Goal: Communication & Community: Answer question/provide support

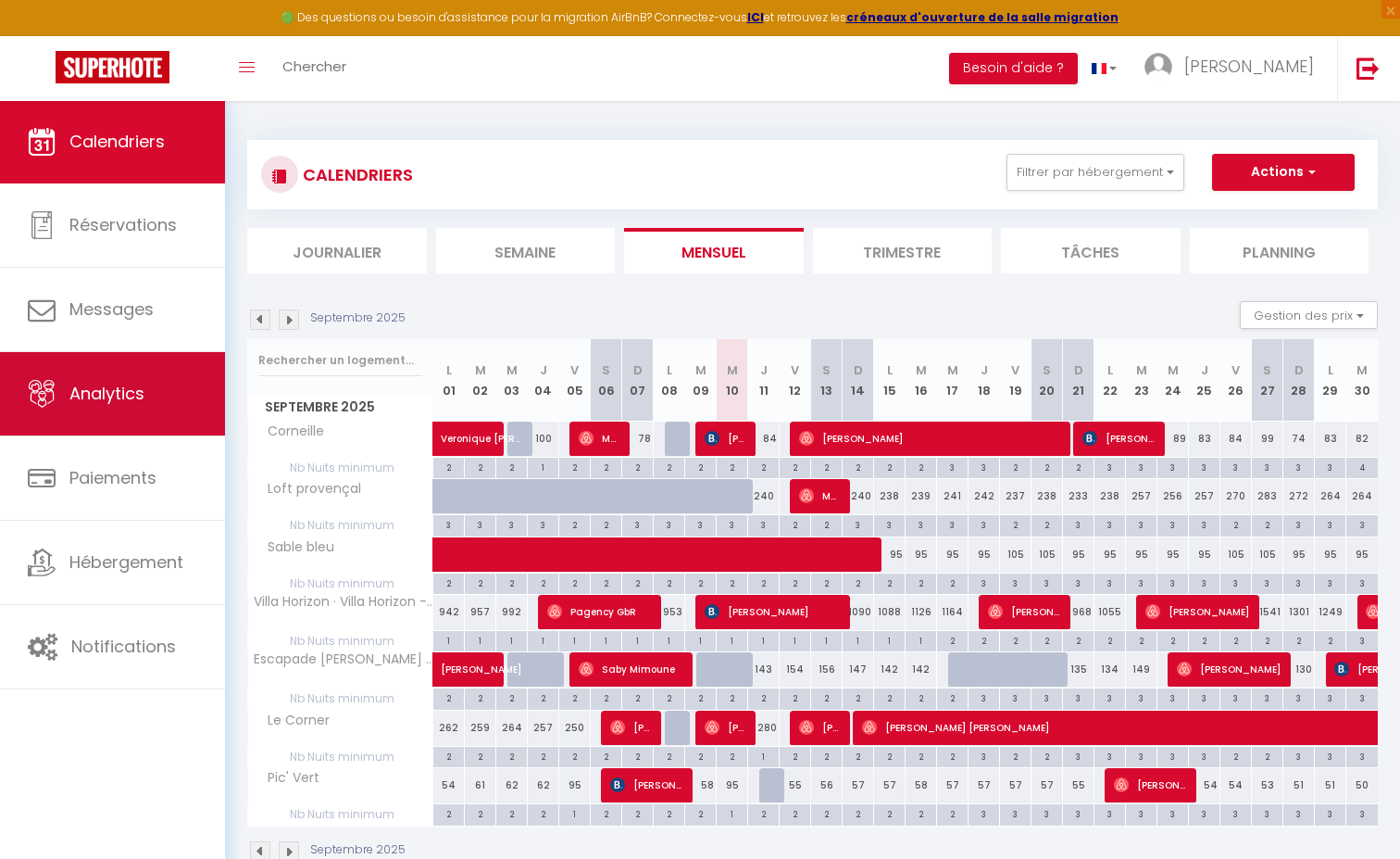
click at [143, 401] on span "Analytics" at bounding box center [106, 393] width 75 height 23
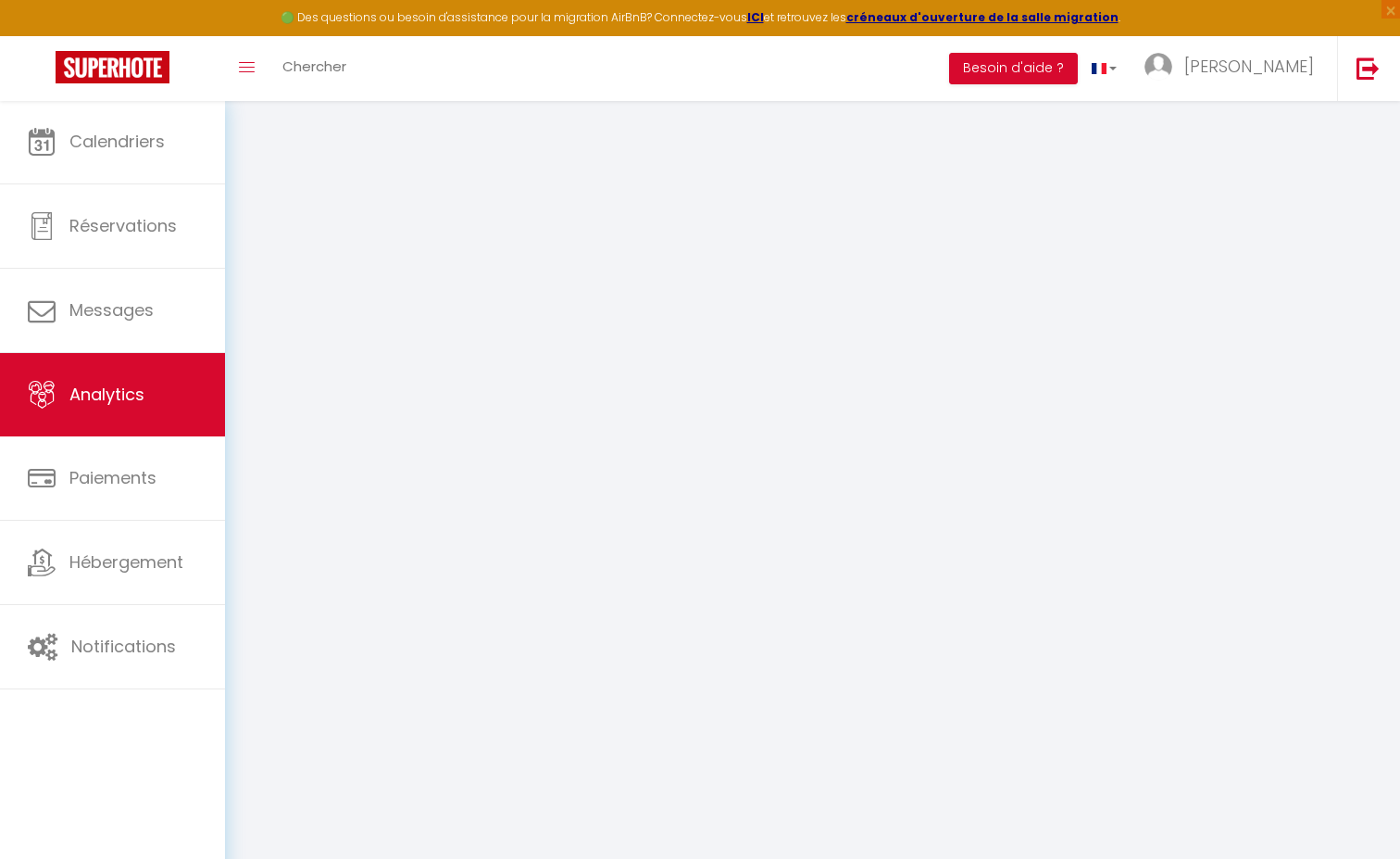
select select "2025"
select select "9"
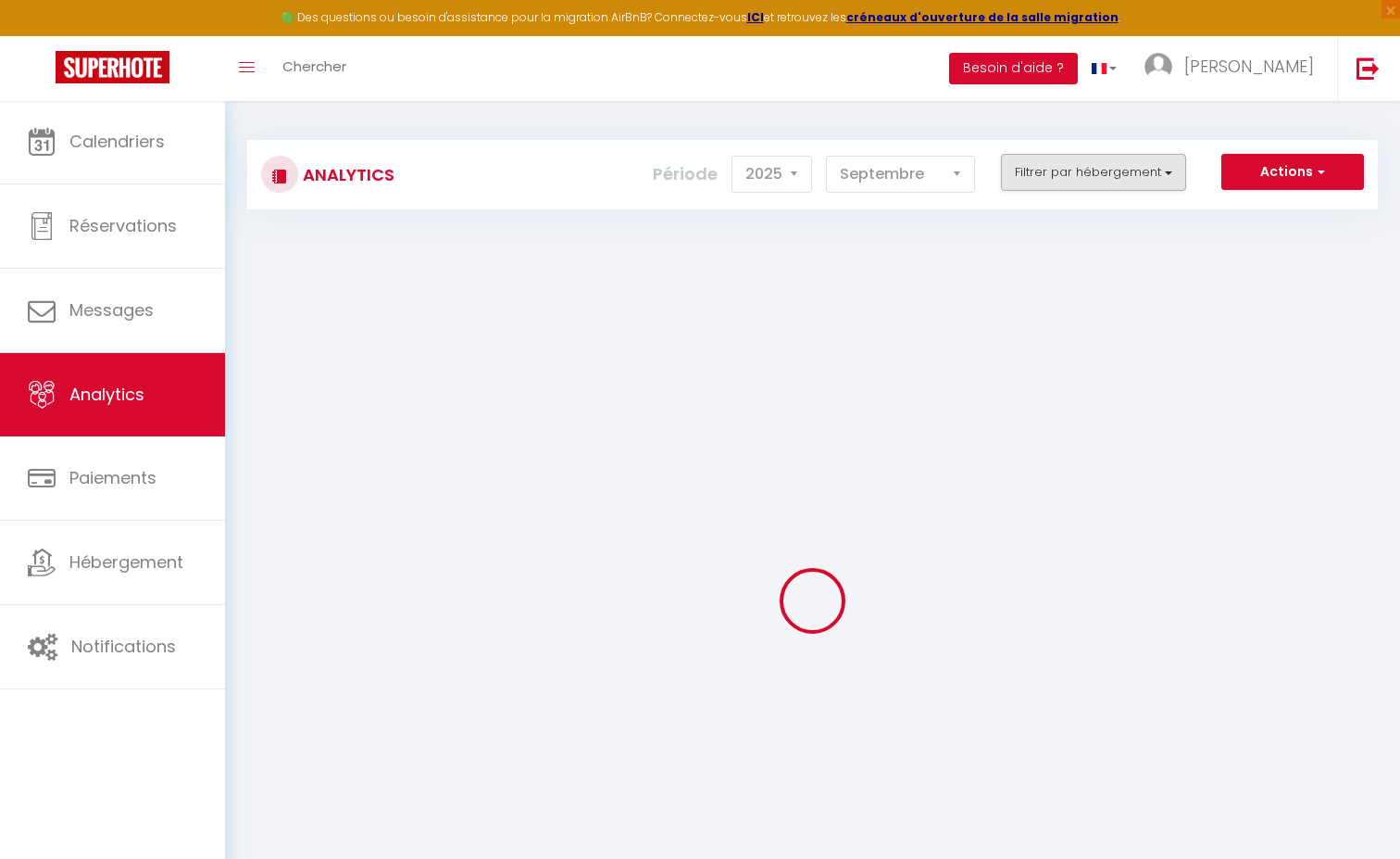
click at [1105, 162] on button "Filtrer par hébergement" at bounding box center [1093, 172] width 185 height 37
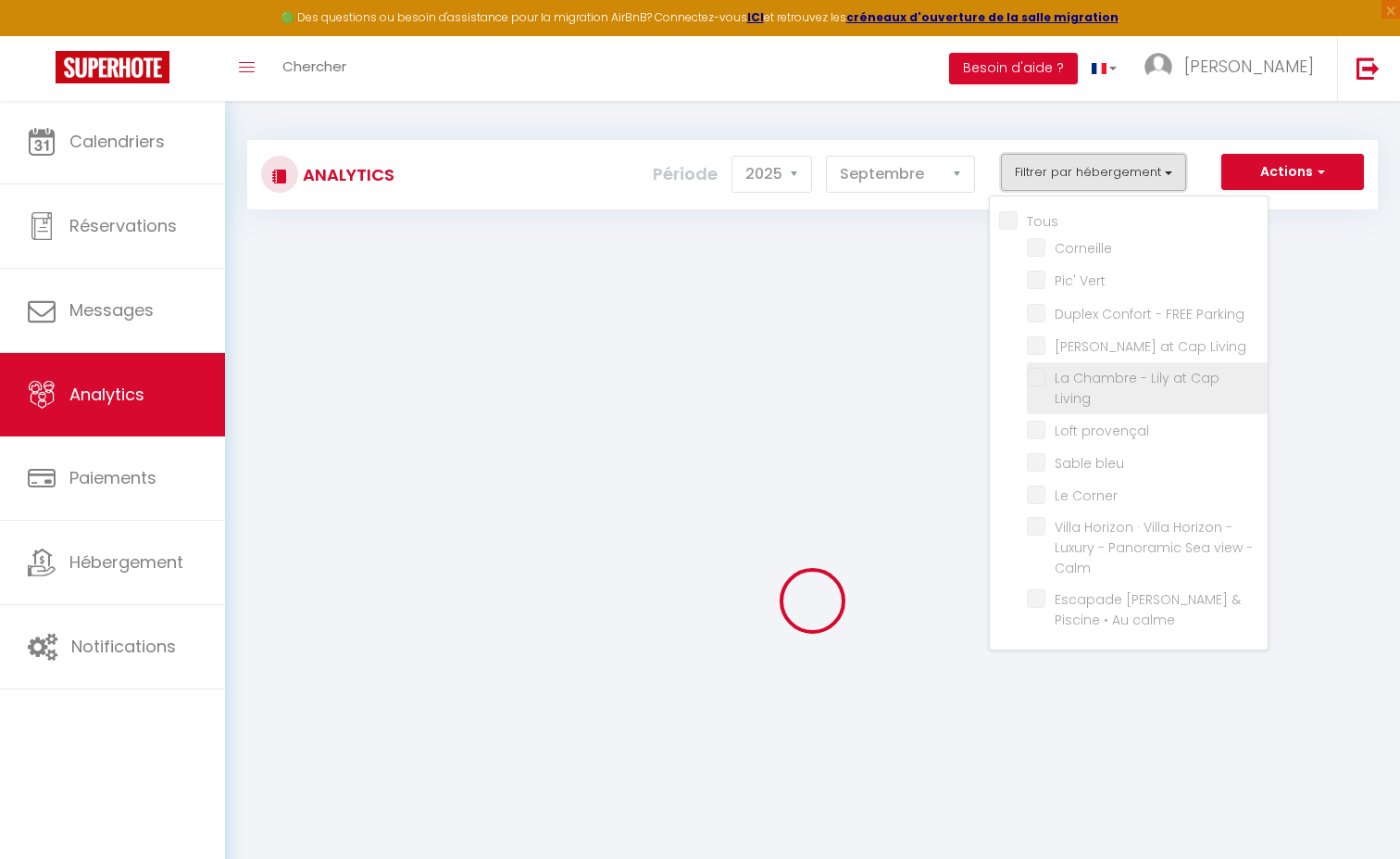
checkbox input "false"
checkbox Vert "false"
checkbox Parking "false"
checkbox Living "false"
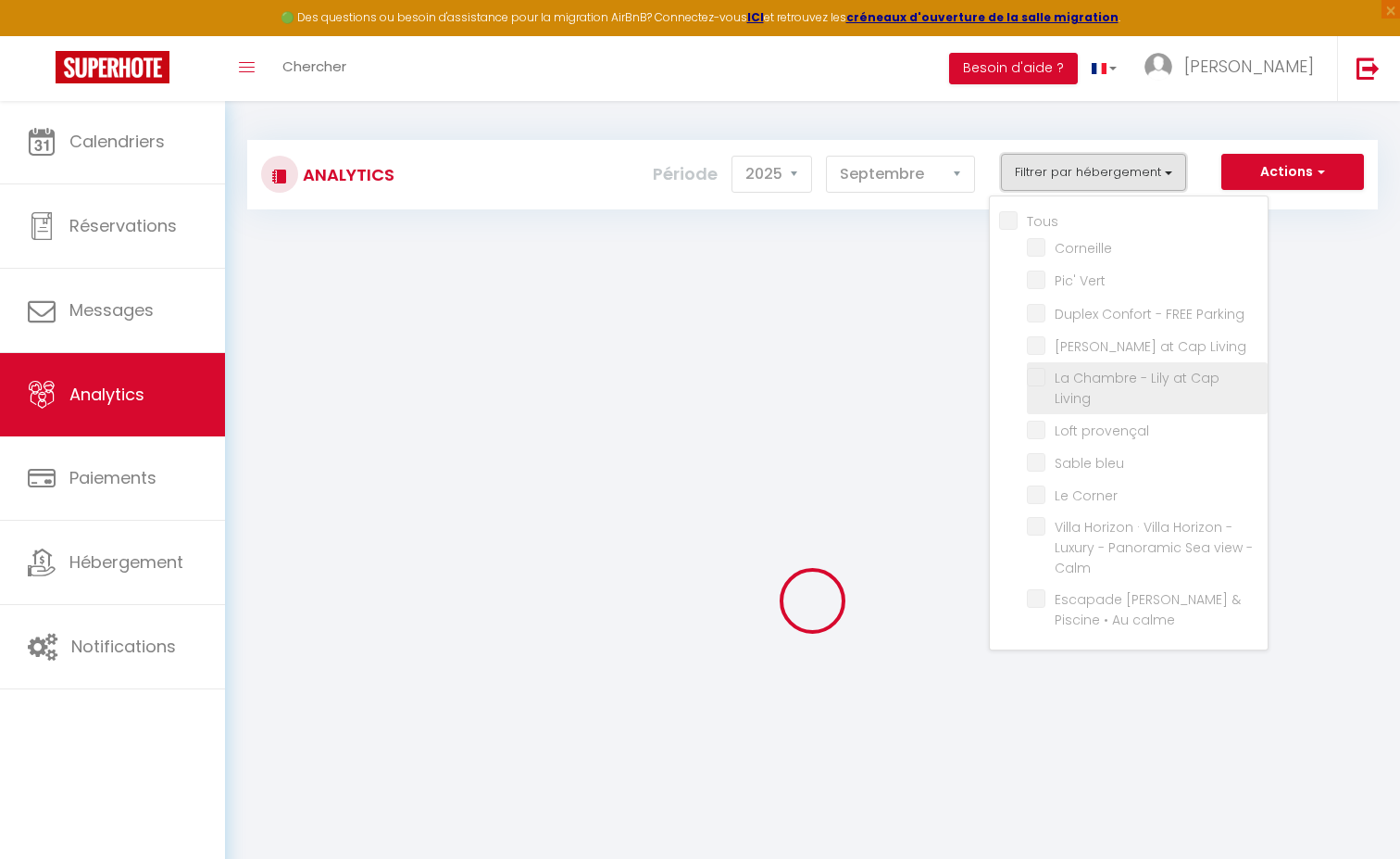
checkbox Living "false"
checkbox provençal "false"
checkbox bleu "false"
checkbox Corner "false"
checkbox Calm "false"
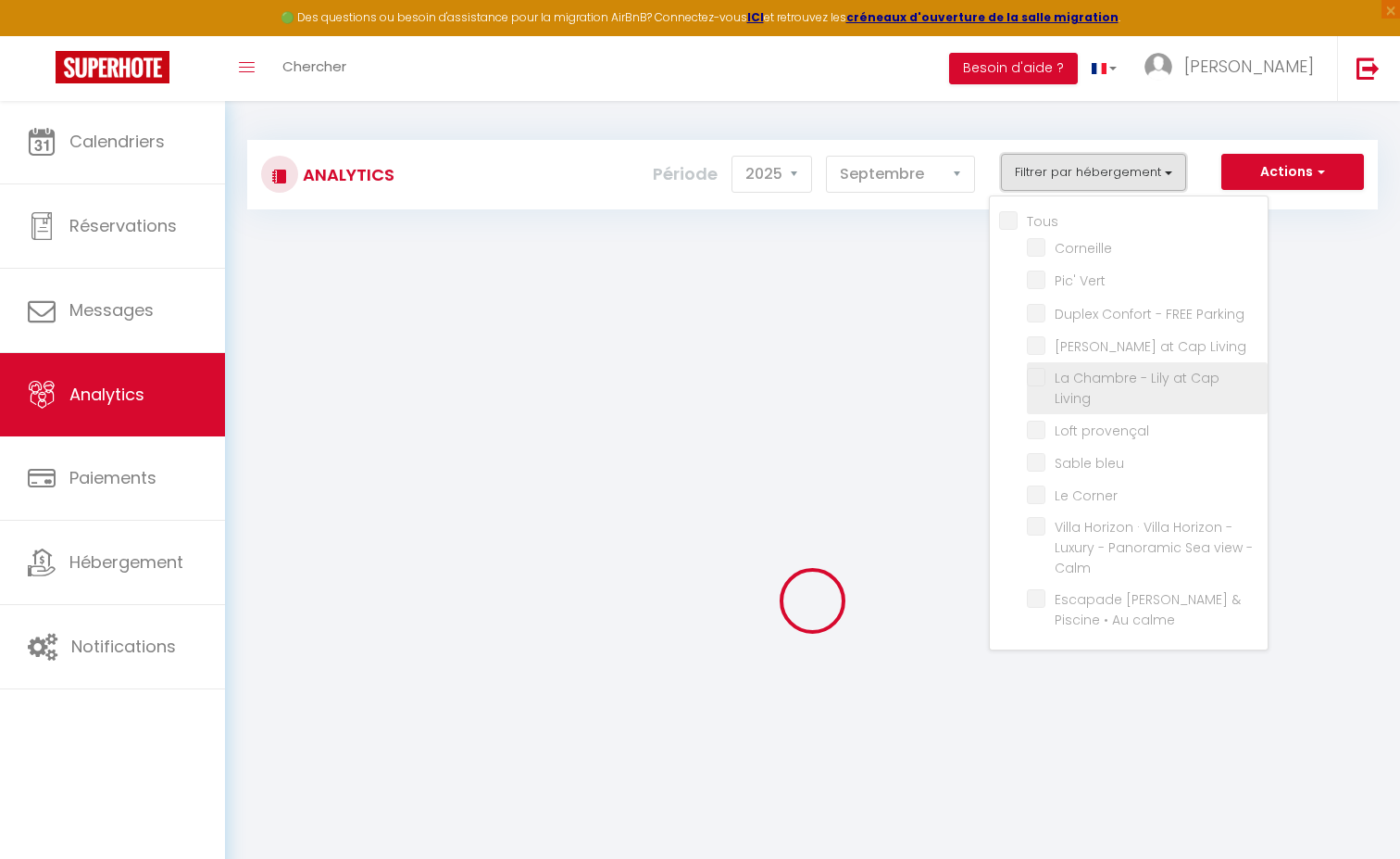
checkbox calme "false"
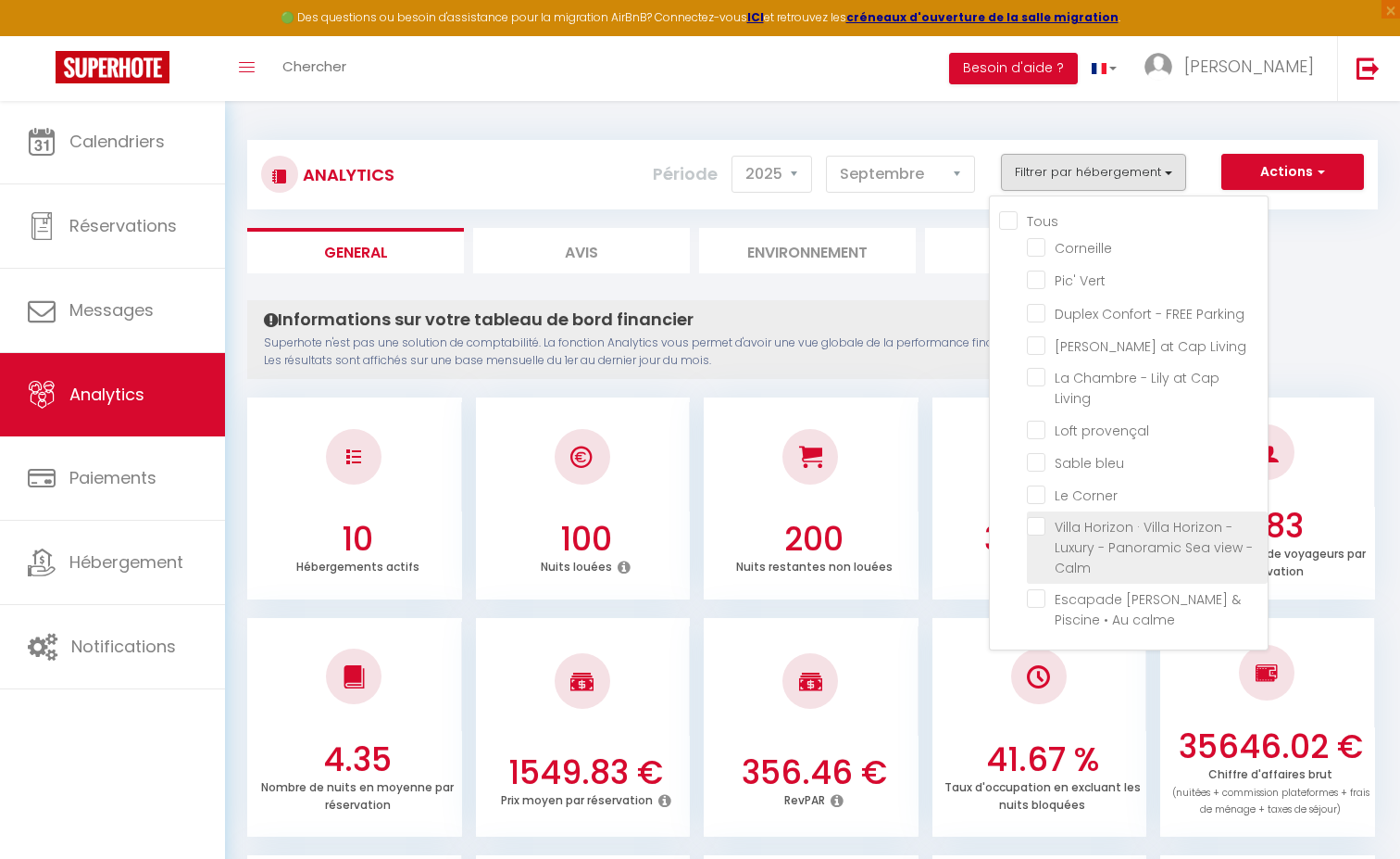
click at [1035, 517] on Calm "checkbox" at bounding box center [1147, 526] width 241 height 19
checkbox Calm "true"
checkbox input "false"
checkbox Vert "false"
checkbox Parking "false"
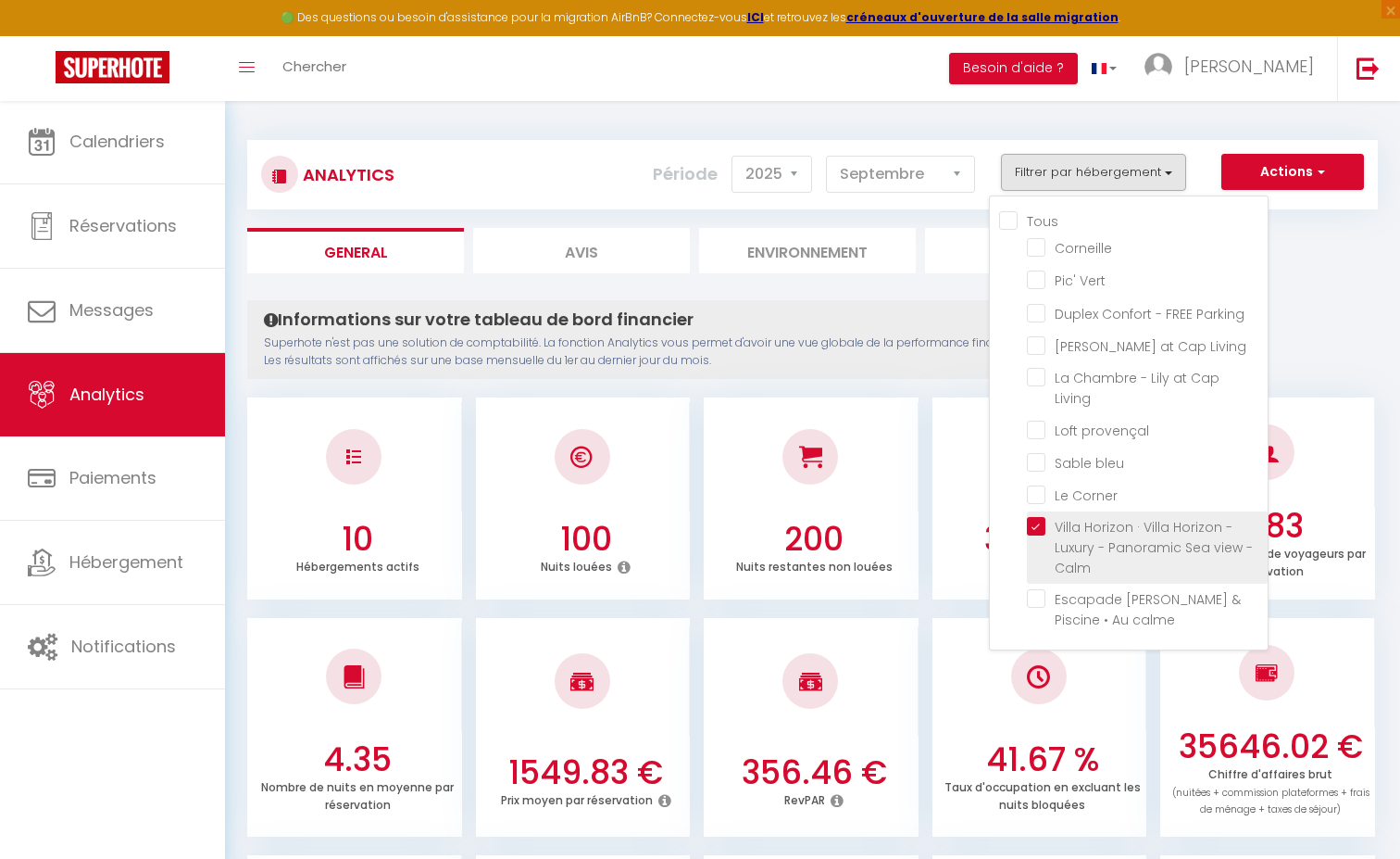
checkbox Living "false"
checkbox provençal "false"
checkbox bleu "false"
checkbox Corner "false"
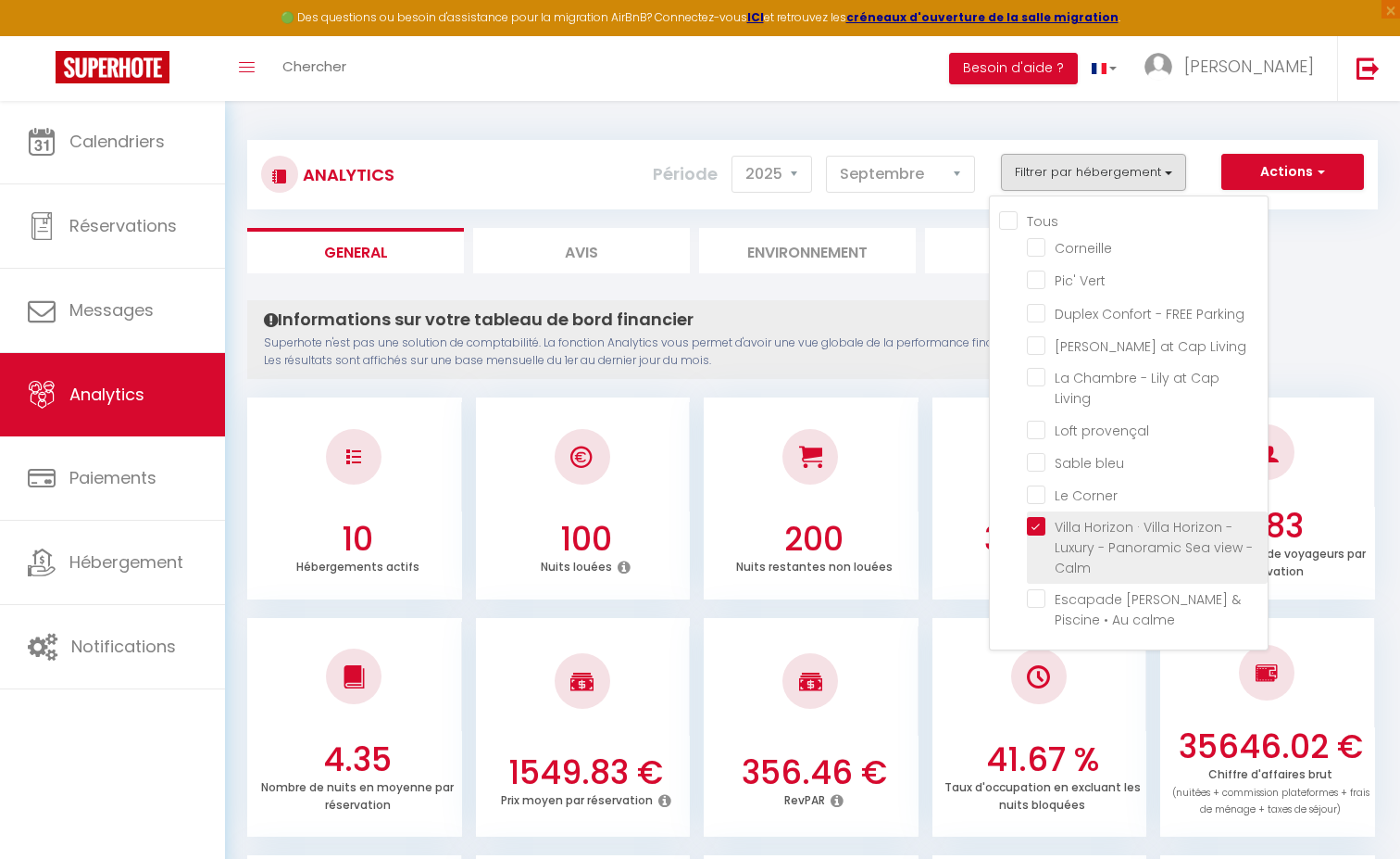
checkbox calme "false"
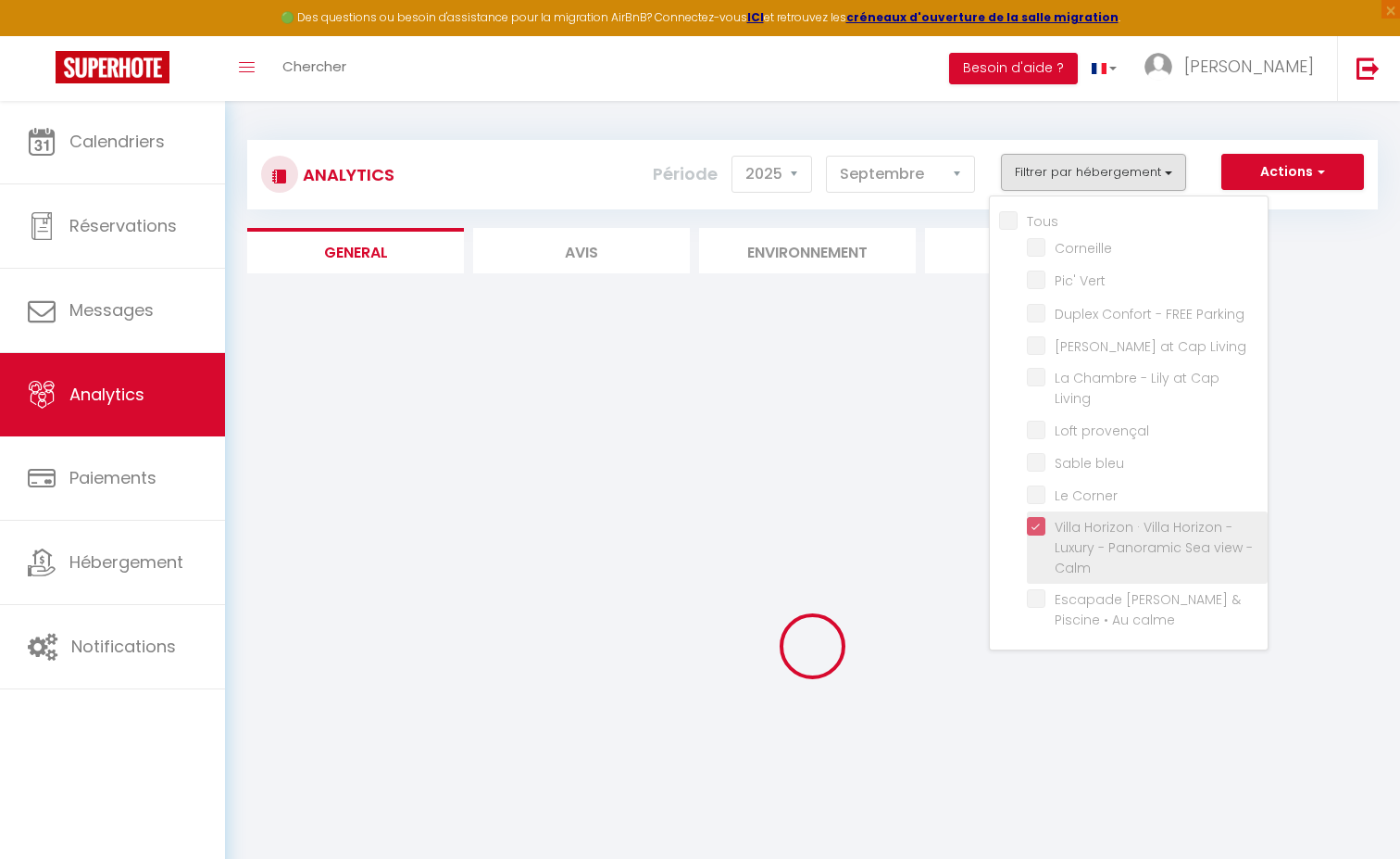
checkbox input "false"
checkbox Vert "false"
checkbox Parking "false"
checkbox Living "false"
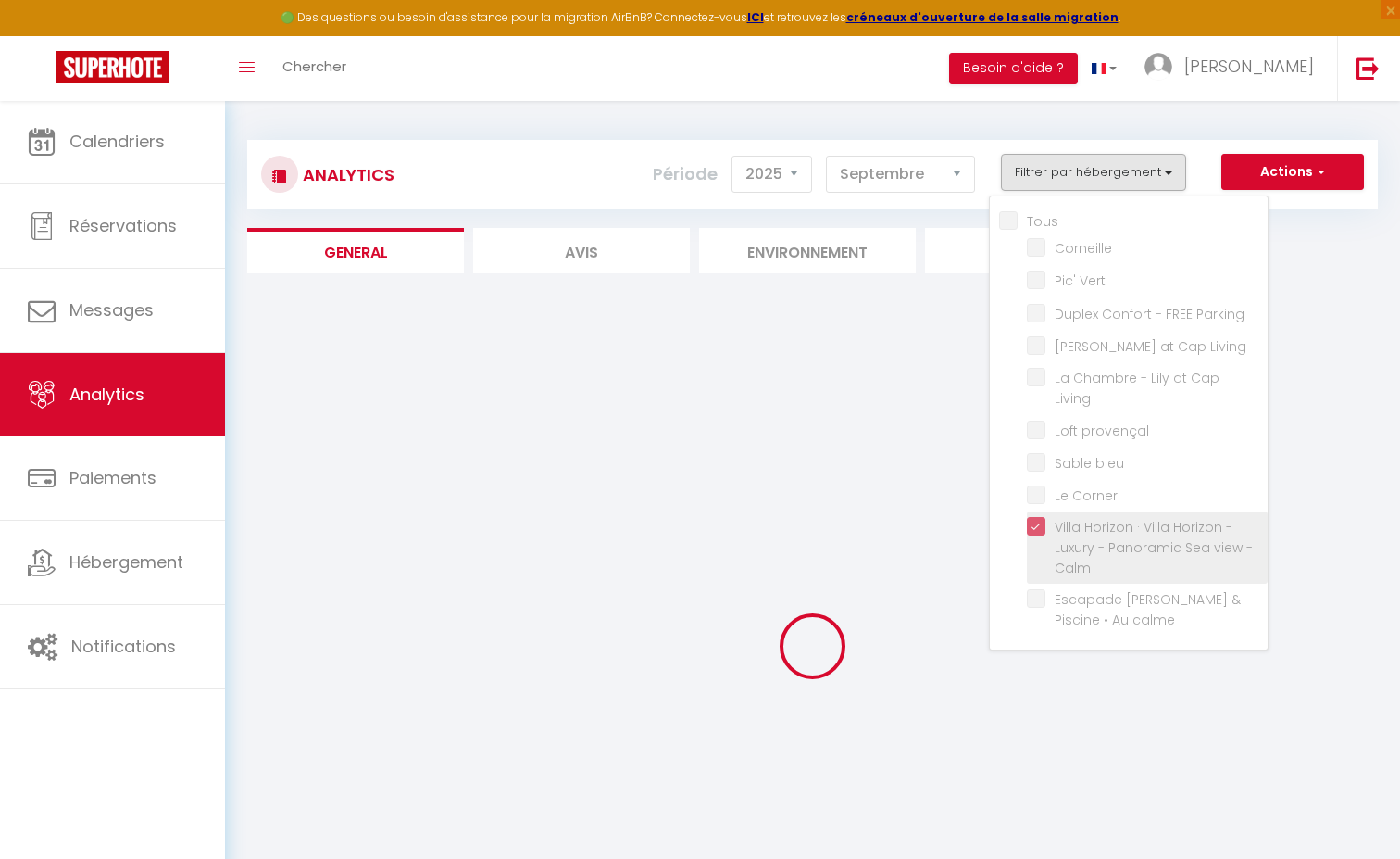
checkbox provençal "false"
checkbox bleu "false"
checkbox Corner "false"
checkbox calme "false"
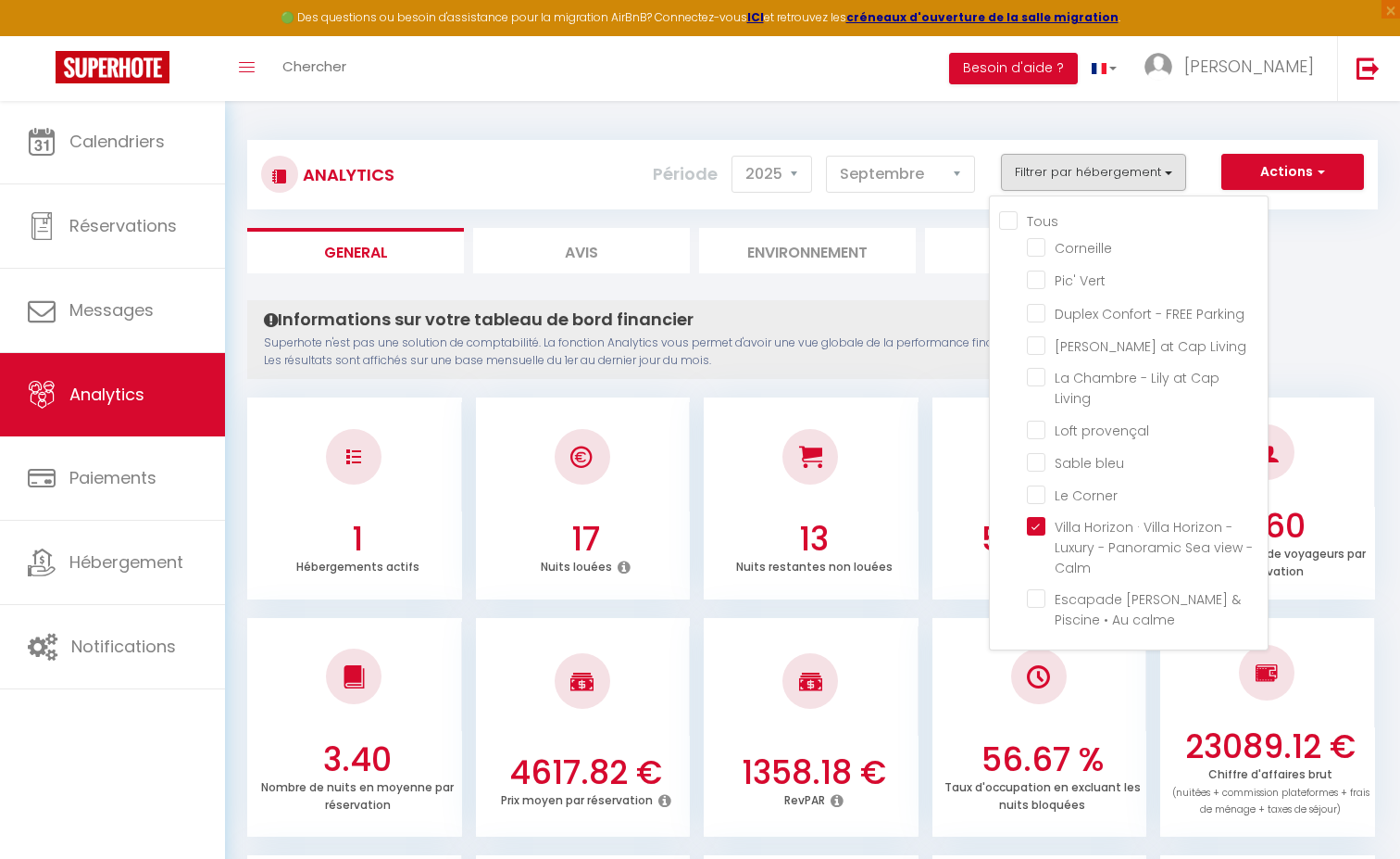
click at [906, 368] on div "Informations sur votre tableau de bord financier Superhote n'est pas une soluti…" at bounding box center [696, 338] width 898 height 79
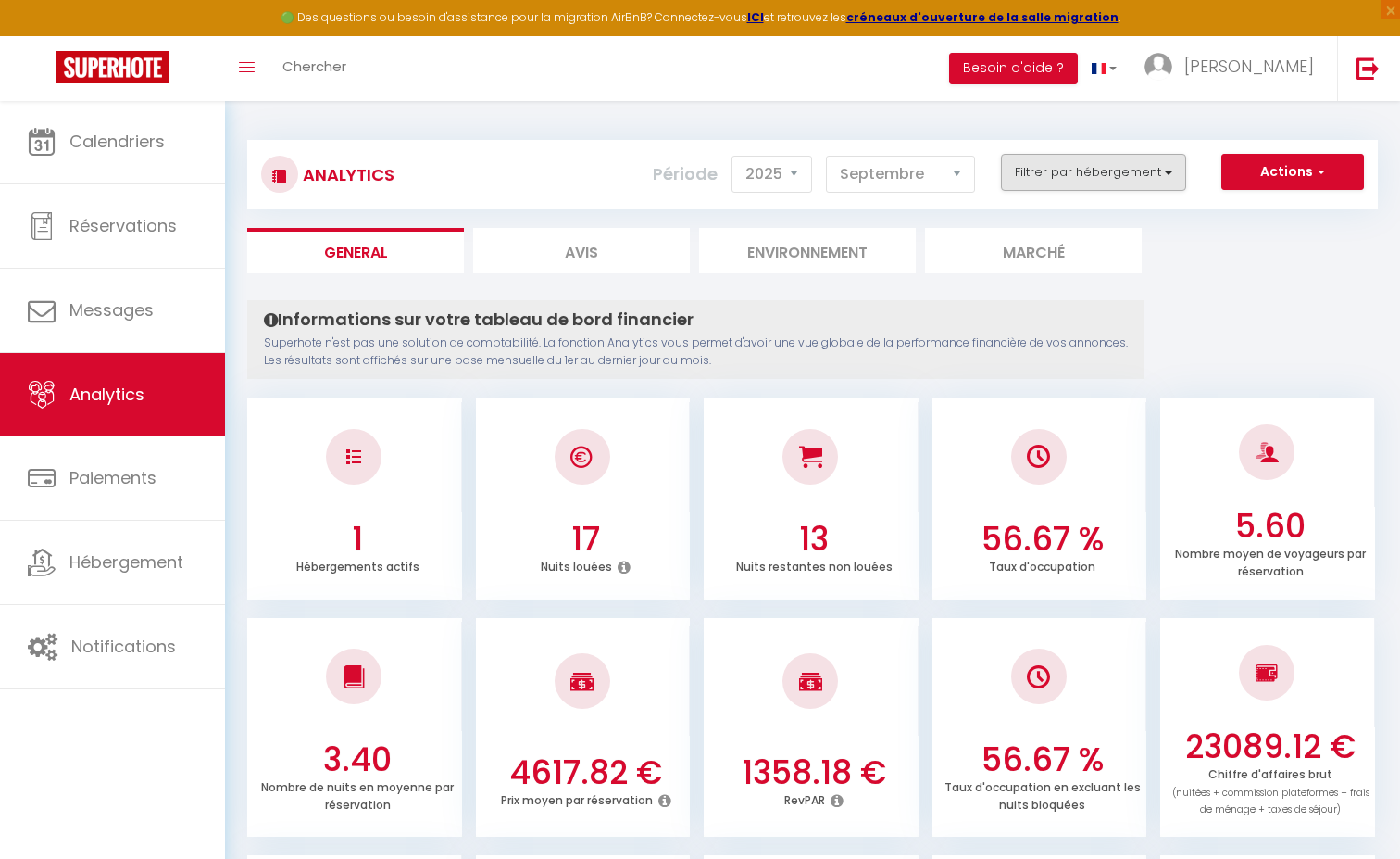
click at [1094, 174] on button "Filtrer par hébergement" at bounding box center [1093, 172] width 185 height 37
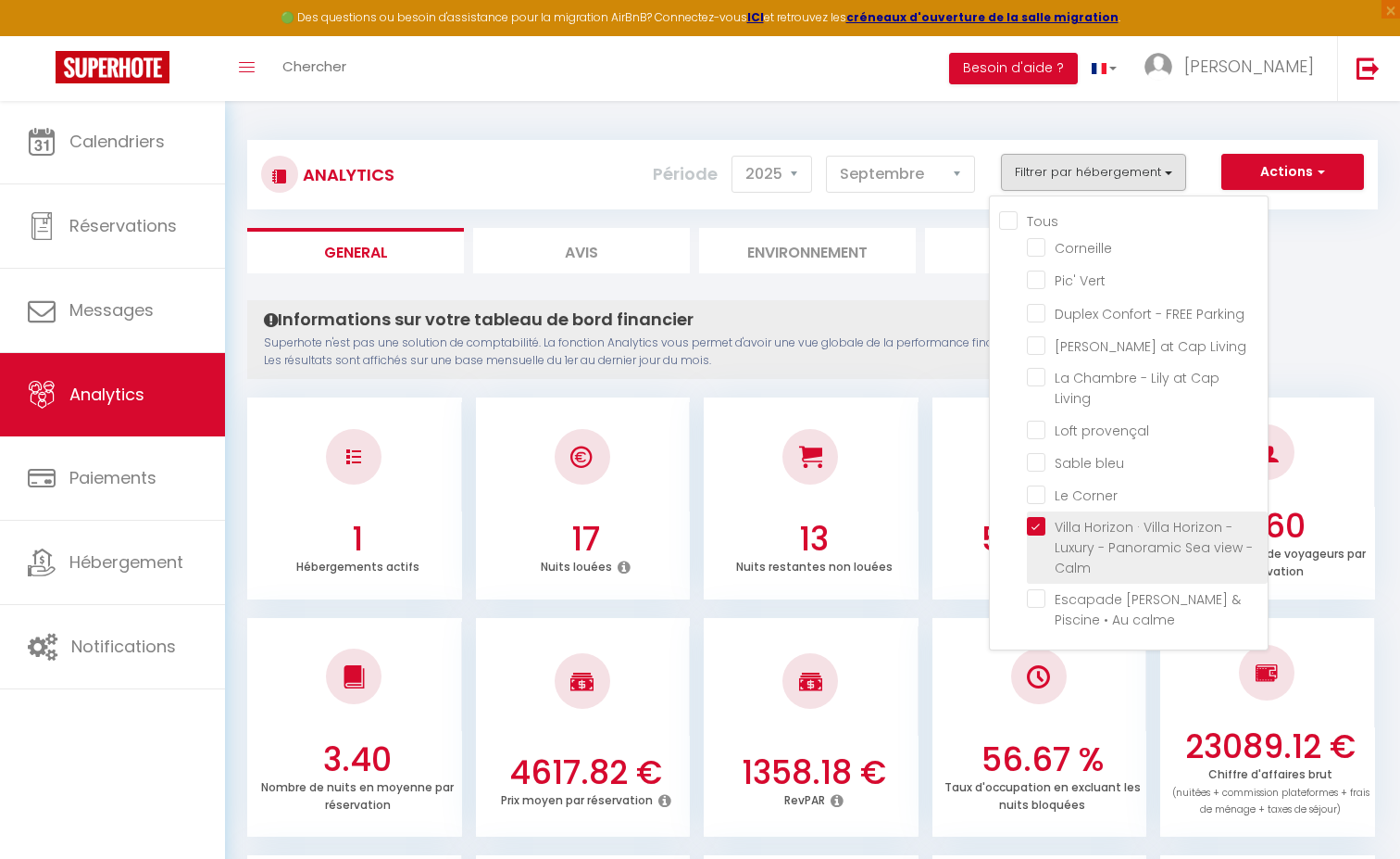
click at [1044, 517] on Calm "checkbox" at bounding box center [1147, 526] width 241 height 19
checkbox Calm "false"
checkbox input "false"
checkbox Vert "false"
checkbox Parking "false"
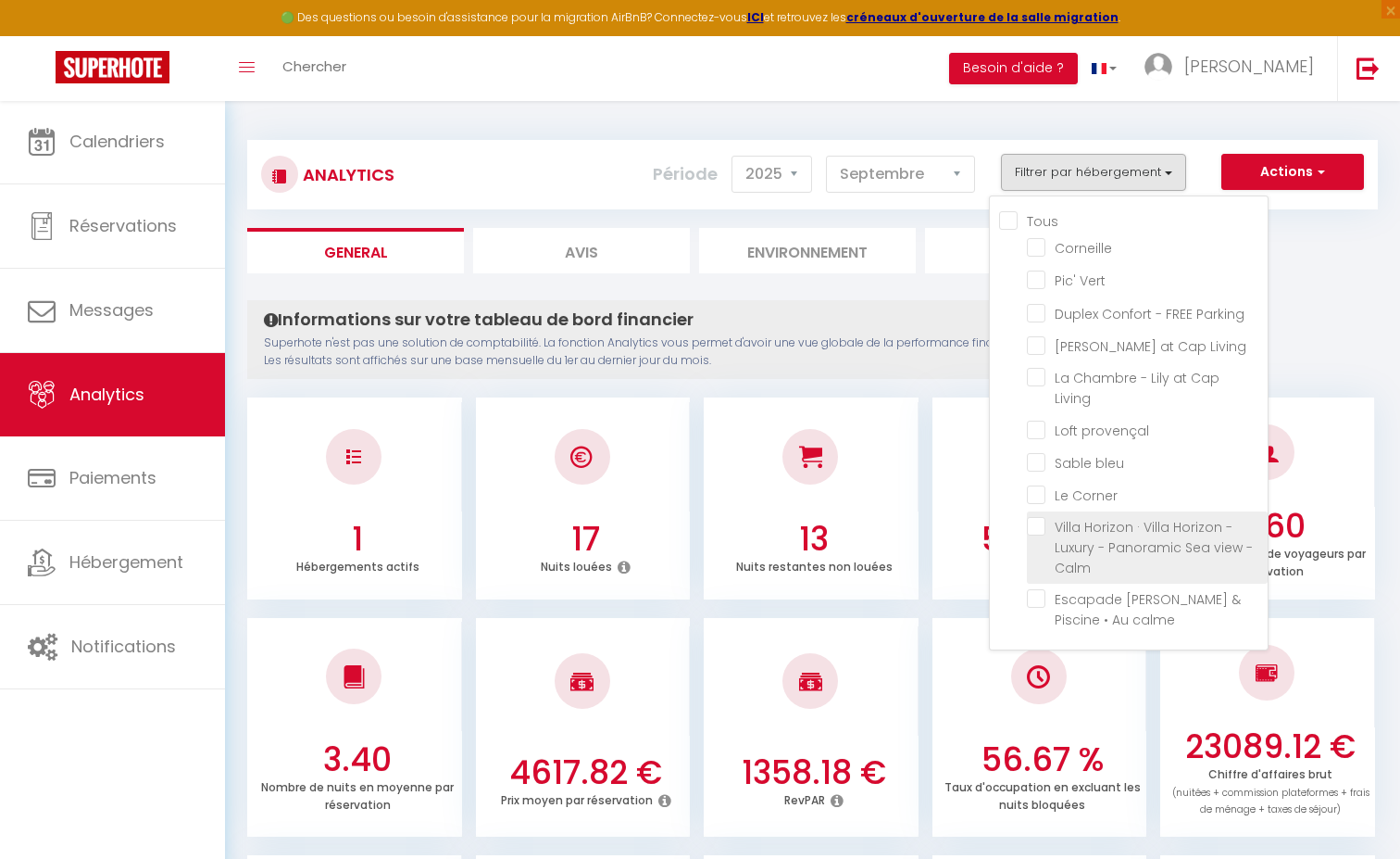
checkbox Living "false"
checkbox provençal "false"
checkbox bleu "false"
checkbox Corner "false"
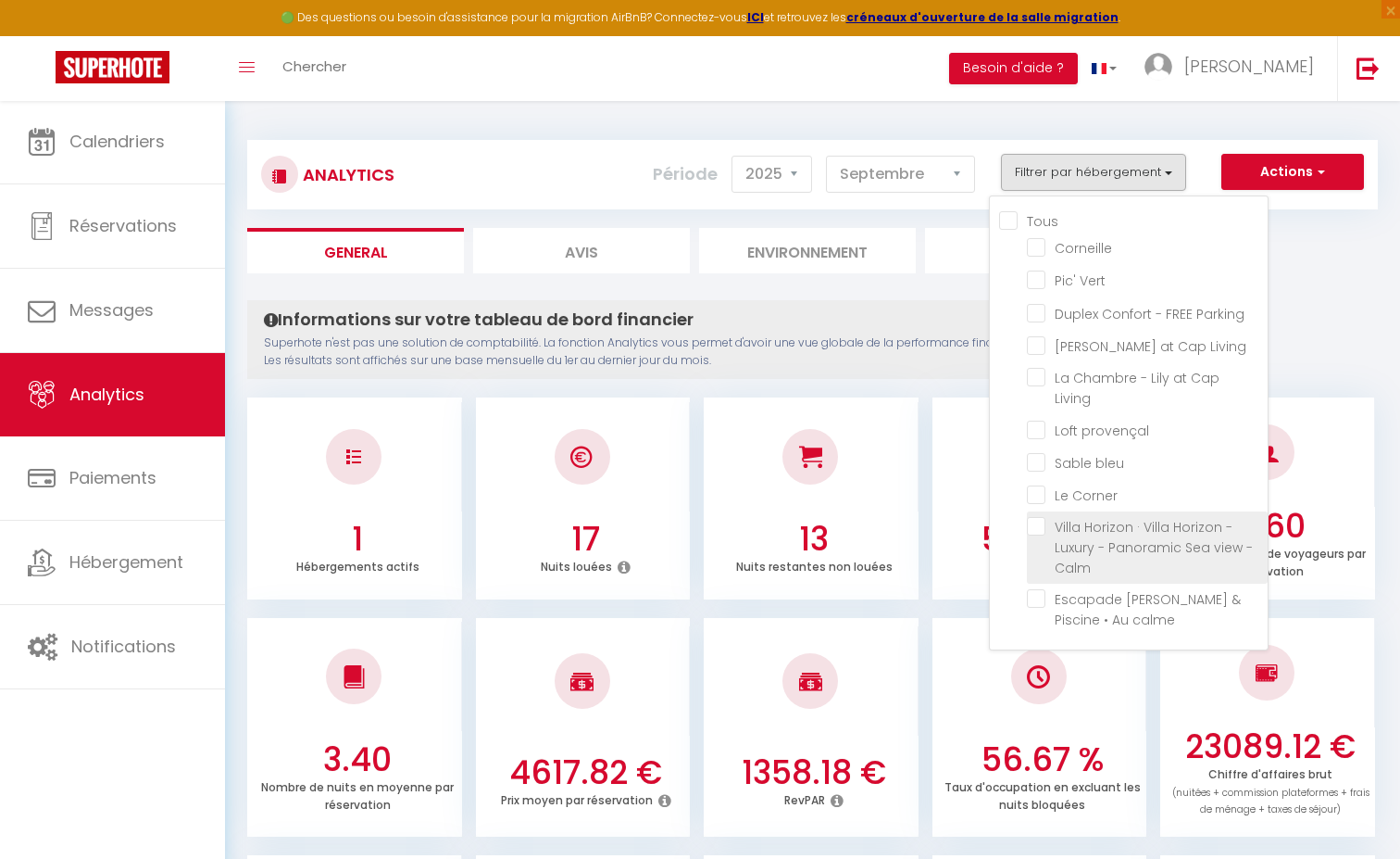
checkbox calme "false"
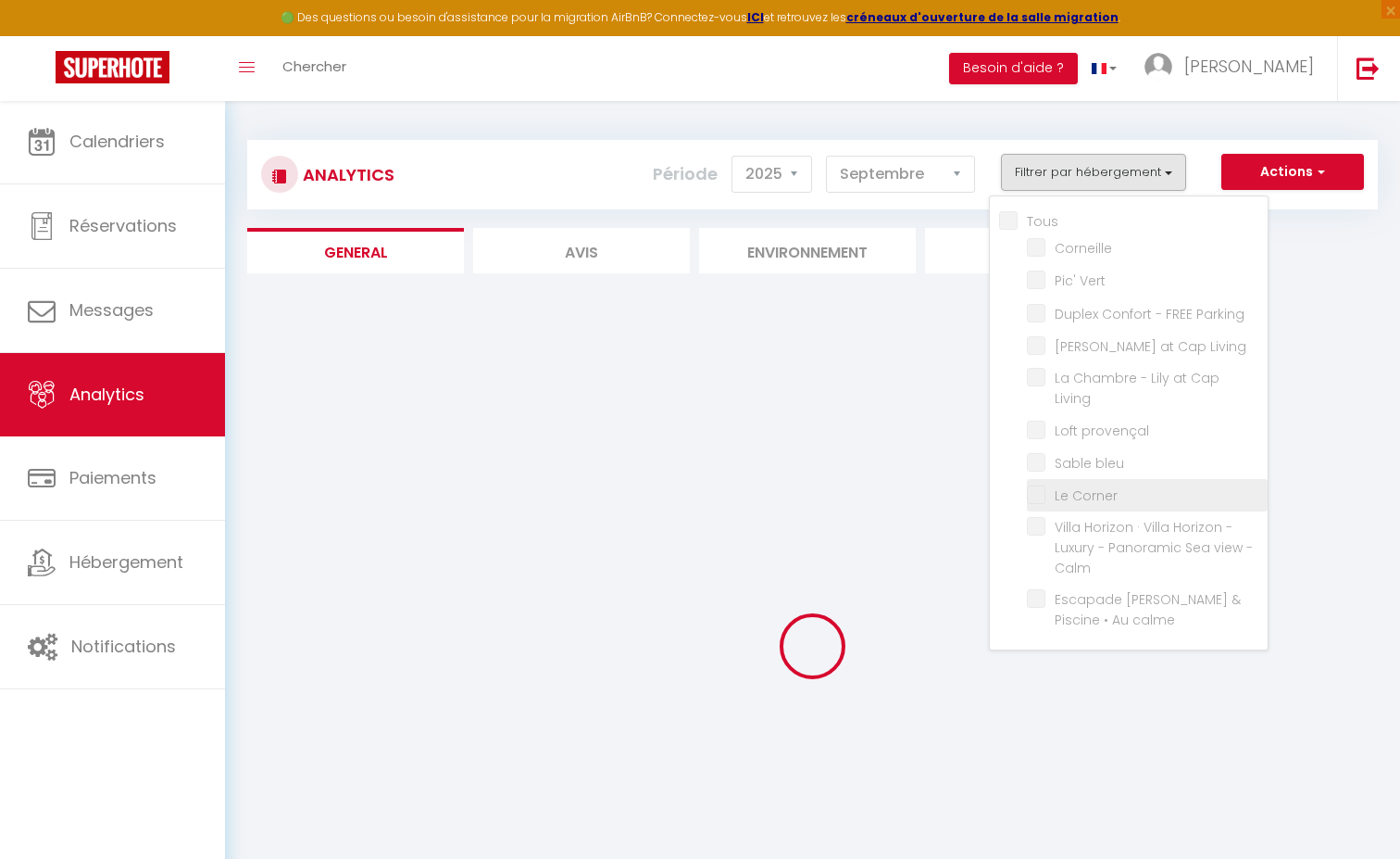
checkbox input "false"
checkbox Vert "false"
checkbox Parking "false"
checkbox Living "false"
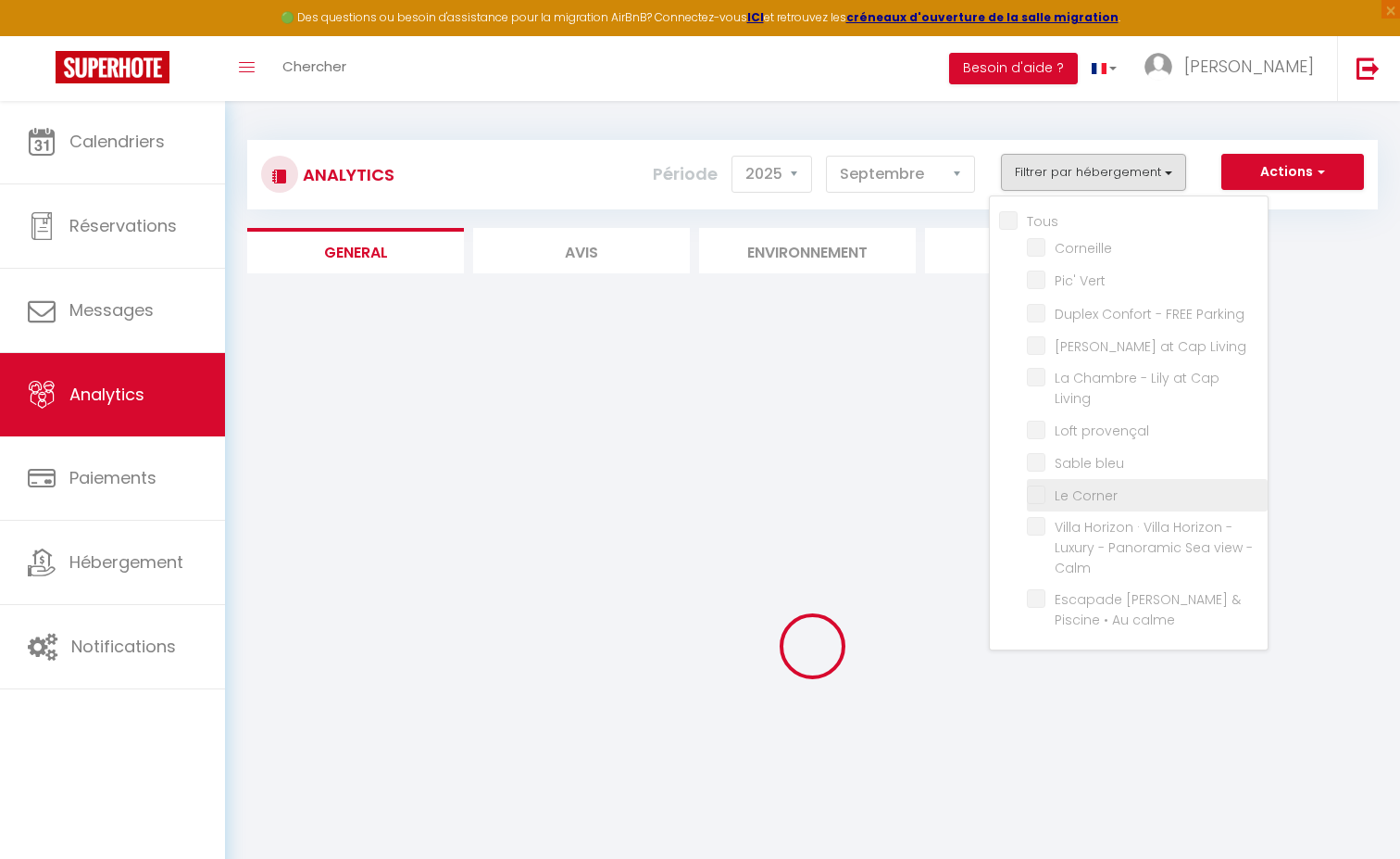
checkbox provençal "false"
checkbox bleu "false"
checkbox Corner "false"
checkbox calme "false"
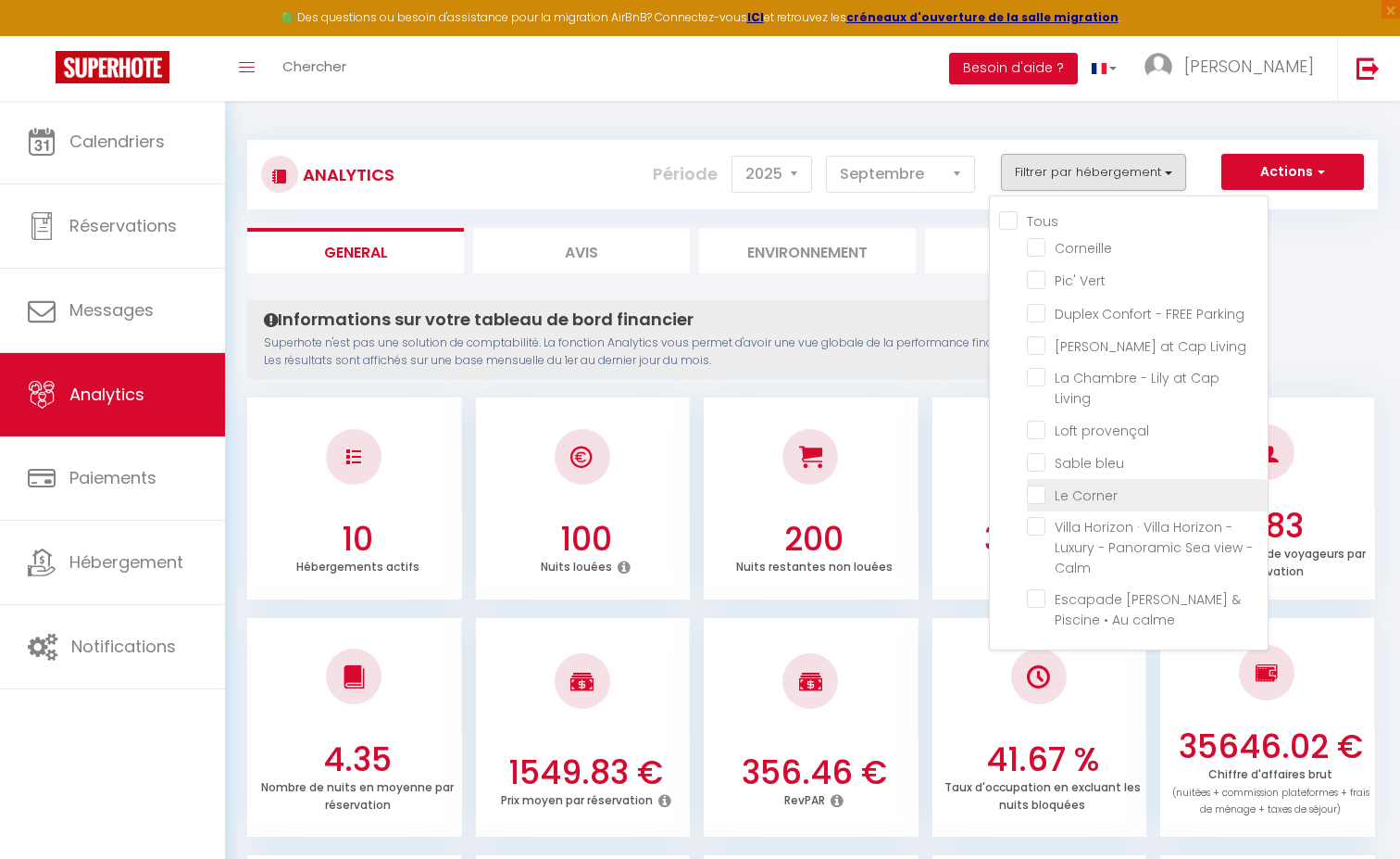
click at [1041, 484] on Corner "checkbox" at bounding box center [1147, 494] width 241 height 19
checkbox Corner "true"
checkbox input "false"
checkbox Vert "false"
checkbox Parking "false"
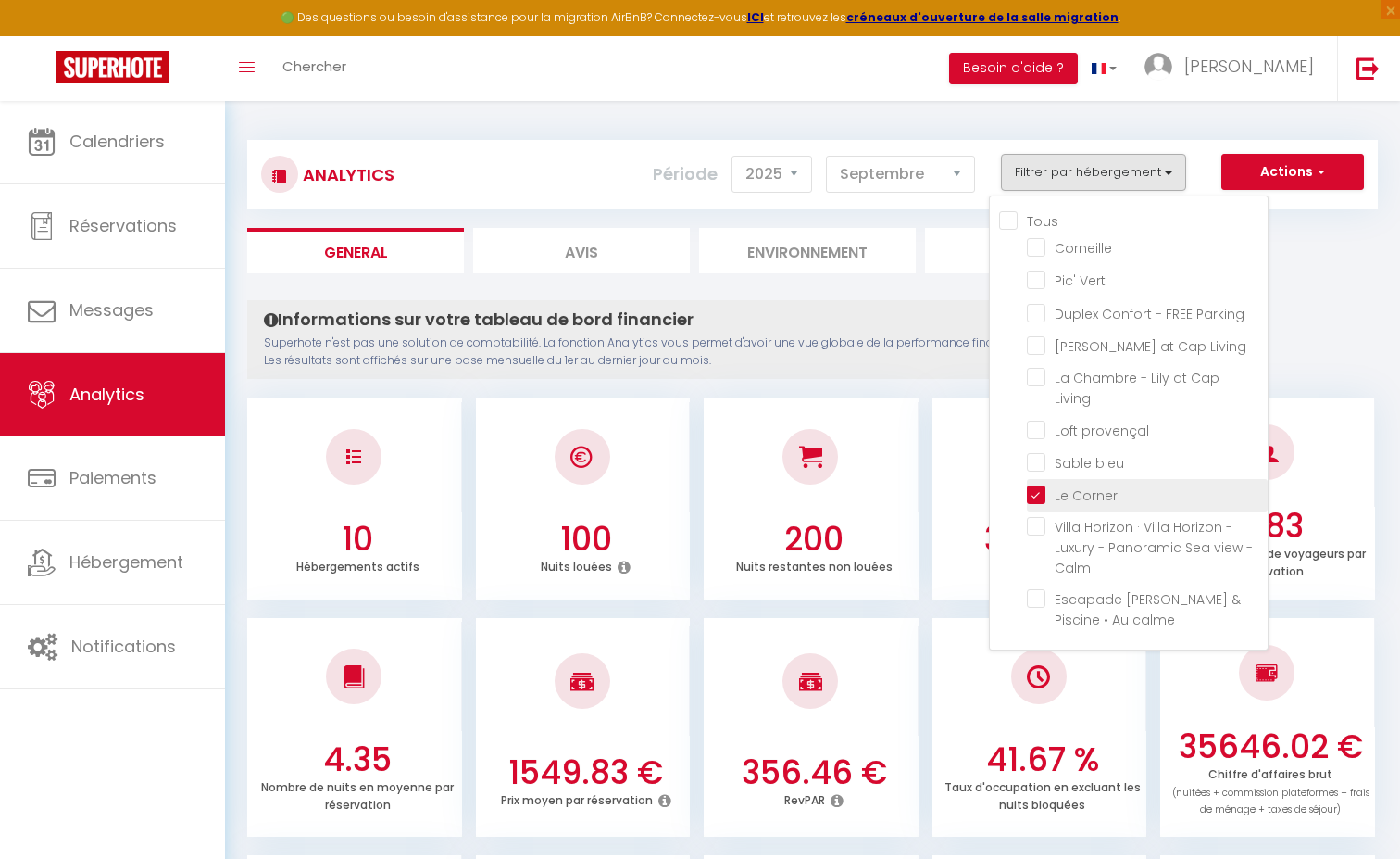
checkbox Living "false"
checkbox provençal "false"
checkbox bleu "false"
checkbox calme "false"
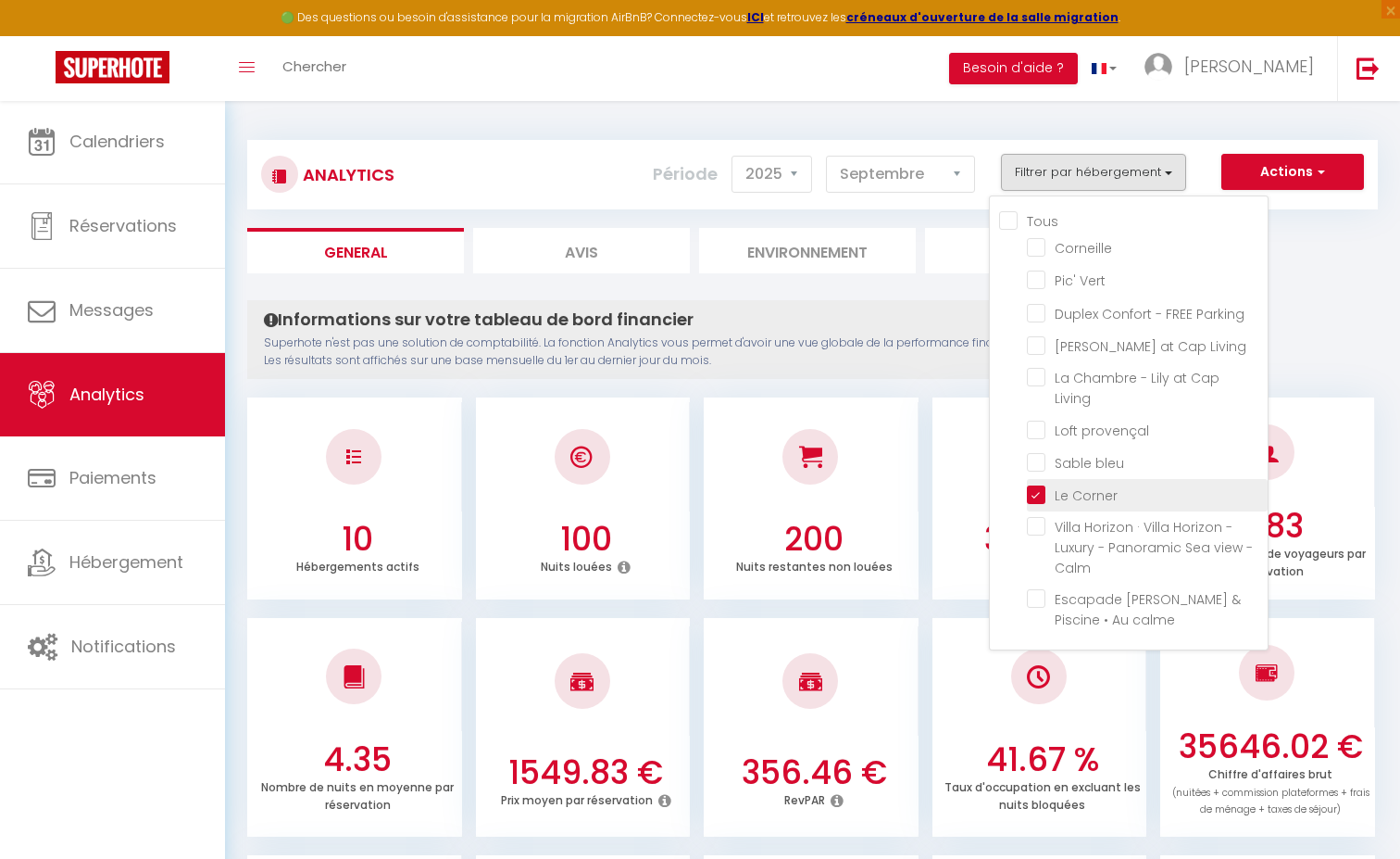
checkbox input "false"
checkbox Vert "false"
checkbox Parking "false"
checkbox Living "false"
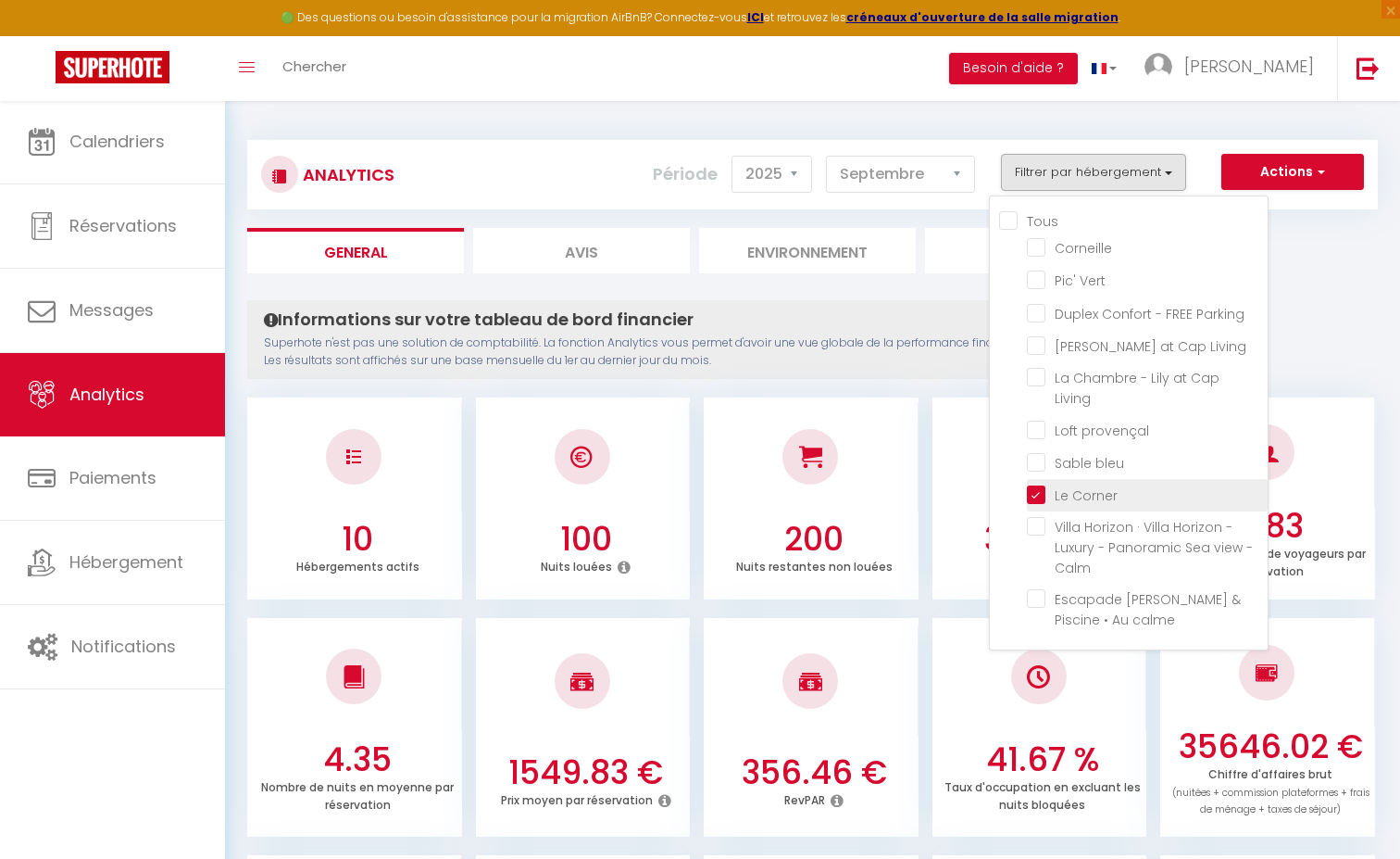
checkbox provençal "false"
checkbox bleu "false"
checkbox calme "false"
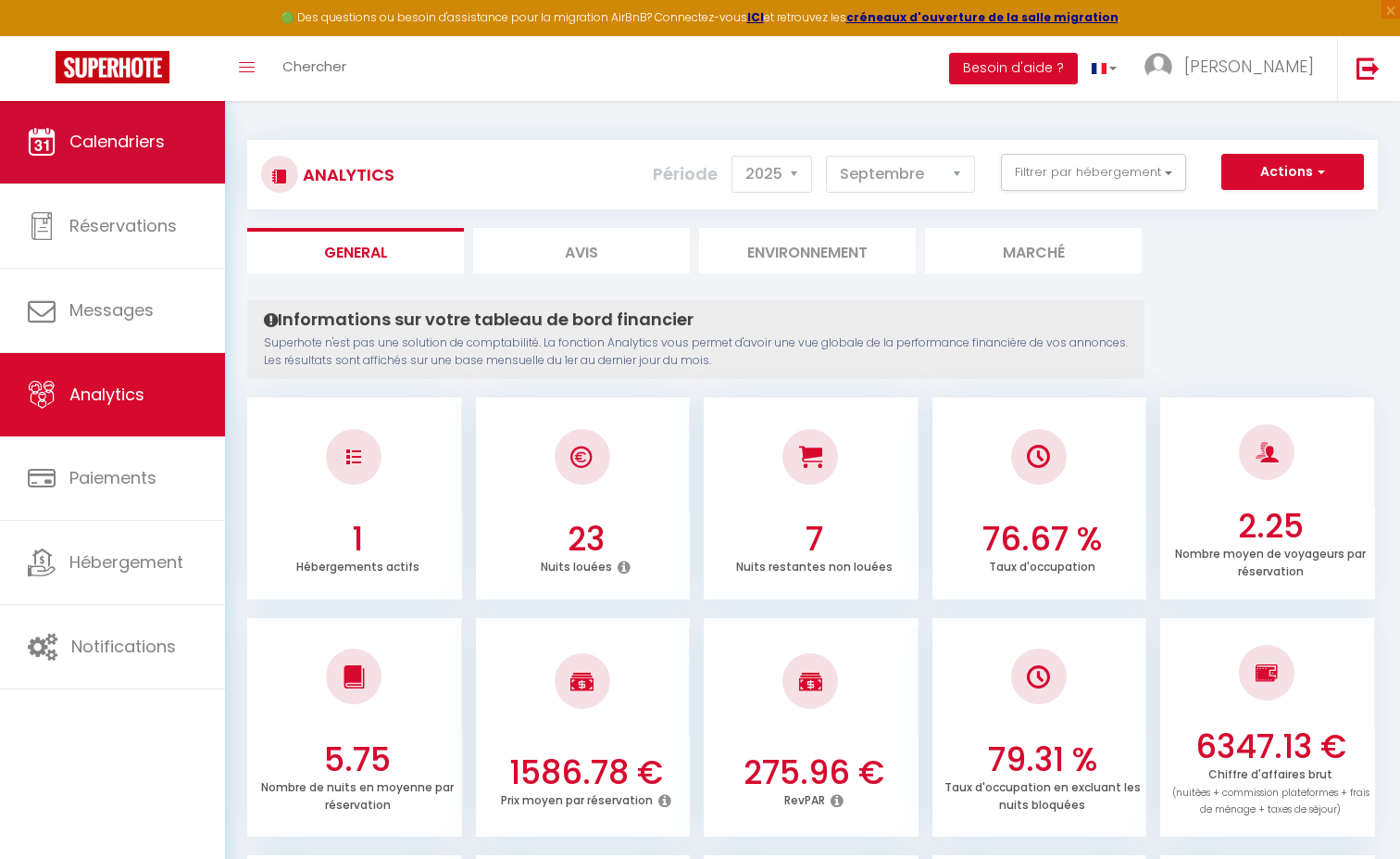
click at [173, 124] on link "Calendriers" at bounding box center [112, 141] width 225 height 83
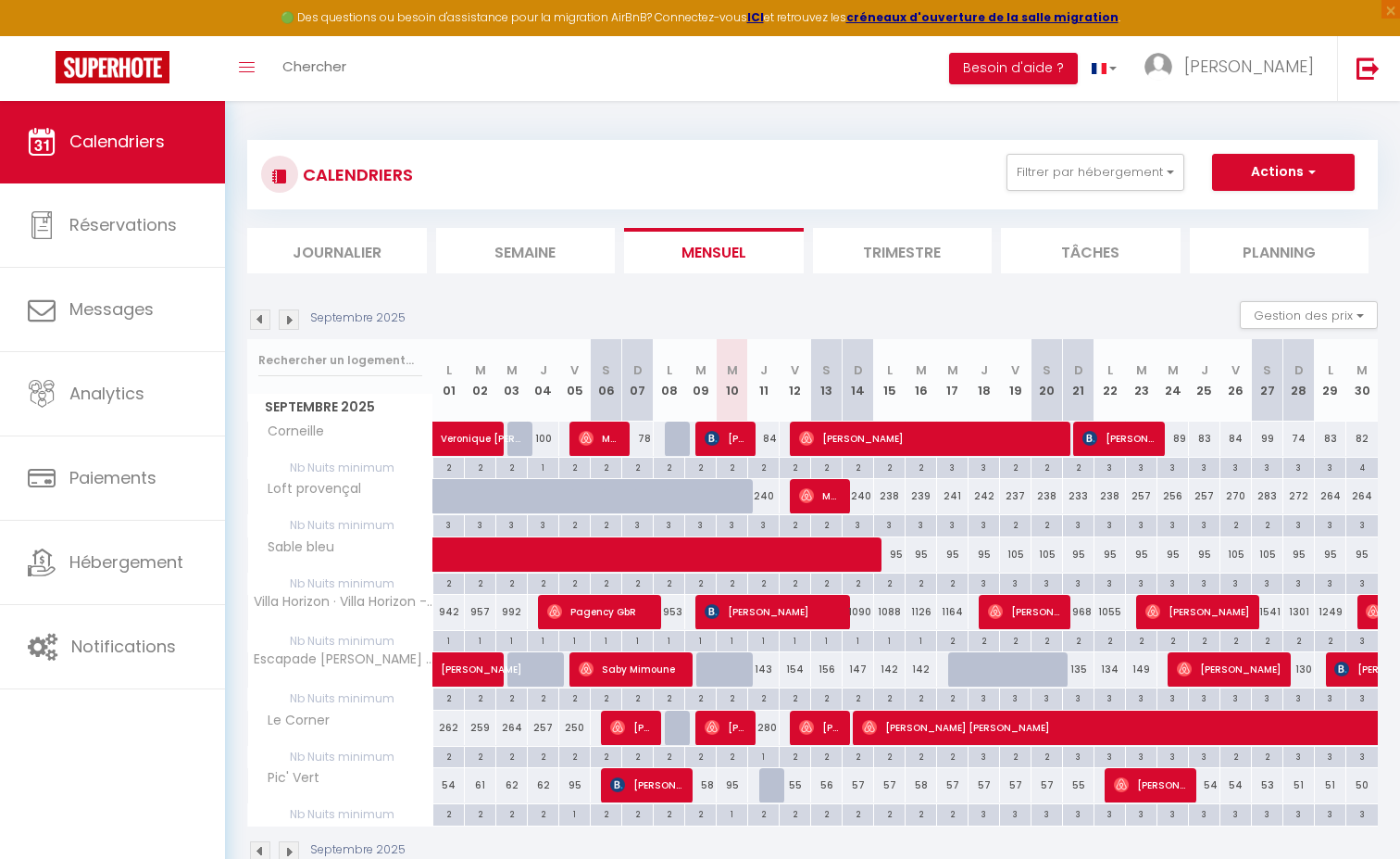
select select "OK"
select select "0"
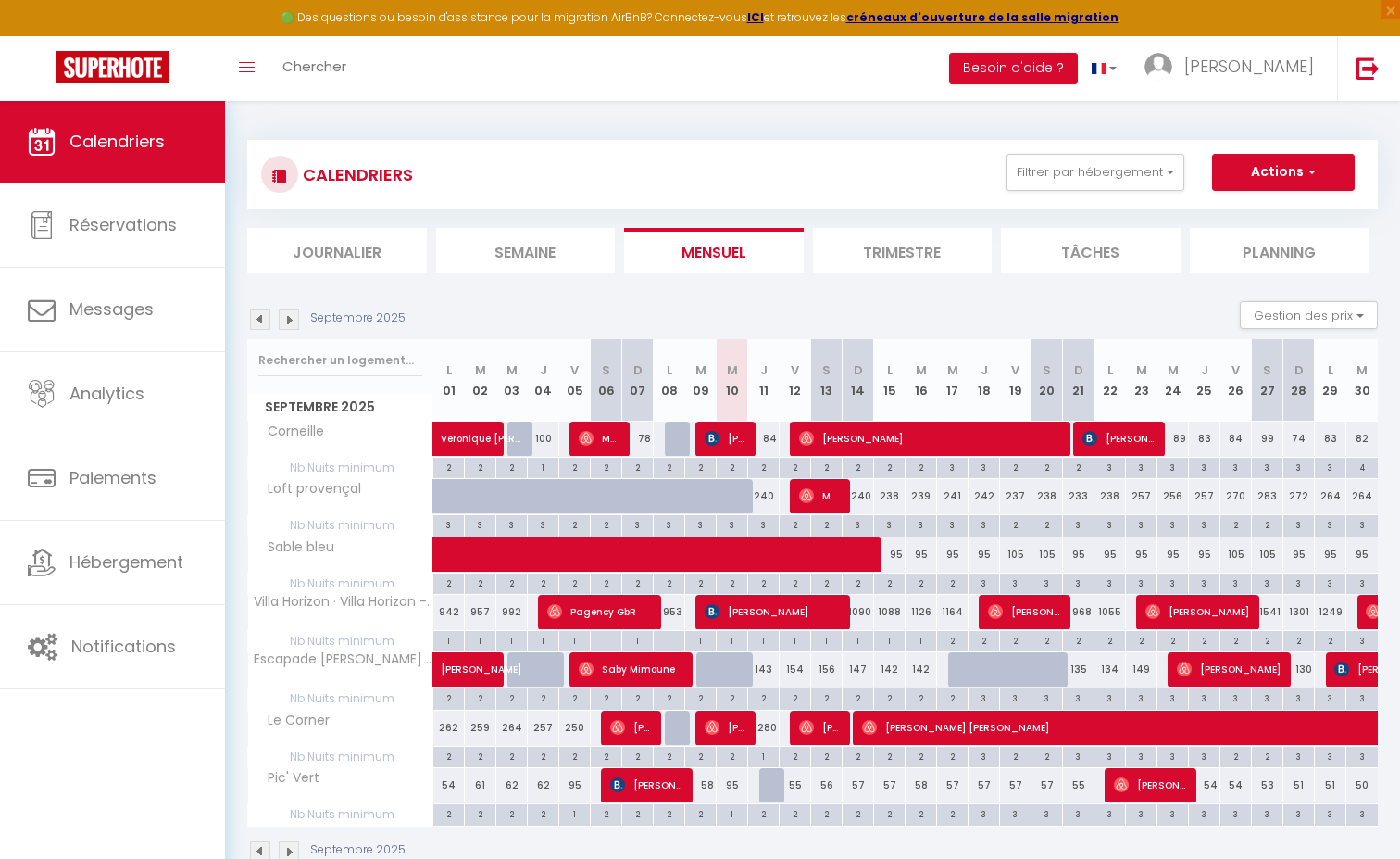
select select "1"
select select
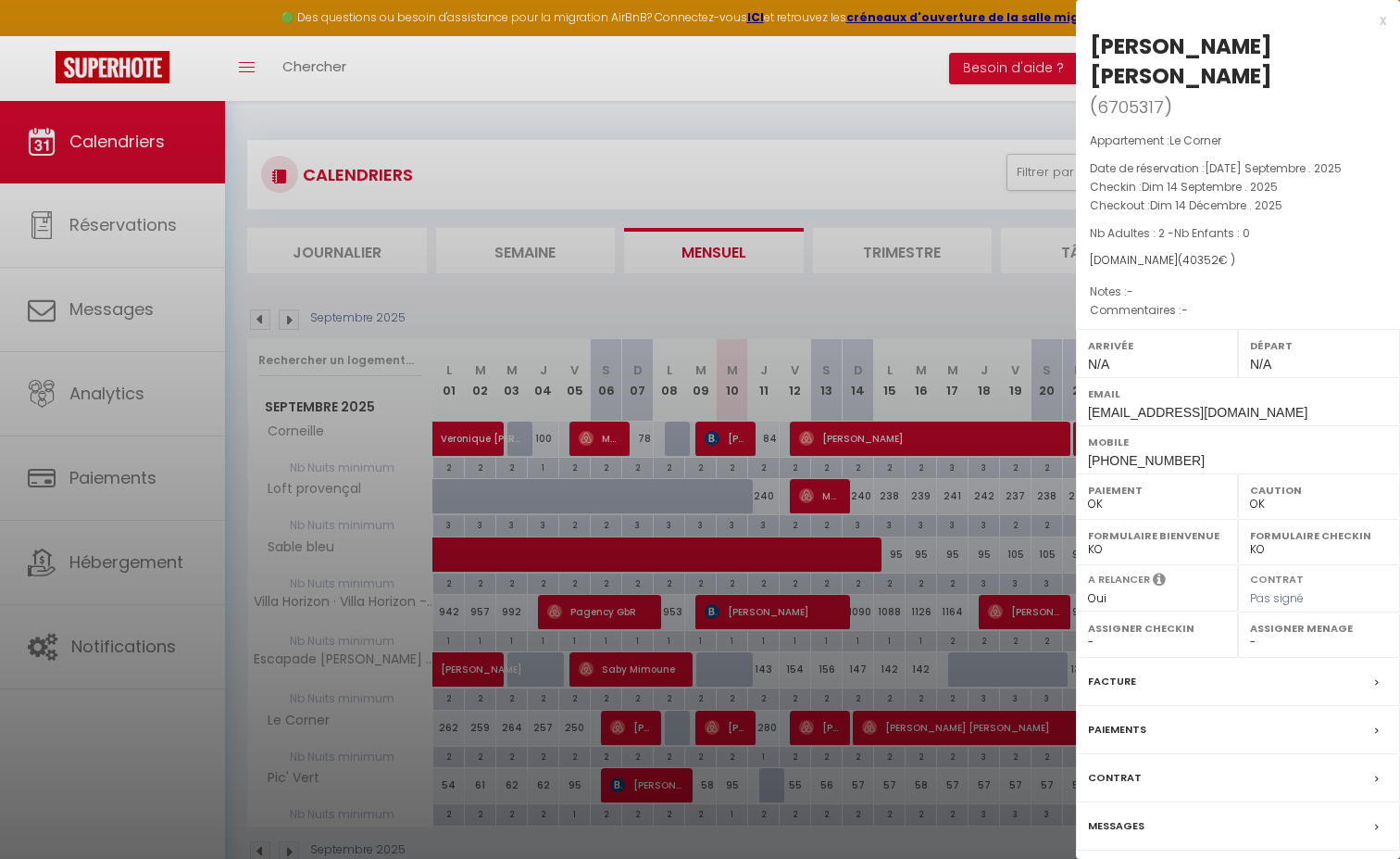
click at [951, 305] on div at bounding box center [700, 430] width 1400 height 859
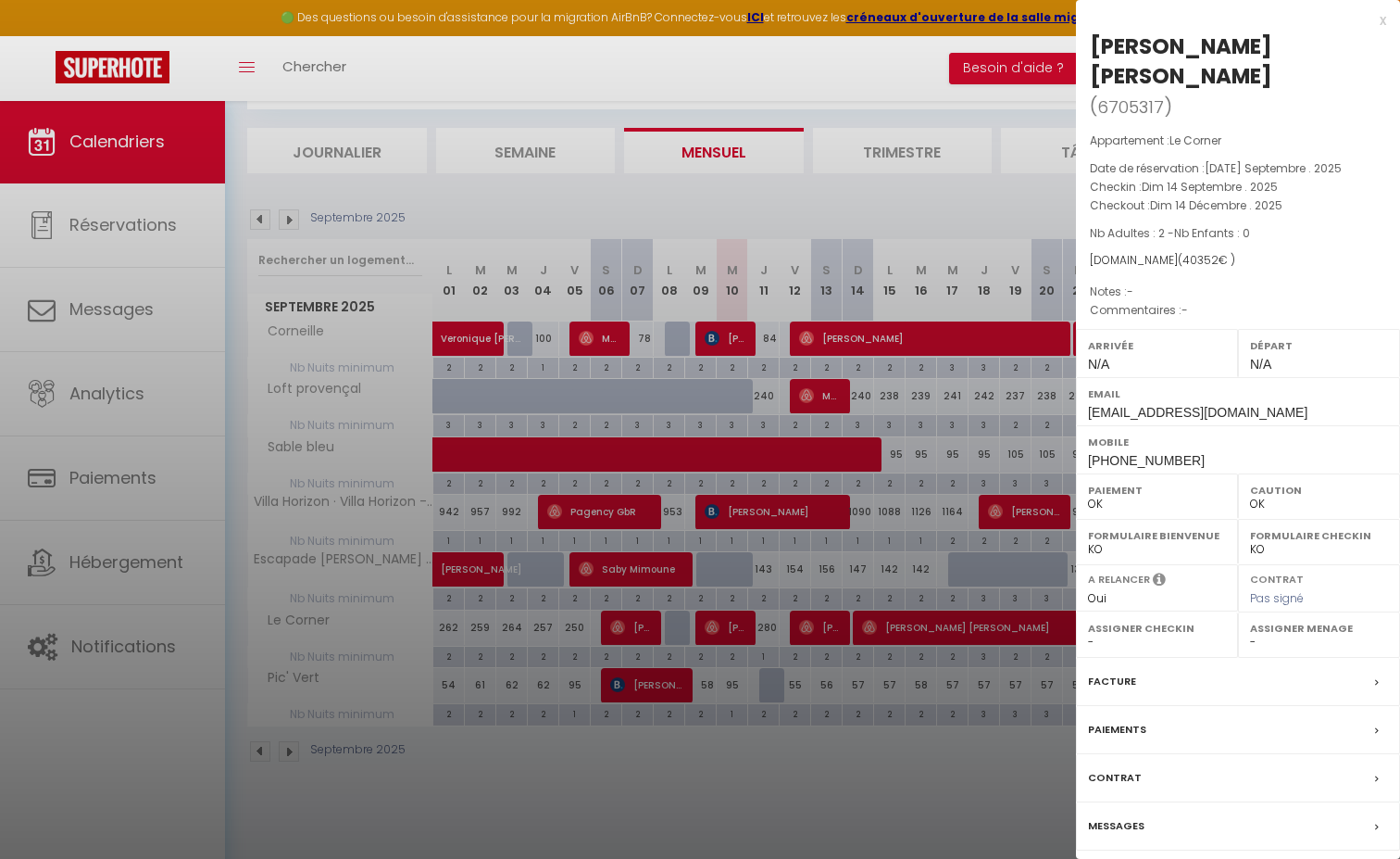
scroll to position [100, 0]
click at [1135, 725] on label "Paiements" at bounding box center [1118, 729] width 59 height 20
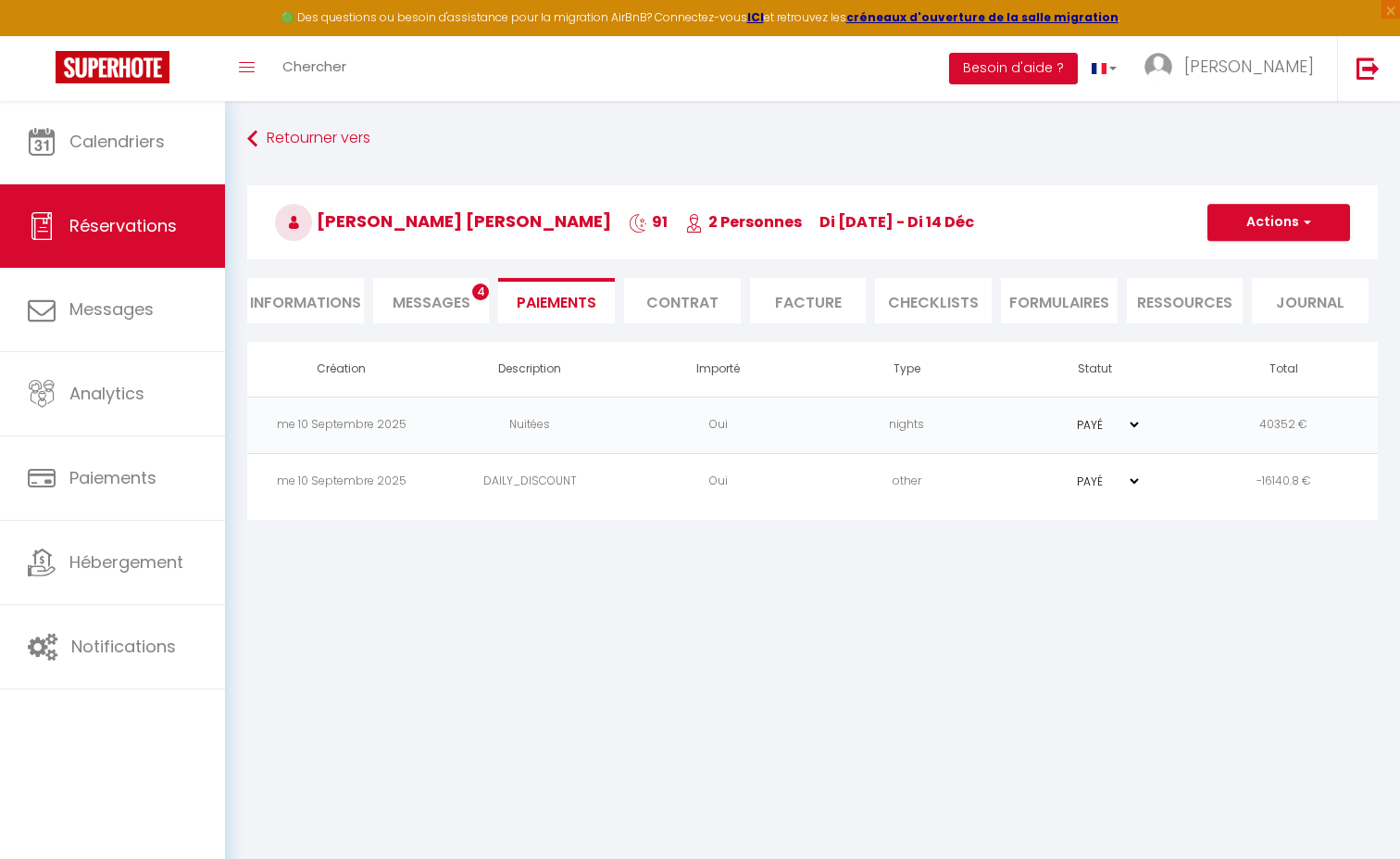
click at [812, 313] on li "Facture" at bounding box center [808, 301] width 117 height 46
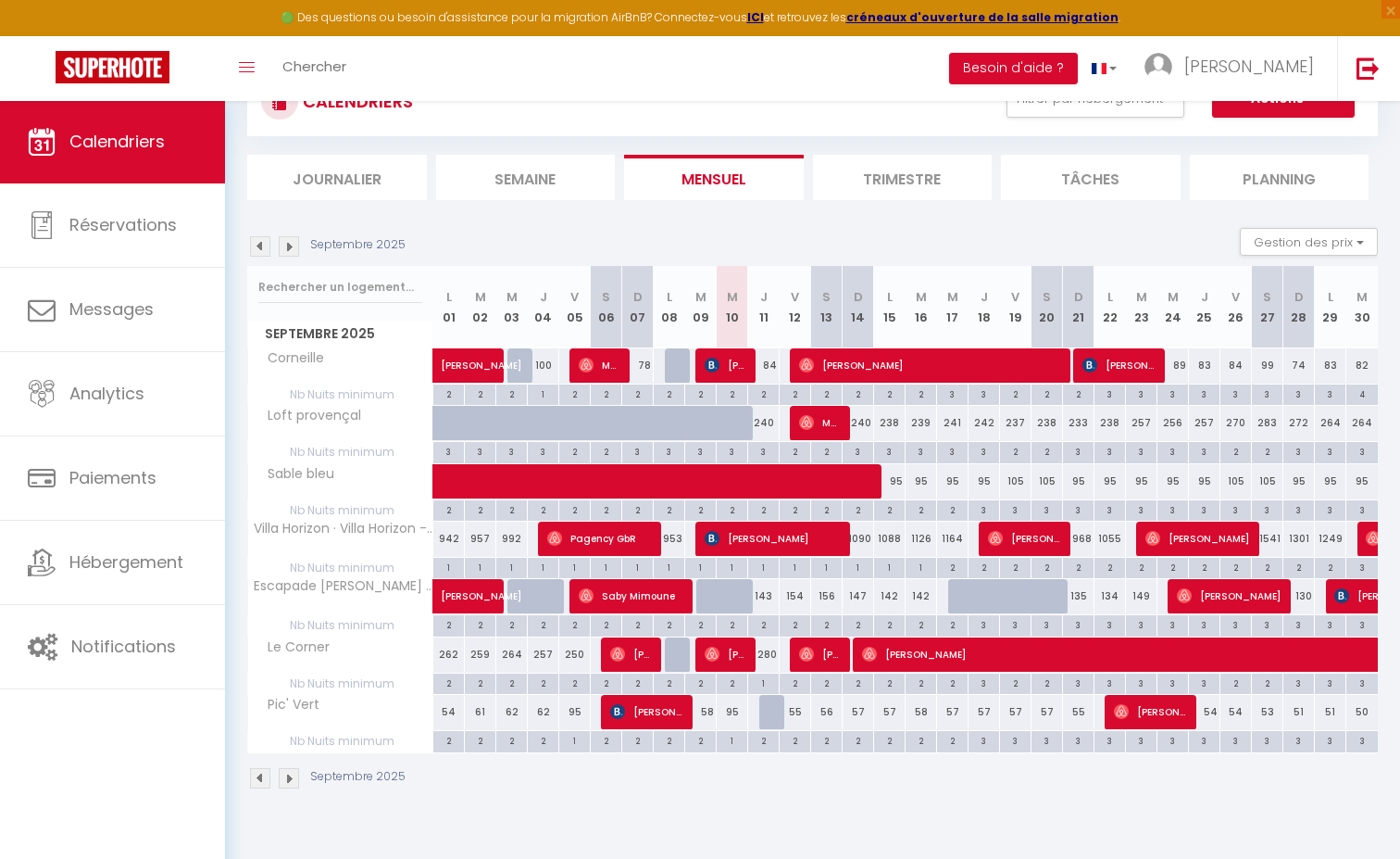
scroll to position [74, 0]
click at [290, 244] on img at bounding box center [288, 245] width 20 height 20
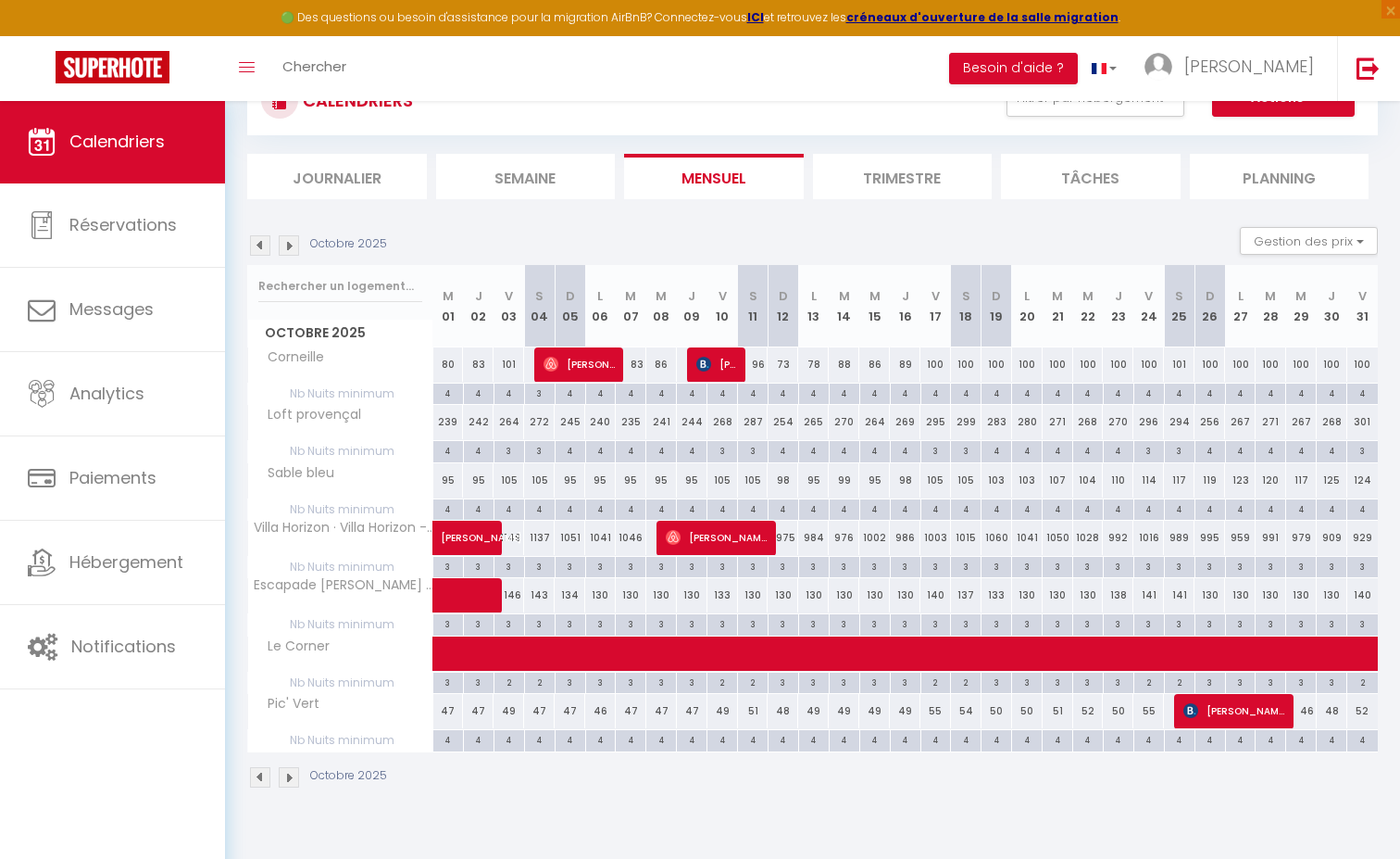
click at [290, 244] on img at bounding box center [288, 245] width 20 height 20
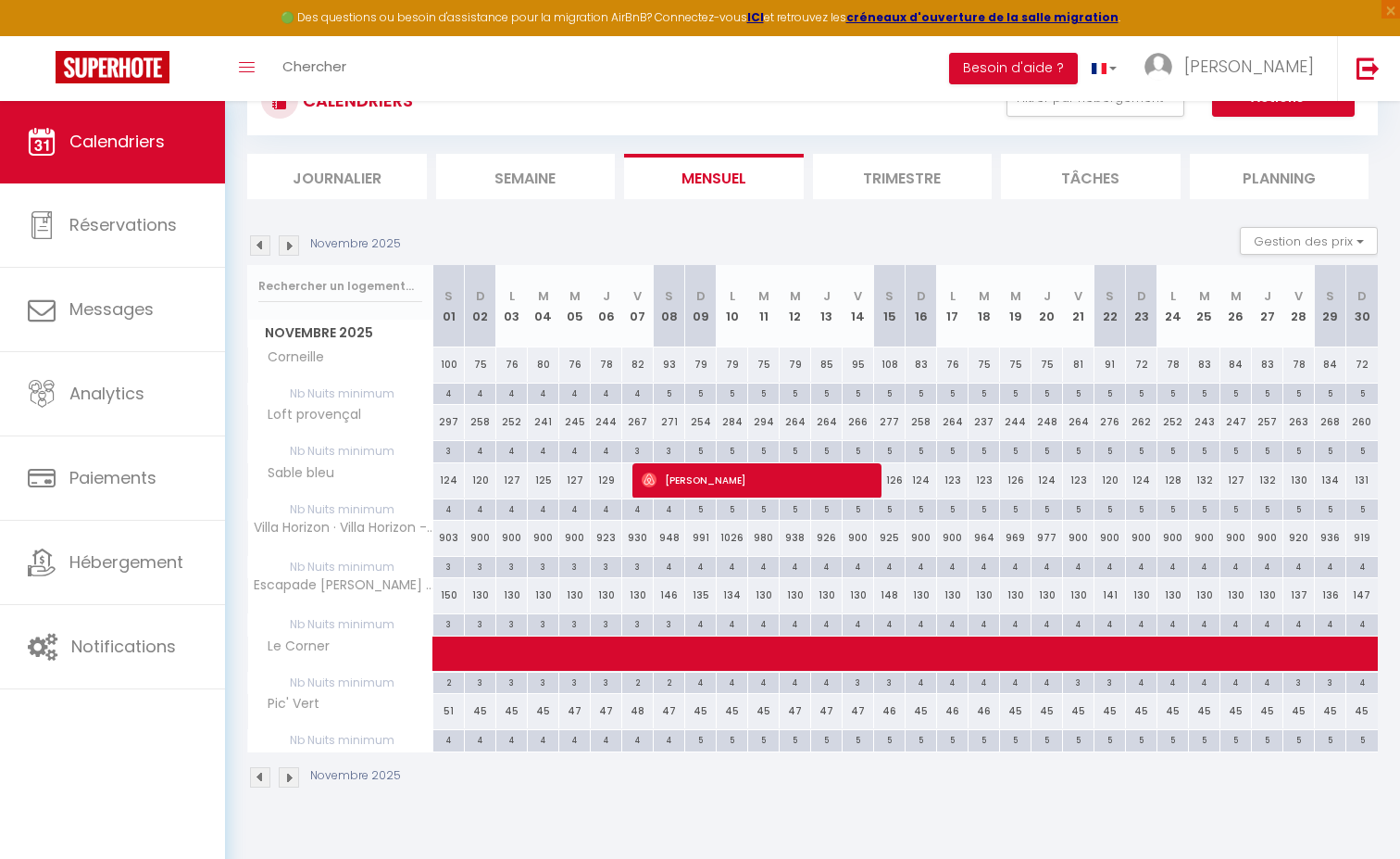
click at [294, 246] on img at bounding box center [288, 245] width 20 height 20
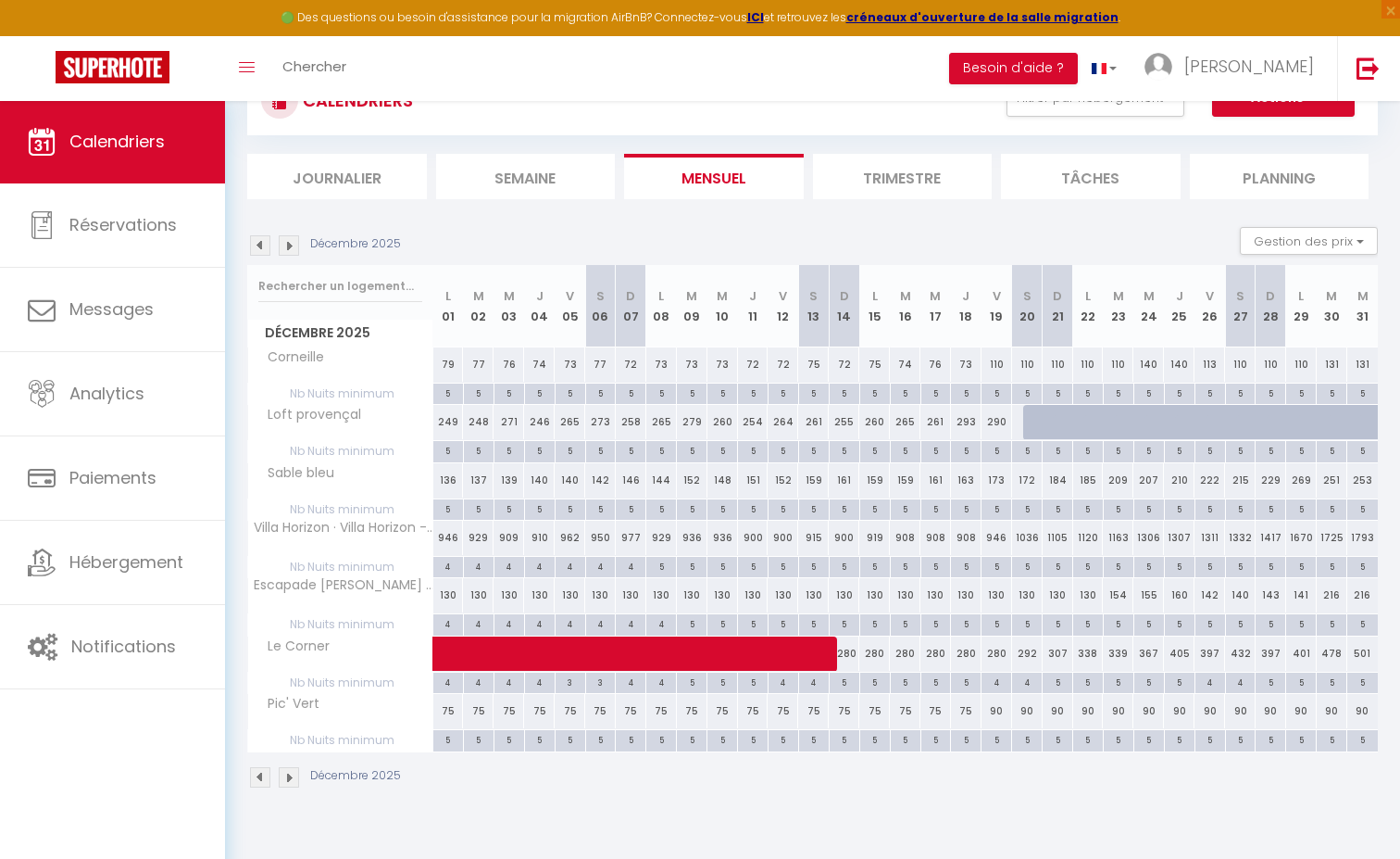
click at [268, 246] on img at bounding box center [260, 245] width 20 height 20
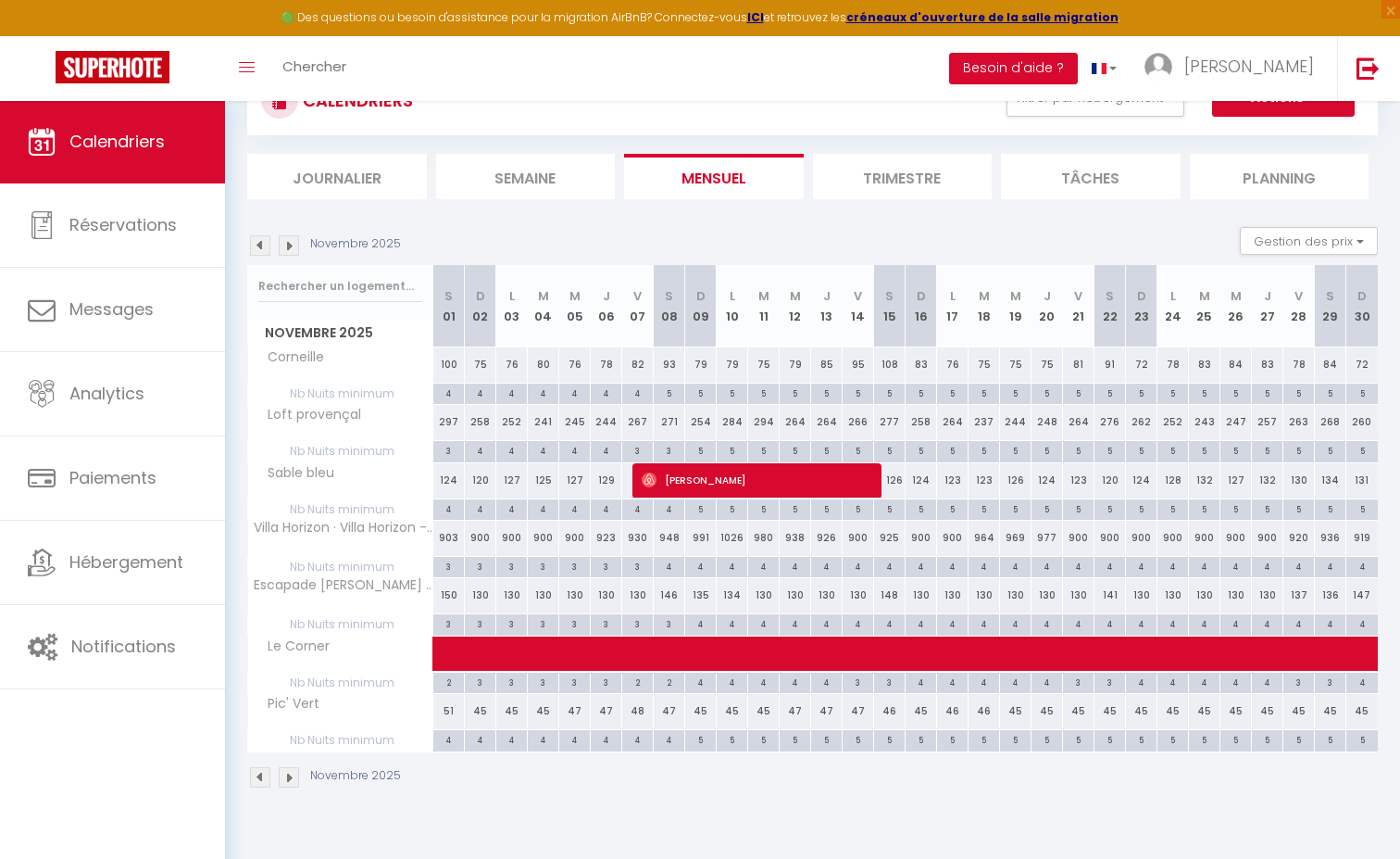
click at [268, 246] on img at bounding box center [260, 245] width 20 height 20
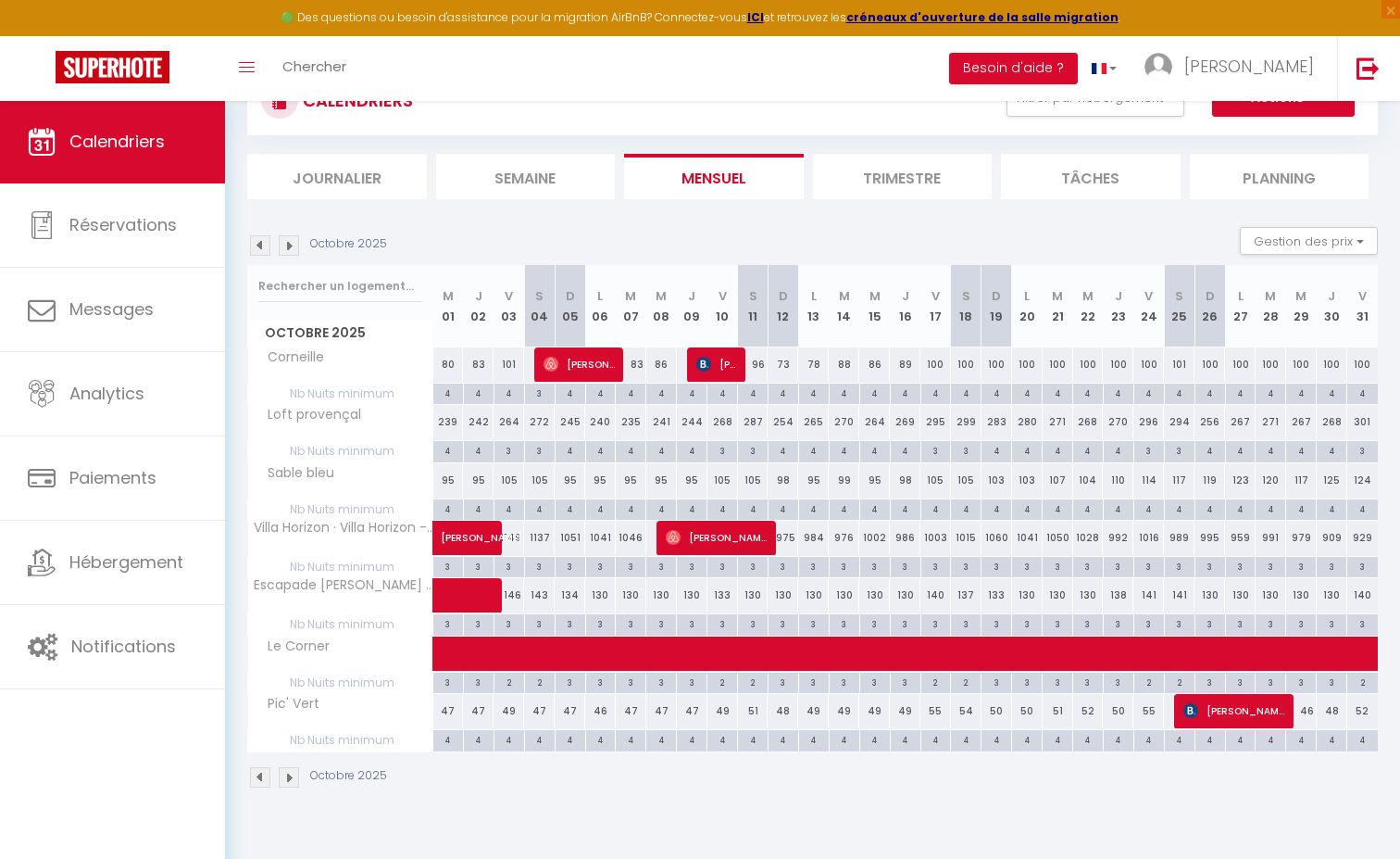
click at [268, 246] on img at bounding box center [260, 245] width 20 height 20
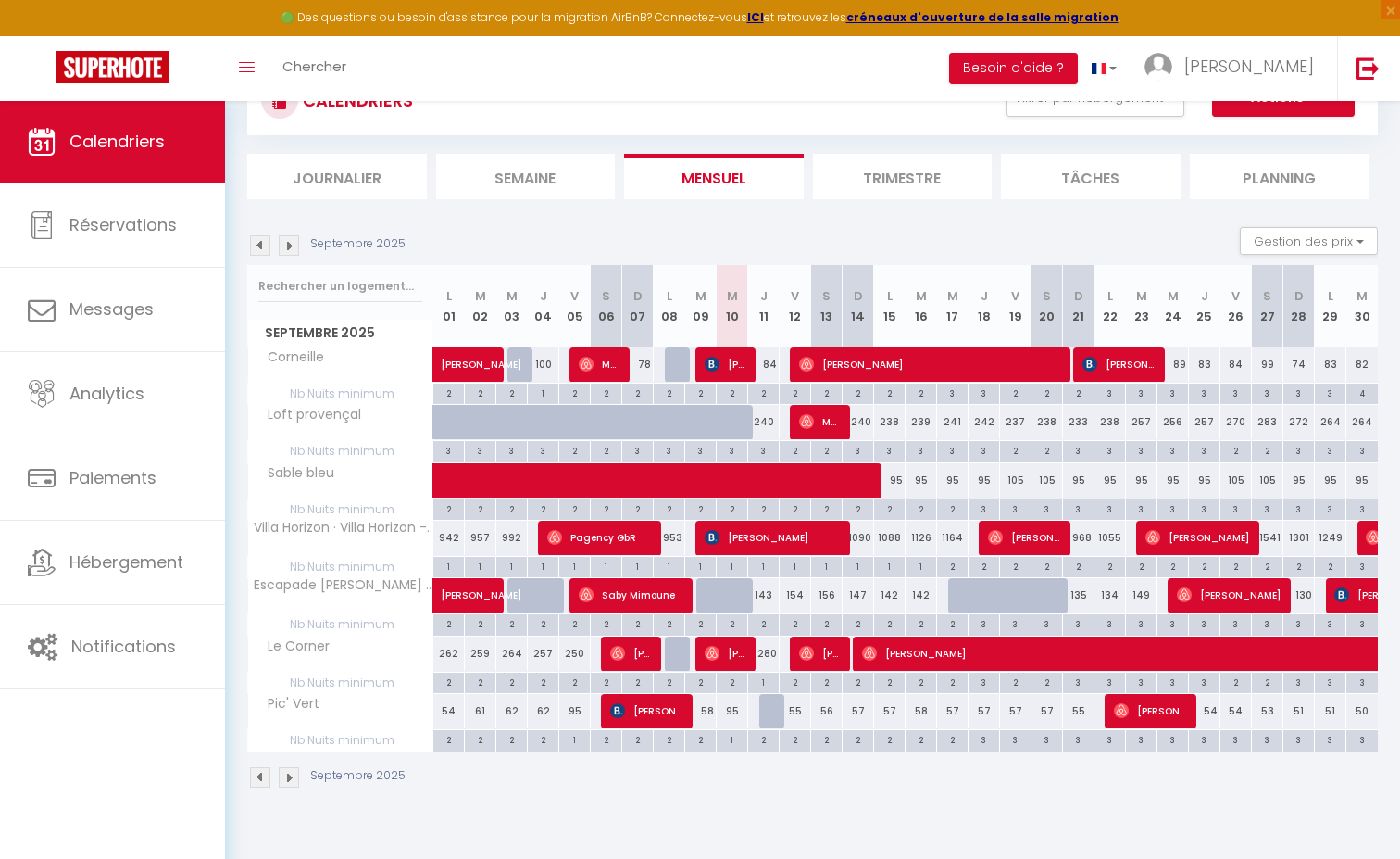
click at [294, 245] on img at bounding box center [288, 245] width 20 height 20
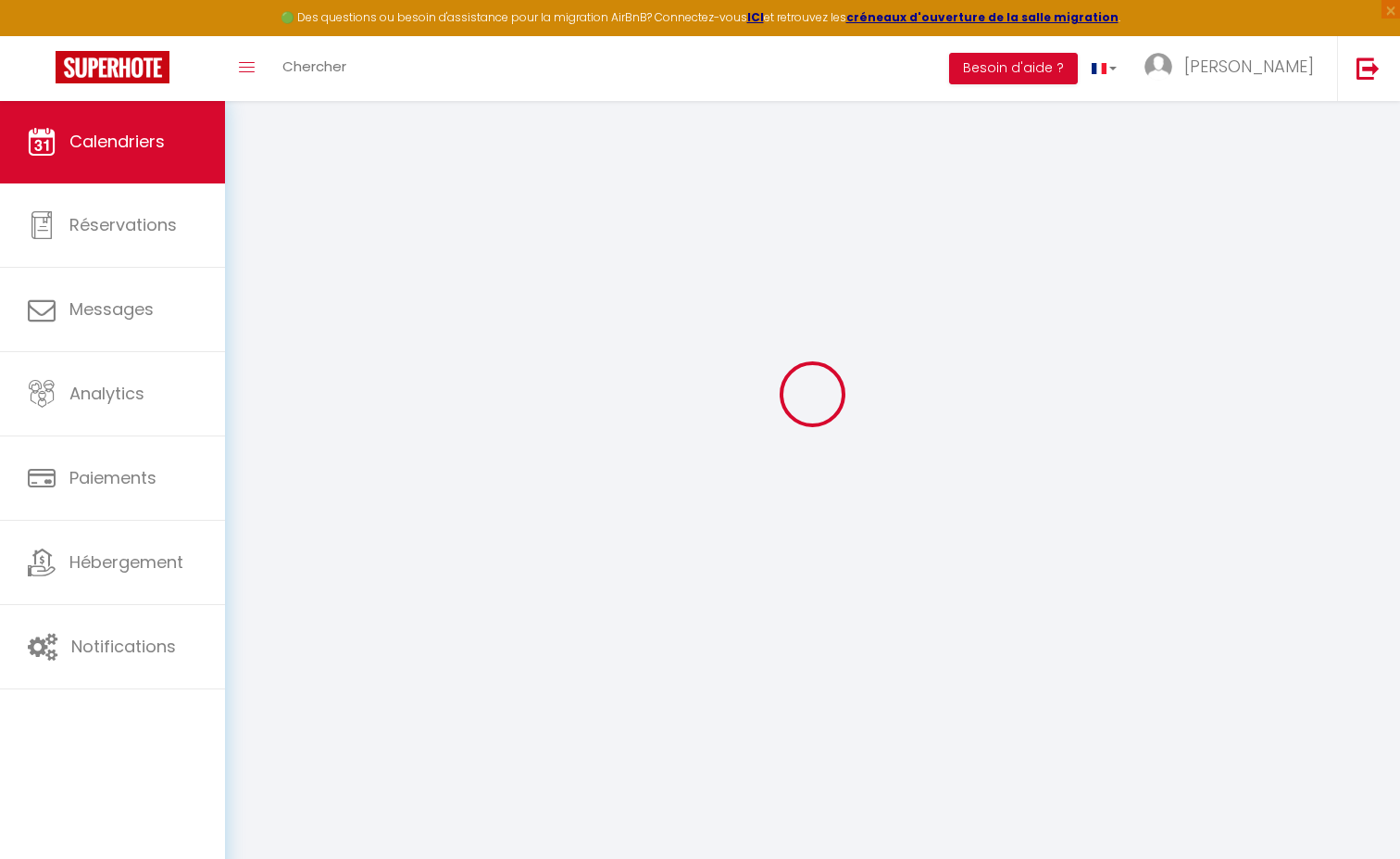
select select
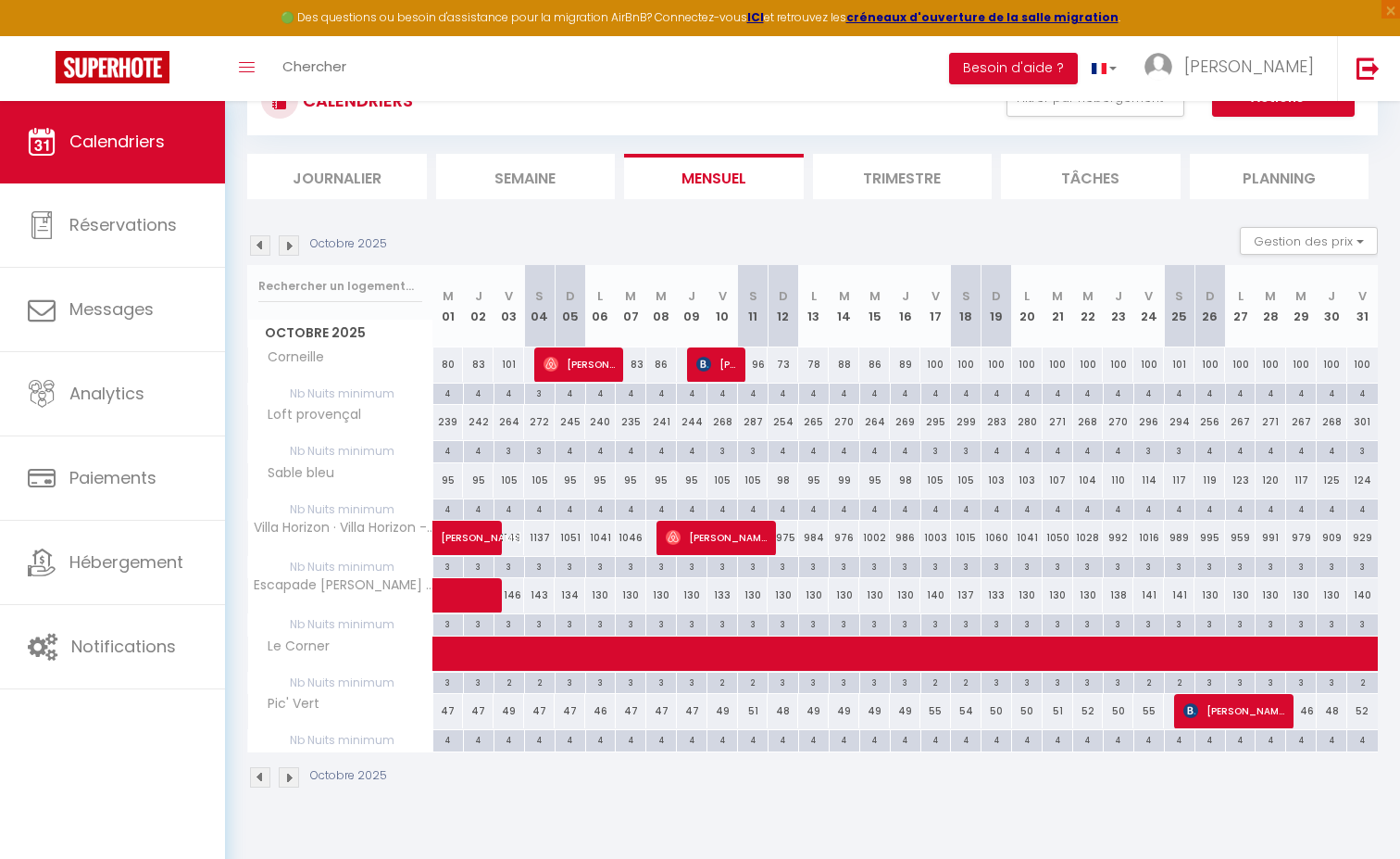
click at [730, 539] on span "[PERSON_NAME]" at bounding box center [716, 537] width 101 height 35
select select "OK"
select select "0"
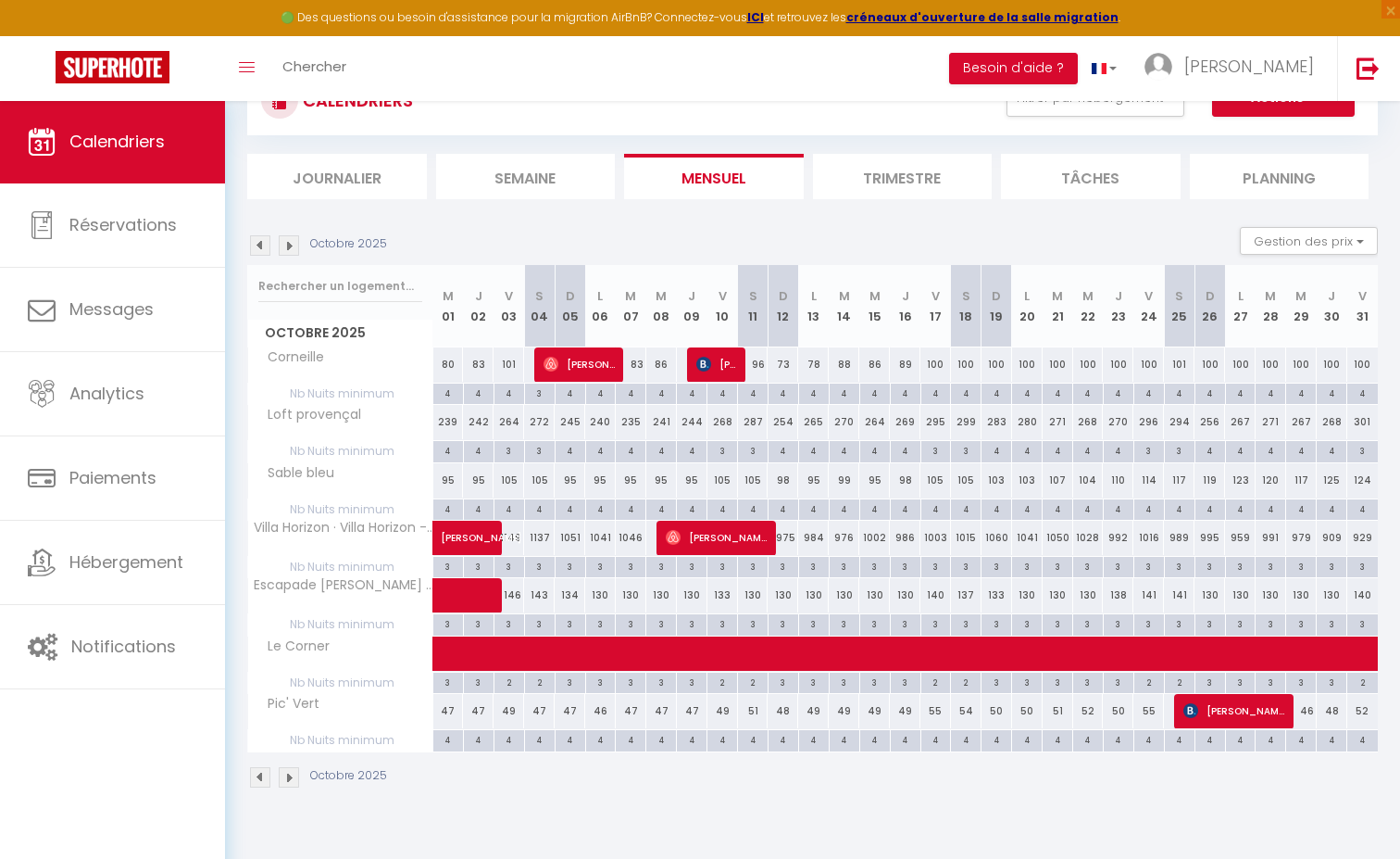
select select "1"
select select
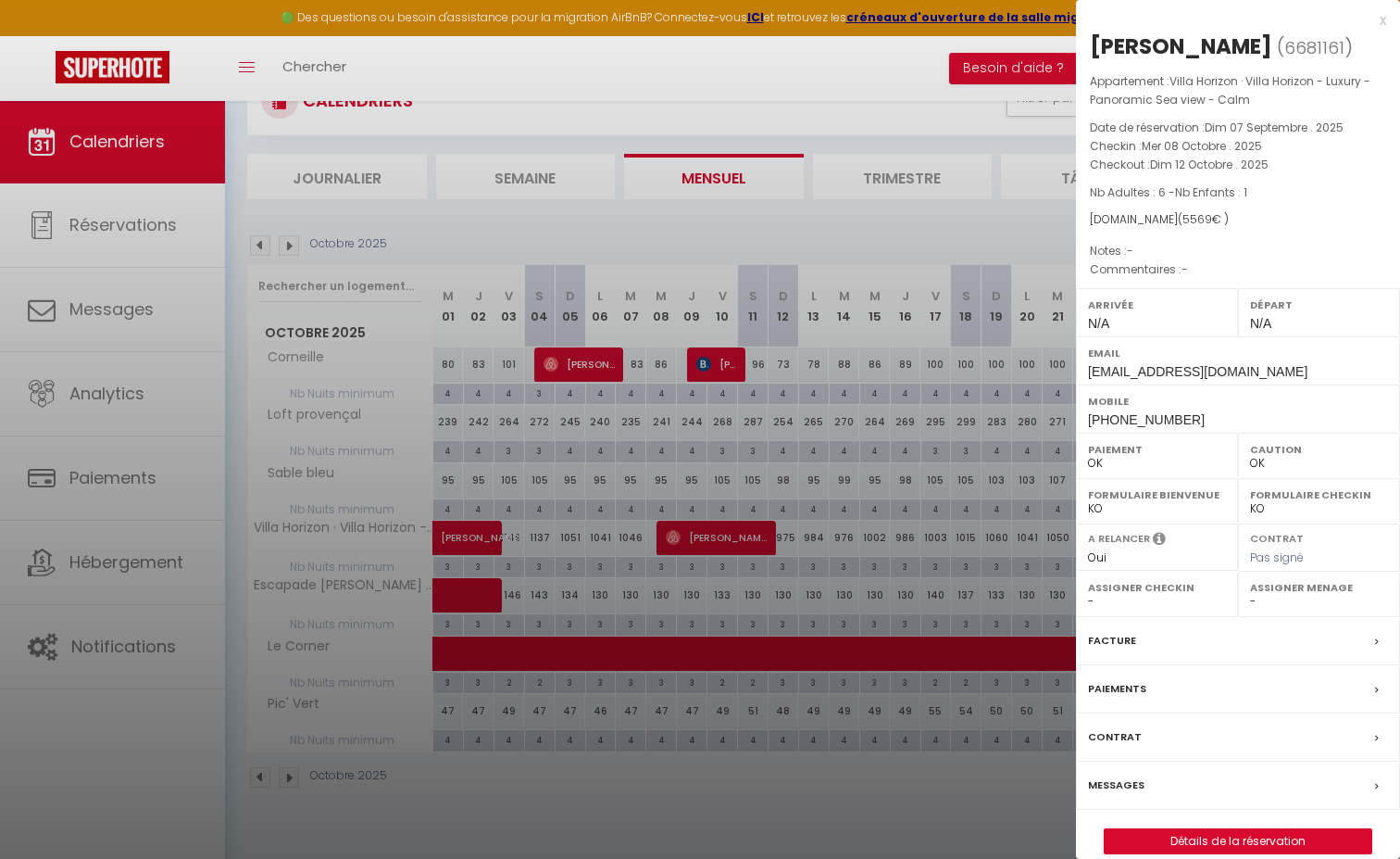
click at [843, 244] on div at bounding box center [700, 430] width 1400 height 859
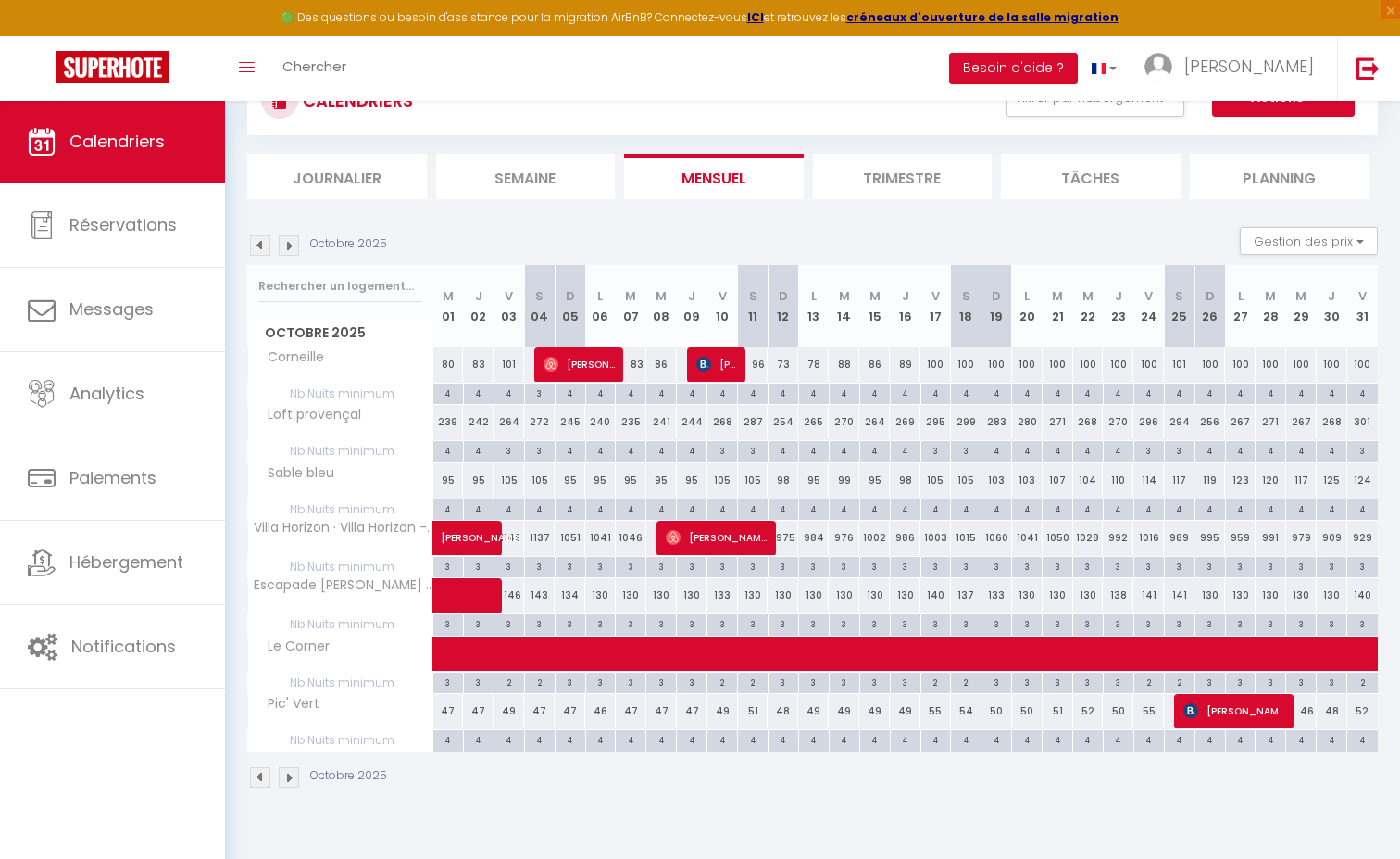
click at [289, 245] on img at bounding box center [288, 245] width 20 height 20
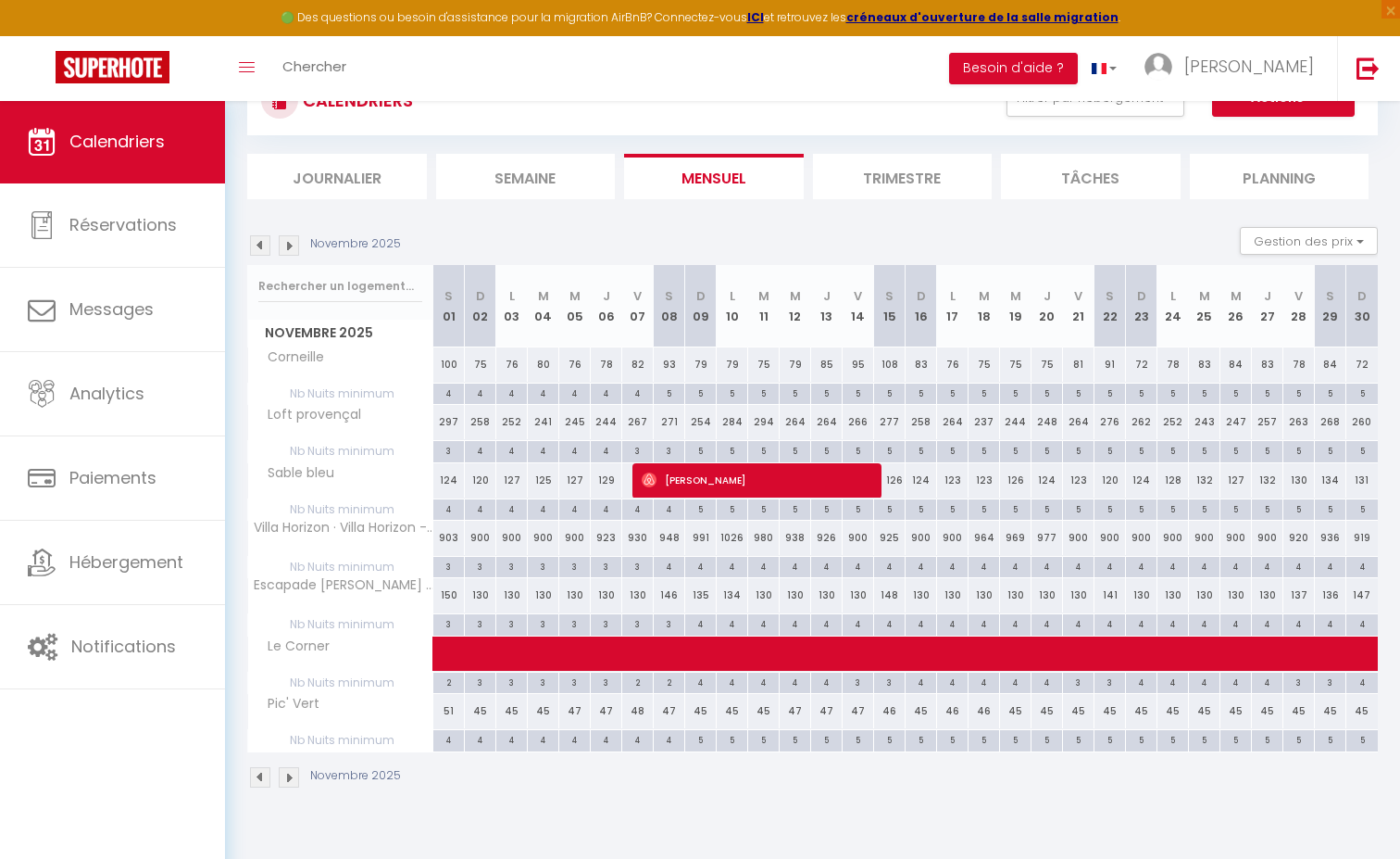
click at [289, 245] on img at bounding box center [288, 245] width 20 height 20
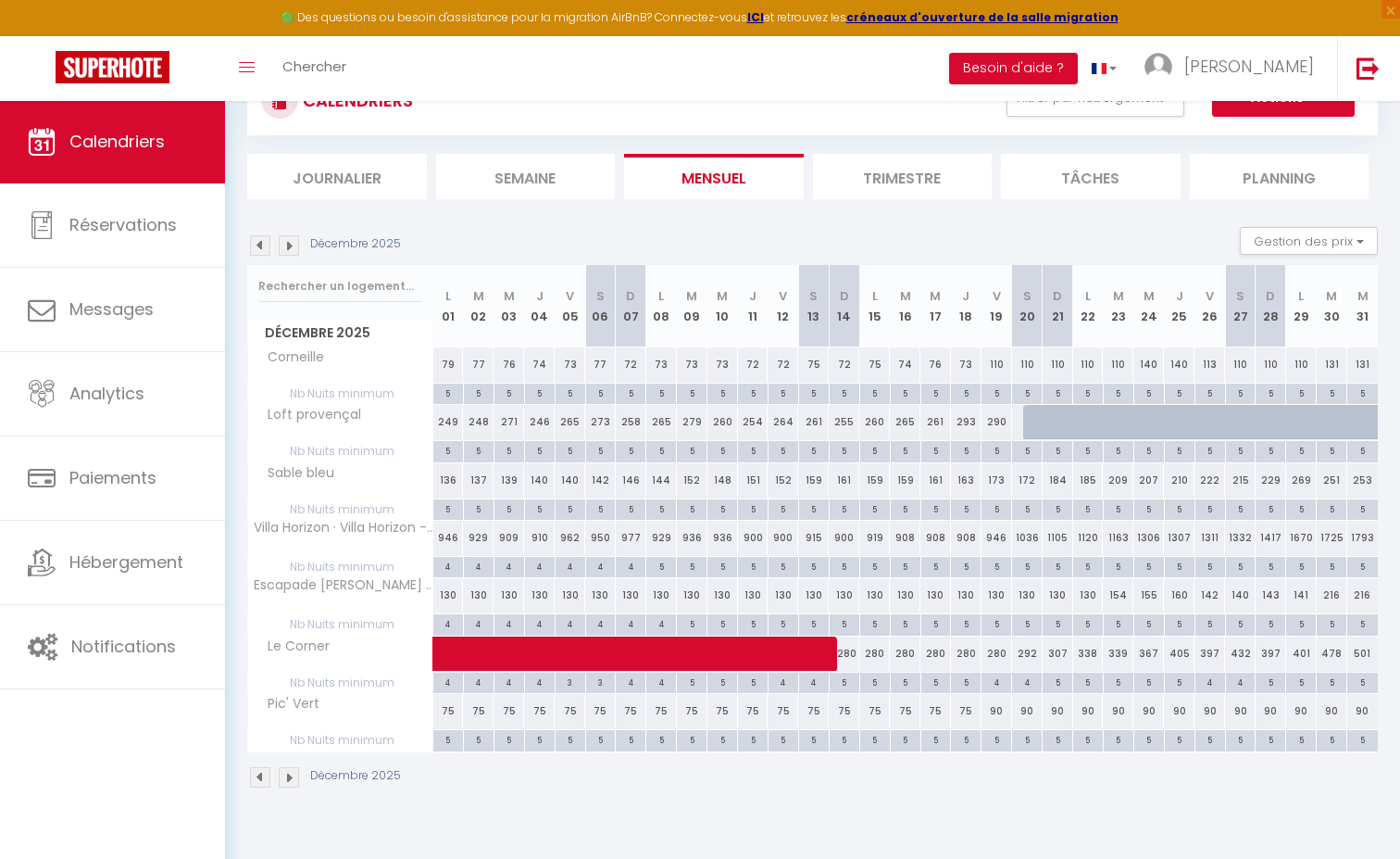
click at [292, 245] on img at bounding box center [288, 245] width 20 height 20
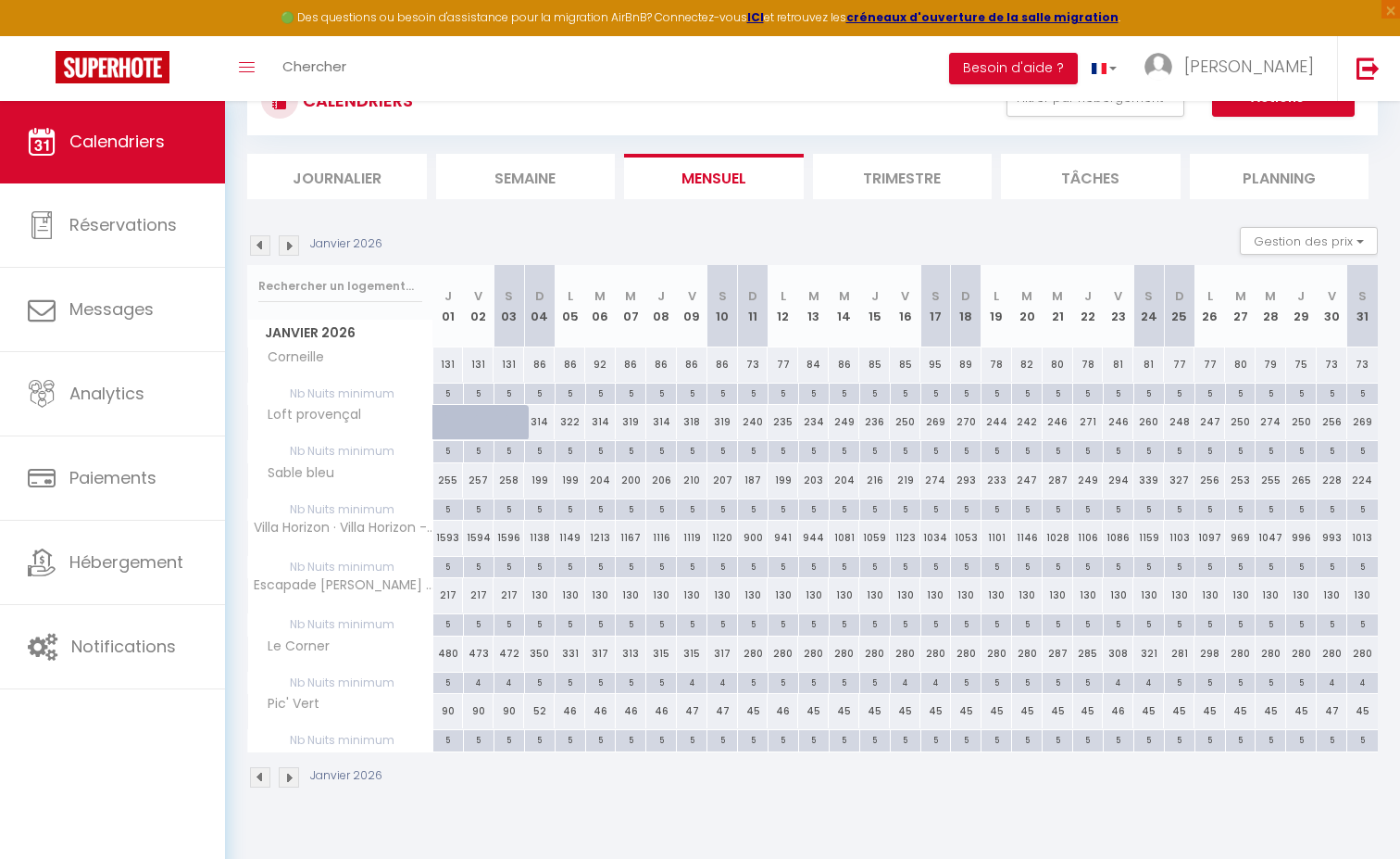
click at [276, 246] on div "Janvier 2026" at bounding box center [318, 245] width 140 height 20
click at [284, 243] on img at bounding box center [288, 245] width 20 height 20
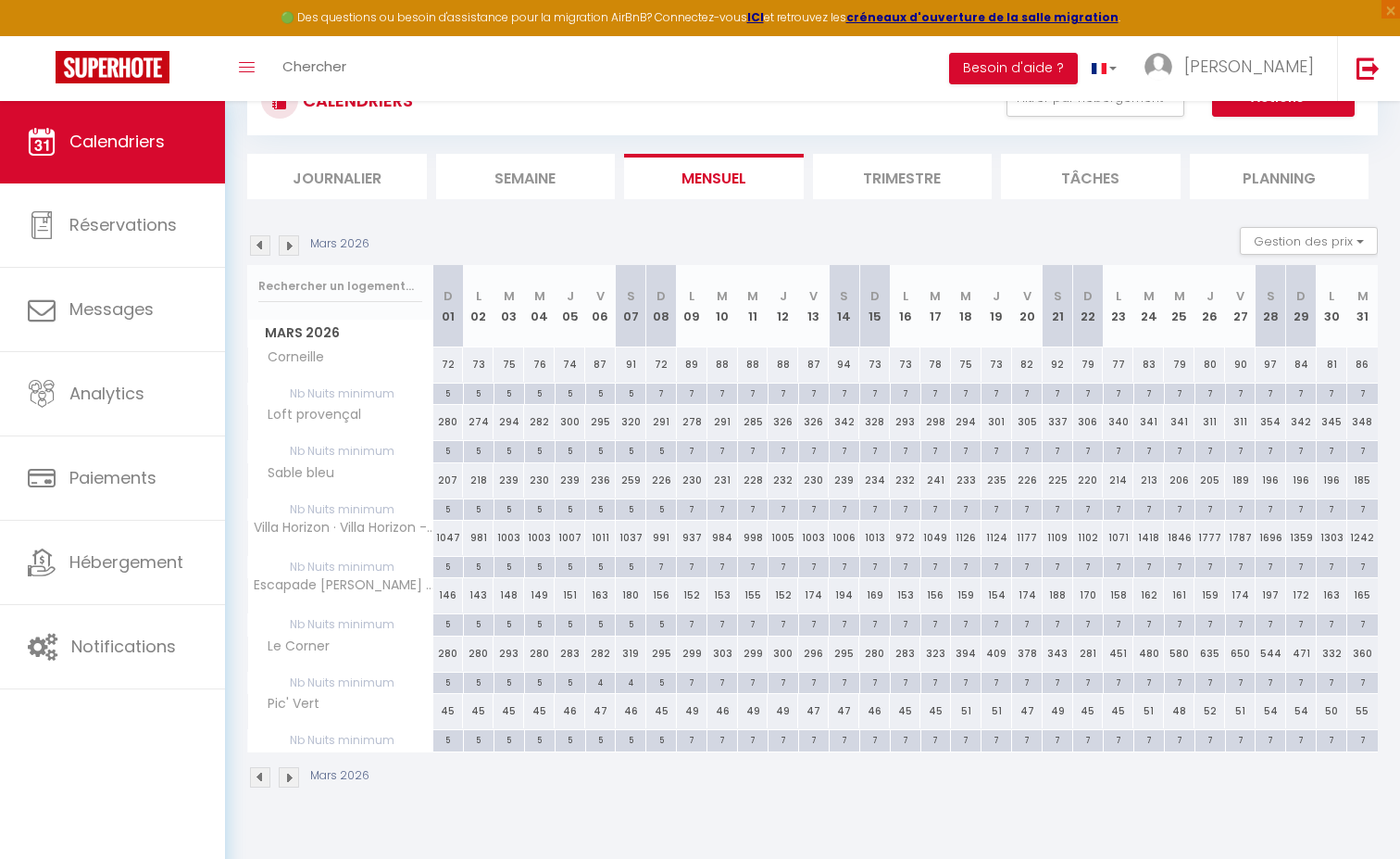
click at [284, 243] on img at bounding box center [288, 245] width 20 height 20
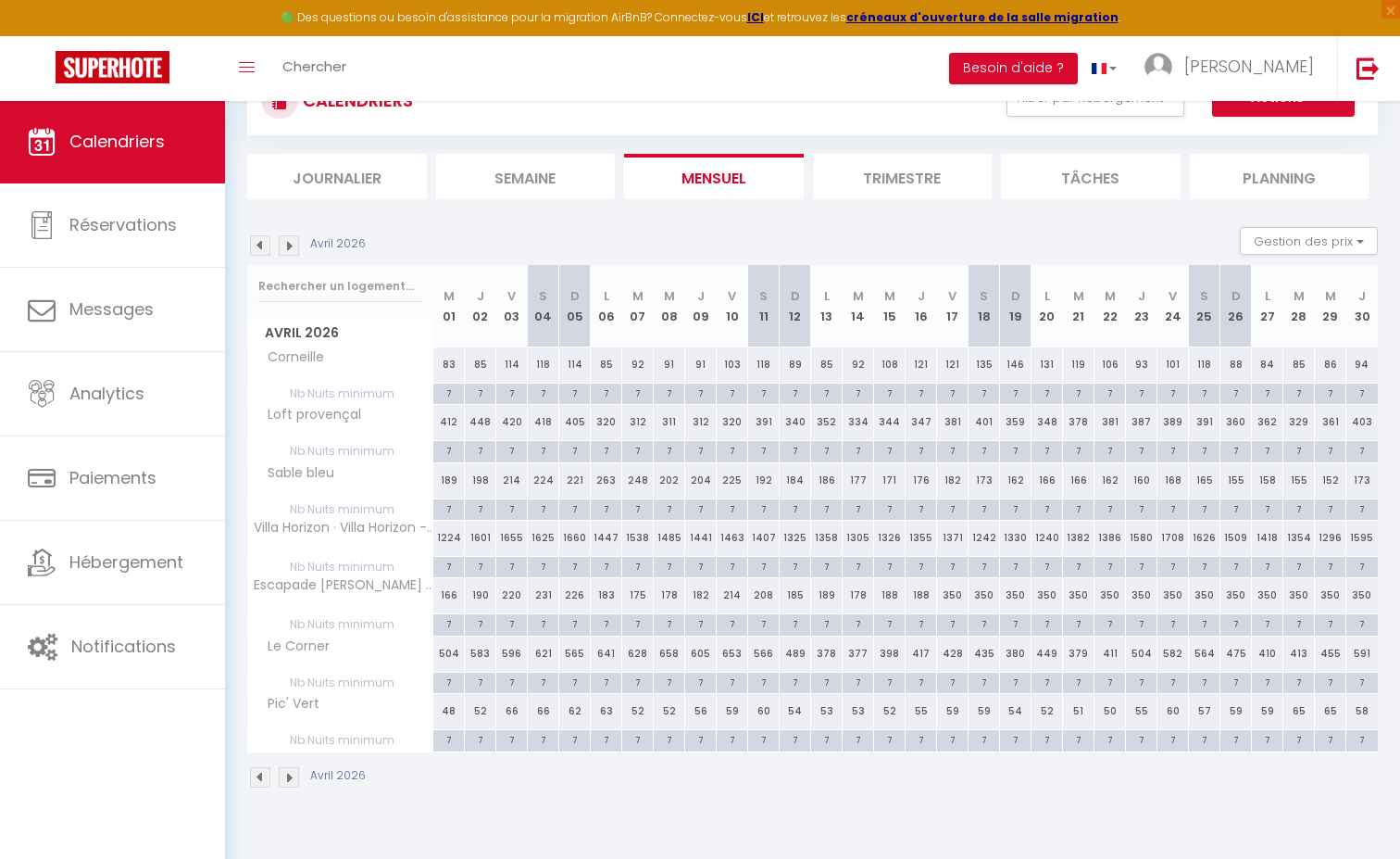
click at [284, 243] on img at bounding box center [288, 245] width 20 height 20
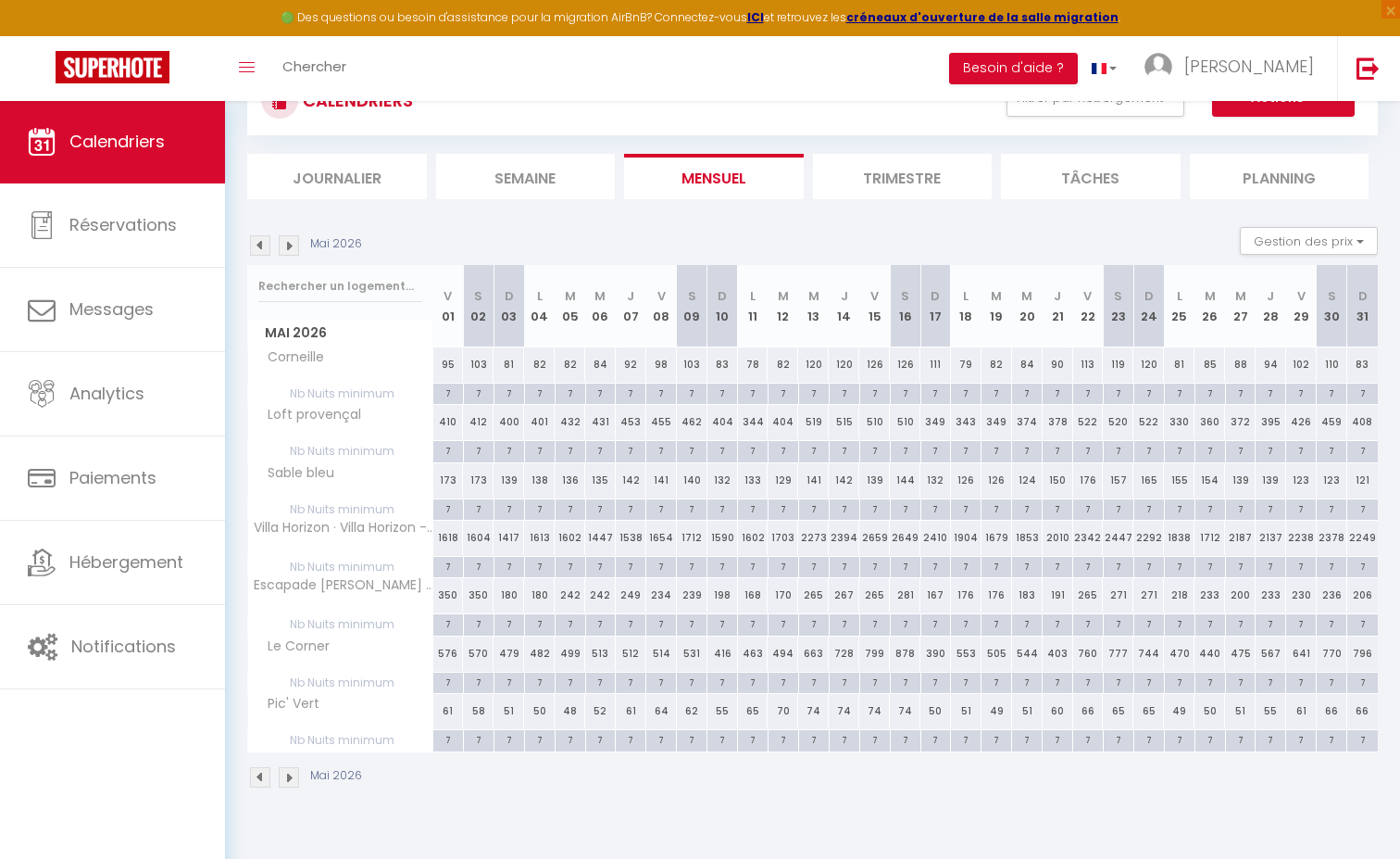
click at [284, 243] on img at bounding box center [288, 245] width 20 height 20
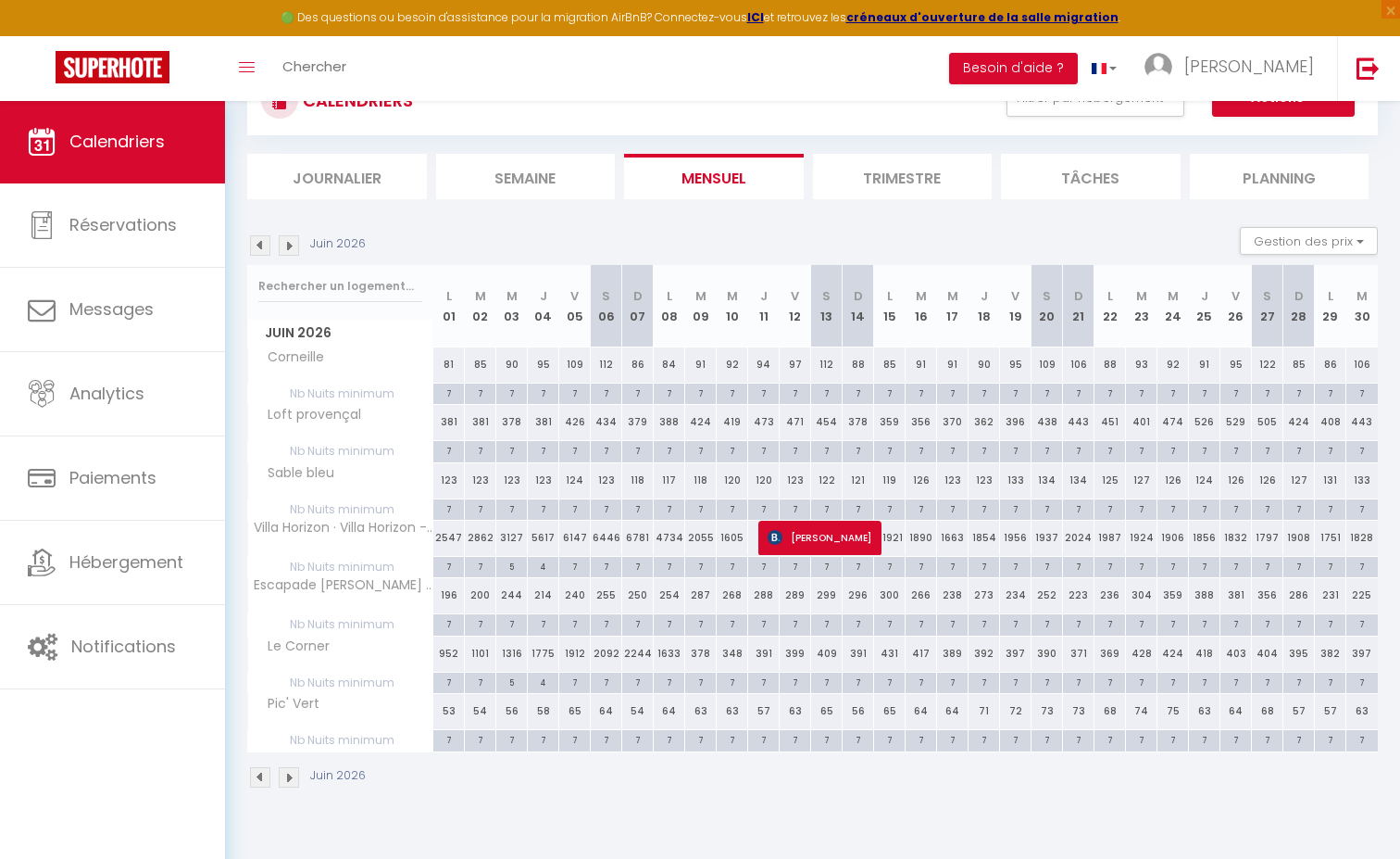
click at [269, 244] on img at bounding box center [260, 245] width 20 height 20
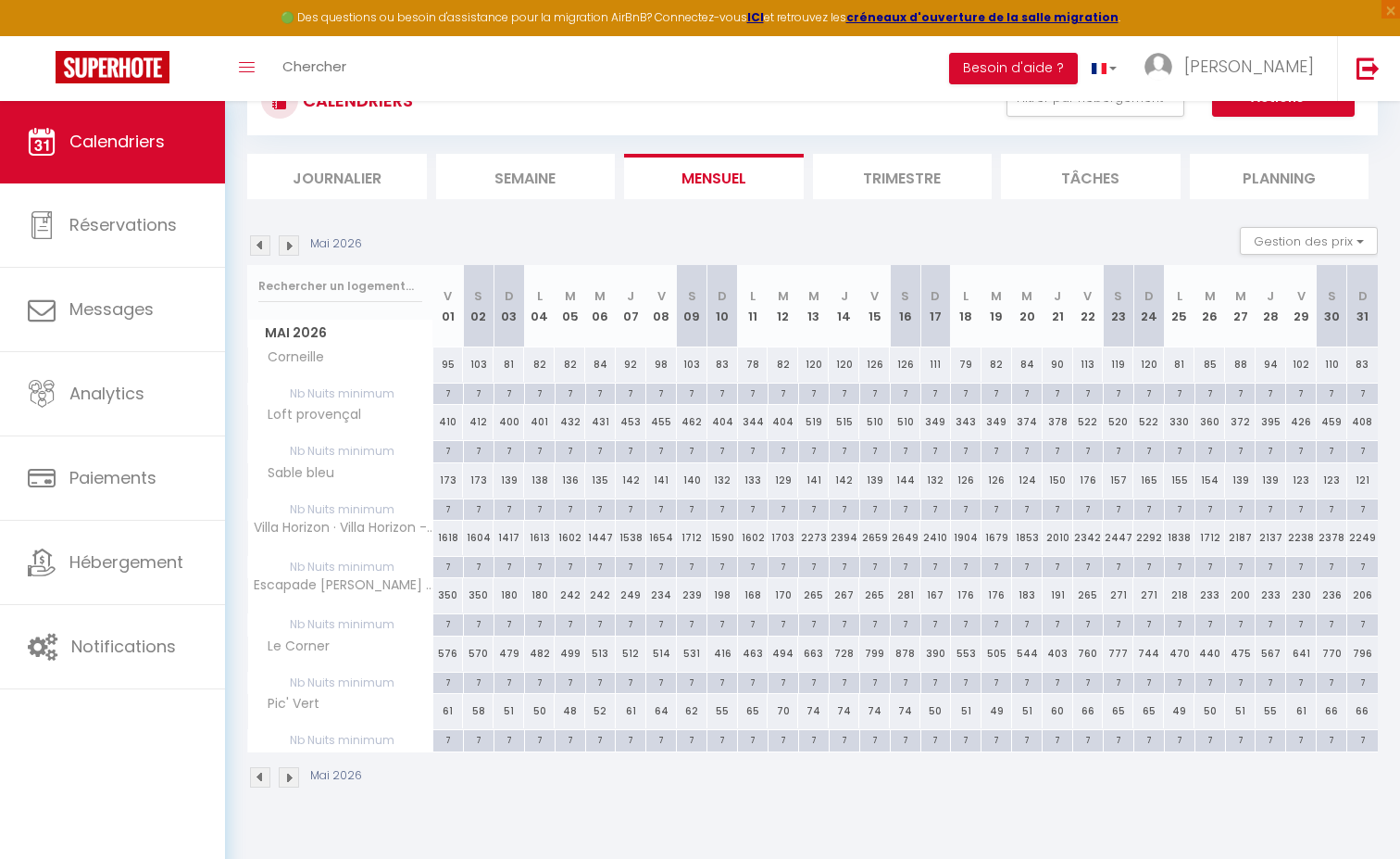
click at [260, 245] on img at bounding box center [260, 245] width 20 height 20
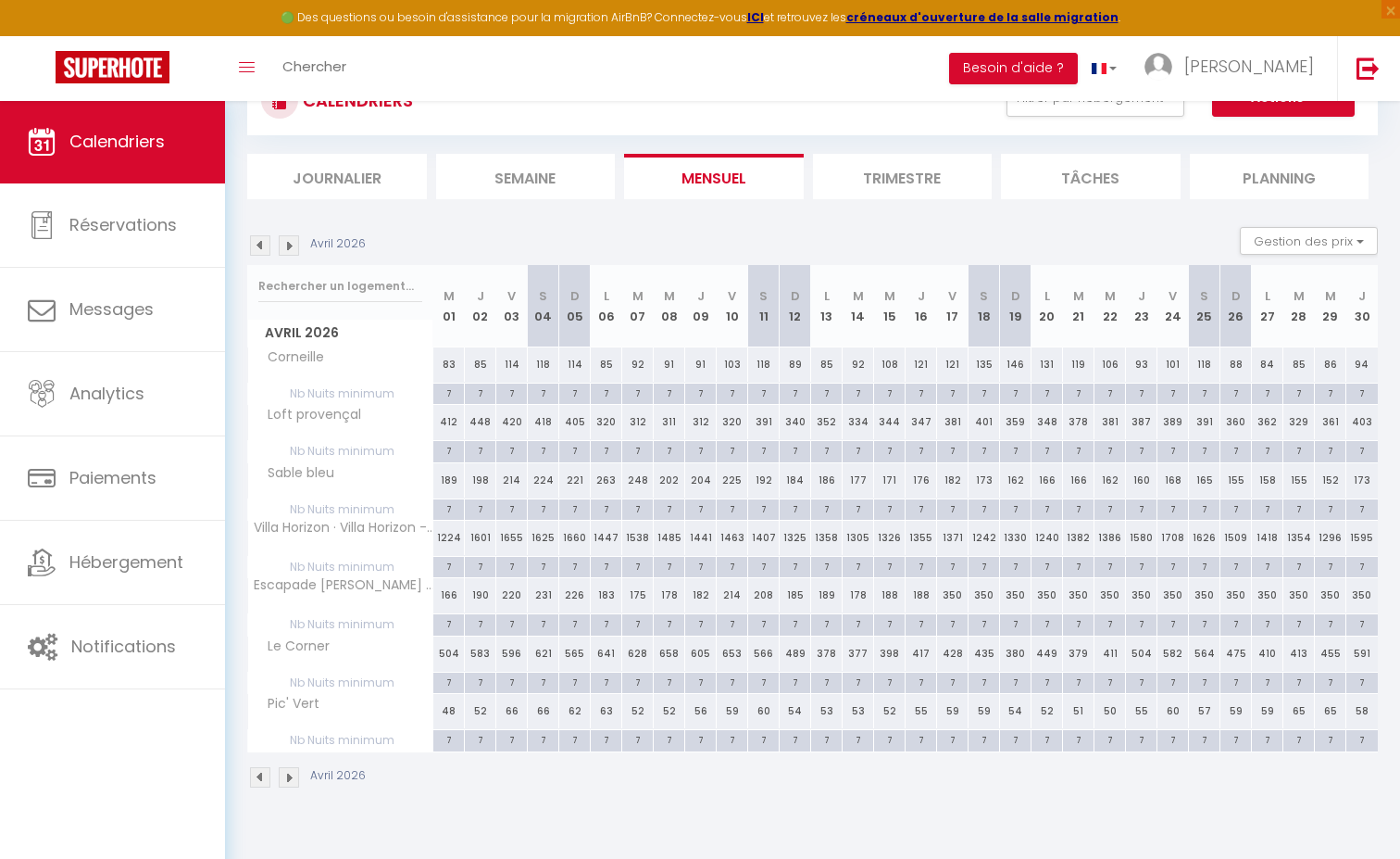
click at [260, 245] on img at bounding box center [260, 245] width 20 height 20
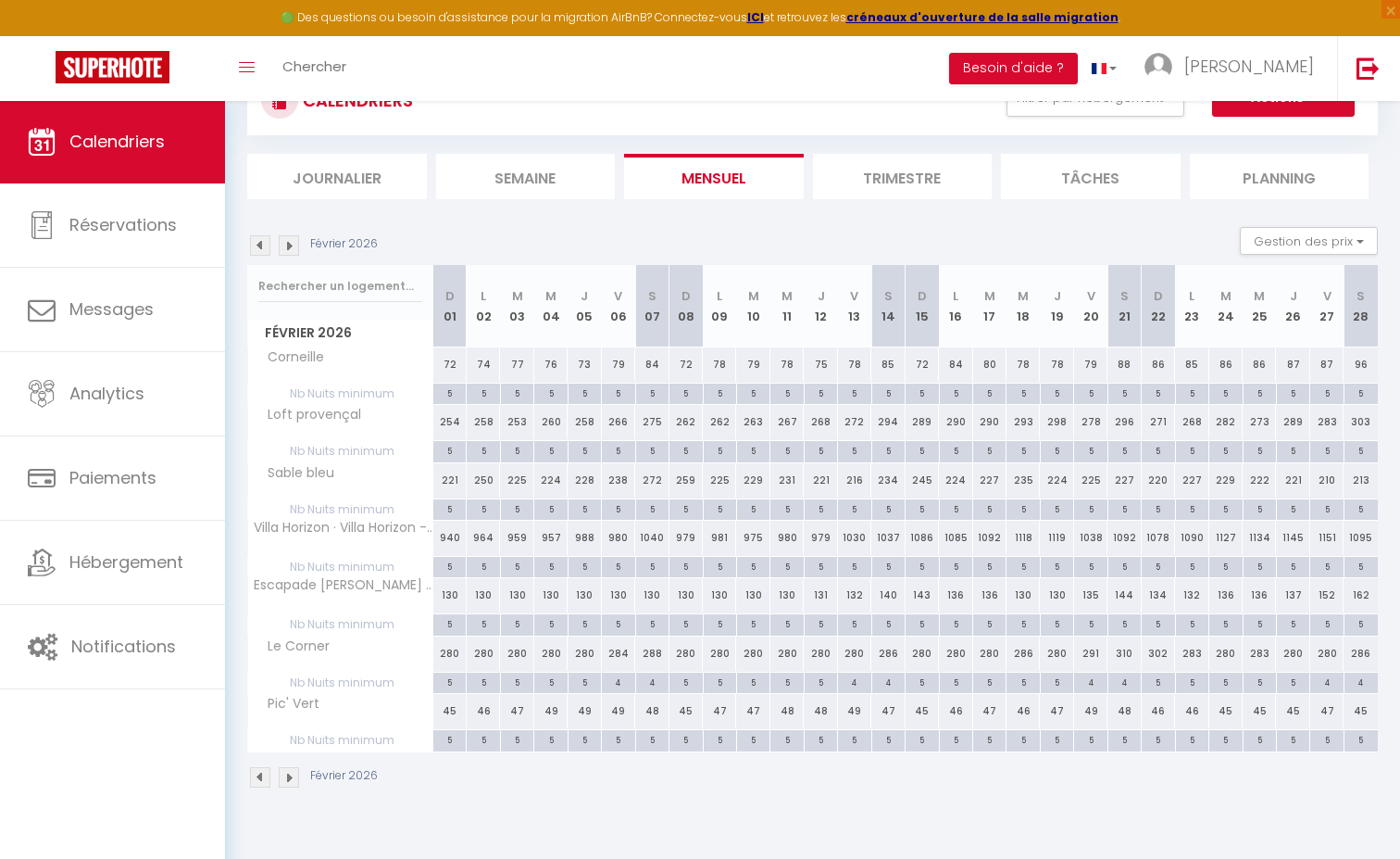
click at [260, 245] on img at bounding box center [260, 245] width 20 height 20
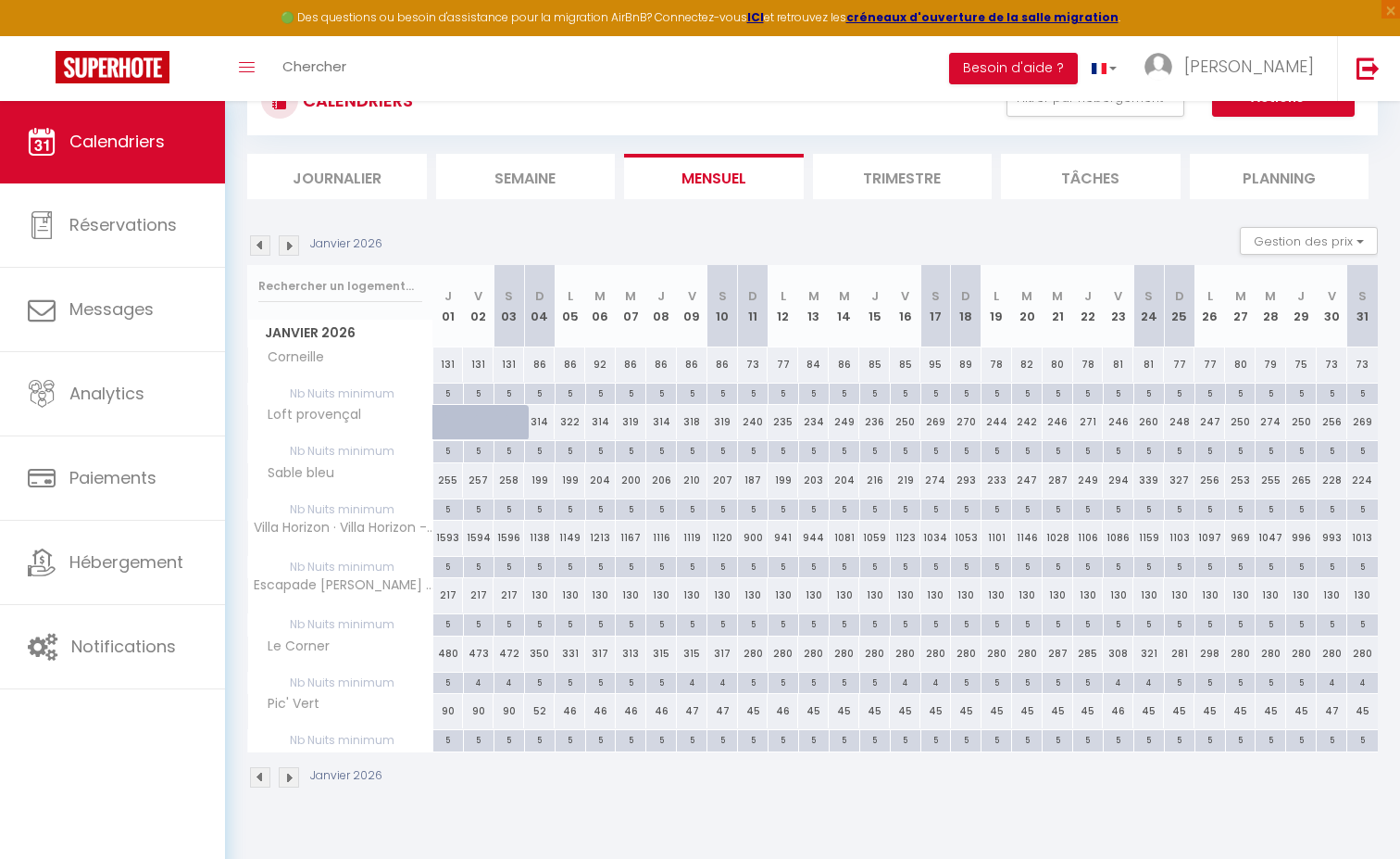
click at [260, 245] on img at bounding box center [260, 245] width 20 height 20
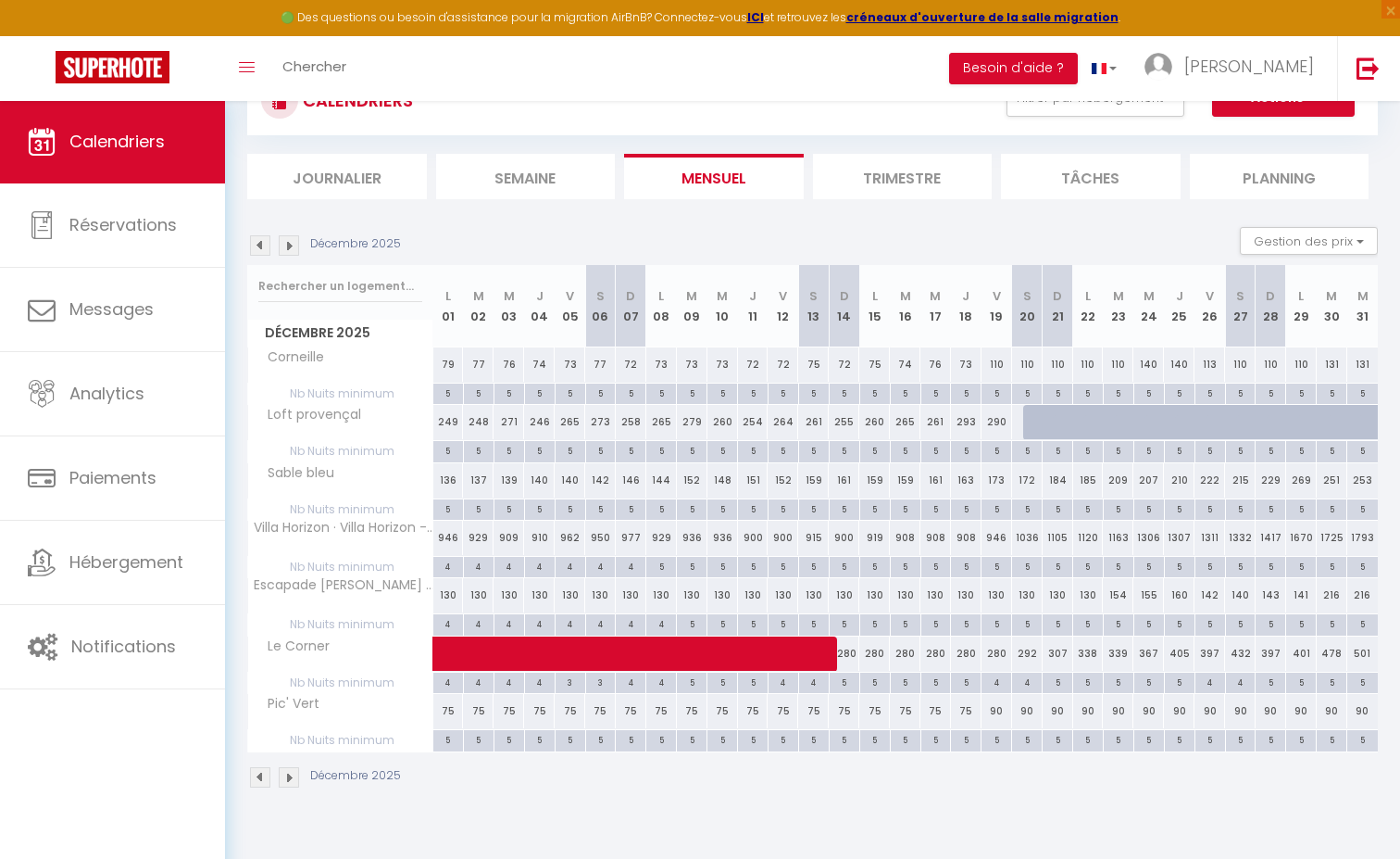
click at [260, 245] on img at bounding box center [260, 245] width 20 height 20
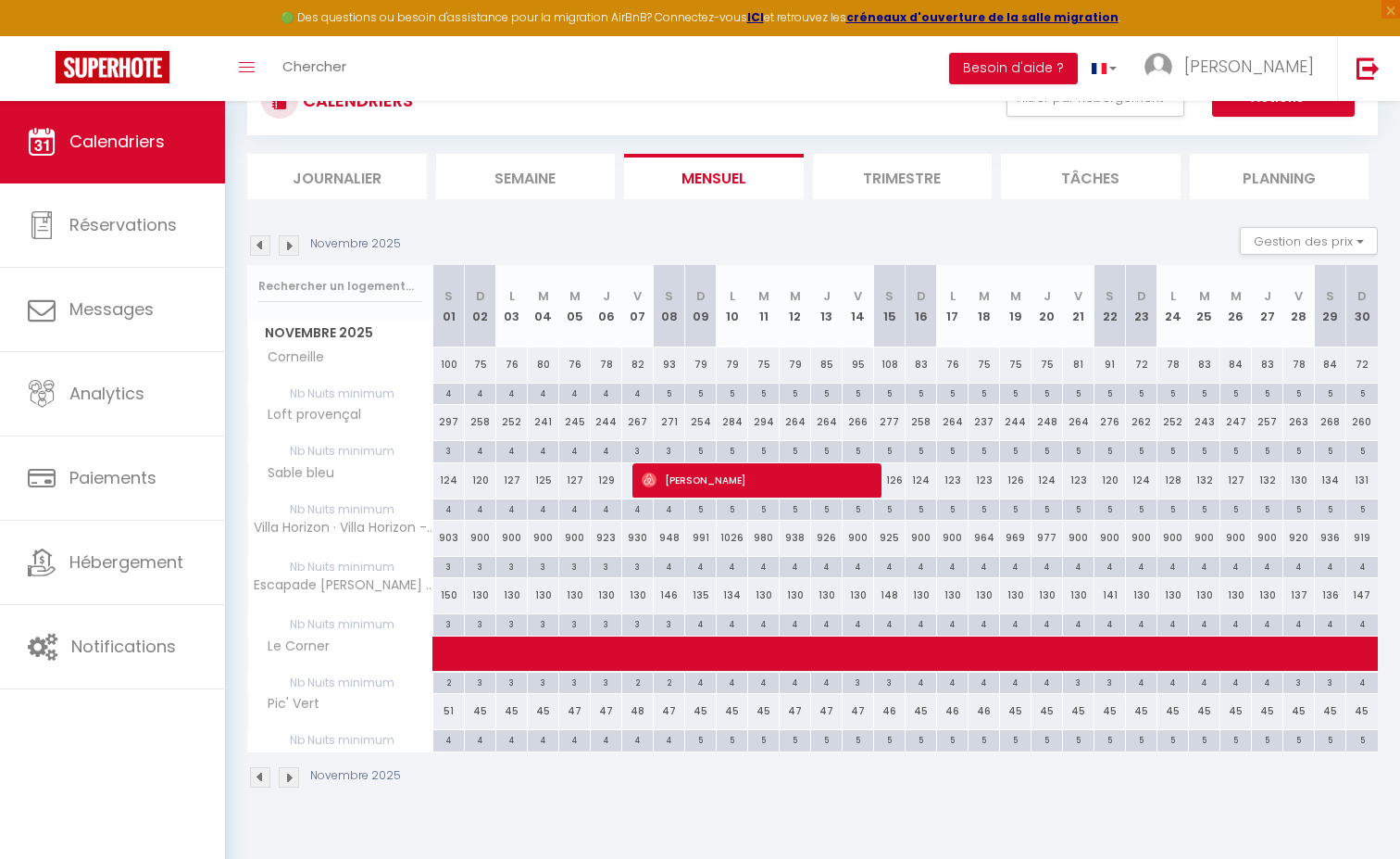
click at [260, 245] on img at bounding box center [260, 245] width 20 height 20
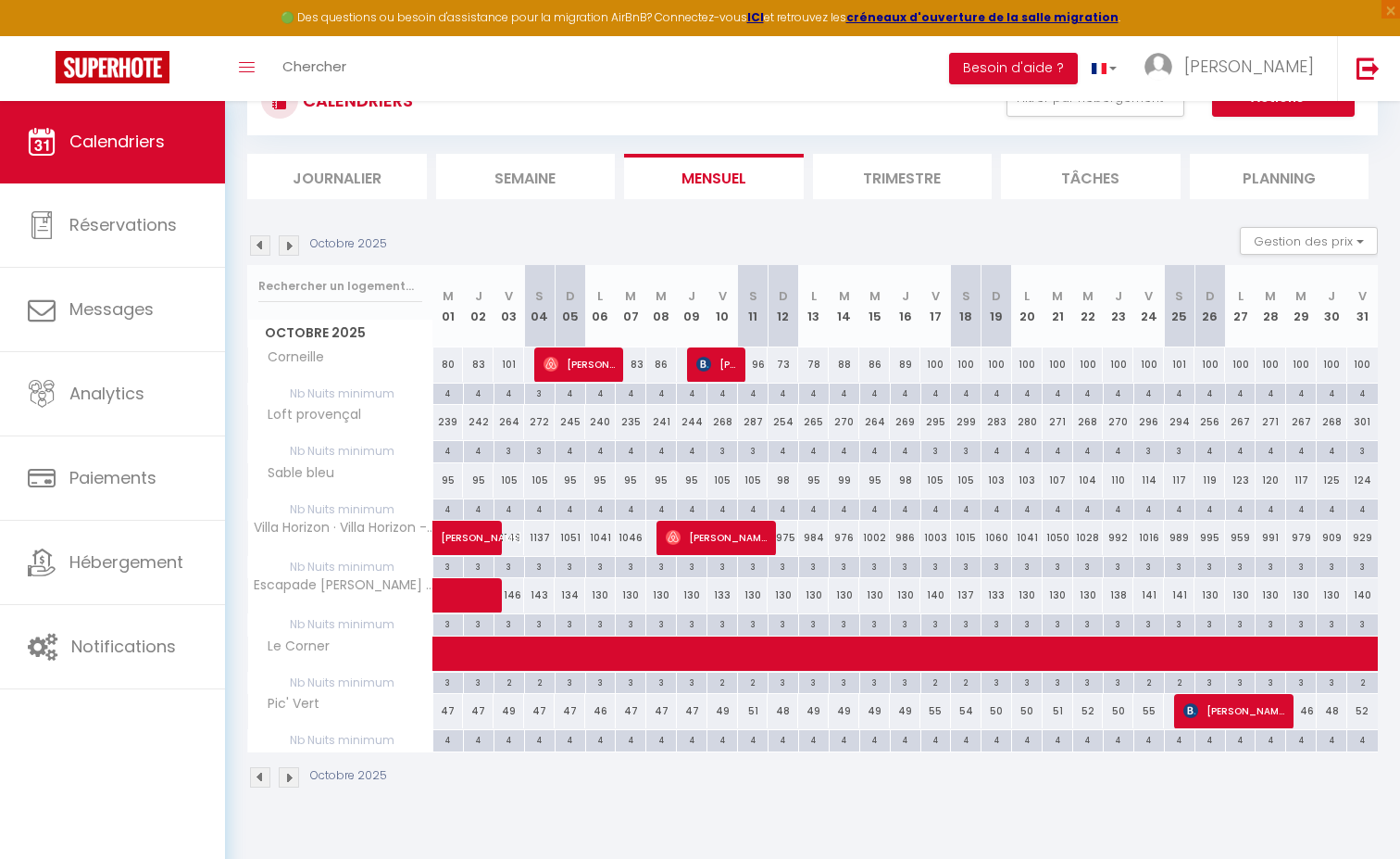
click at [260, 245] on img at bounding box center [260, 245] width 20 height 20
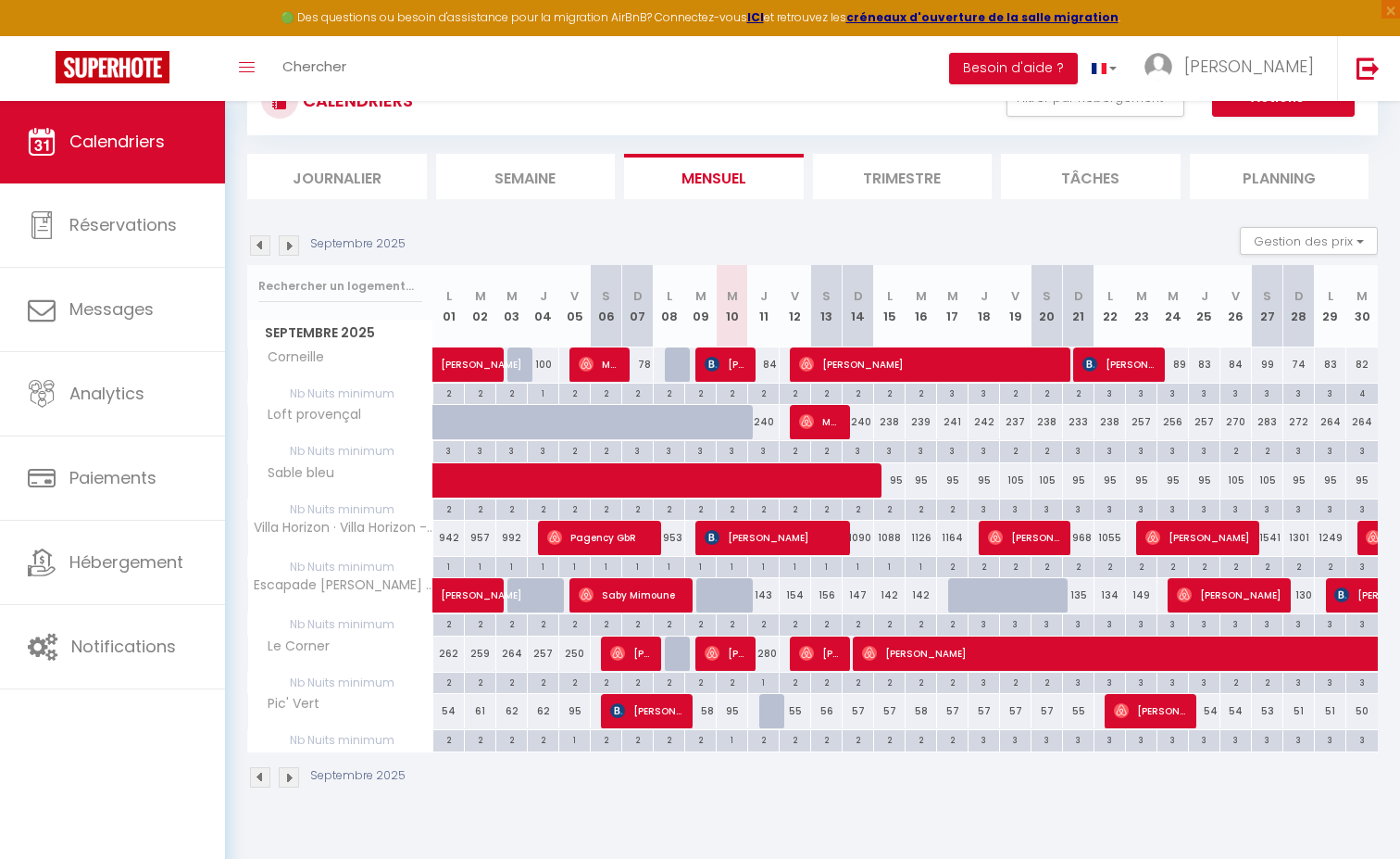
click at [290, 245] on img at bounding box center [288, 245] width 20 height 20
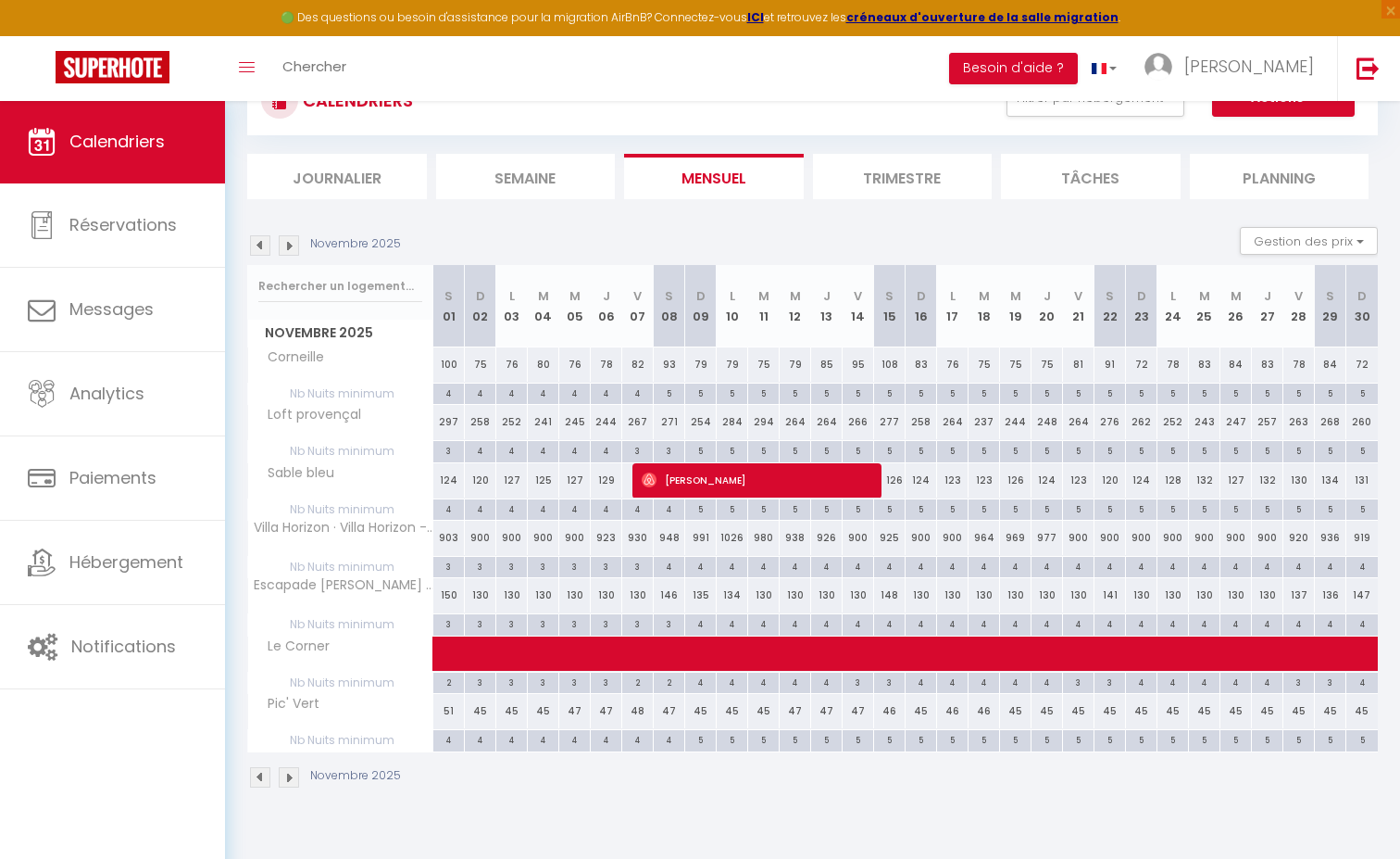
click at [265, 246] on img at bounding box center [260, 245] width 20 height 20
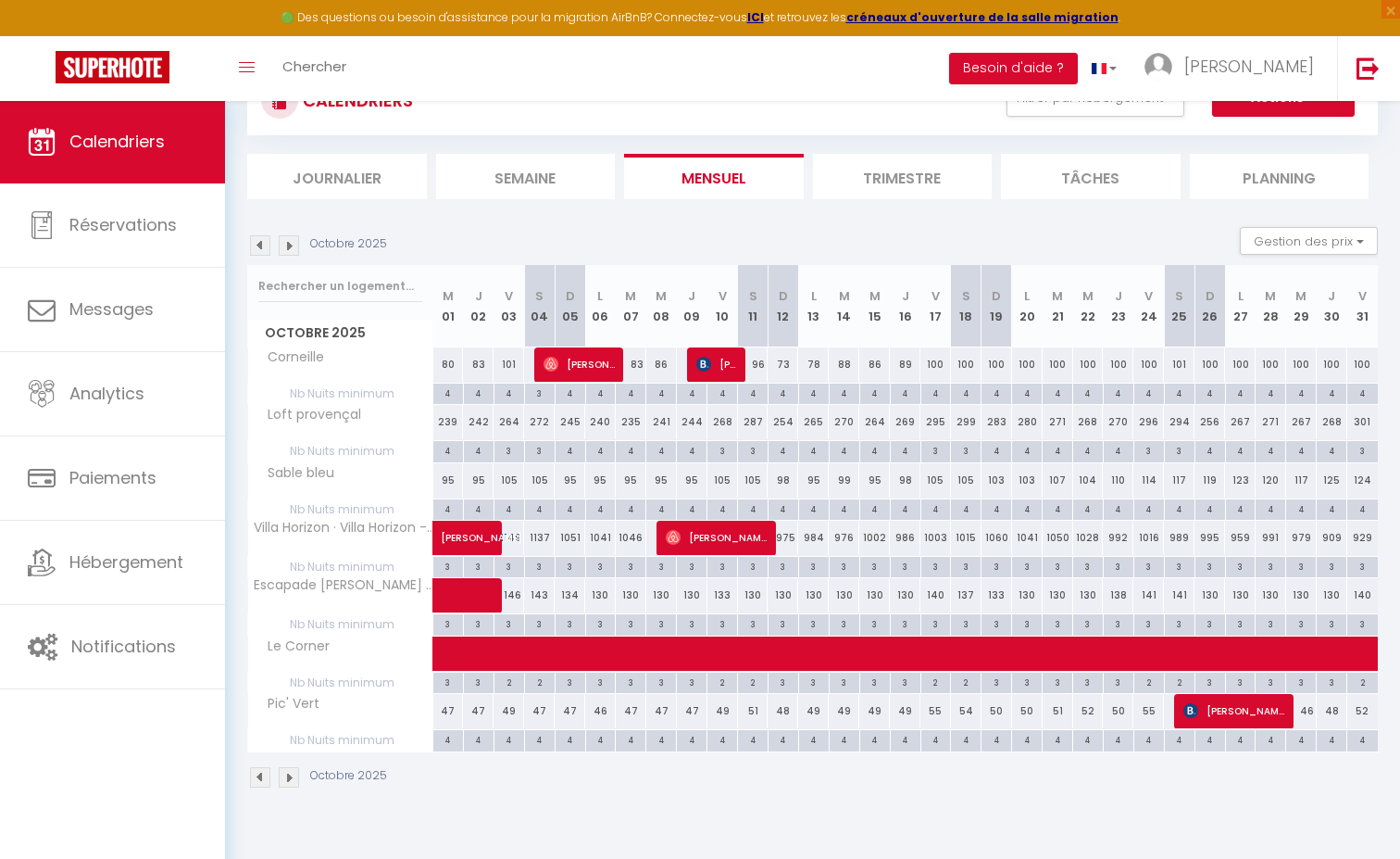
click at [265, 246] on img at bounding box center [260, 245] width 20 height 20
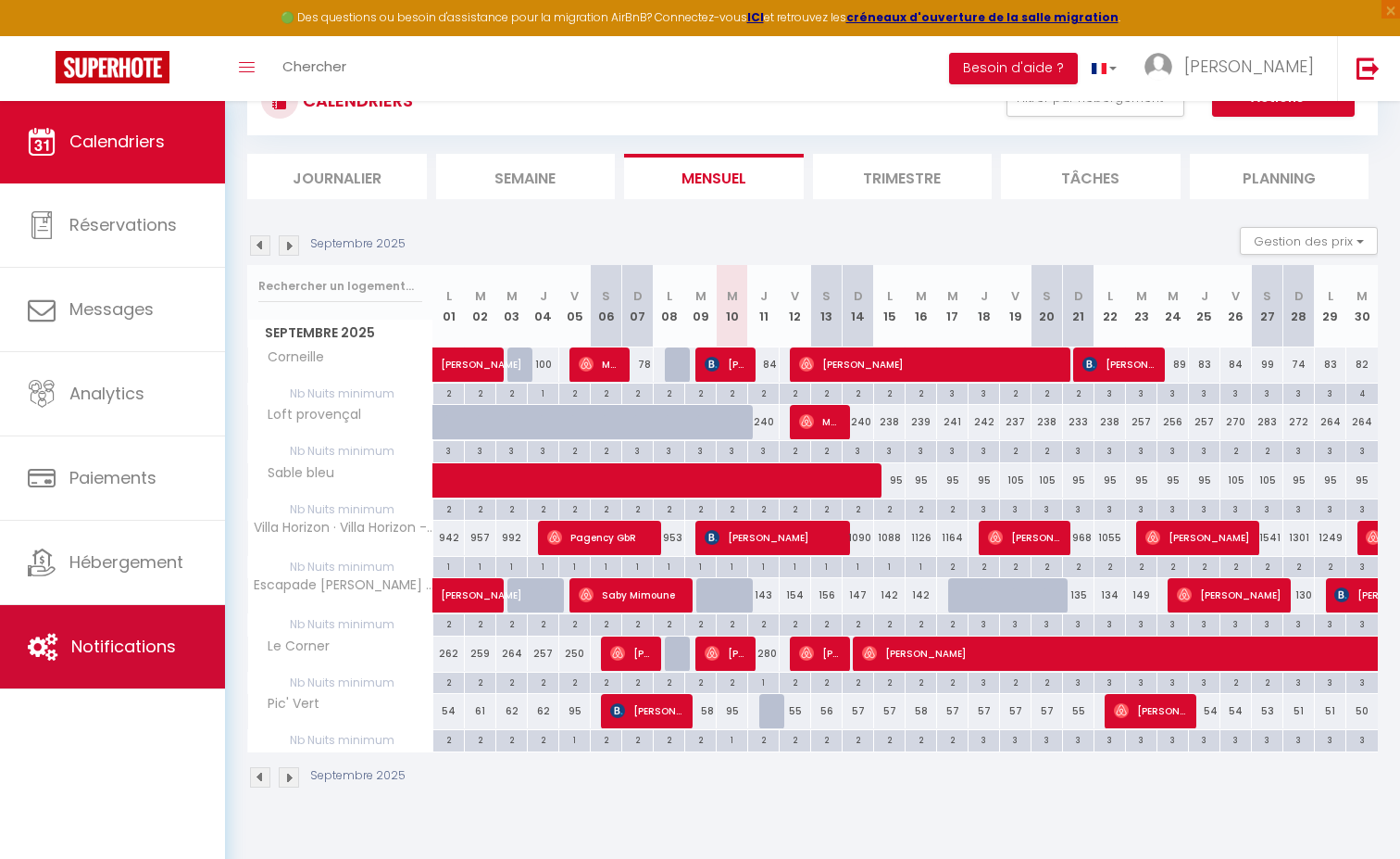
click at [117, 653] on span "Notifications" at bounding box center [123, 646] width 104 height 23
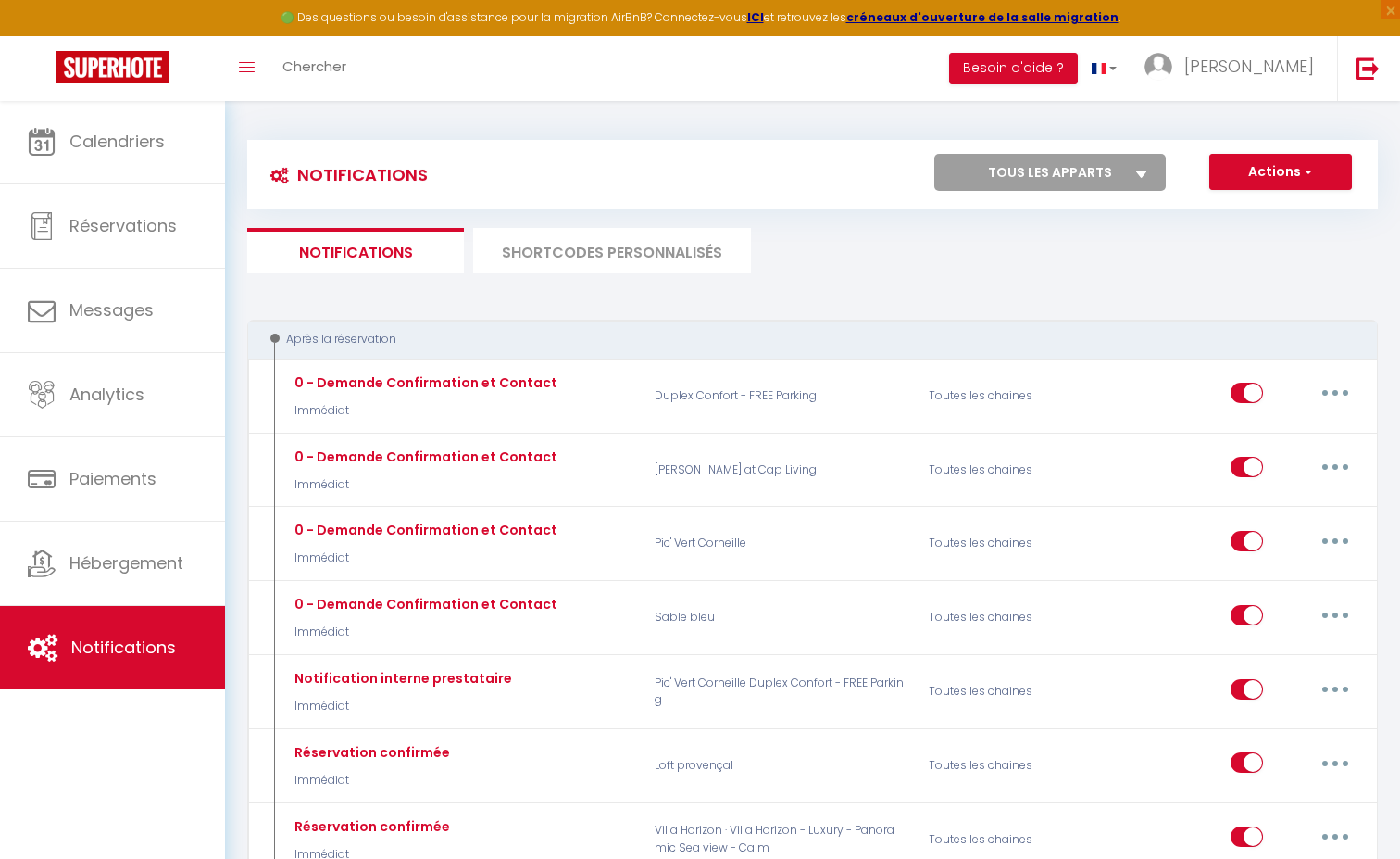
select select "75343"
select select
checkbox input "false"
select select
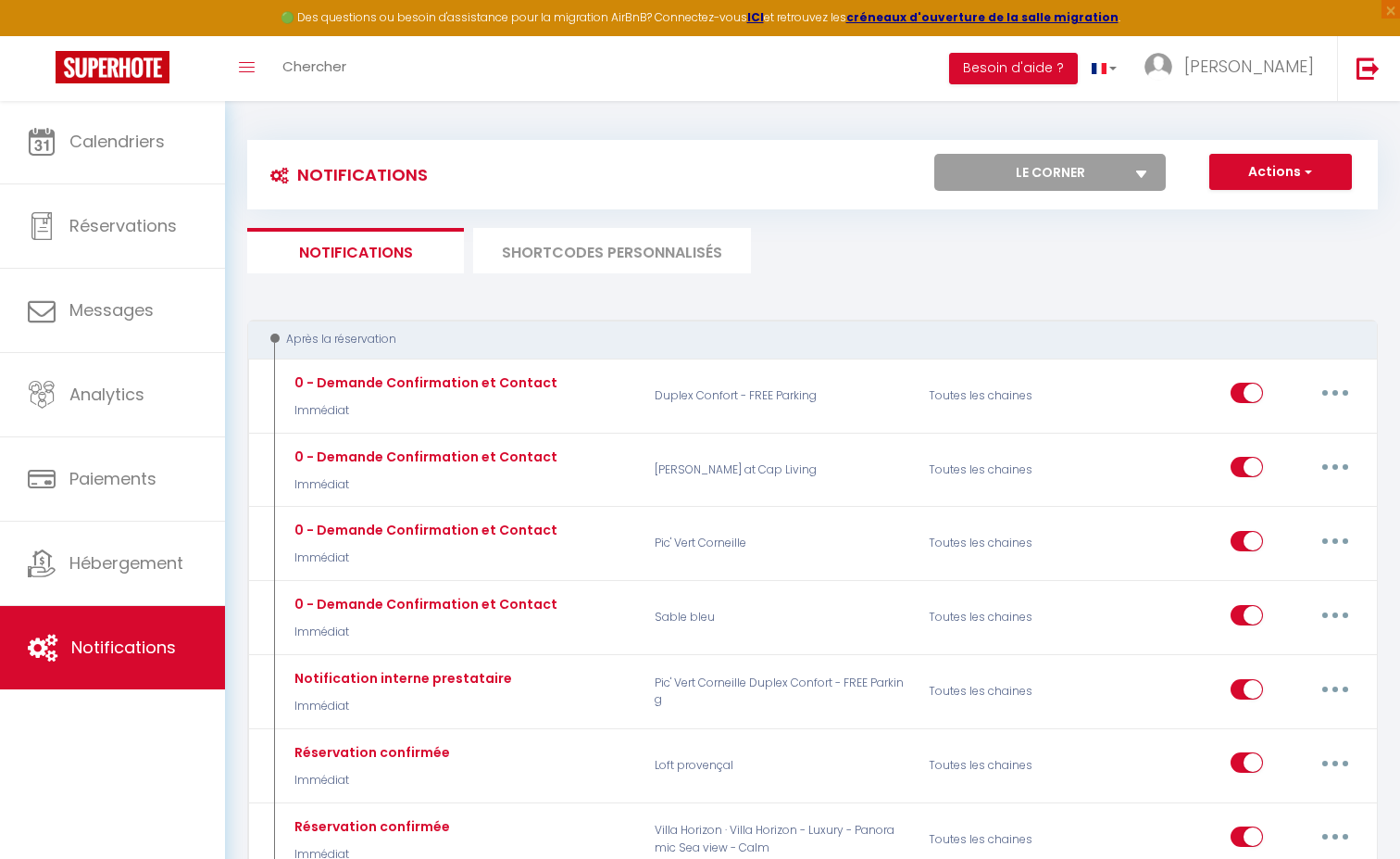
select select
checkbox input "false"
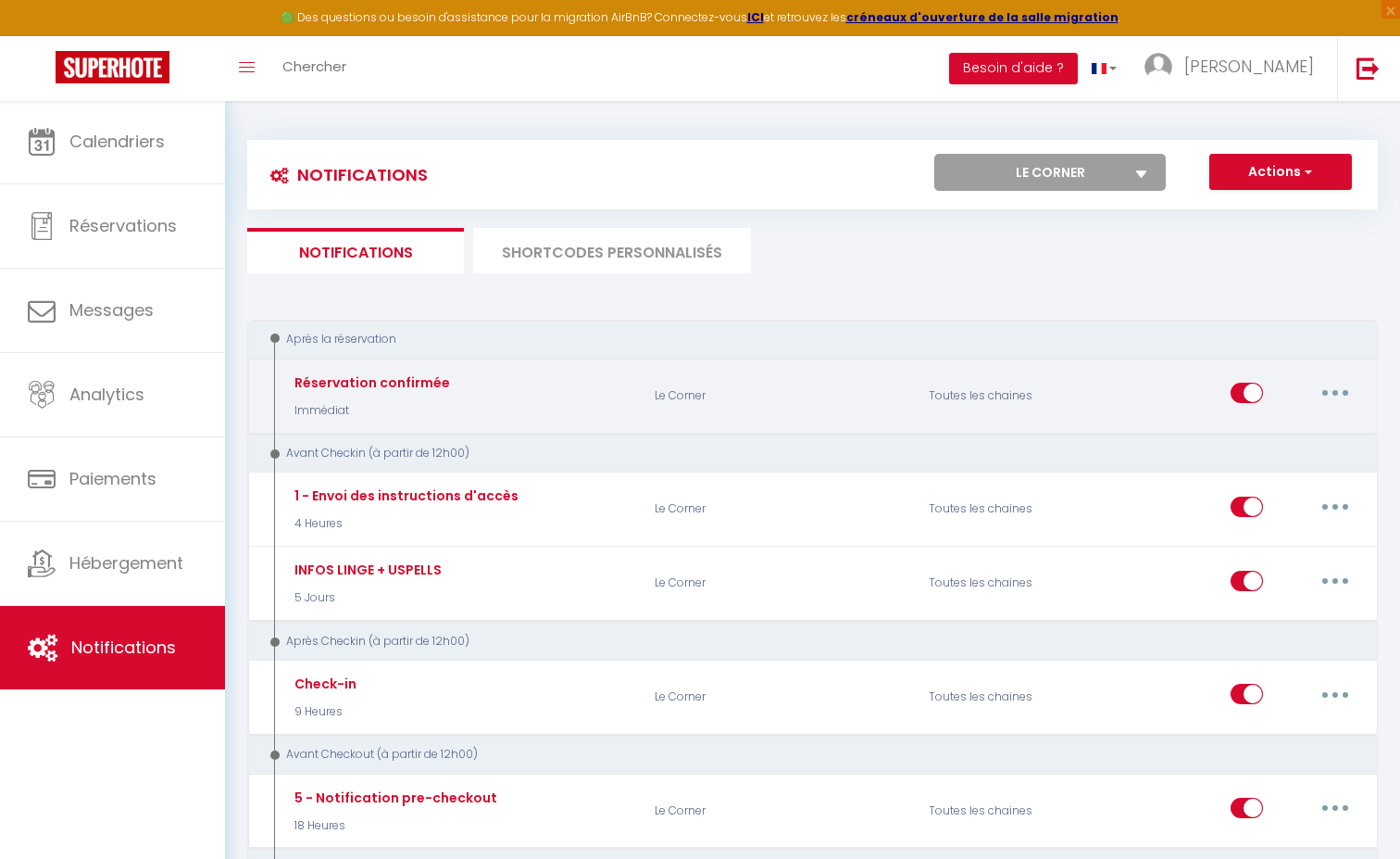
click at [1324, 393] on button "button" at bounding box center [1335, 393] width 52 height 29
click at [1287, 422] on link "Editer" at bounding box center [1287, 435] width 137 height 31
type input "Réservation confirmée"
select select "Immédiat"
select select "if_booking_is_paid"
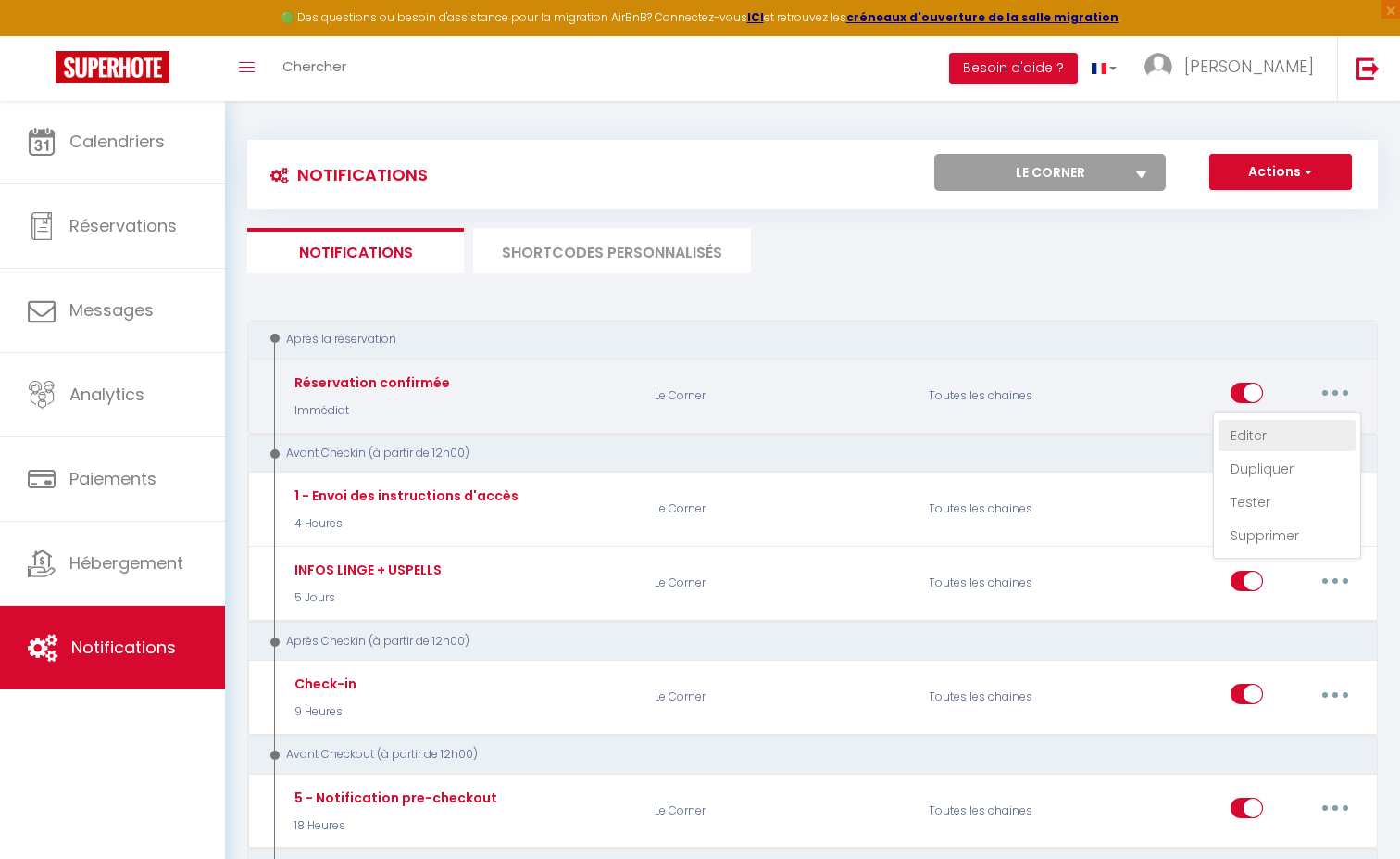
checkbox input "true"
checkbox input "false"
radio input "true"
type input "[BOOKING:ID][RENTAL:NAME] - Réservation confirmée"
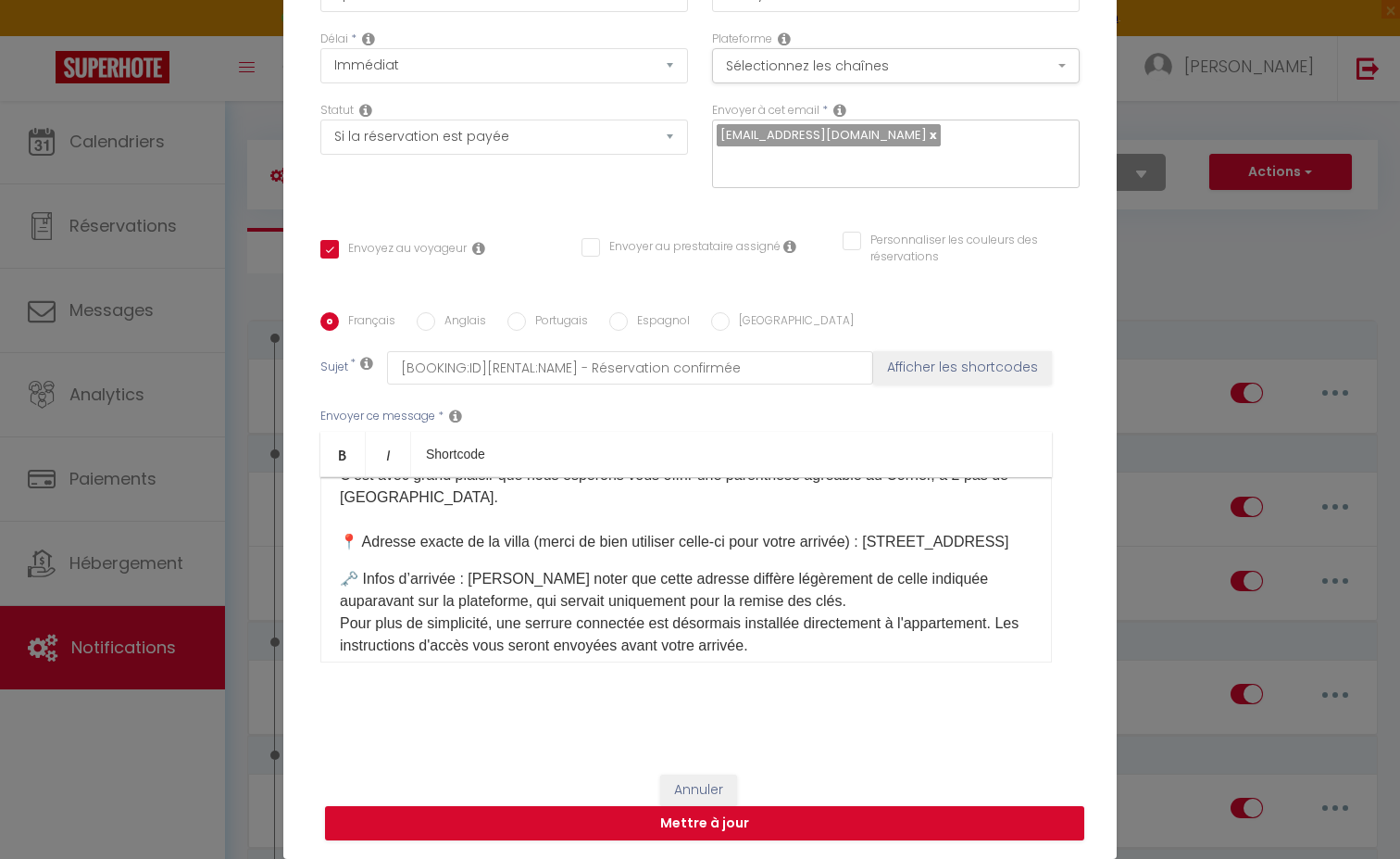
scroll to position [201, 0]
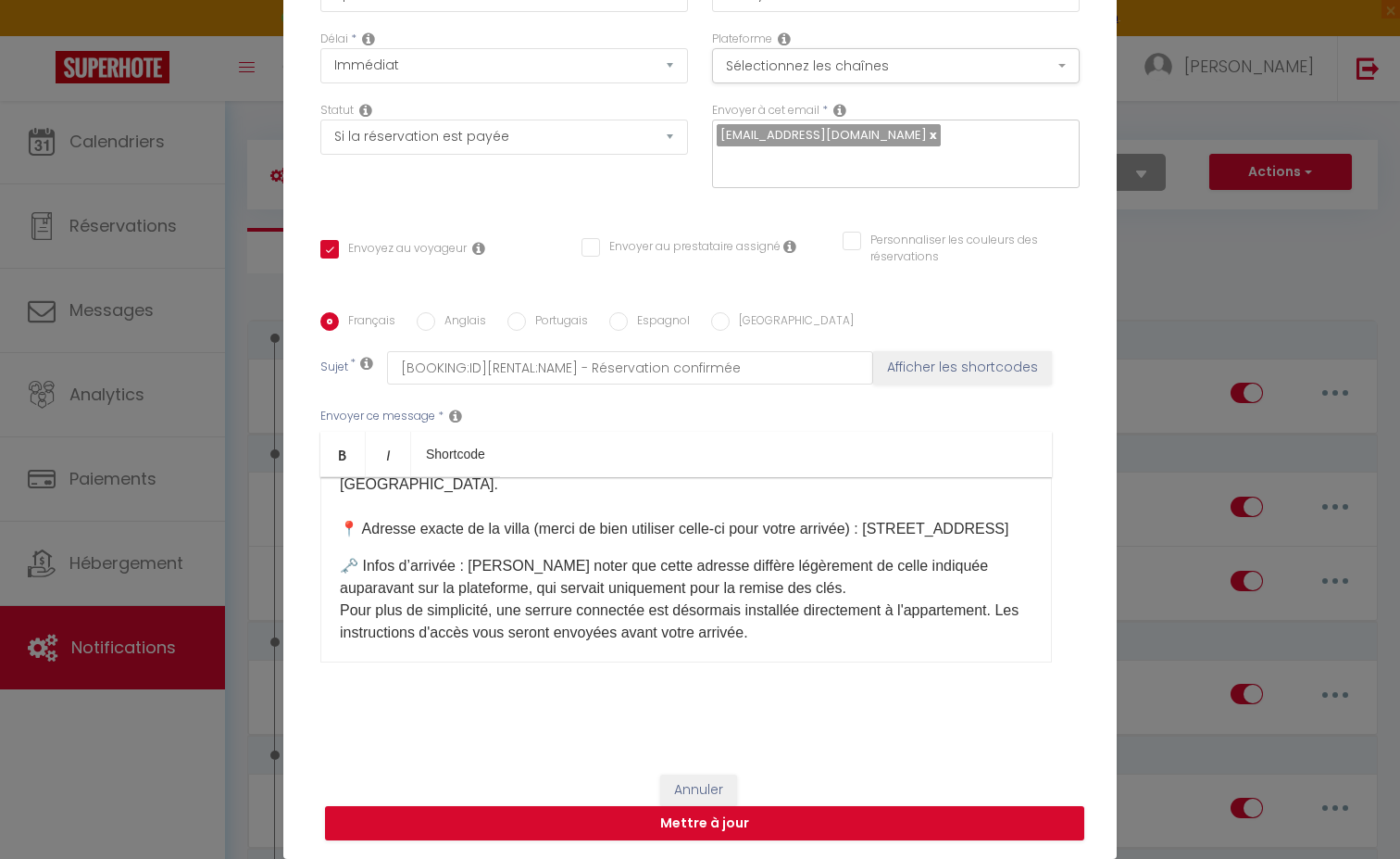
click at [516, 525] on p "Bonjour [GUEST:FIRST_NAME]​ ✨ Bienvenue au Corner ! ✨ Nous sommes ravis de vous…" at bounding box center [686, 418] width 693 height 245
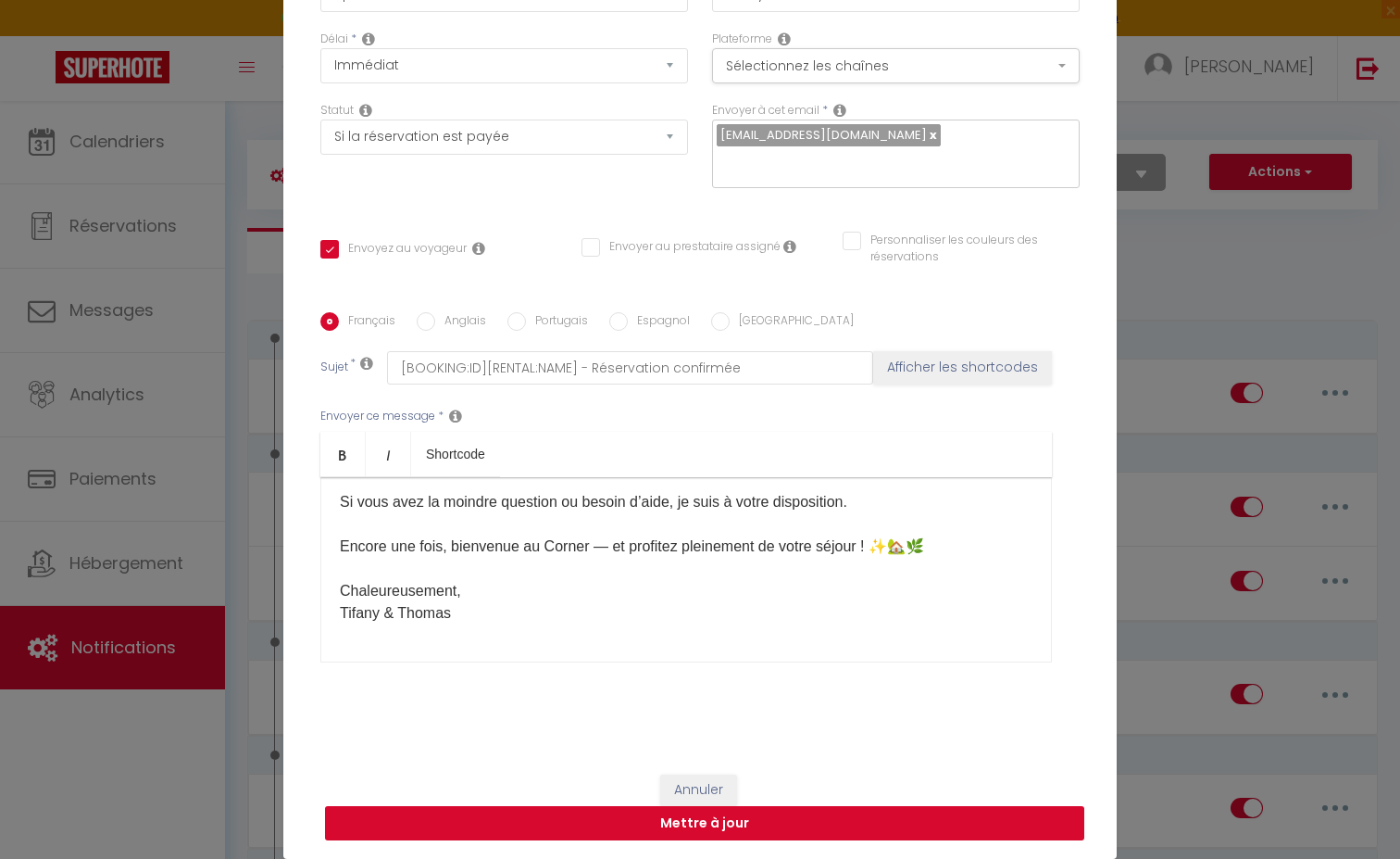
scroll to position [1295, 0]
click at [723, 832] on button "Mettre à jour" at bounding box center [704, 823] width 759 height 35
checkbox input "true"
checkbox input "false"
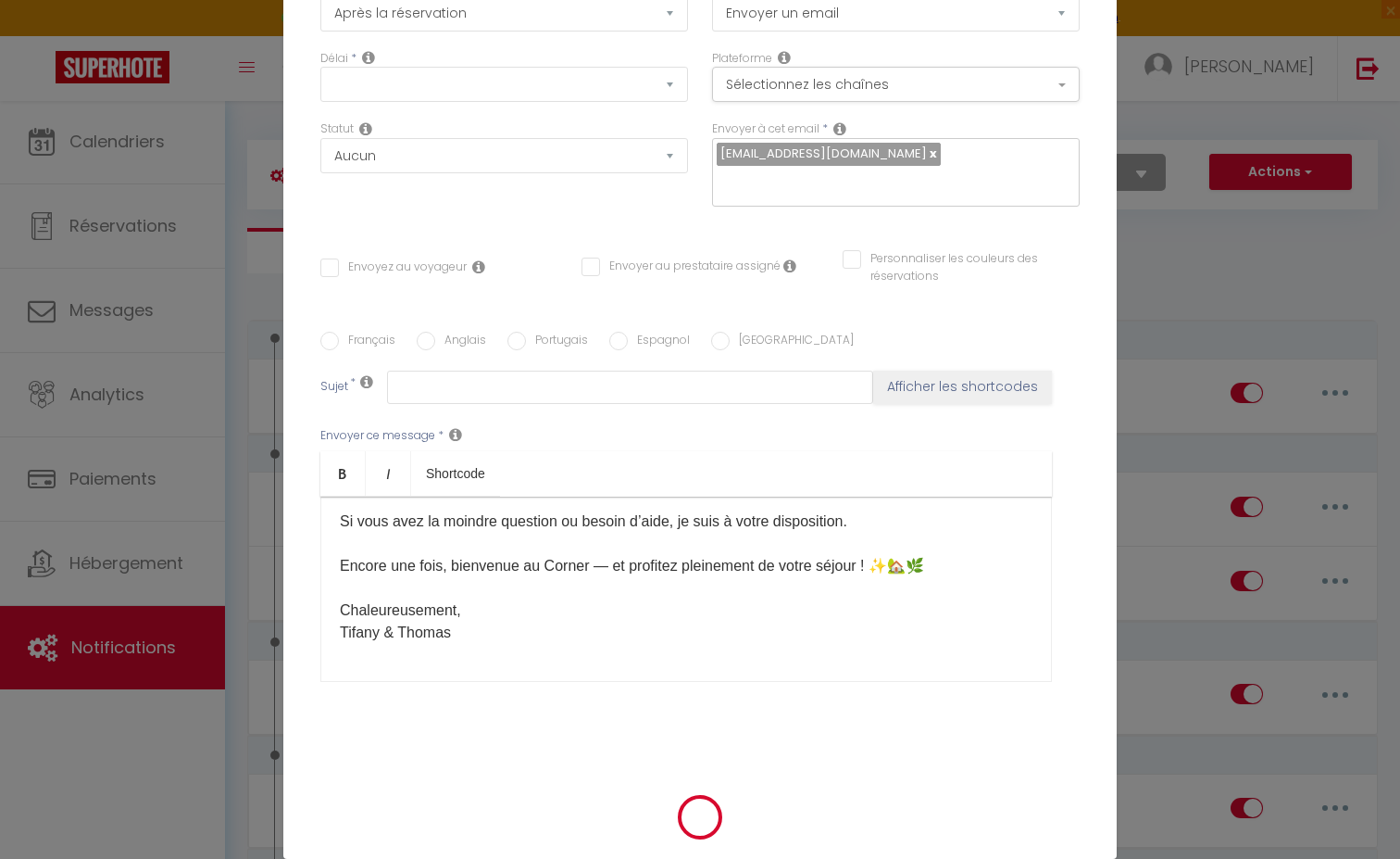
scroll to position [0, 0]
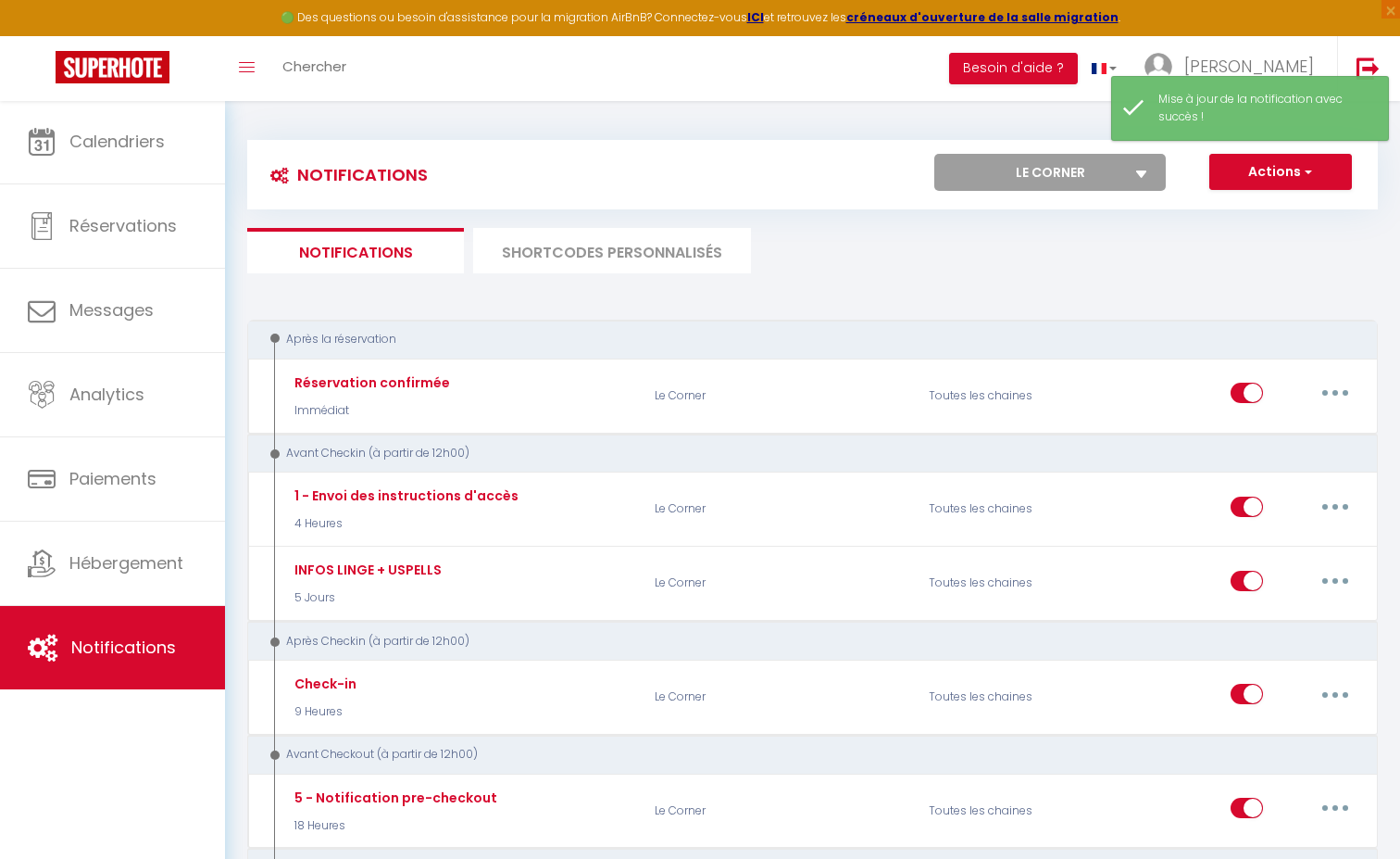
select select "66607"
select select
checkbox input "false"
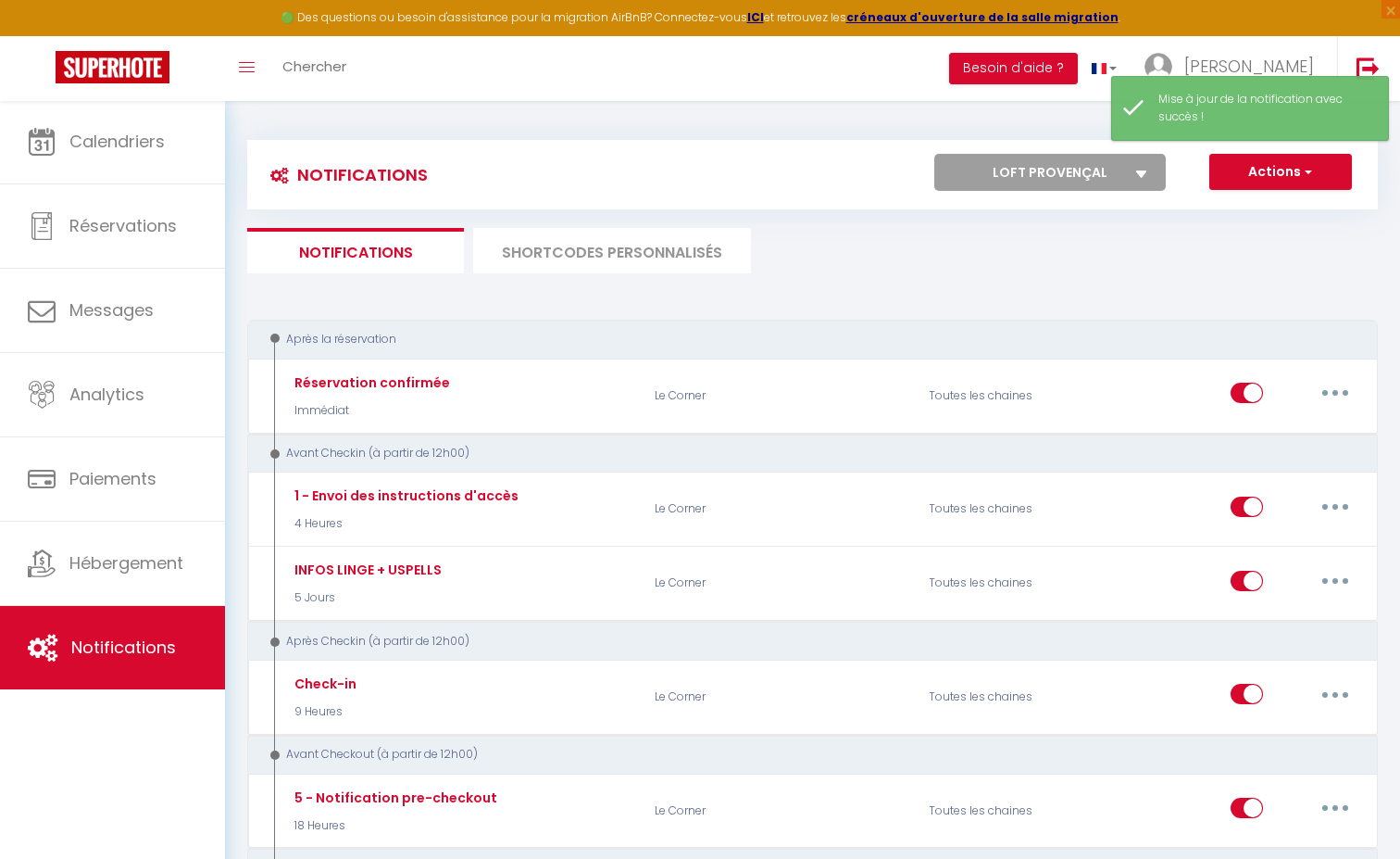
select select
checkbox input "false"
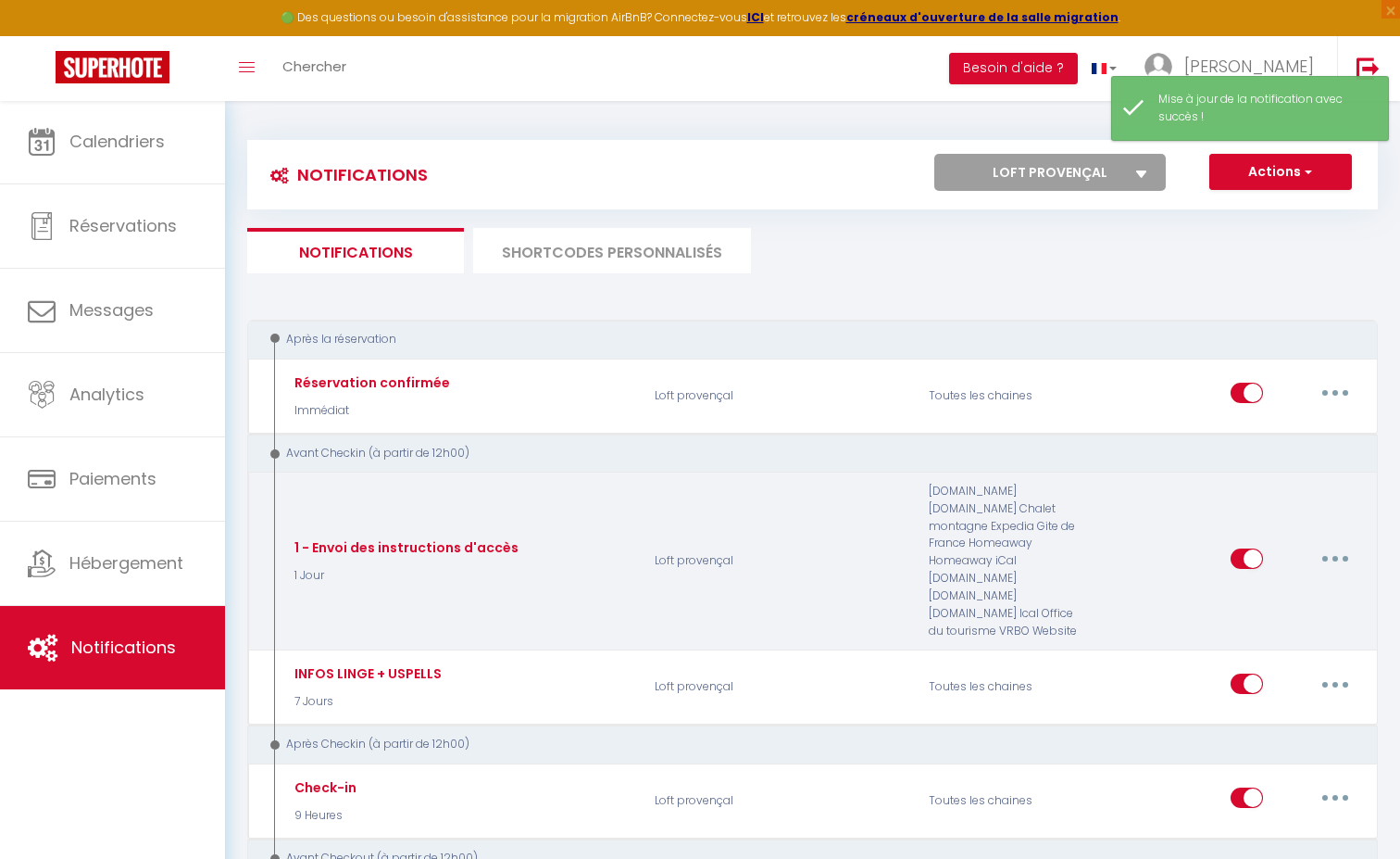
click at [1339, 543] on button "button" at bounding box center [1335, 557] width 52 height 29
click at [1251, 584] on link "Editer" at bounding box center [1287, 599] width 137 height 31
type input "1 - Envoi des instructions d'accès"
select select "1 Jour"
select select "if_booking_is_paid"
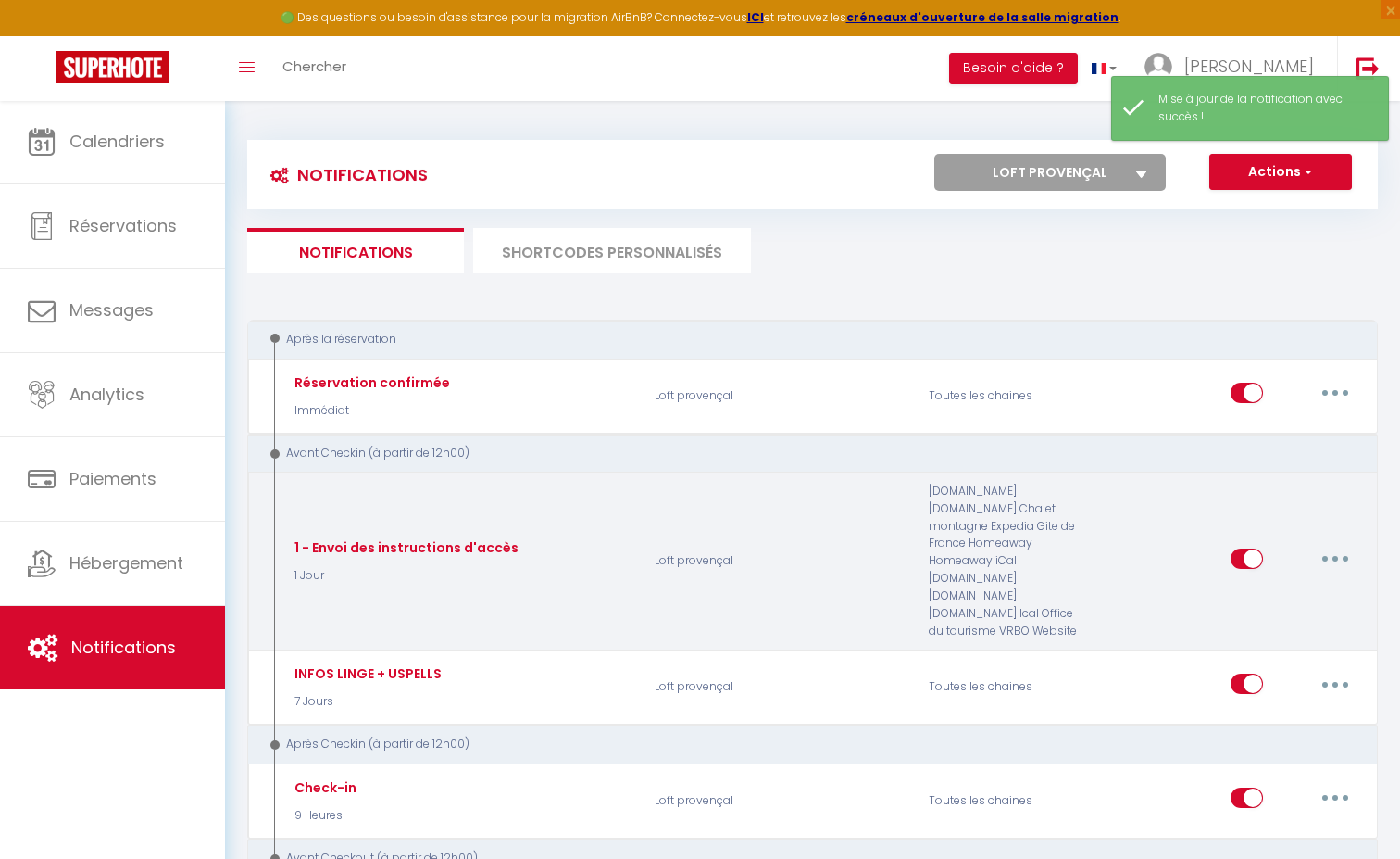
checkbox input "true"
checkbox input "false"
radio input "true"
type input "Confirmation de votre réservation - [BOOKING:ID] - [GUEST:FIRST_NAME] [GUEST:LA…"
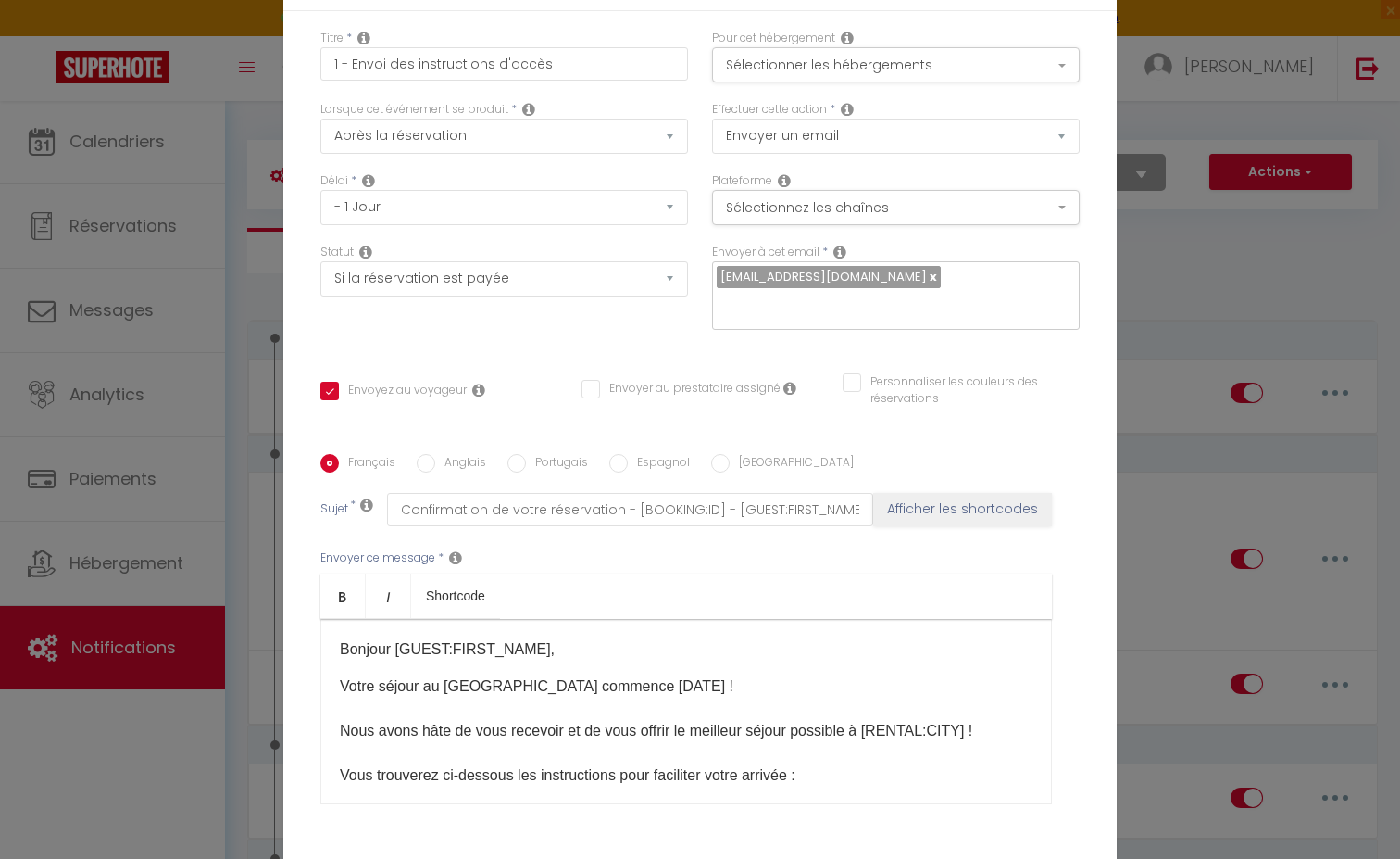
checkbox input "true"
checkbox input "false"
radio input "true"
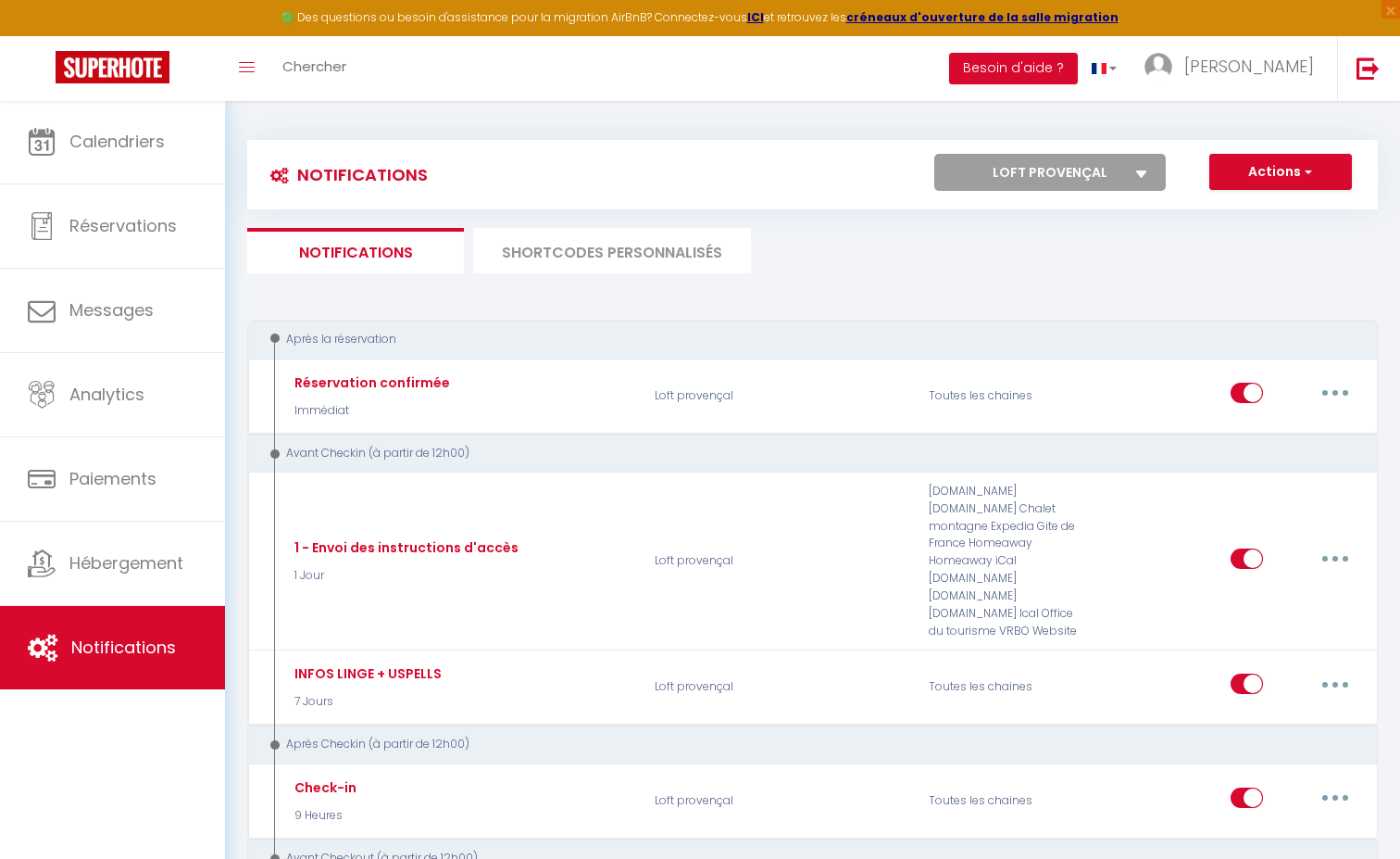
type input "1 - Envoi des instructions d'accès"
checkbox input "true"
checkbox input "false"
type input "Confirmation de votre réservation - [BOOKING:ID] - [GUEST:FIRST_NAME] [GUEST:LA…"
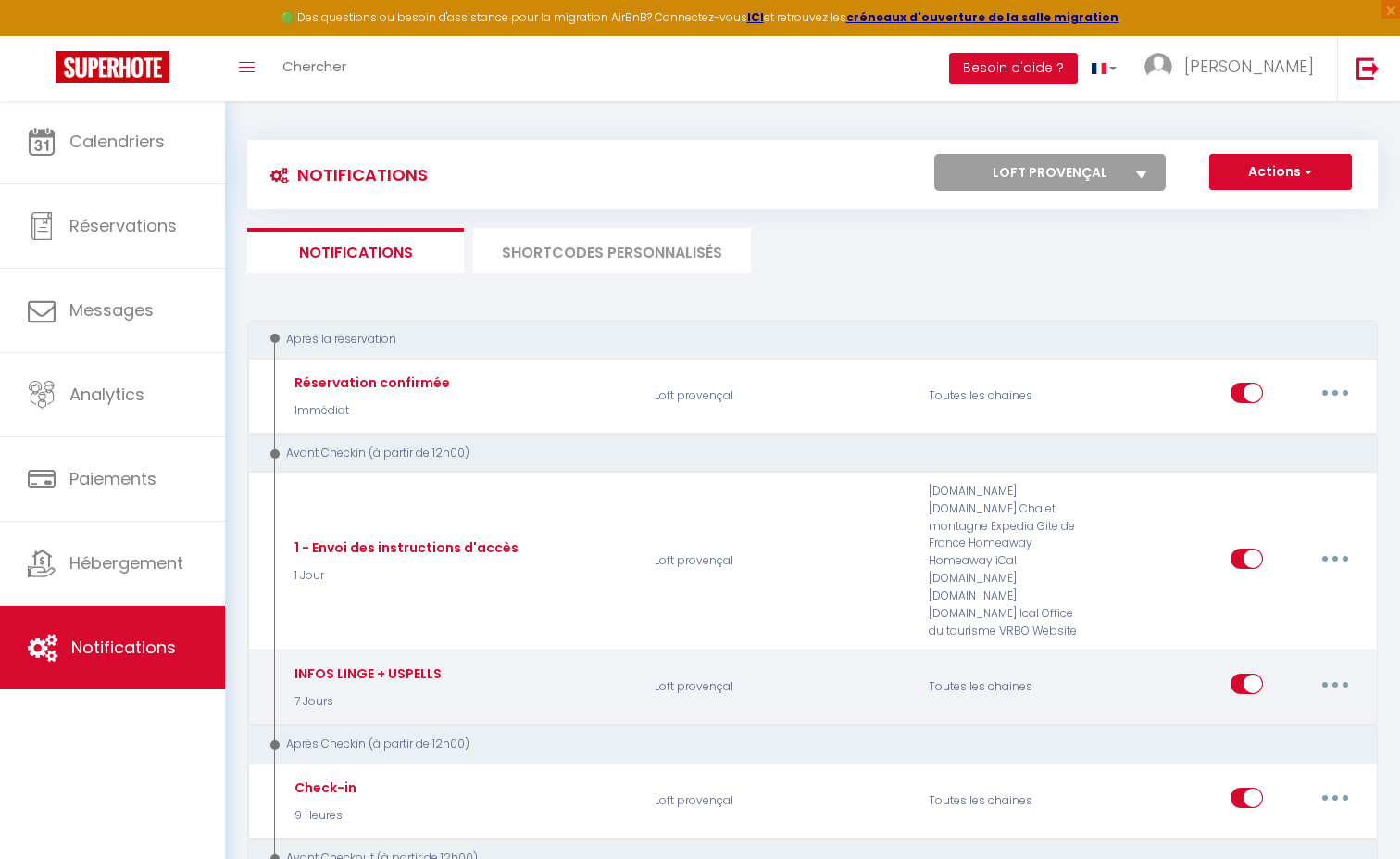
click at [1334, 682] on icon "button" at bounding box center [1336, 685] width 6 height 6
click at [1264, 710] on link "Editer" at bounding box center [1287, 725] width 137 height 31
type input "INFOS LINGE + USPELLS"
select select "7 Jours"
checkbox input "true"
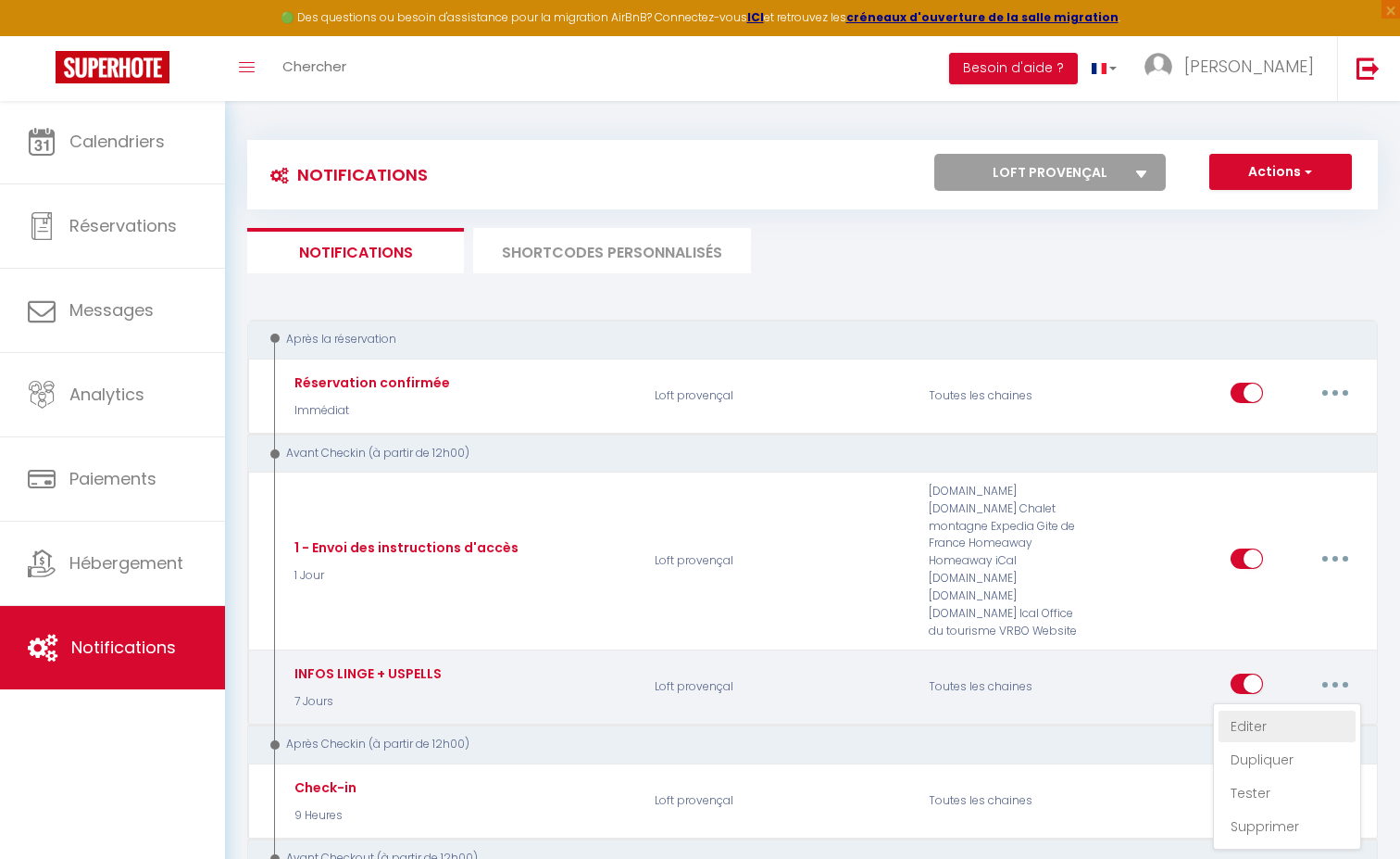
checkbox input "false"
type input "[GUEST:FIRST_NAME][GUEST:LAST_NAME][RENTAL:NAME][BOOKING:ID]"
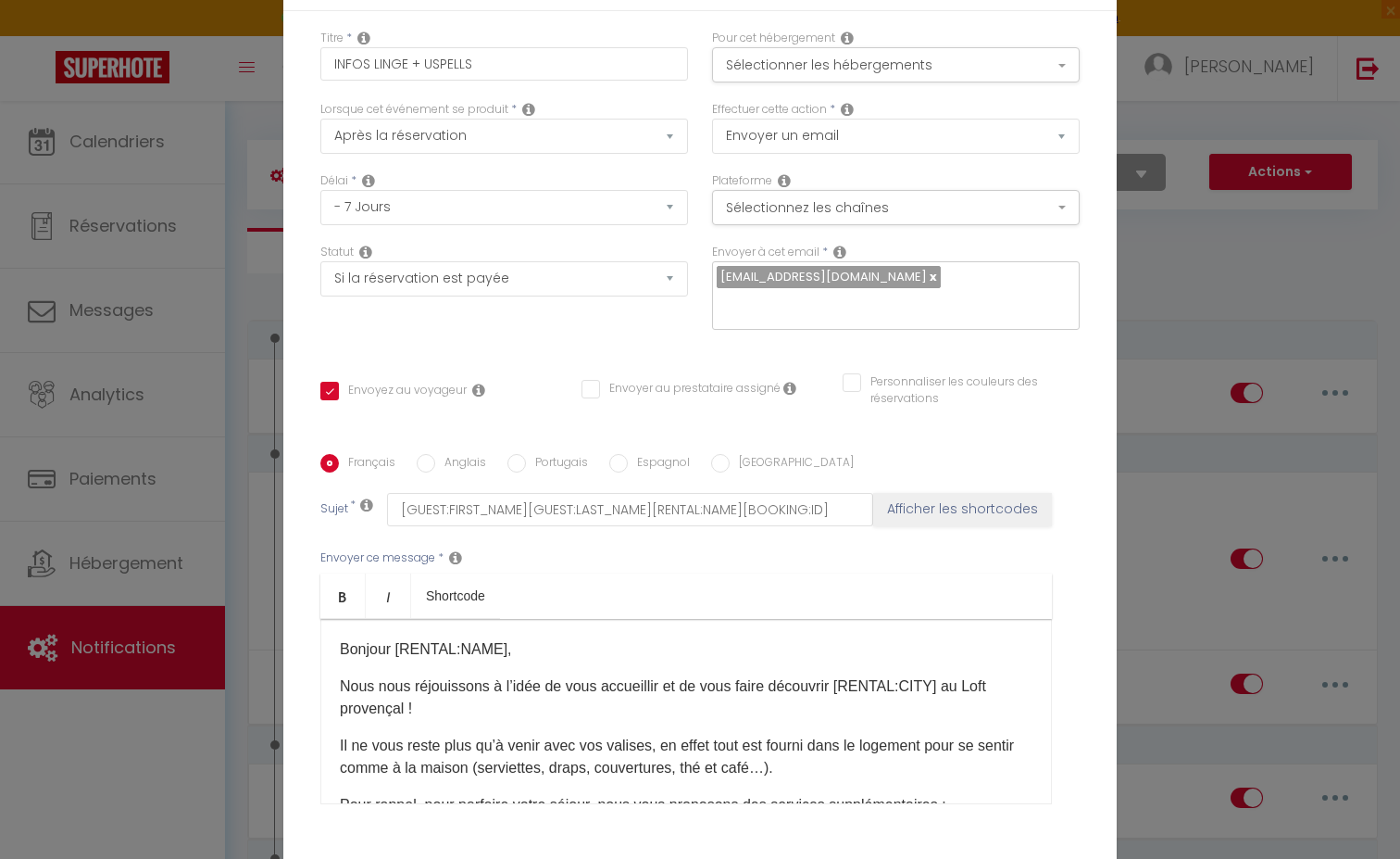
drag, startPoint x: 392, startPoint y: 517, endPoint x: 485, endPoint y: 510, distance: 93.3
click at [485, 641] on span "Bonjour [RENTAL:NAME]​," at bounding box center [427, 649] width 173 height 16
drag, startPoint x: 499, startPoint y: 519, endPoint x: 399, endPoint y: 521, distance: 100.0
click at [399, 641] on span "Bonjour [RENTAL:NAME]​," at bounding box center [427, 649] width 173 height 16
drag, startPoint x: 486, startPoint y: 430, endPoint x: 479, endPoint y: 442, distance: 13.9
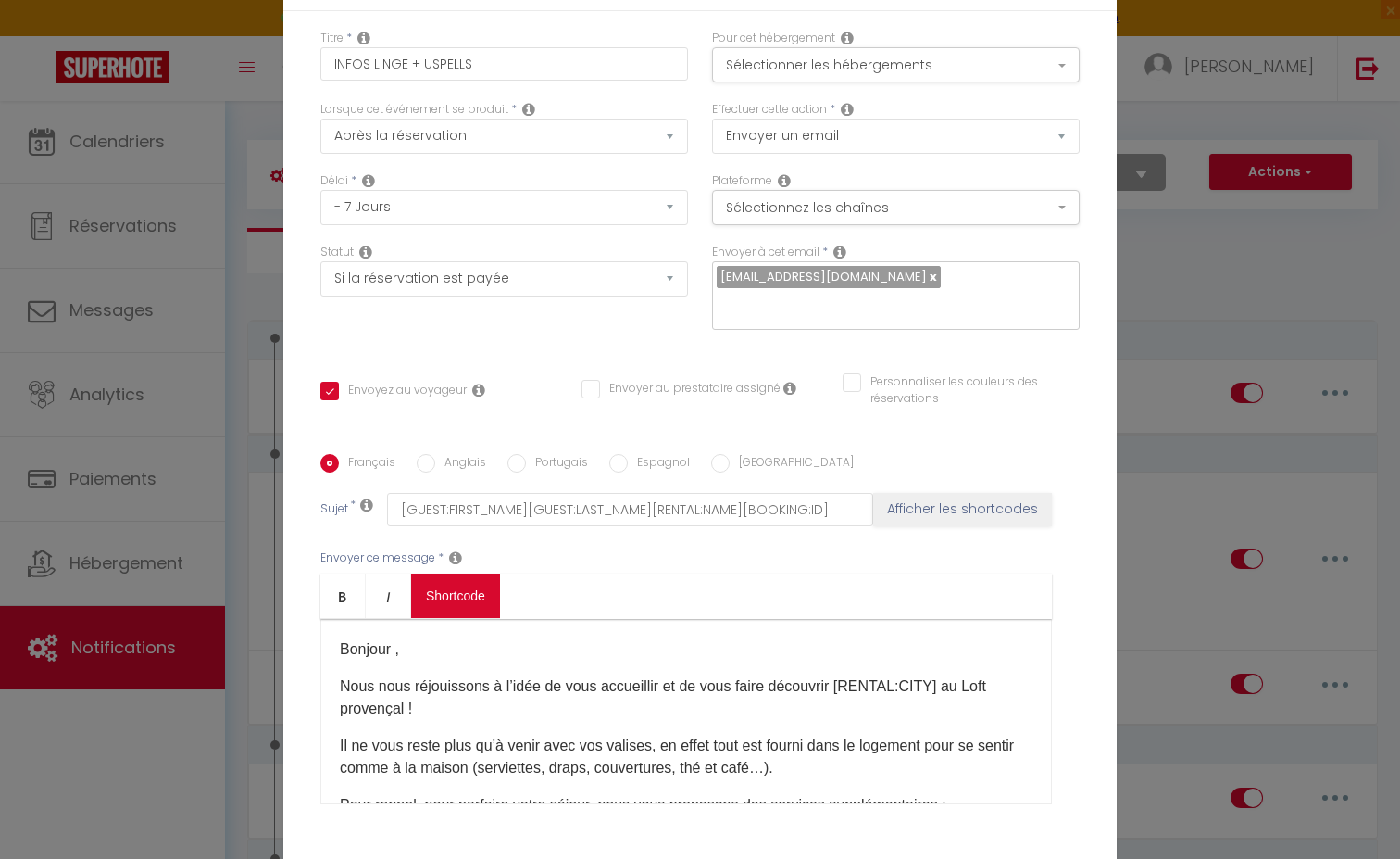
click at [482, 526] on div "Envoyer ce message * Bold Italic Shortcode Rich text editor Bonjour ​, Nous nou…" at bounding box center [700, 676] width 759 height 301
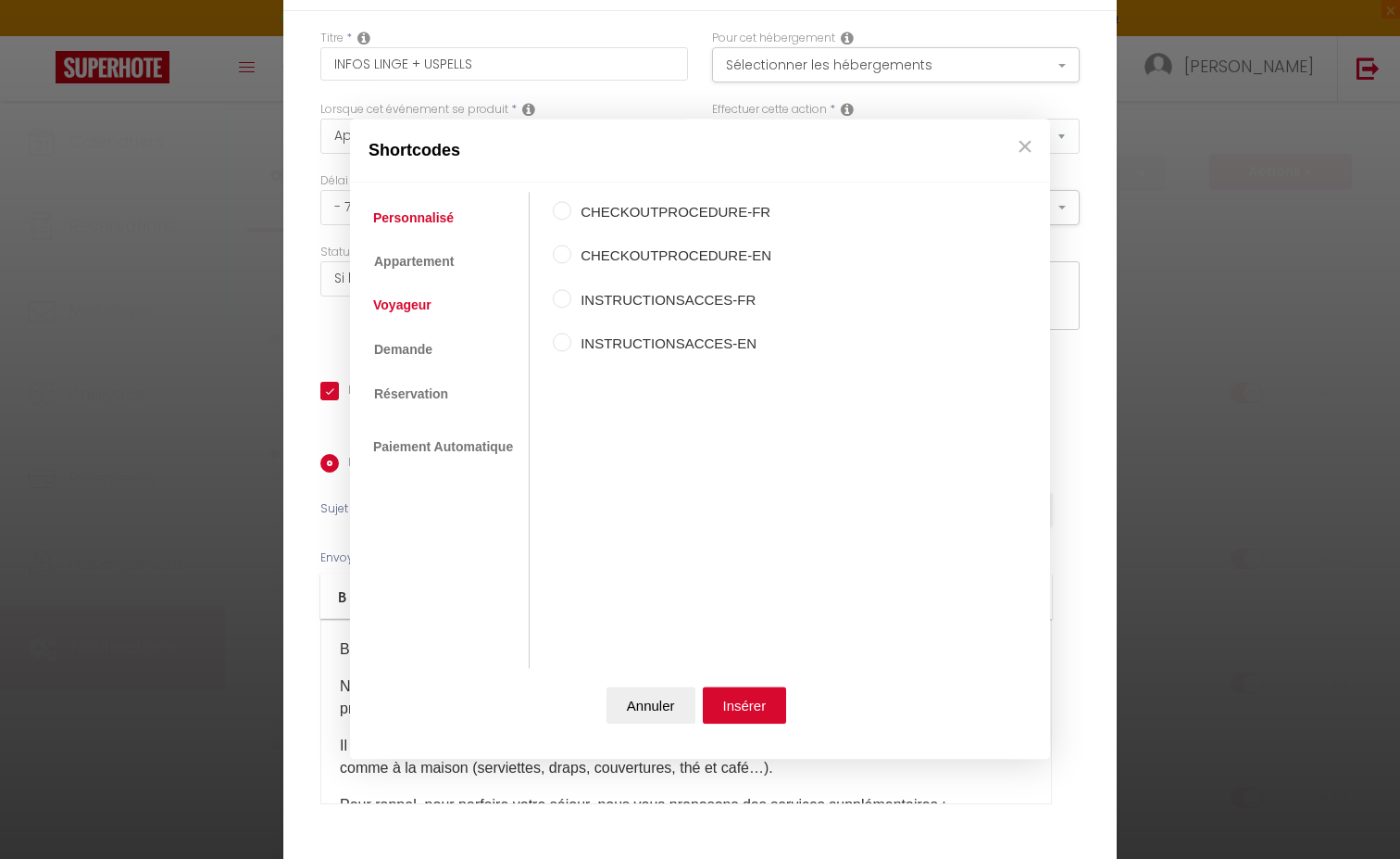
click at [397, 308] on link "Voyageur" at bounding box center [402, 305] width 77 height 33
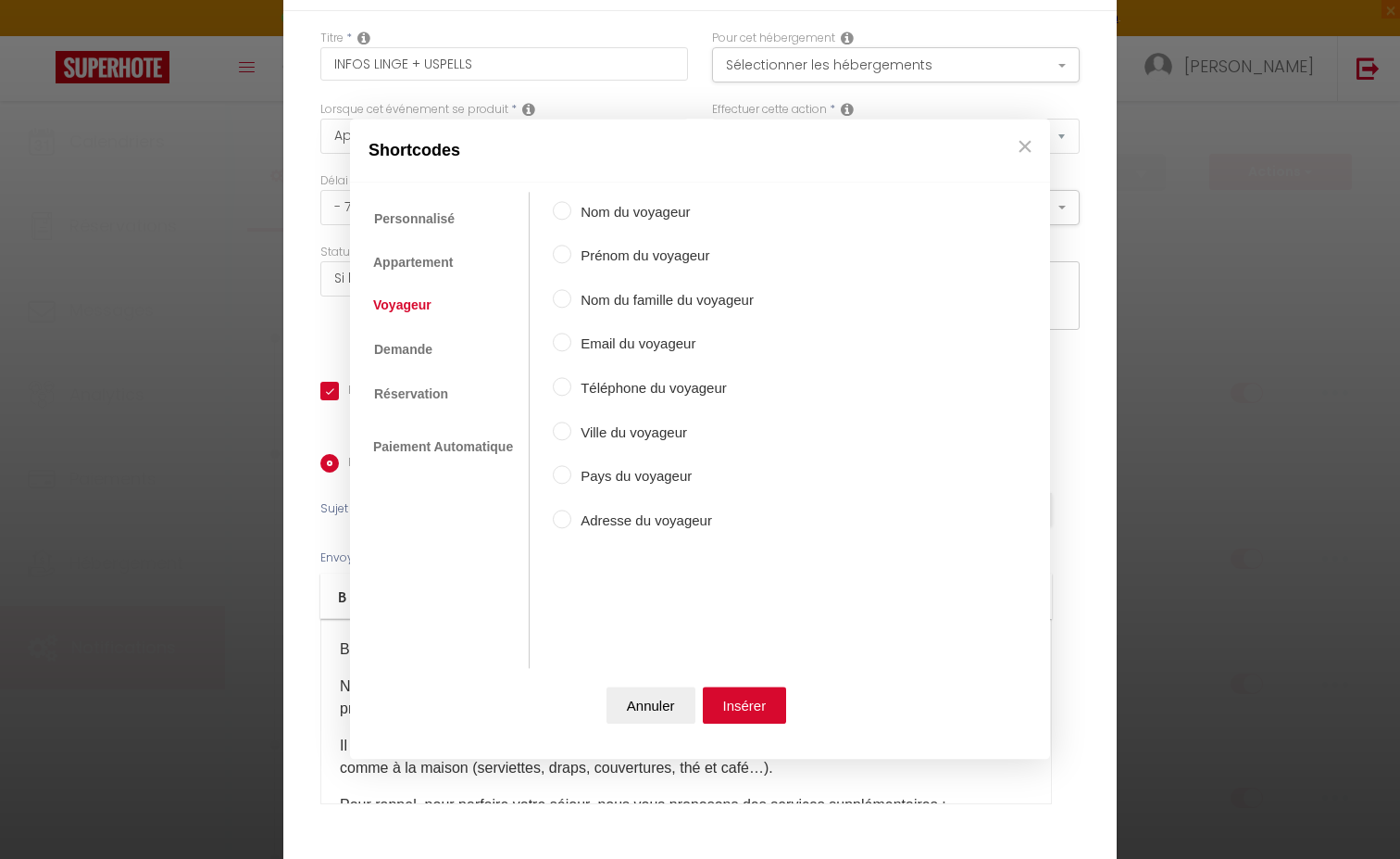
click at [559, 251] on input "Prénom du voyageur" at bounding box center [562, 255] width 19 height 19
radio input "true"
click at [756, 699] on button "Insérer" at bounding box center [744, 704] width 84 height 37
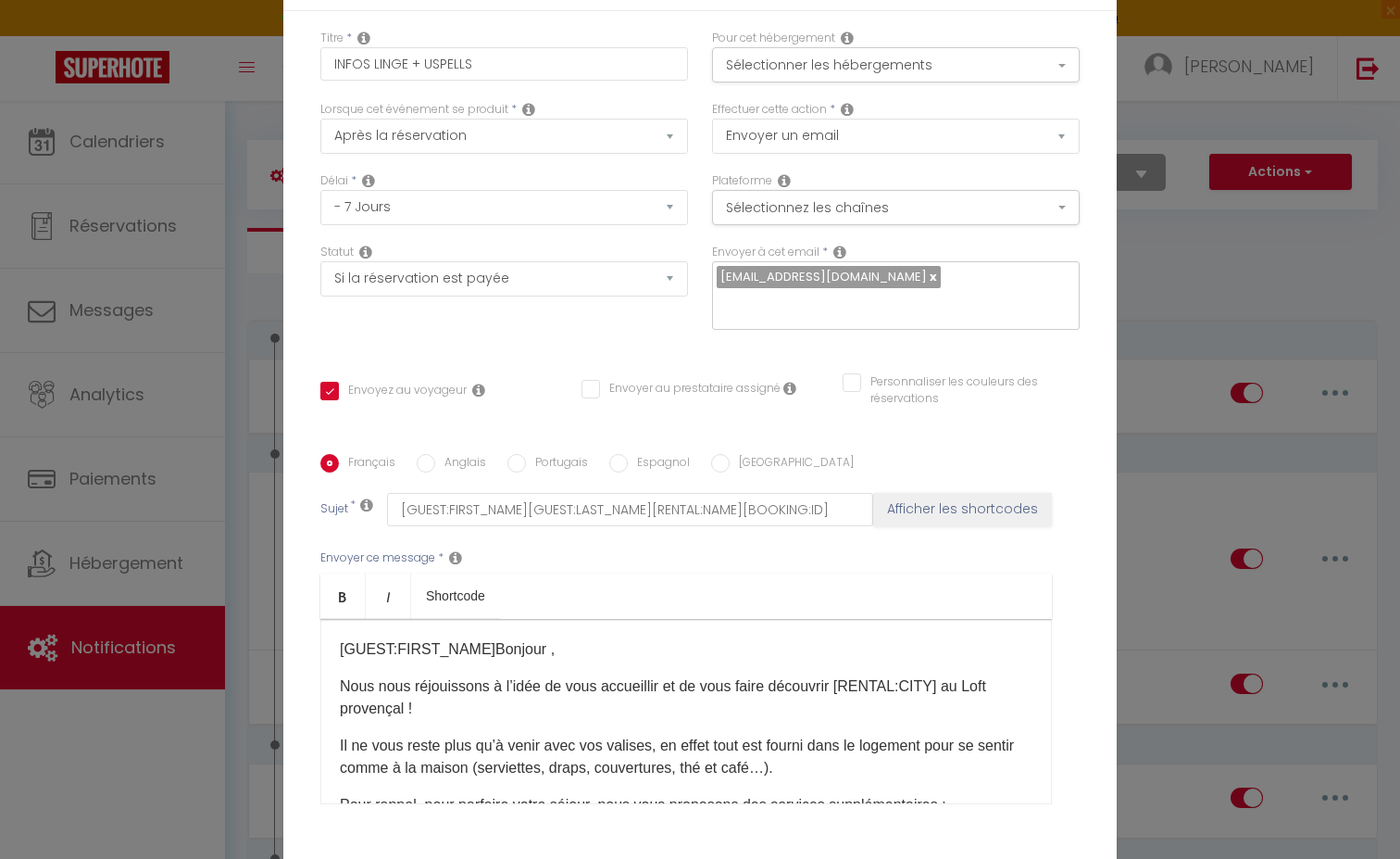
drag, startPoint x: 477, startPoint y: 518, endPoint x: 303, endPoint y: 521, distance: 174.0
click at [303, 521] on div "Titre * INFOS LINGE + USPELLS Pour cet hébergement Sélectionner les hébergement…" at bounding box center [700, 454] width 833 height 886
click at [395, 641] on span "Bonjour ​," at bounding box center [370, 649] width 60 height 16
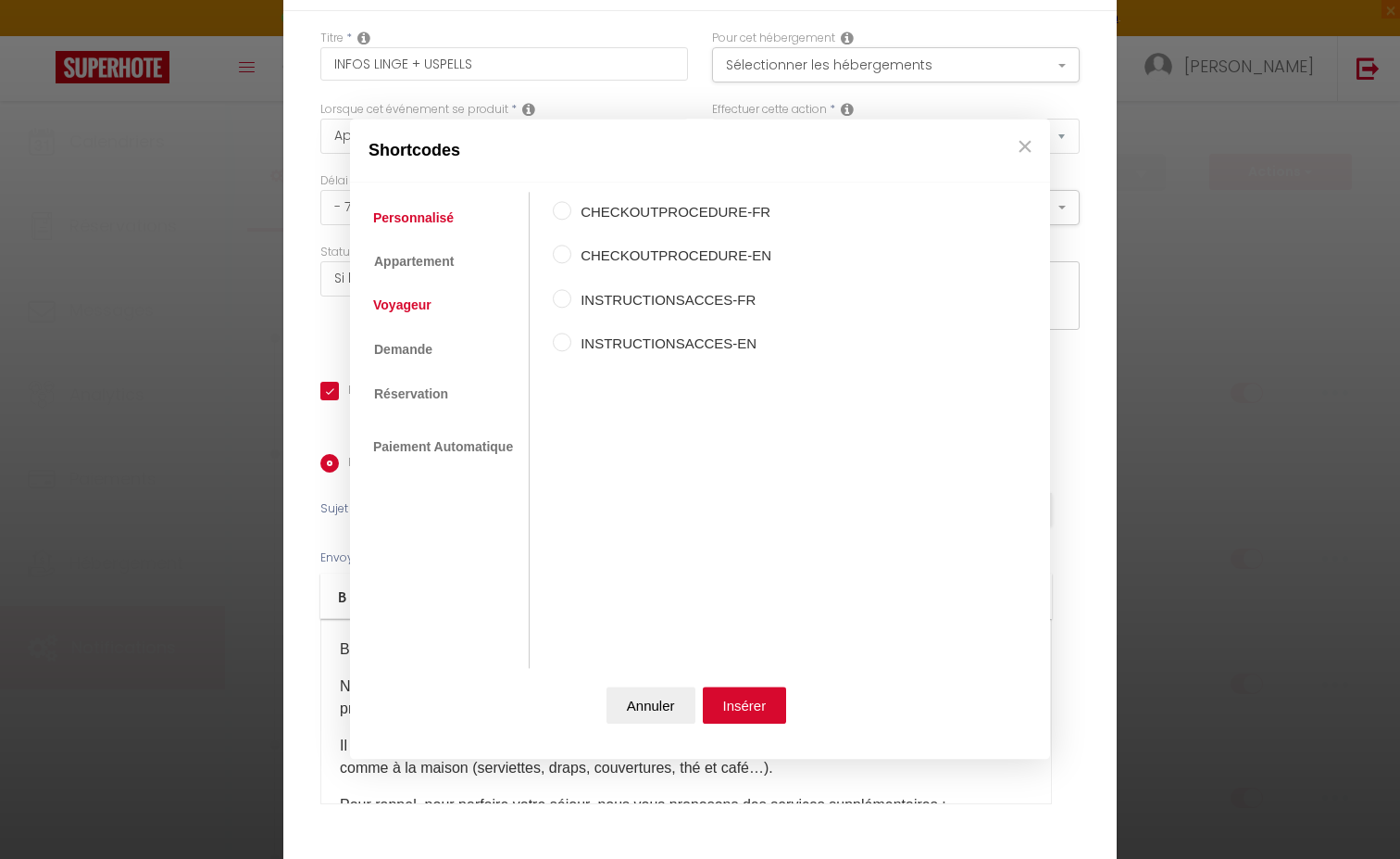
click at [422, 306] on link "Voyageur" at bounding box center [402, 305] width 77 height 33
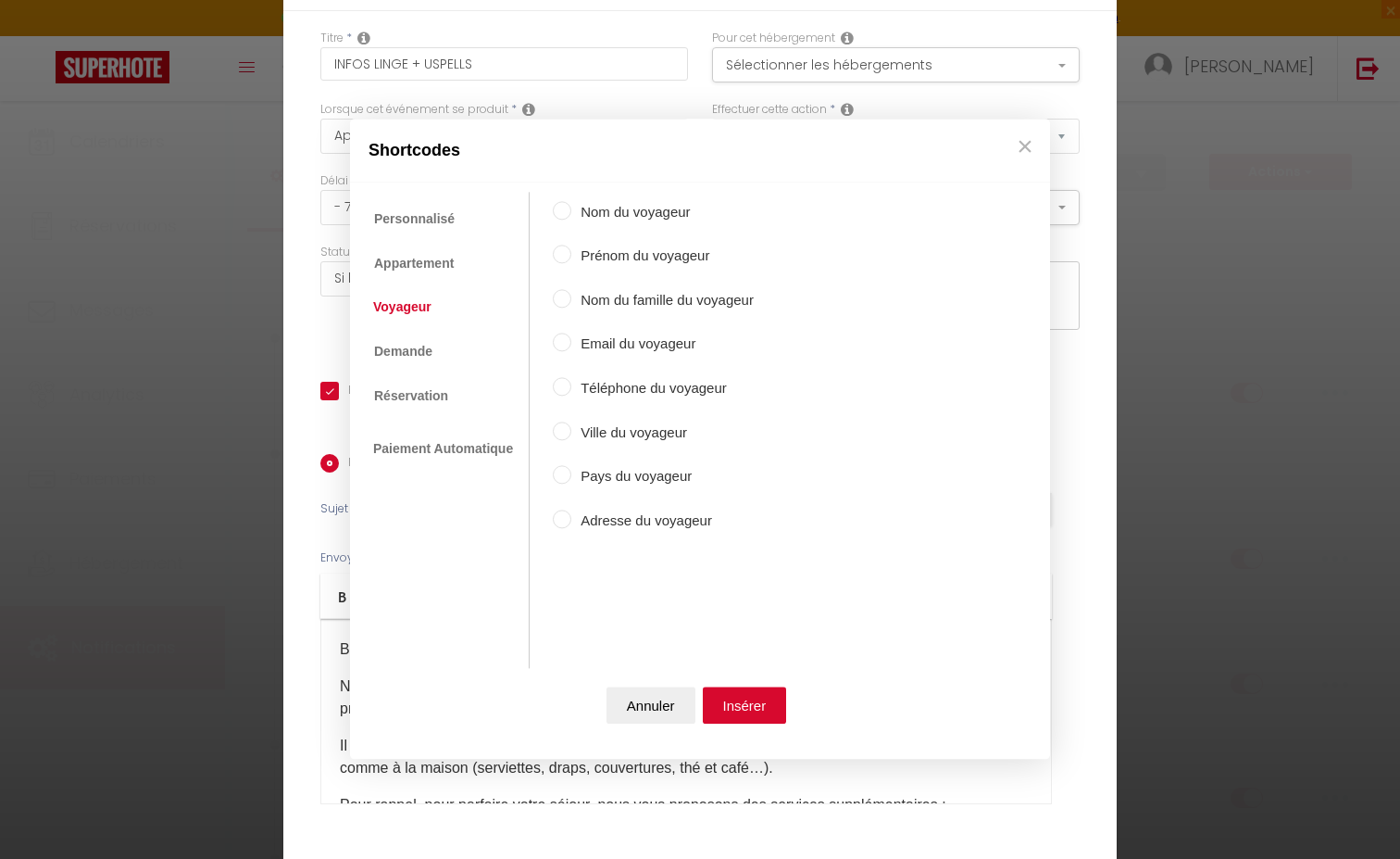
click at [609, 259] on label "Prénom du voyageur" at bounding box center [663, 256] width 182 height 22
click at [572, 259] on input "Prénom du voyageur" at bounding box center [562, 255] width 19 height 19
radio input "true"
click at [748, 719] on button "Insérer" at bounding box center [744, 704] width 84 height 37
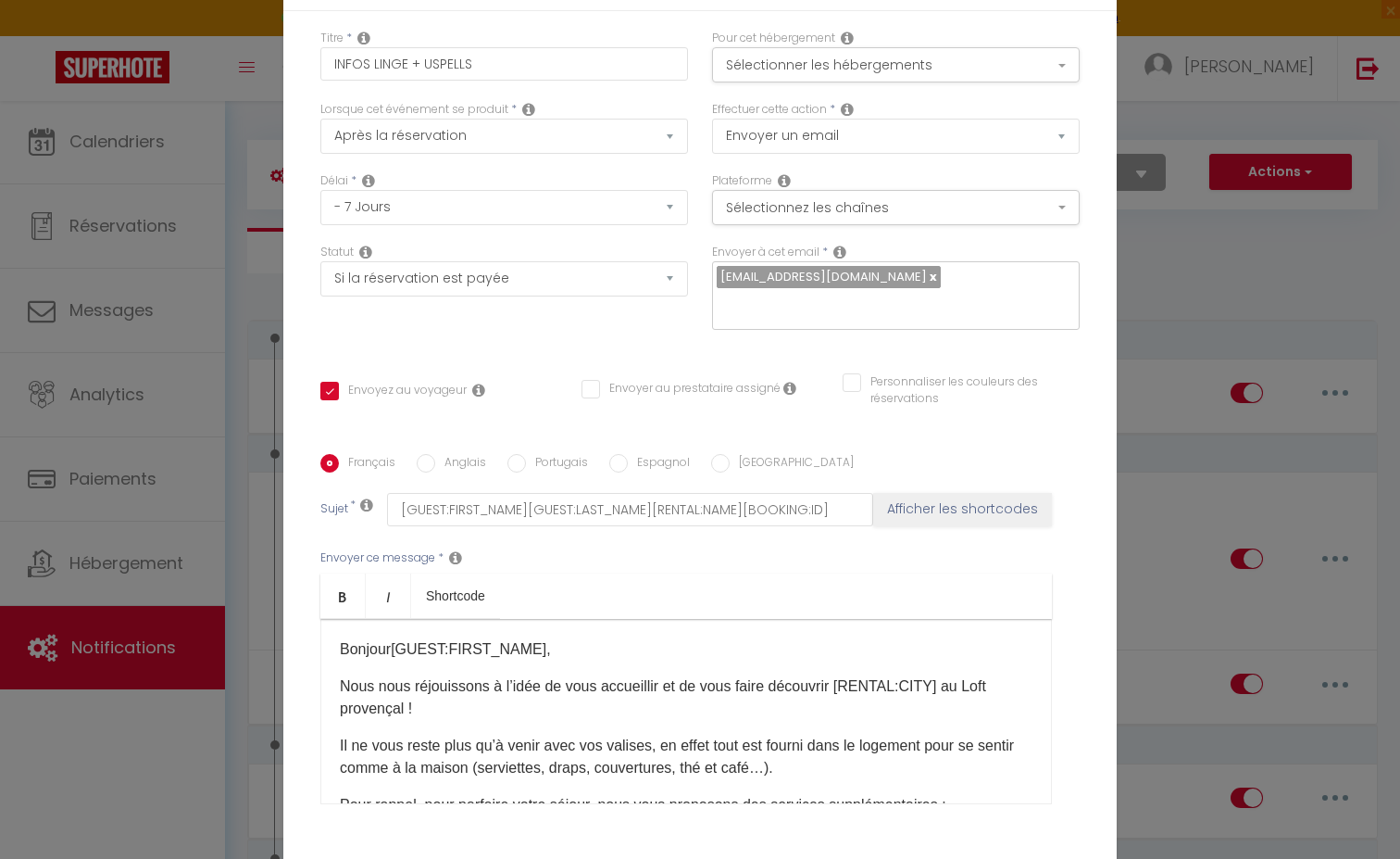
checkbox input "true"
checkbox input "false"
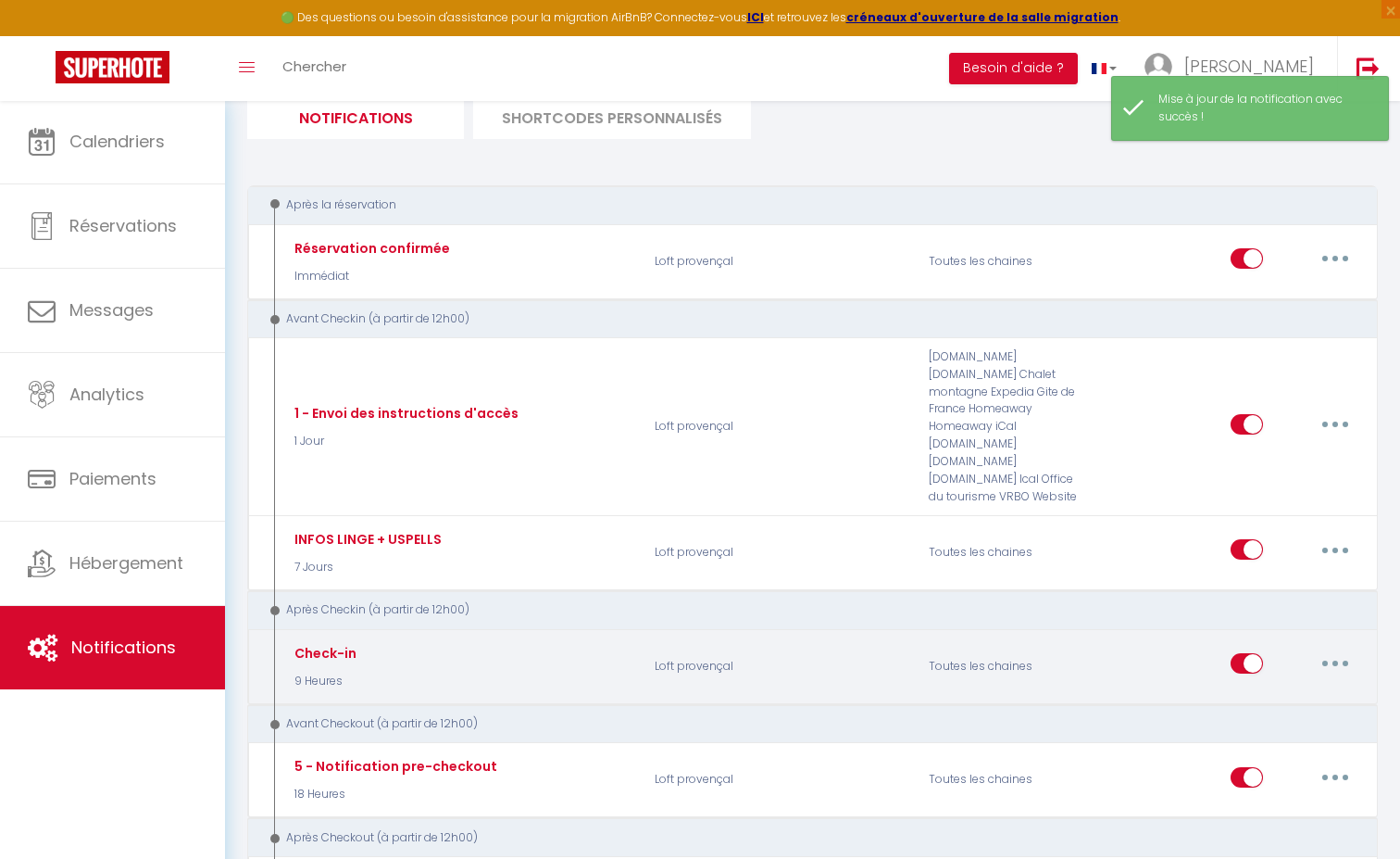
scroll to position [168, 0]
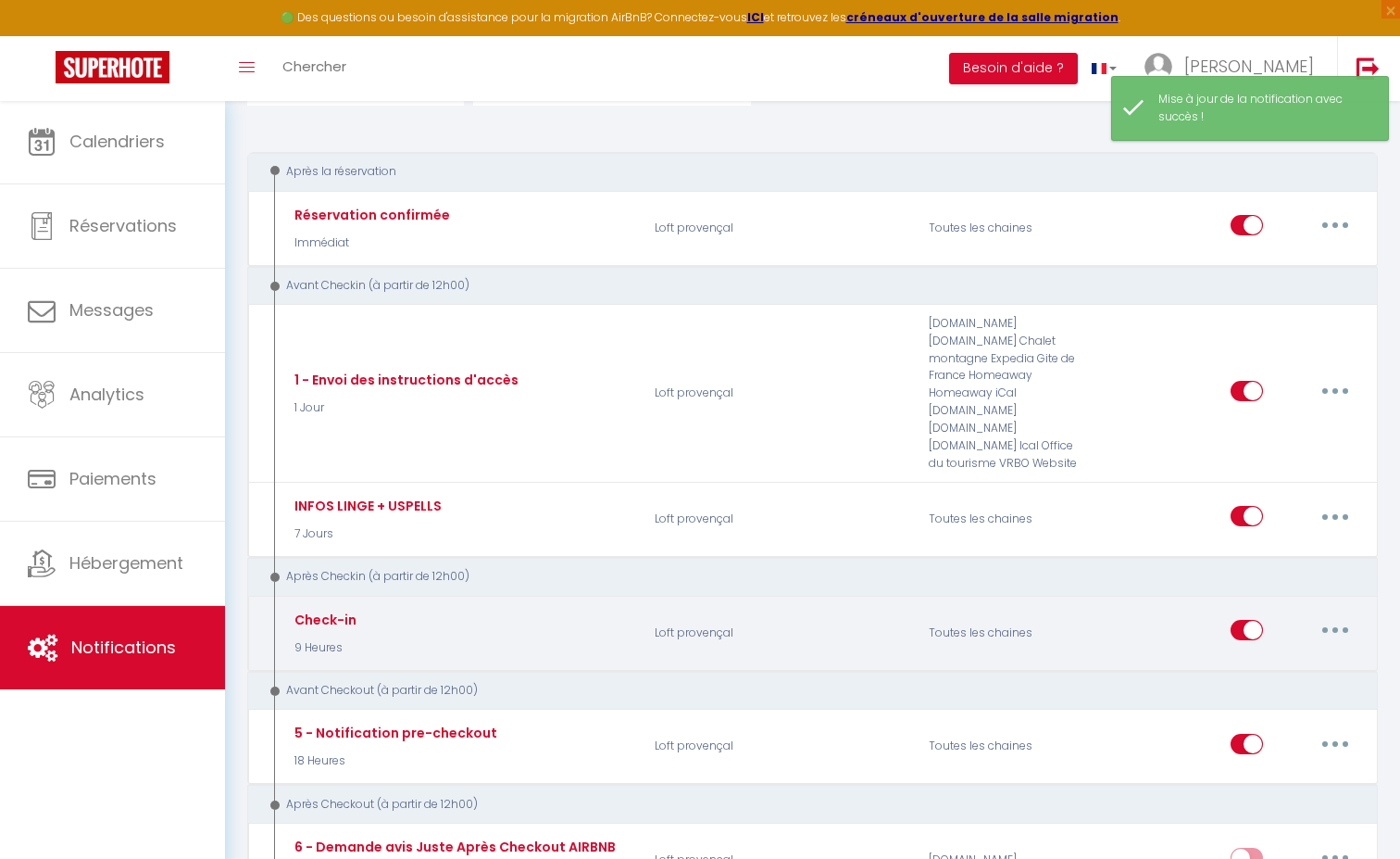
click at [1345, 615] on button "button" at bounding box center [1335, 630] width 52 height 29
click at [1250, 657] on link "Editer" at bounding box center [1287, 672] width 137 height 31
type input "Check-in"
select select "3"
select select "9 Heures"
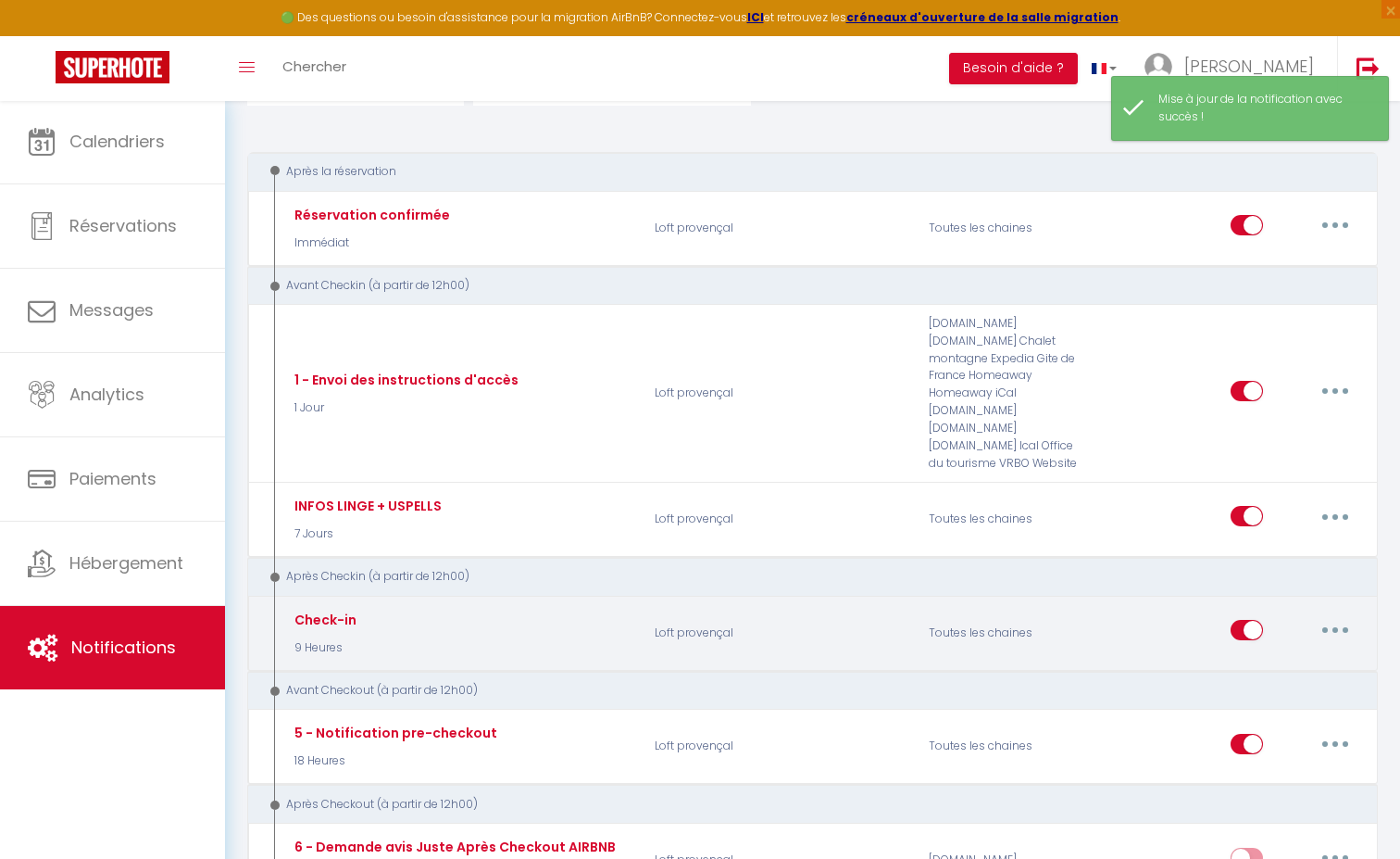
select select "if_booking_is_paid"
checkbox input "true"
checkbox input "false"
radio input "true"
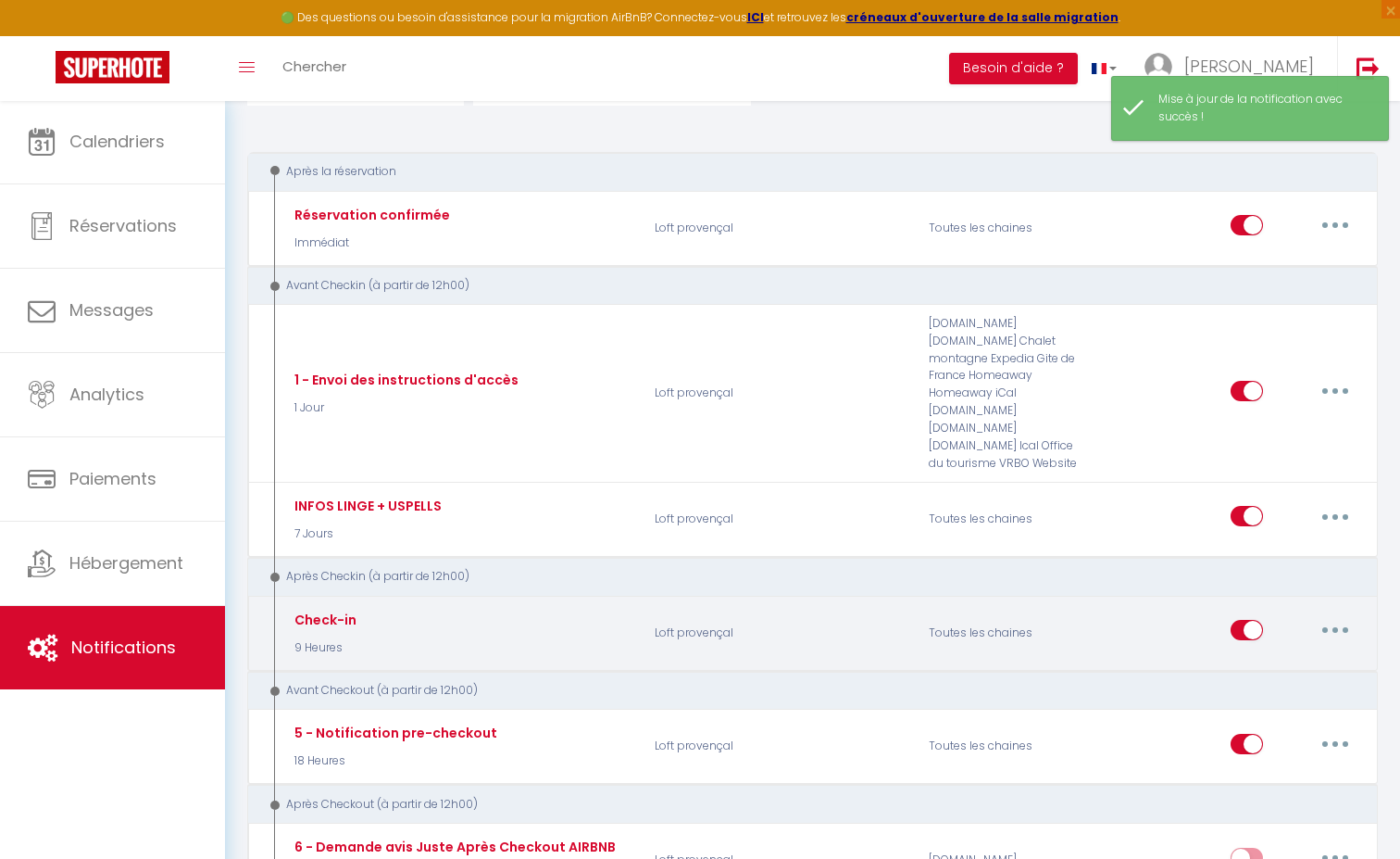
type input "Votre arrivée - [RENTAL:NAME] - [GUEST:FIRST_NAME] [GUEST:NAME]"
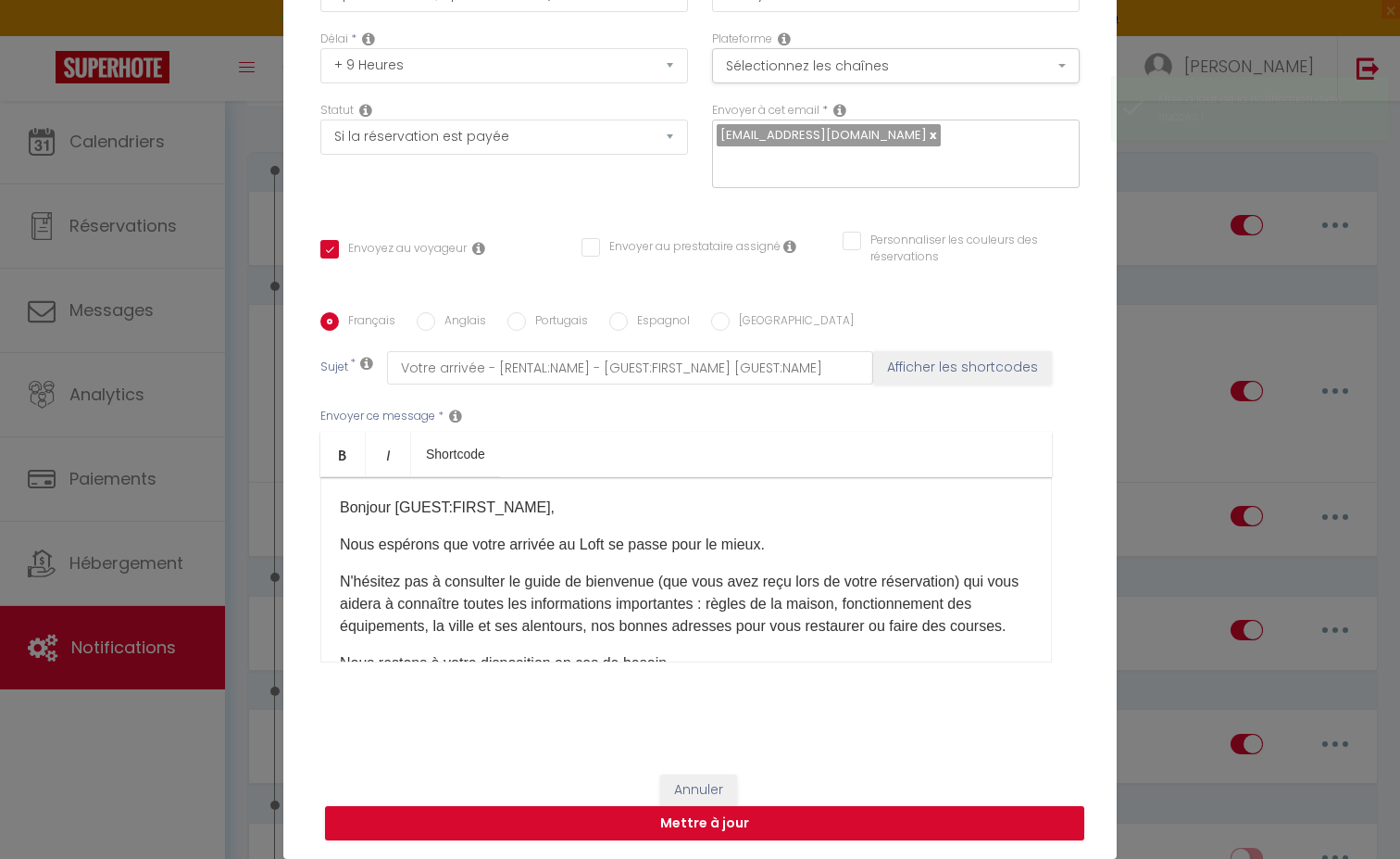
scroll to position [141, 0]
click at [700, 781] on button "Annuler" at bounding box center [698, 790] width 77 height 31
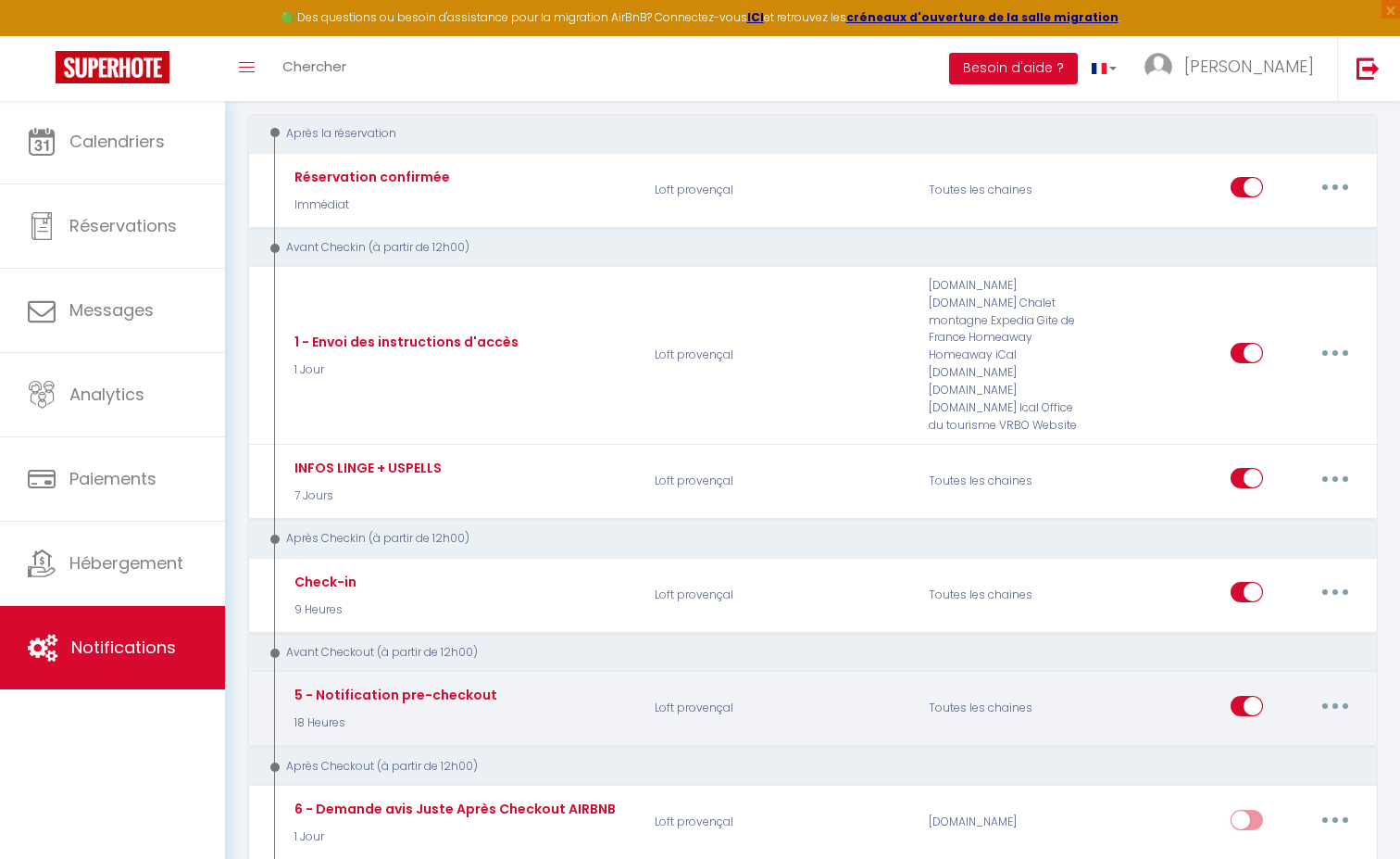
scroll to position [208, 0]
click at [1327, 689] on button "button" at bounding box center [1335, 704] width 52 height 29
click at [1245, 730] on link "Editer" at bounding box center [1287, 745] width 137 height 31
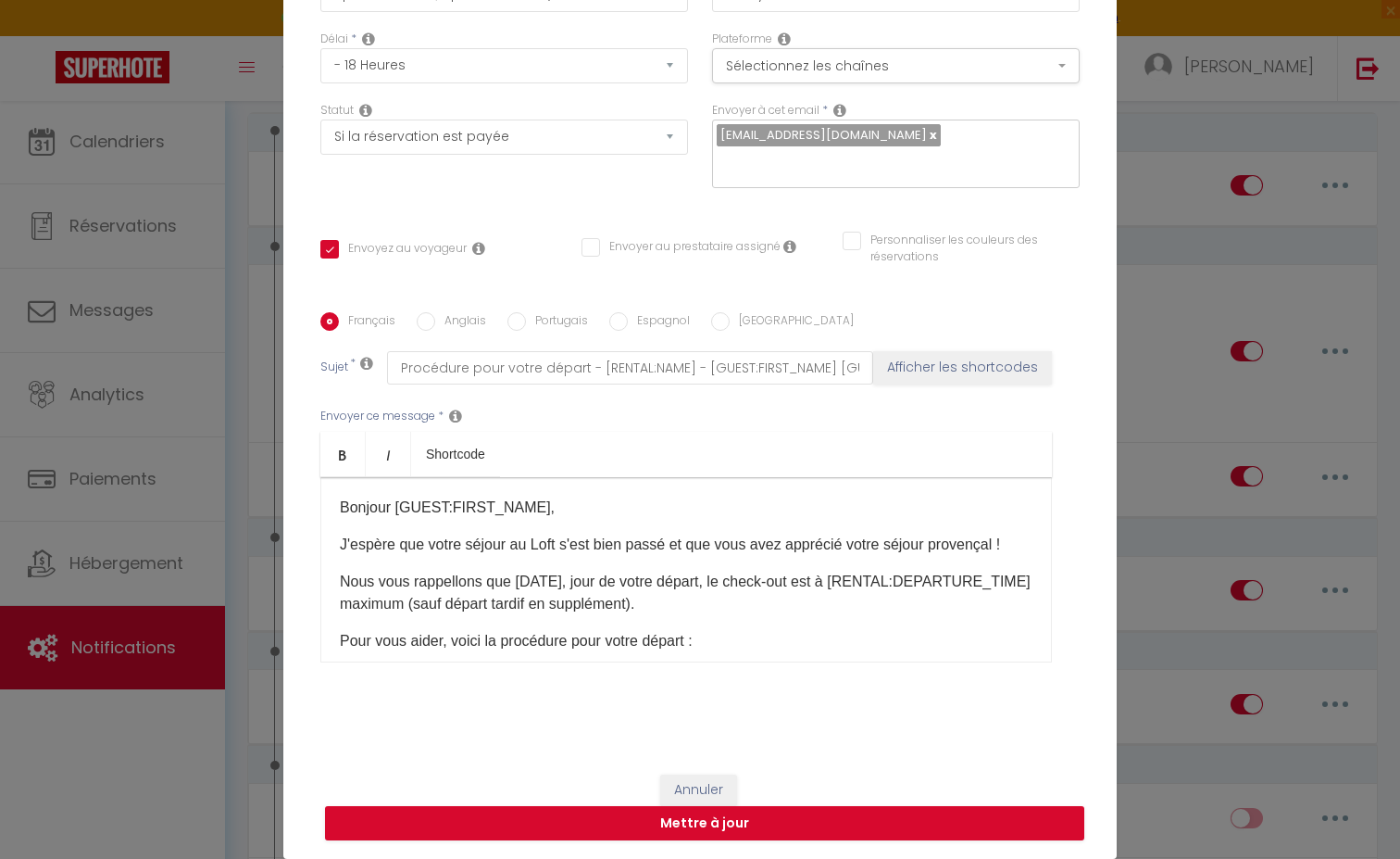
click at [718, 781] on button "Annuler" at bounding box center [698, 790] width 77 height 31
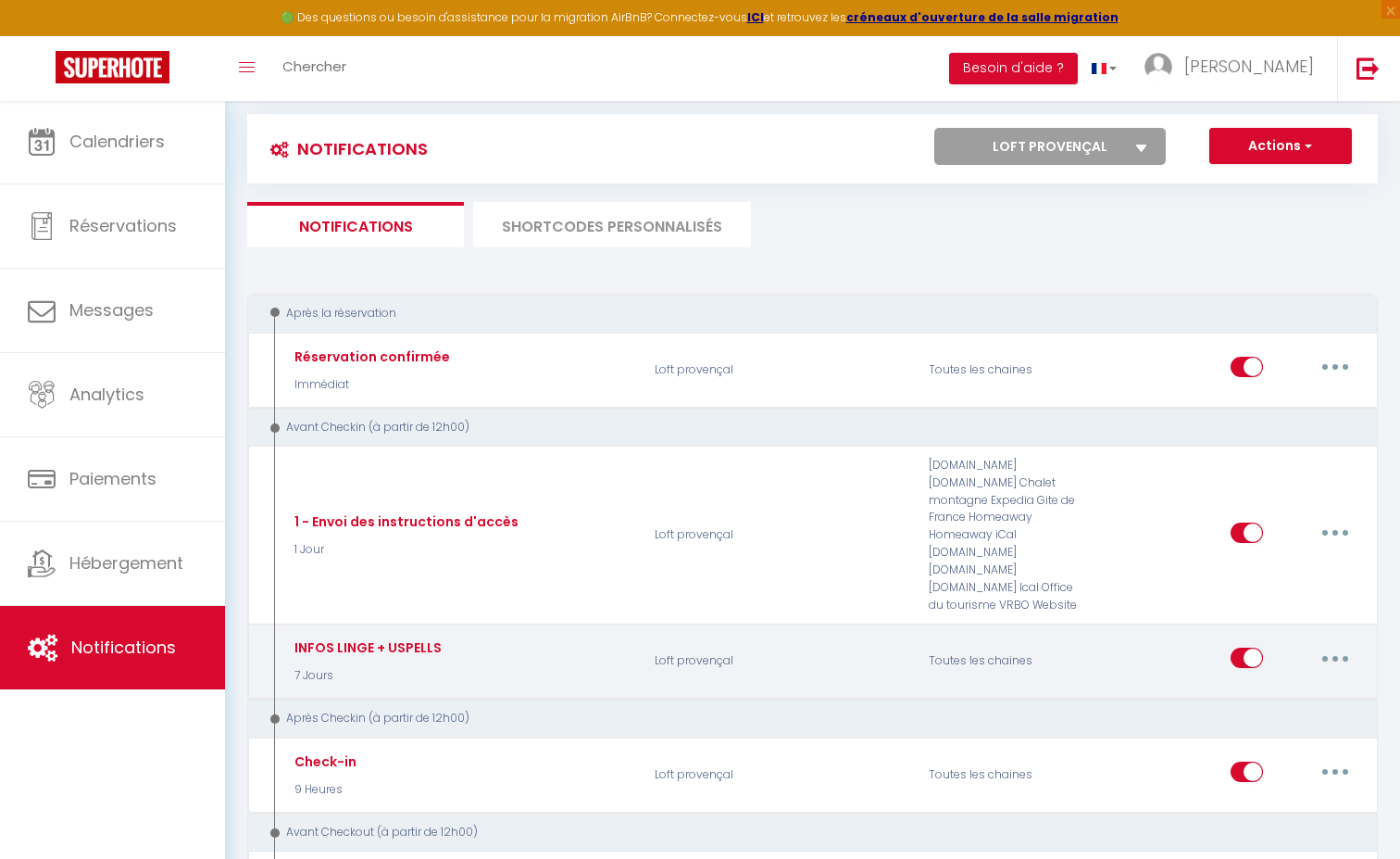
scroll to position [16, 0]
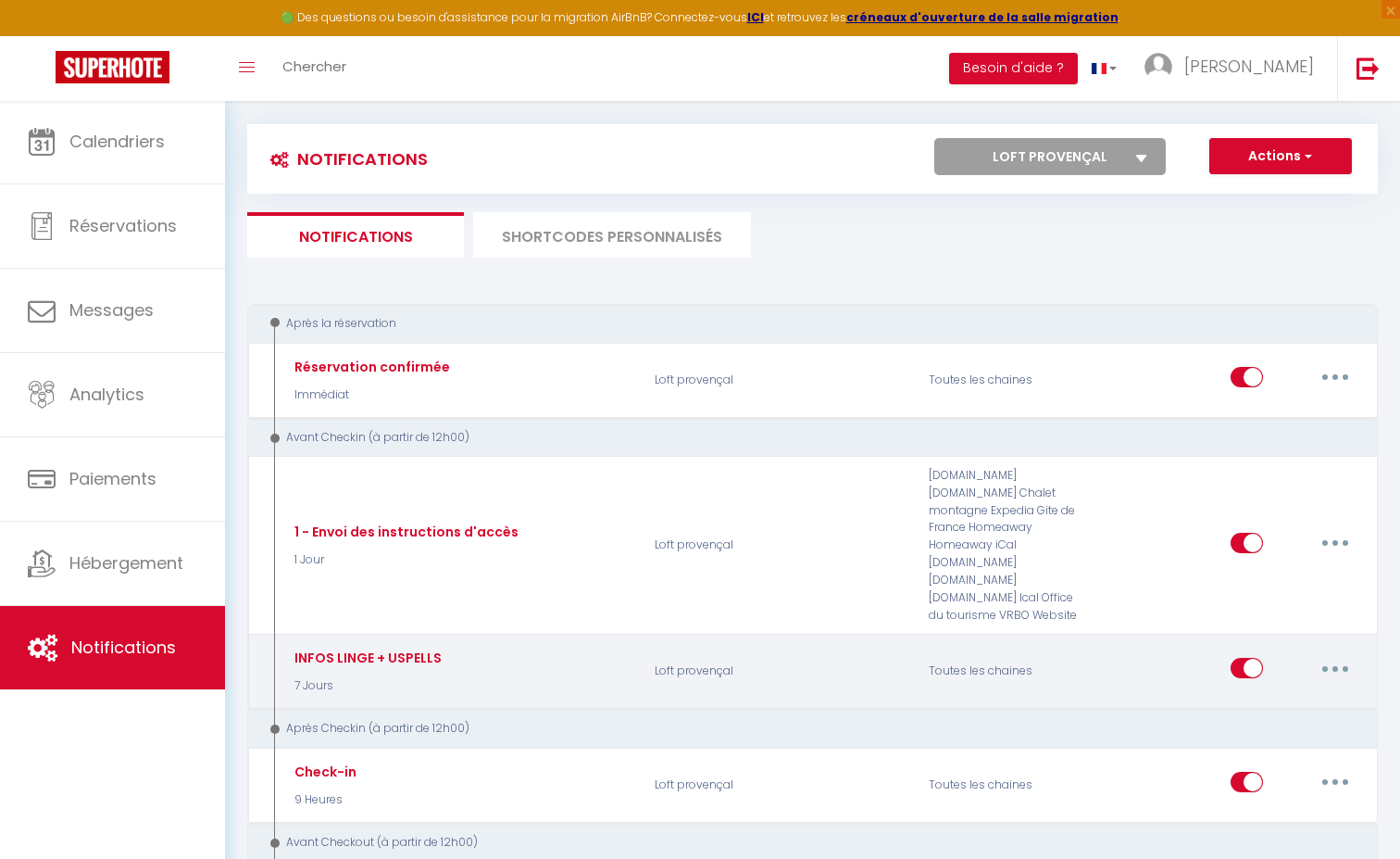
click at [1337, 666] on icon "button" at bounding box center [1336, 668] width 6 height 6
click at [1289, 695] on link "Editer" at bounding box center [1287, 710] width 137 height 31
type input "INFOS LINGE + USPELLS"
select select "2"
select select "7 Jours"
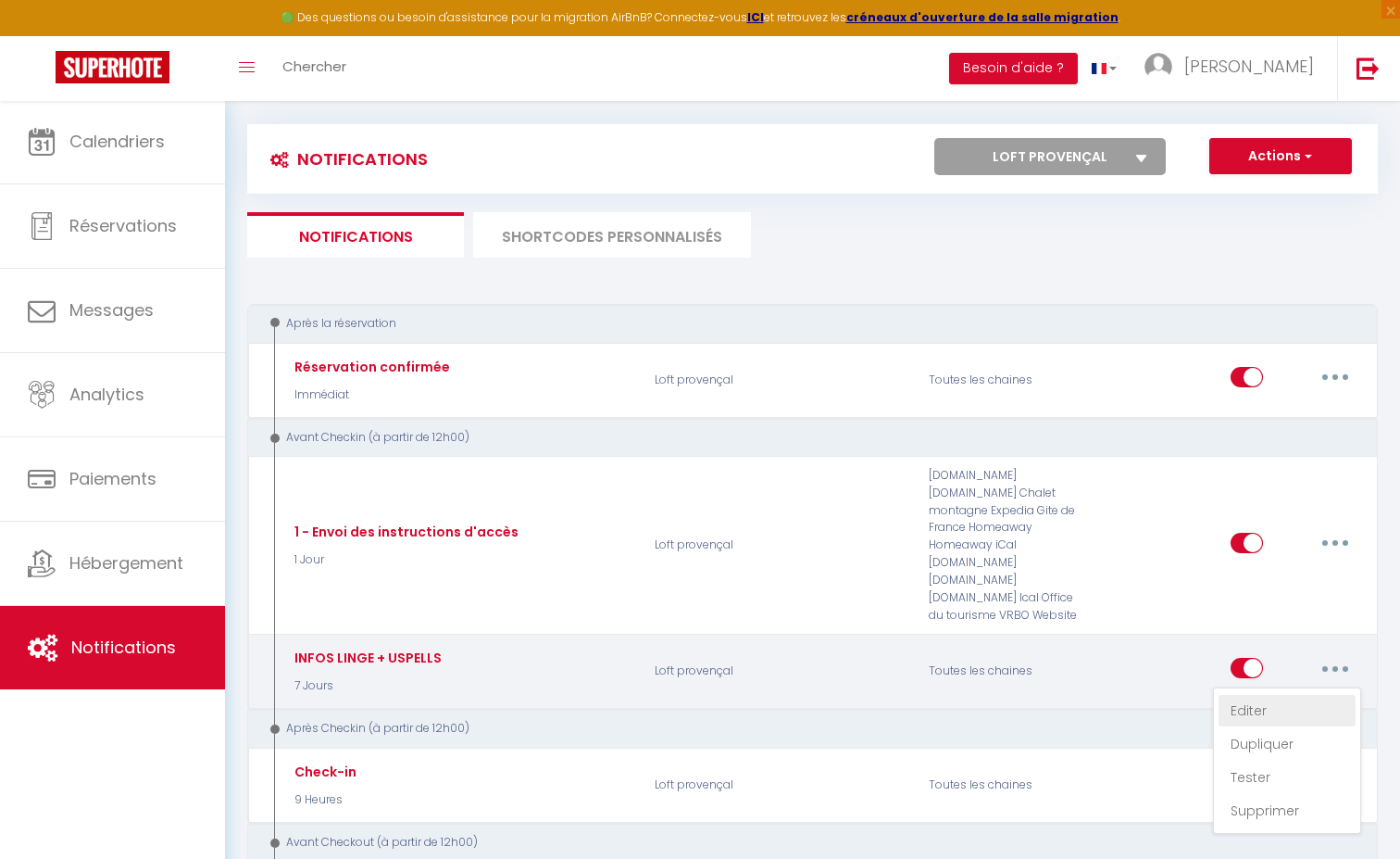
checkbox input "true"
checkbox input "false"
type input "[GUEST:FIRST_NAME][GUEST:LAST_NAME][RENTAL:NAME][BOOKING:ID]"
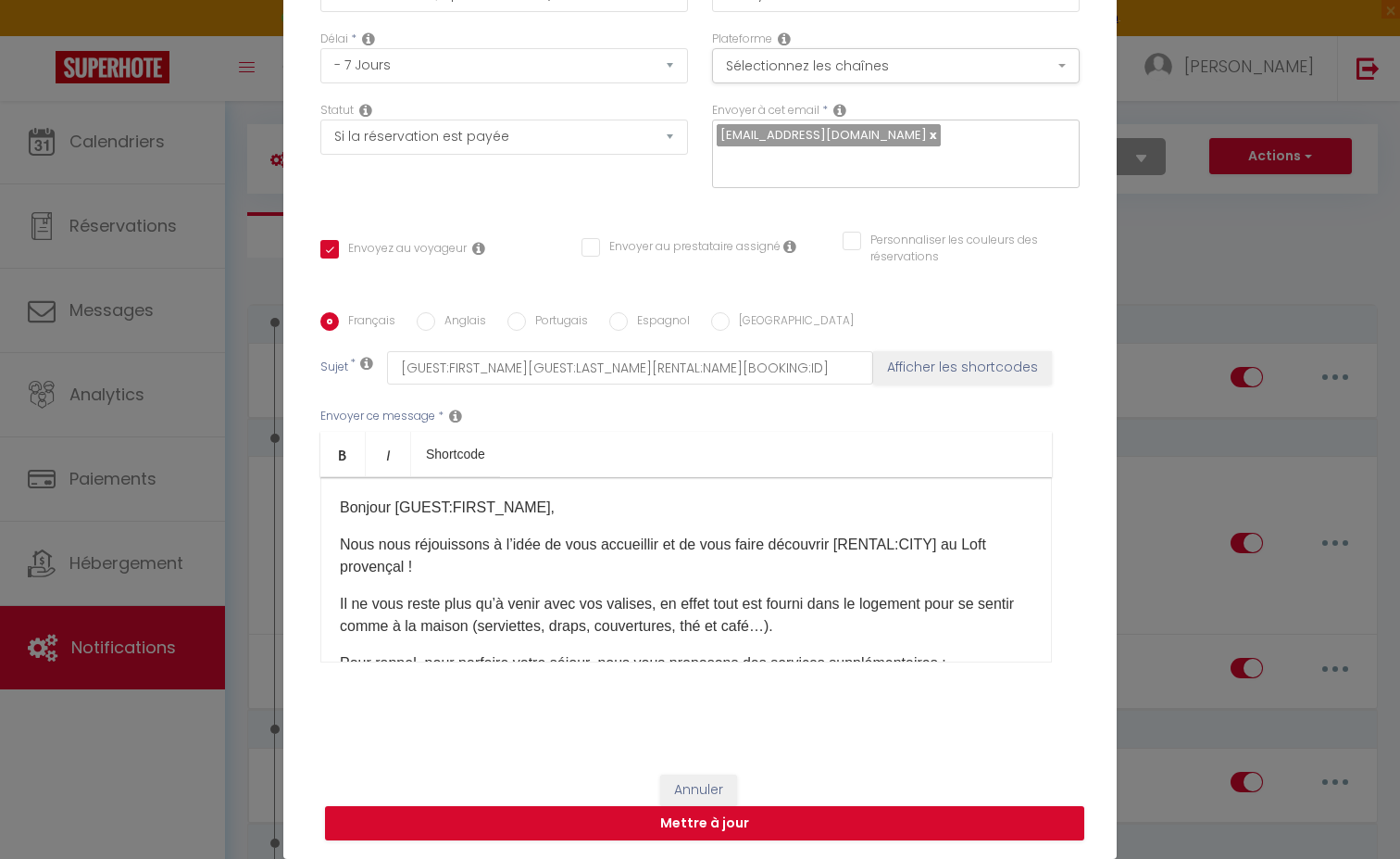
click at [703, 791] on button "Annuler" at bounding box center [698, 790] width 77 height 31
checkbox input "true"
checkbox input "false"
radio input "true"
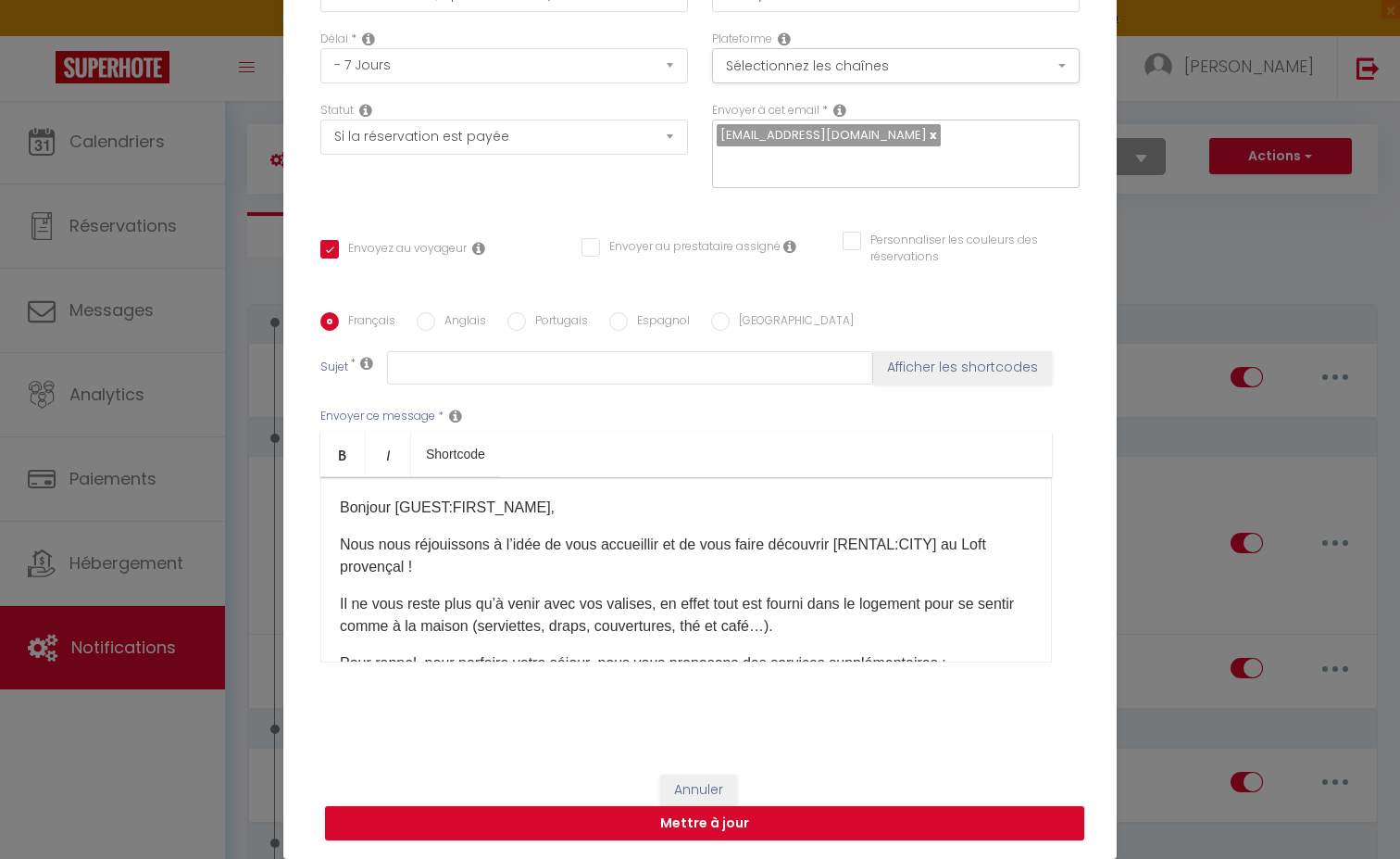
type input "INFOS LINGE + USPELLS"
checkbox input "true"
checkbox input "false"
type input "[GUEST:FIRST_NAME][GUEST:LAST_NAME][RENTAL:NAME][BOOKING:ID]"
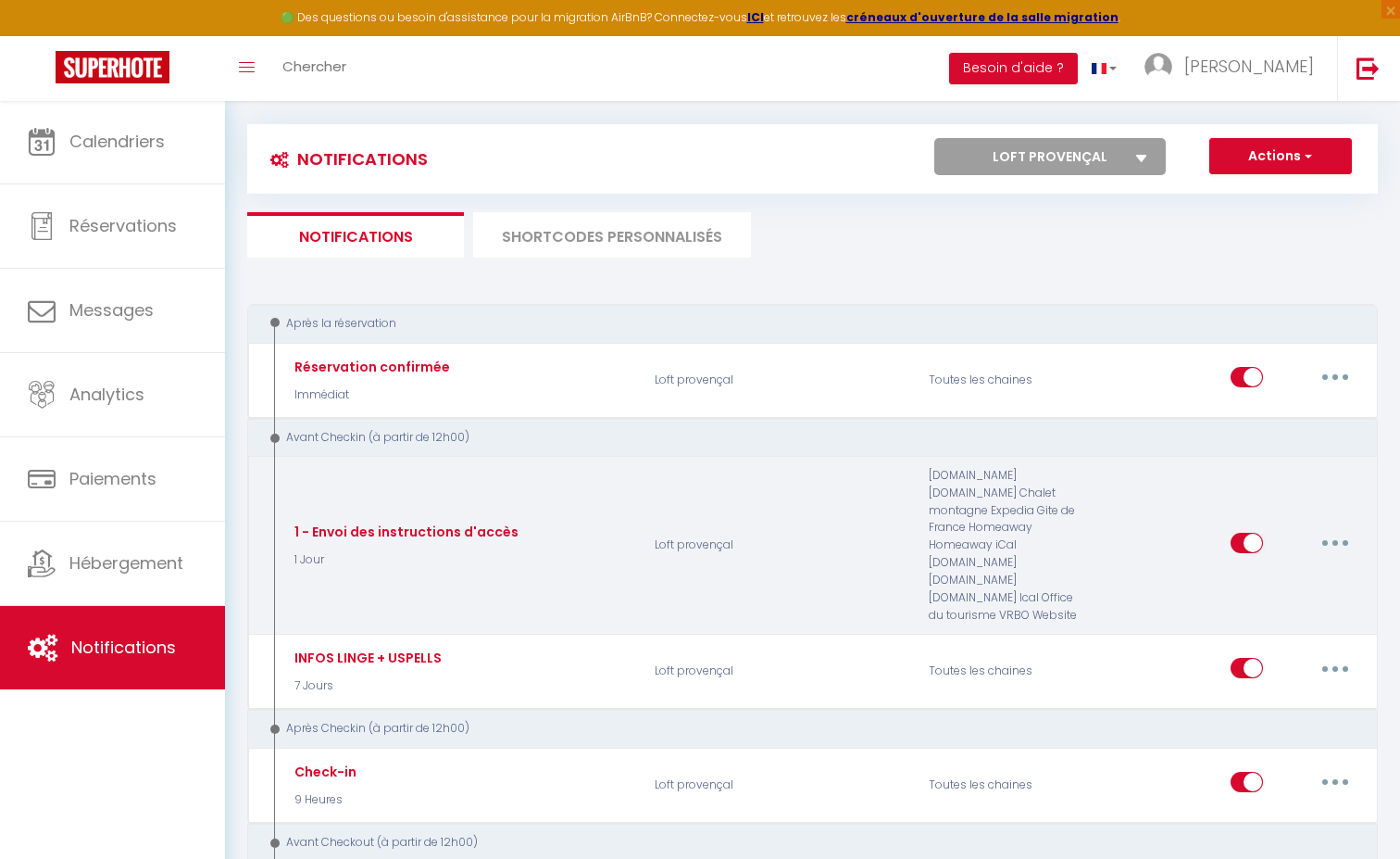
click at [1328, 528] on button "button" at bounding box center [1335, 542] width 52 height 29
click at [1261, 569] on link "Editer" at bounding box center [1287, 584] width 137 height 31
type input "1 - Envoi des instructions d'accès"
select select "1 Jour"
checkbox input "true"
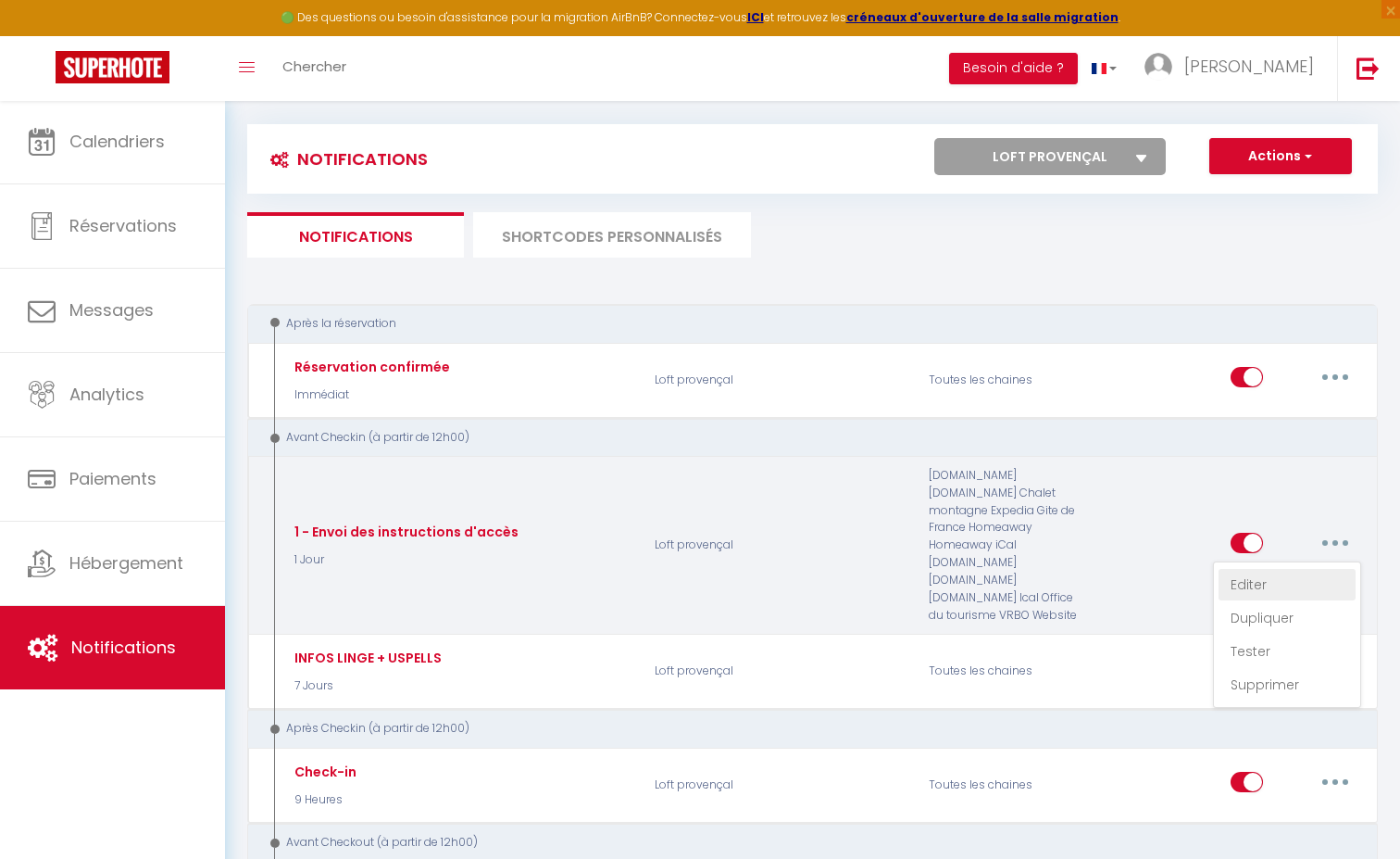
checkbox input "false"
type input "Confirmation de votre réservation - [BOOKING:ID] - [GUEST:FIRST_NAME] [GUEST:LA…"
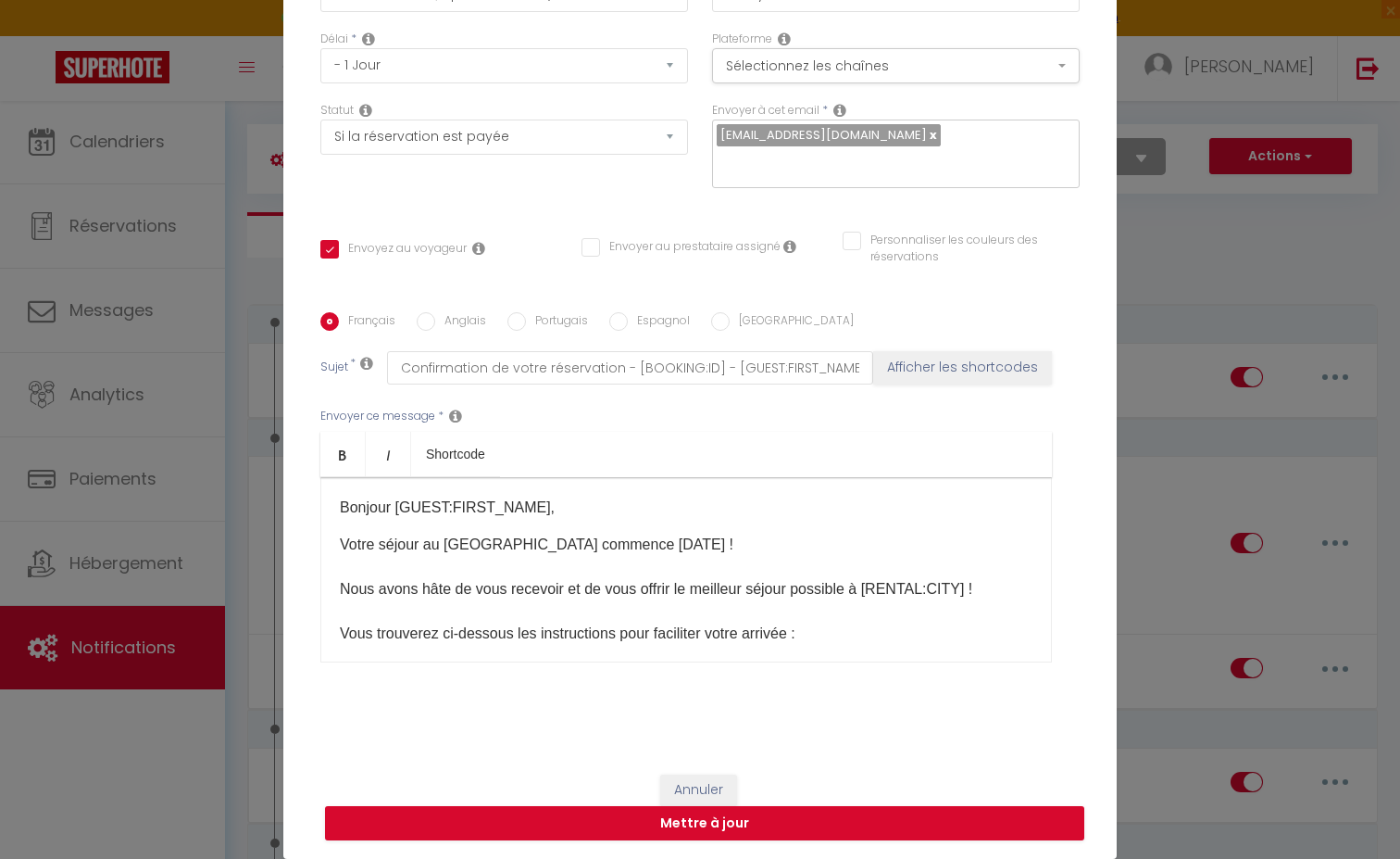
click at [659, 781] on div "Annuler Mettre à jour" at bounding box center [700, 807] width 833 height 102
drag, startPoint x: 677, startPoint y: 782, endPoint x: 1099, endPoint y: 517, distance: 498.3
click at [678, 781] on button "Annuler" at bounding box center [698, 790] width 77 height 31
checkbox input "true"
checkbox input "false"
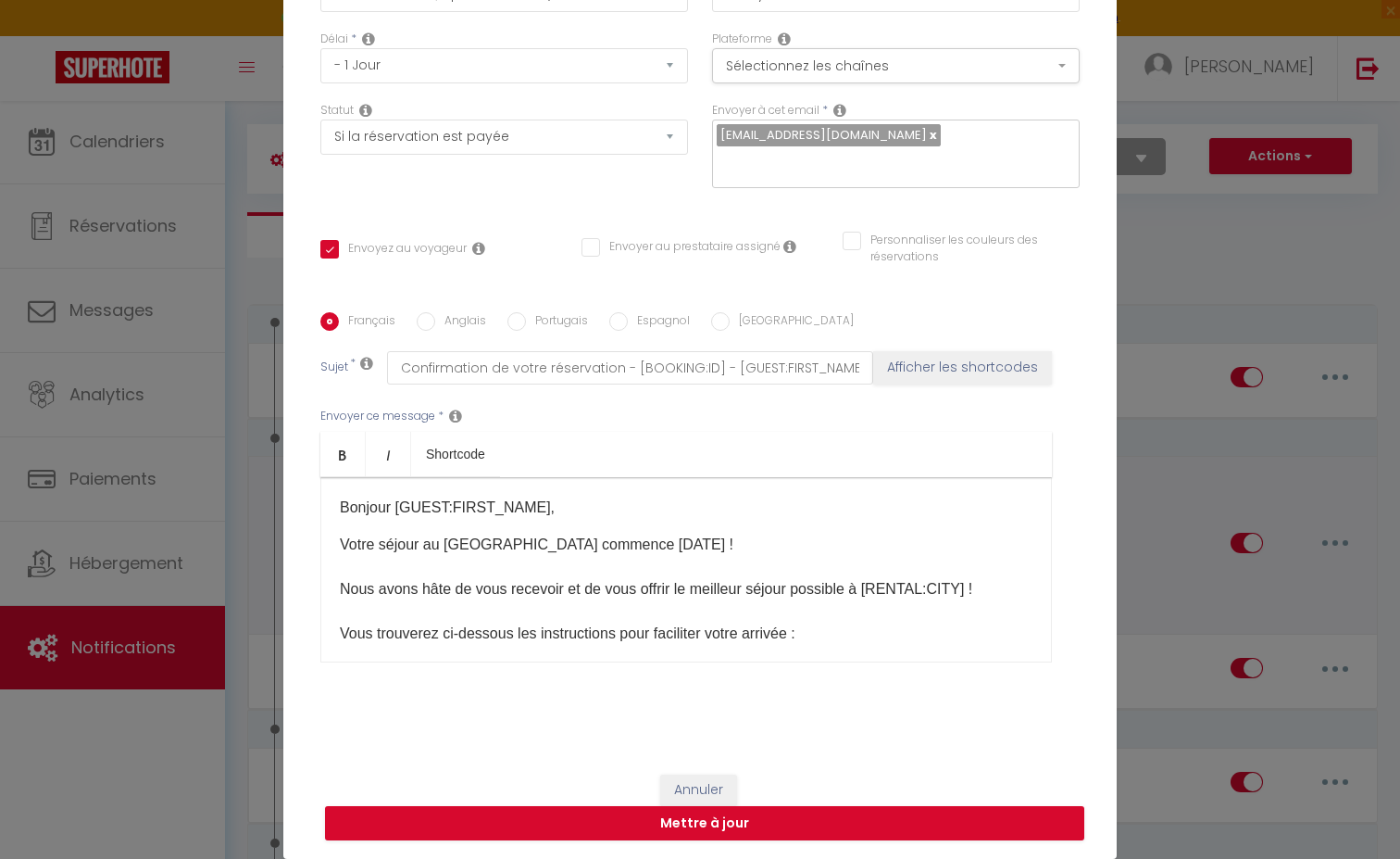
checkbox input "false"
radio input "true"
type input "1 - Envoi des instructions d'accès"
checkbox input "true"
checkbox input "false"
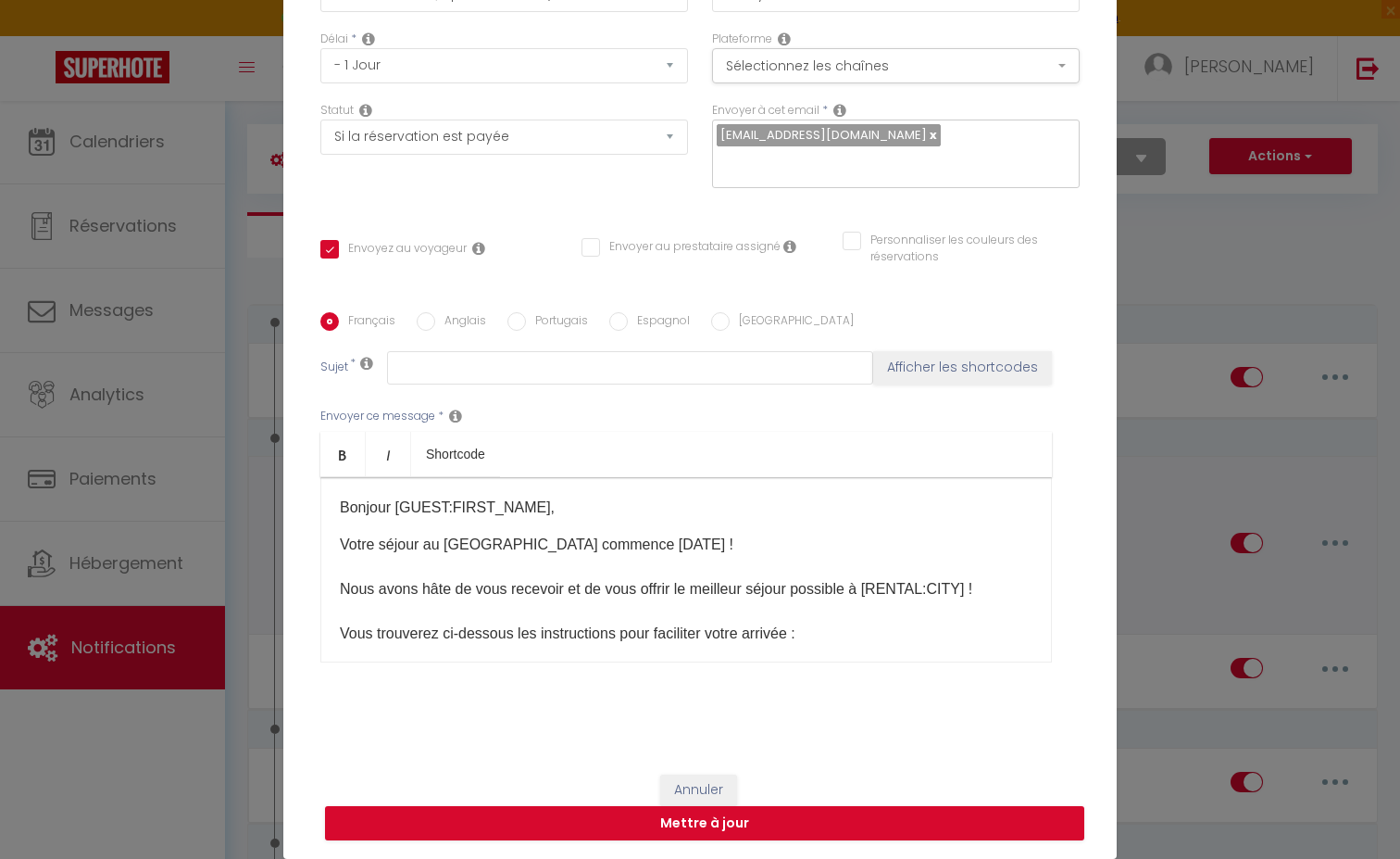
checkbox input "false"
type input "Confirmation de votre réservation - [BOOKING:ID] - [GUEST:FIRST_NAME] [GUEST:LA…"
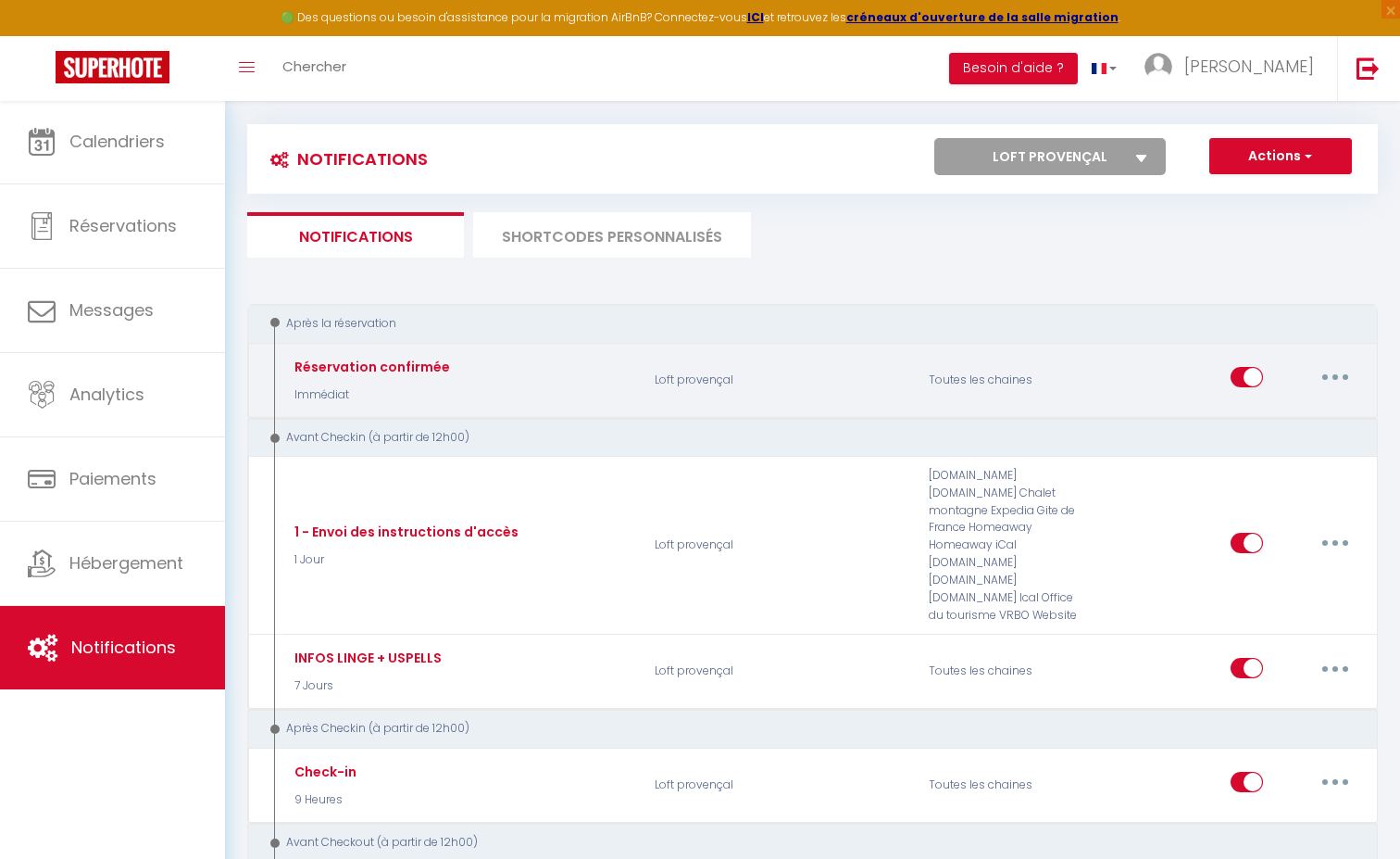
click at [1332, 378] on button "button" at bounding box center [1335, 376] width 52 height 29
click at [1242, 410] on link "Editer" at bounding box center [1287, 419] width 137 height 31
type input "Réservation confirmée"
select select "1"
select select "Immédiat"
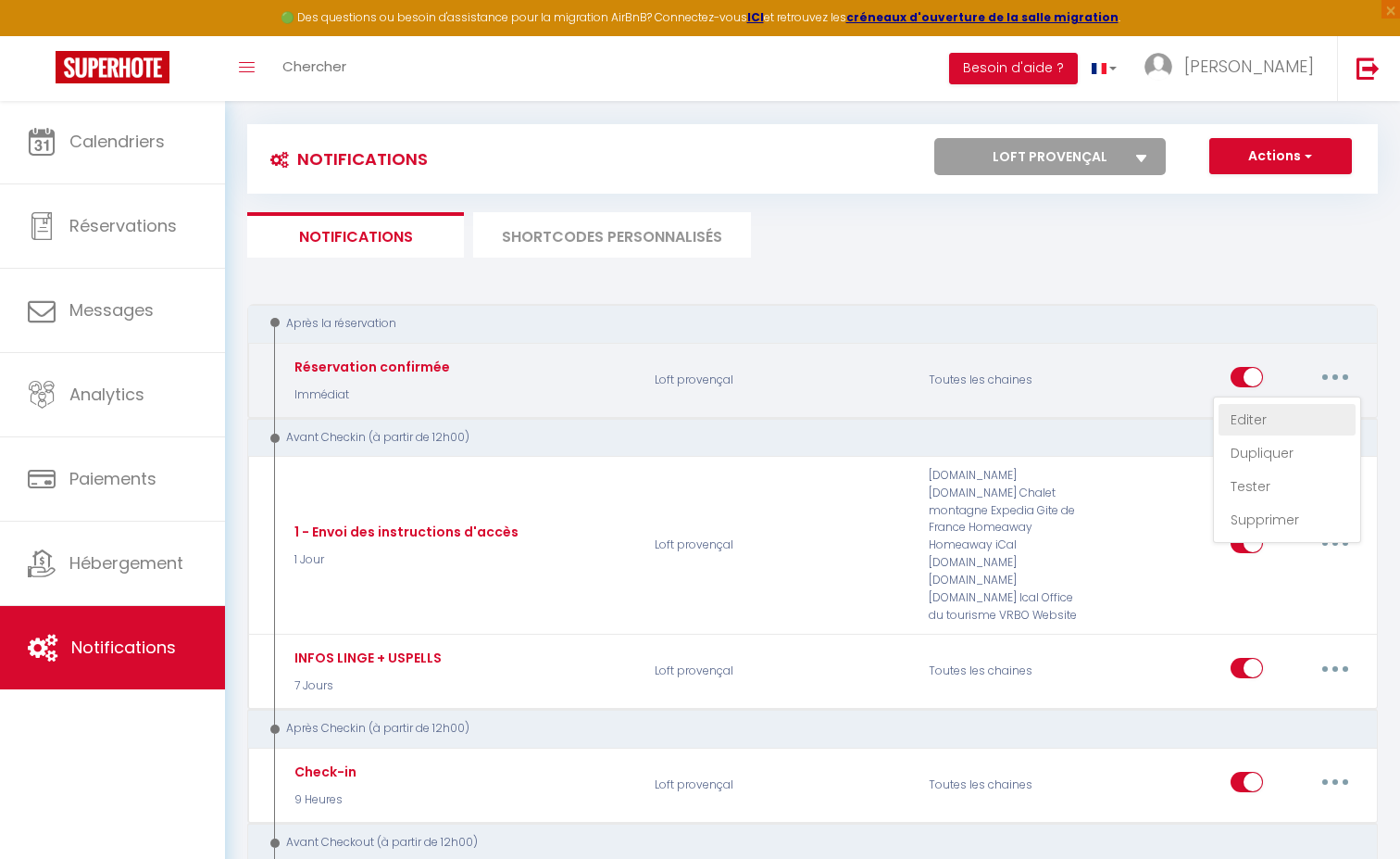
checkbox input "true"
checkbox input "false"
type input "[BOOKING:ID][RENTAL:NAME] - Réservation confirmée"
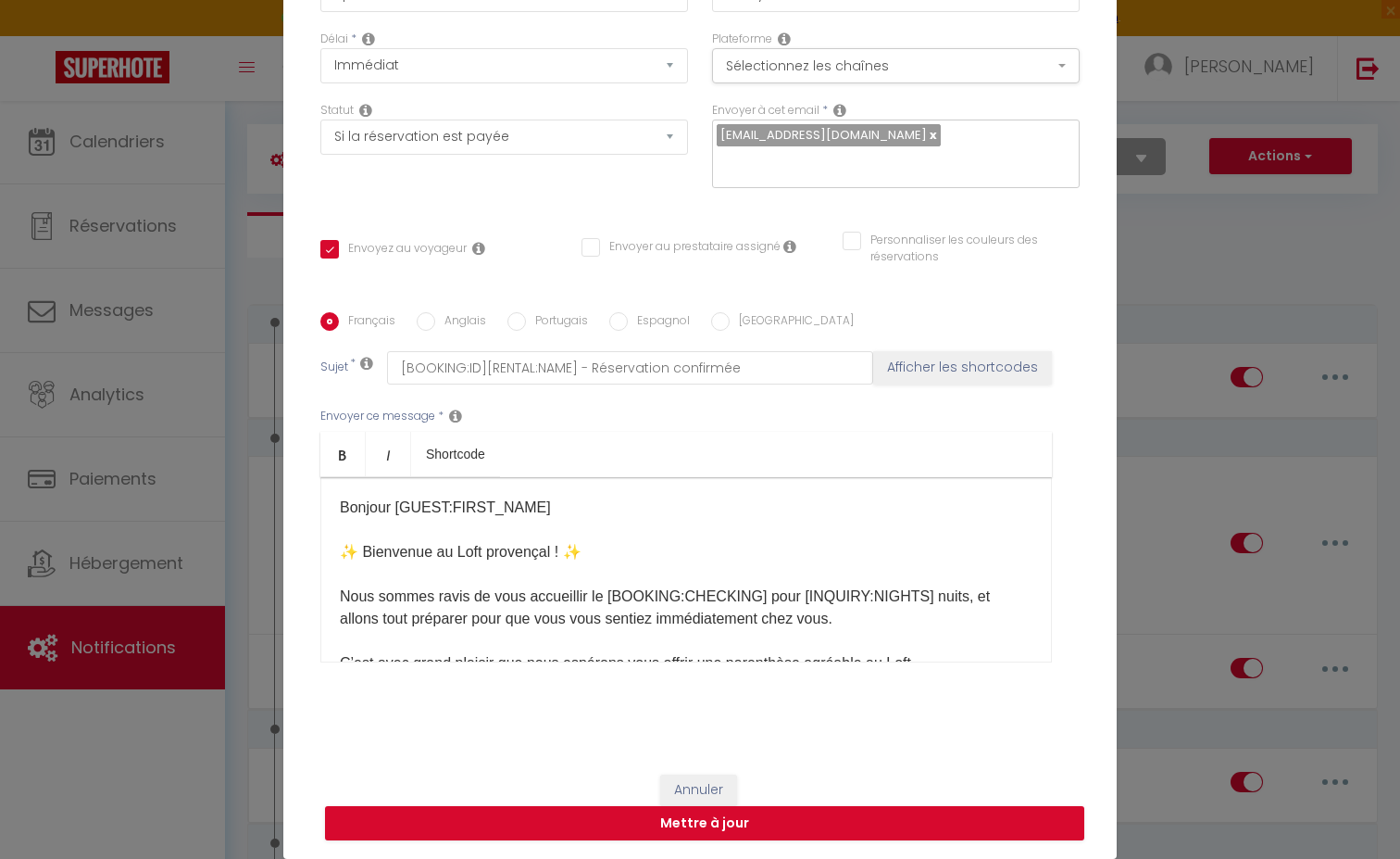
click at [682, 781] on button "Annuler" at bounding box center [698, 790] width 77 height 31
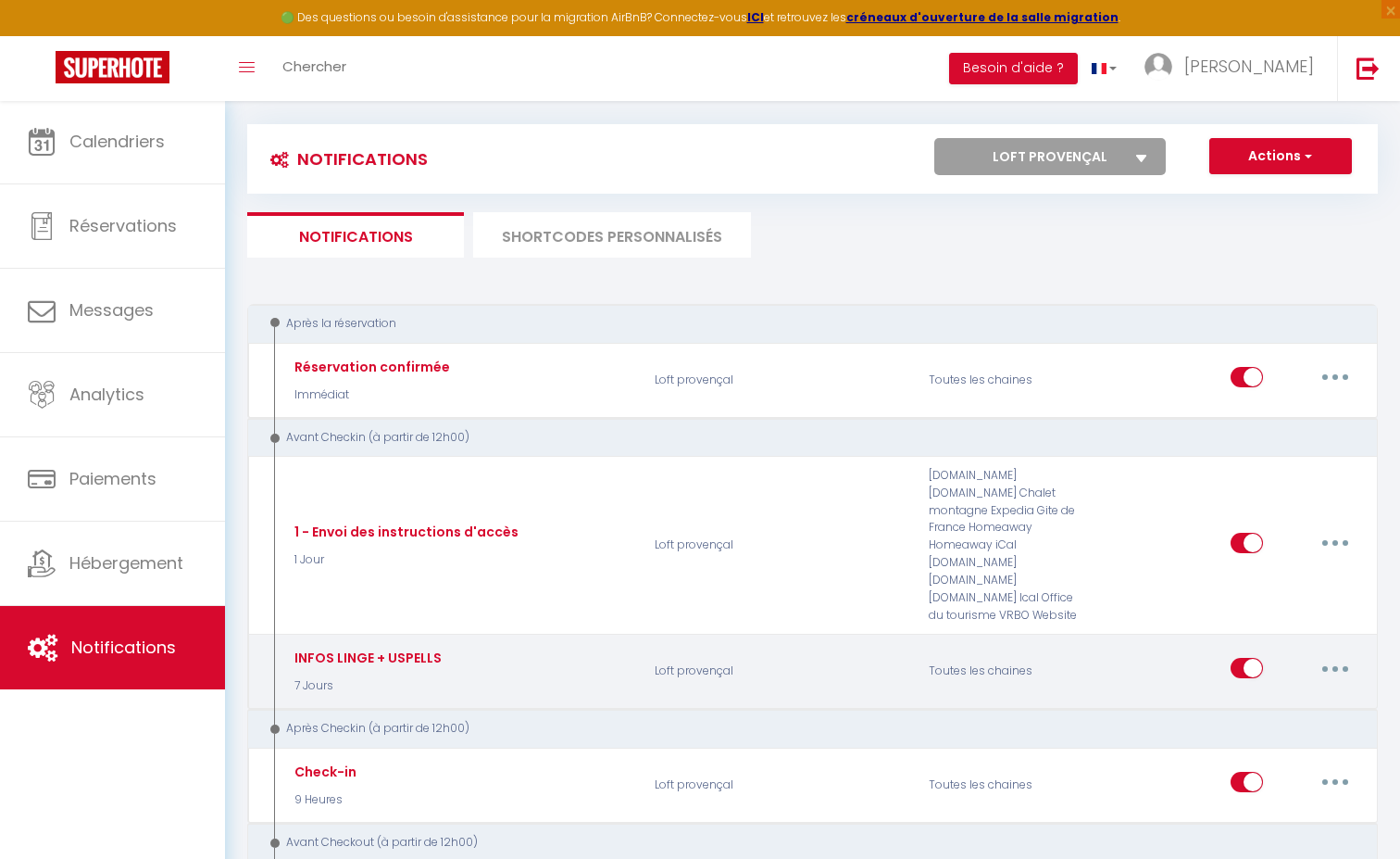
click at [1337, 653] on button "button" at bounding box center [1335, 667] width 52 height 29
click at [1230, 695] on link "Editer" at bounding box center [1287, 710] width 137 height 31
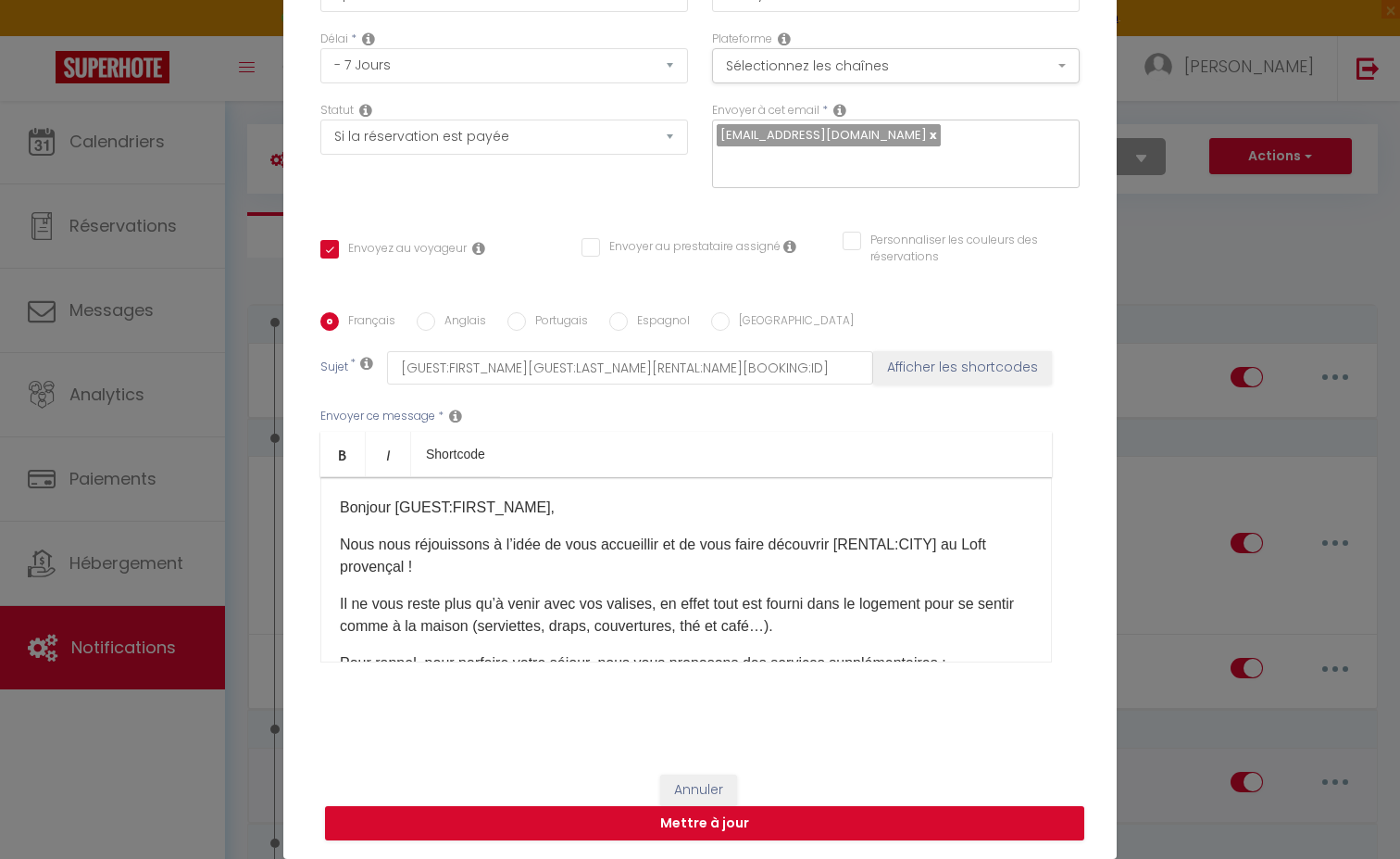
click at [700, 775] on button "Annuler" at bounding box center [698, 790] width 77 height 31
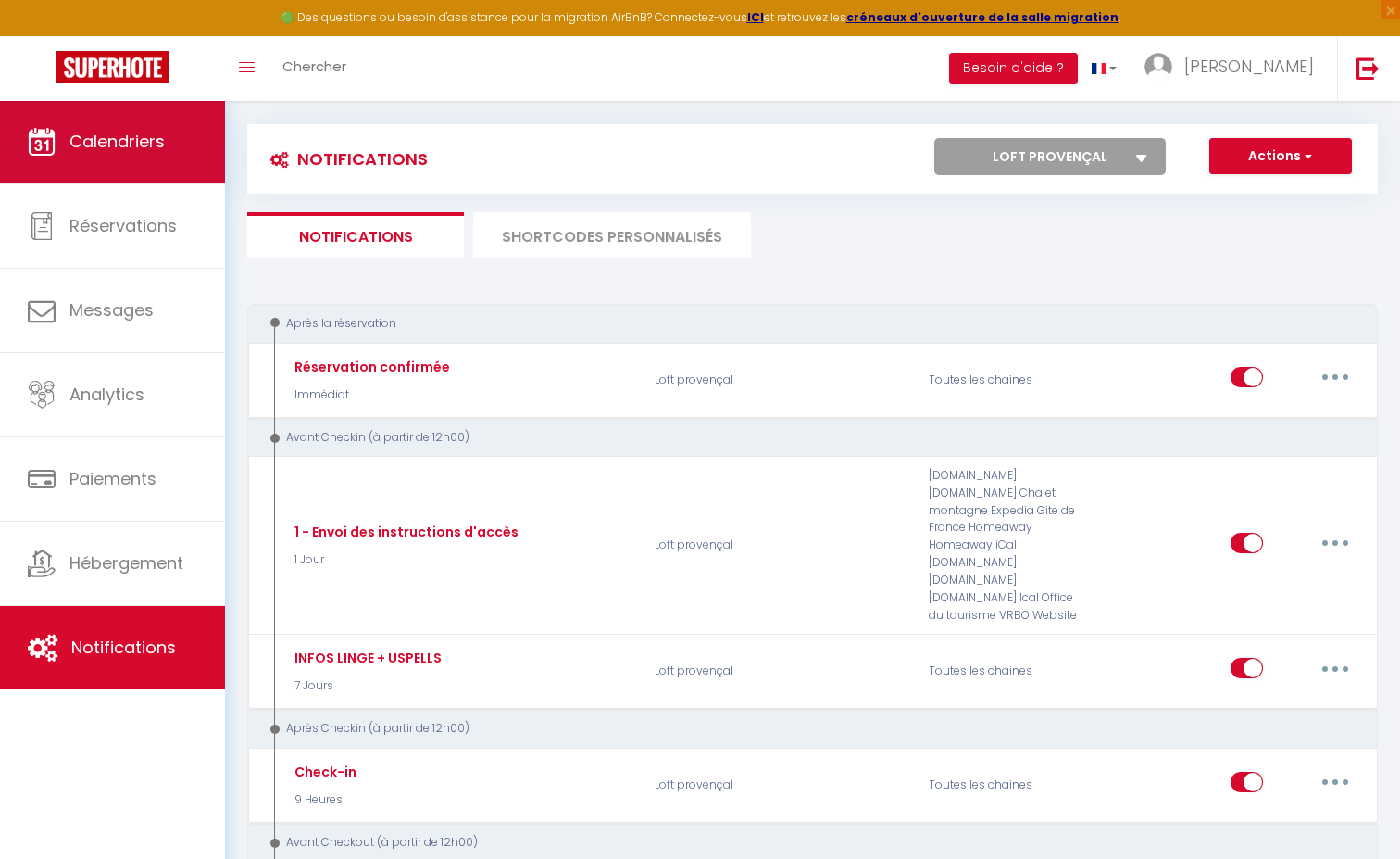
click at [37, 124] on link "Calendriers" at bounding box center [112, 141] width 225 height 83
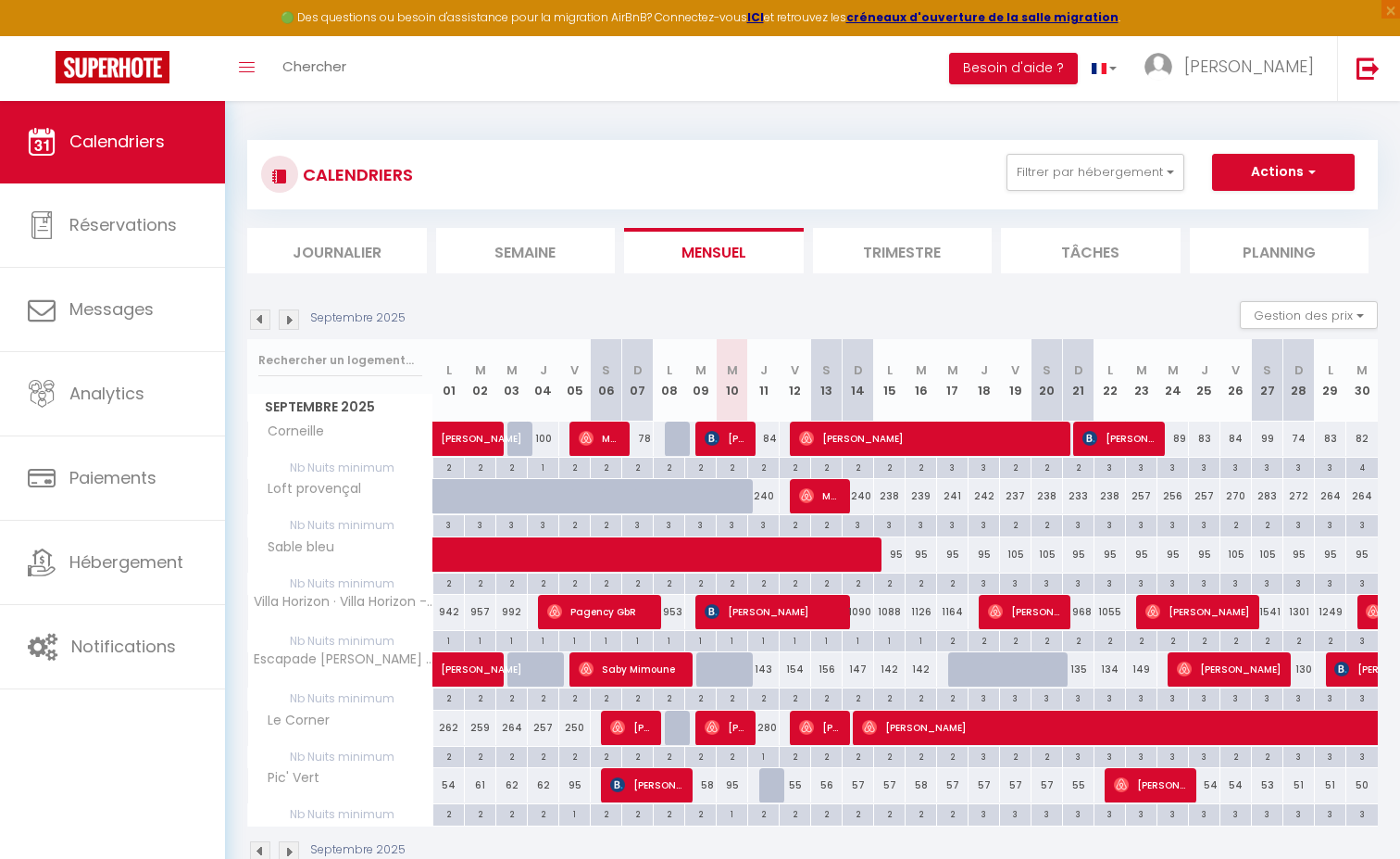
click at [610, 617] on span "Pagency GbR" at bounding box center [599, 611] width 104 height 35
select select "OK"
select select "0"
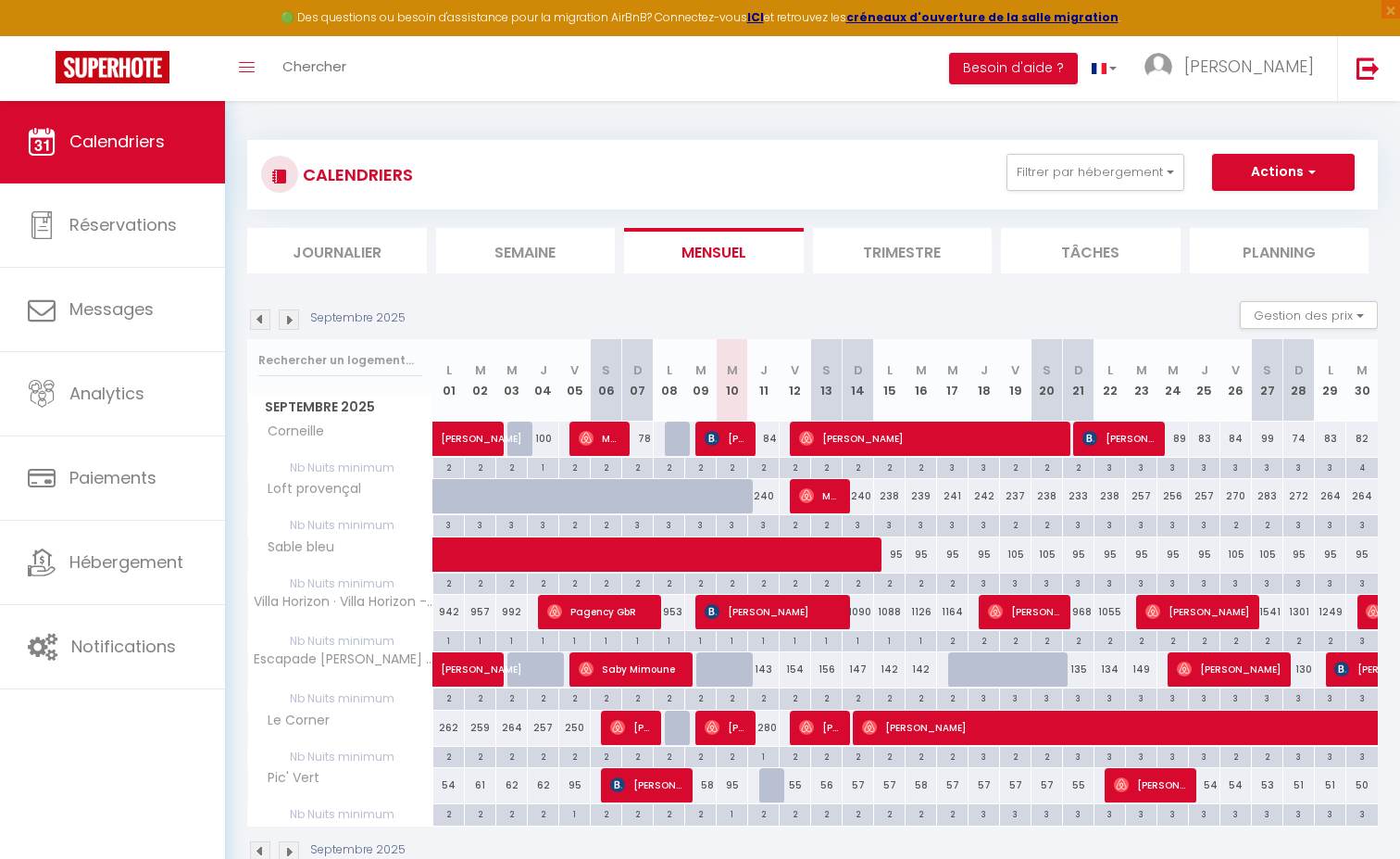
select select "0"
select select
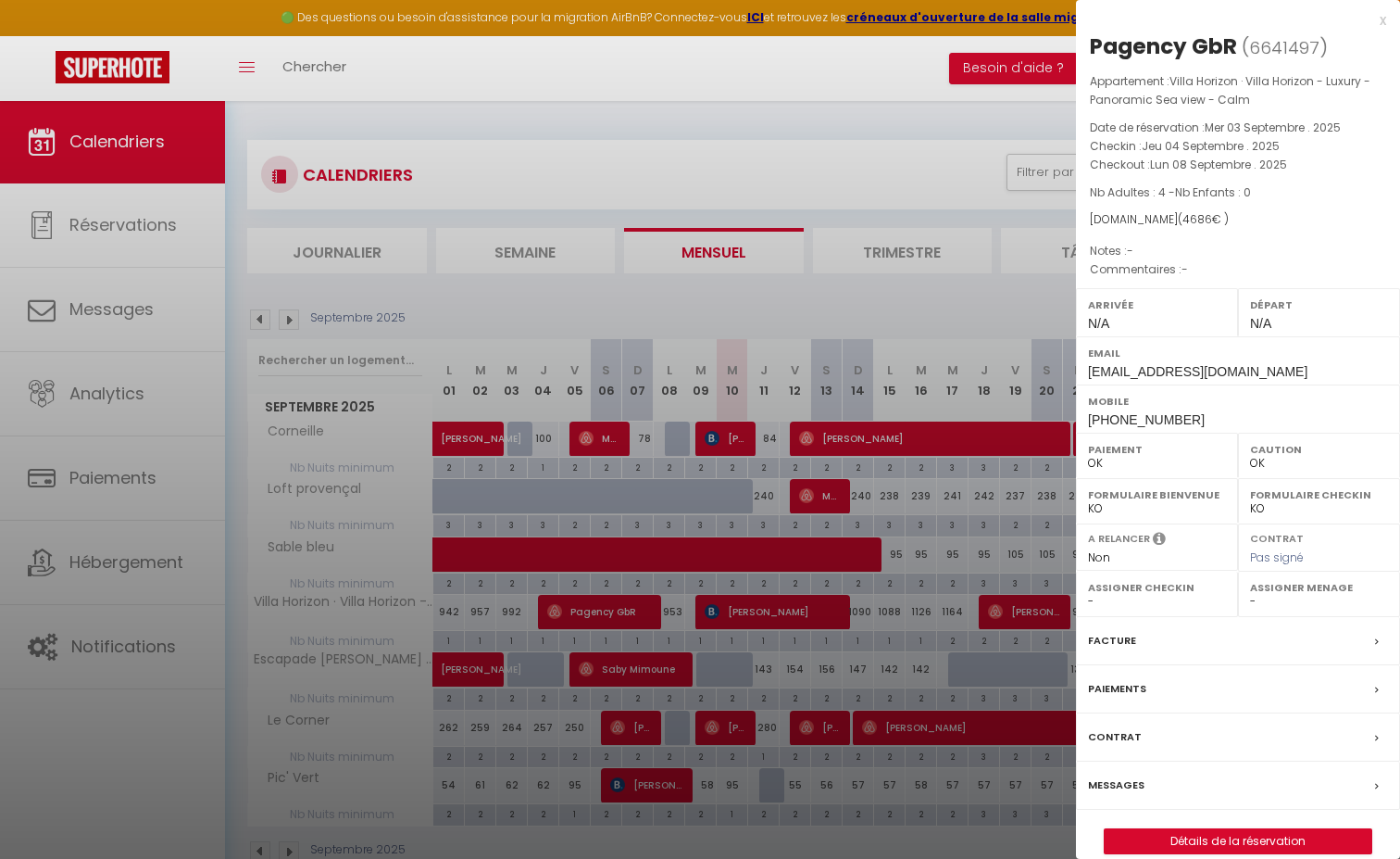
click at [1125, 779] on label "Messages" at bounding box center [1117, 785] width 57 height 20
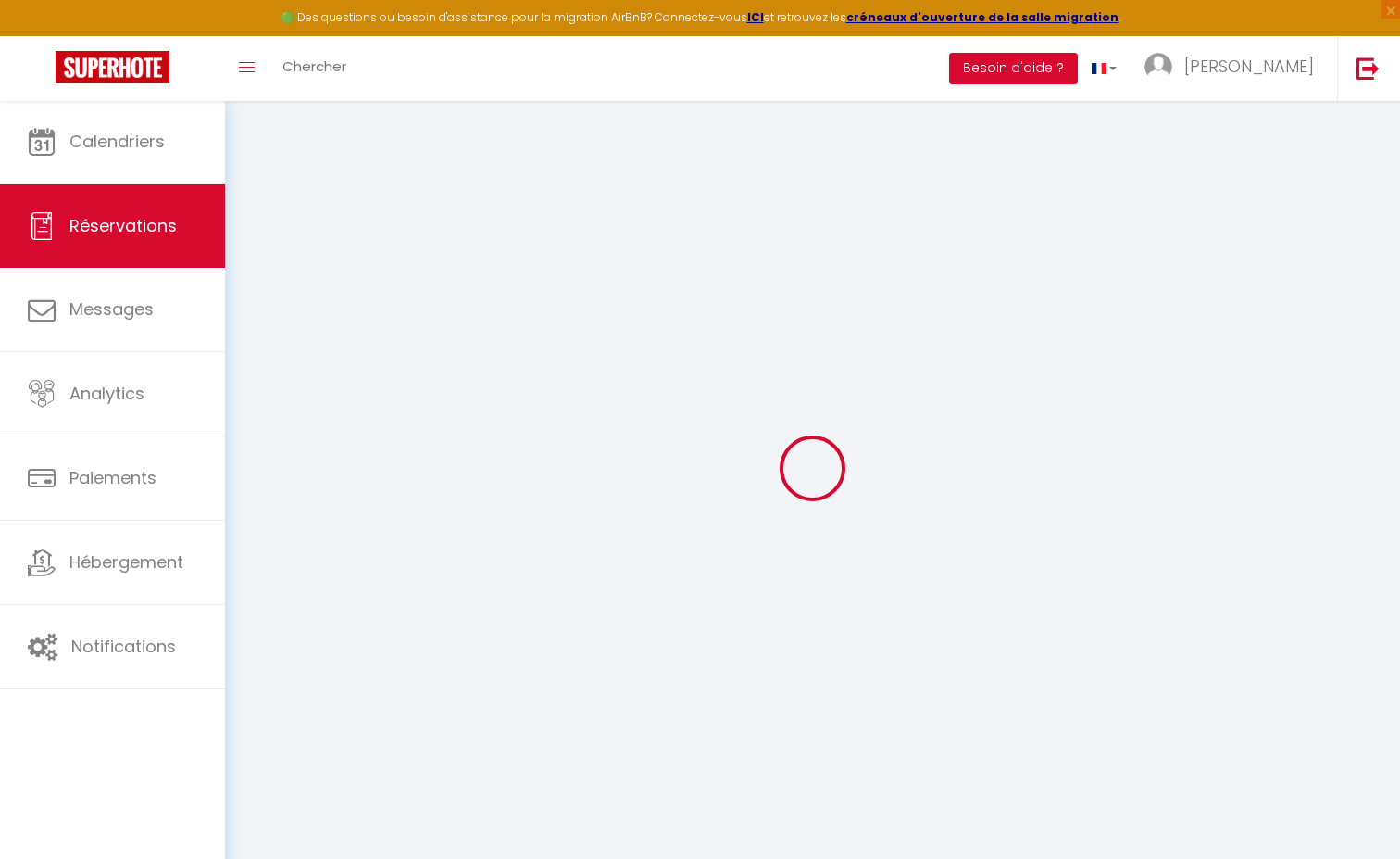
select select
checkbox input "false"
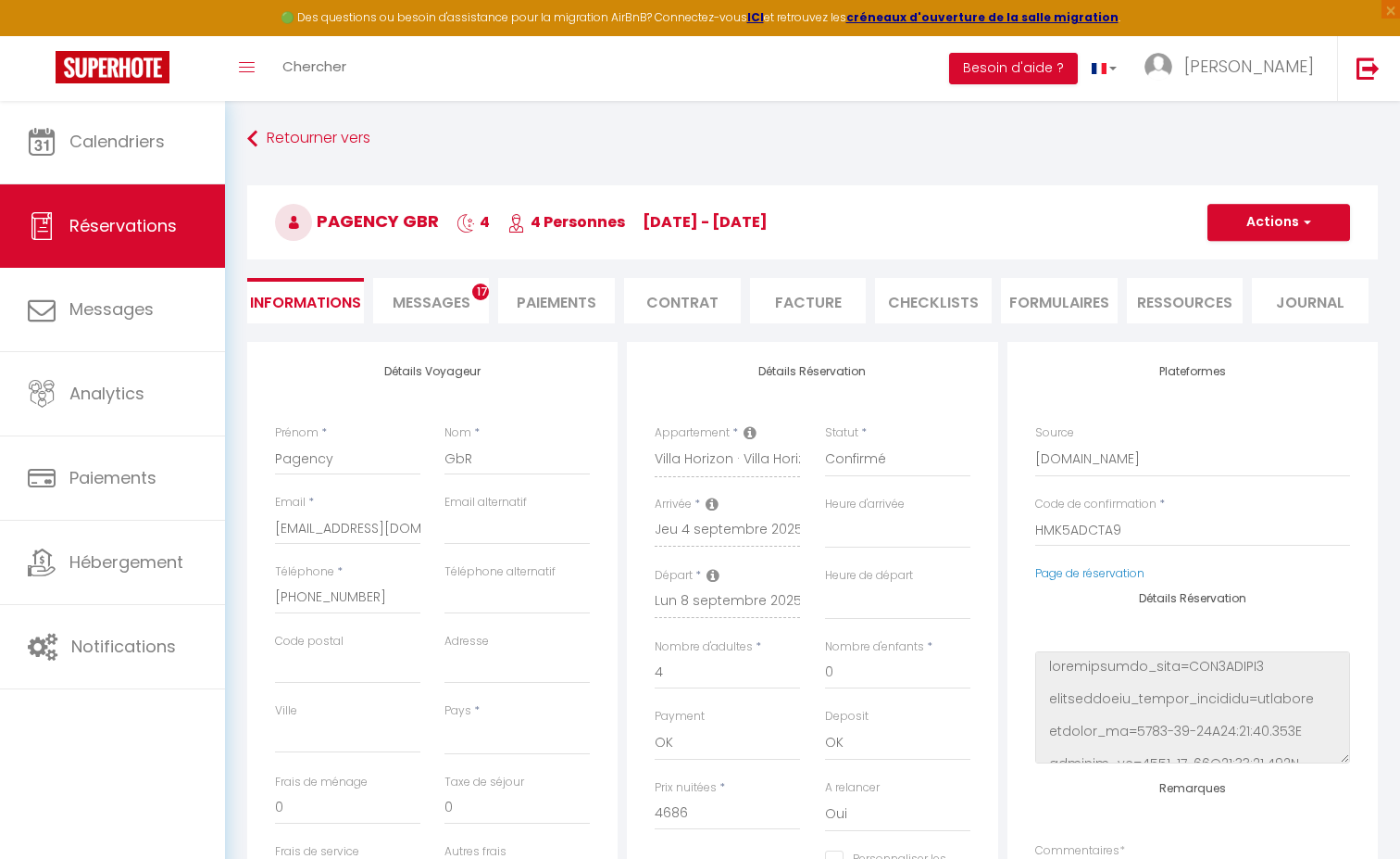
select select
checkbox input "false"
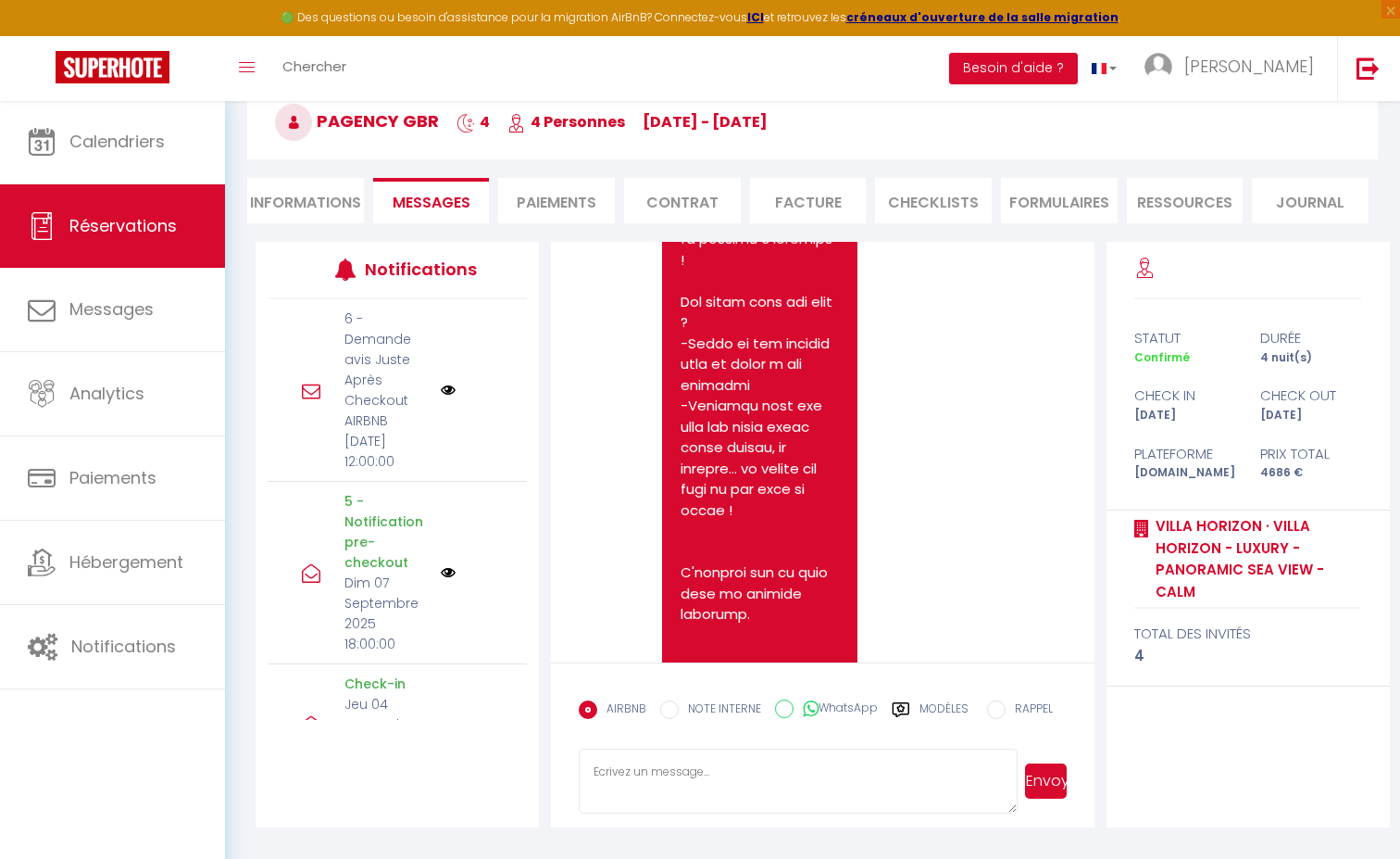
scroll to position [10960, 0]
click at [307, 198] on li "Informations" at bounding box center [305, 201] width 117 height 46
select select
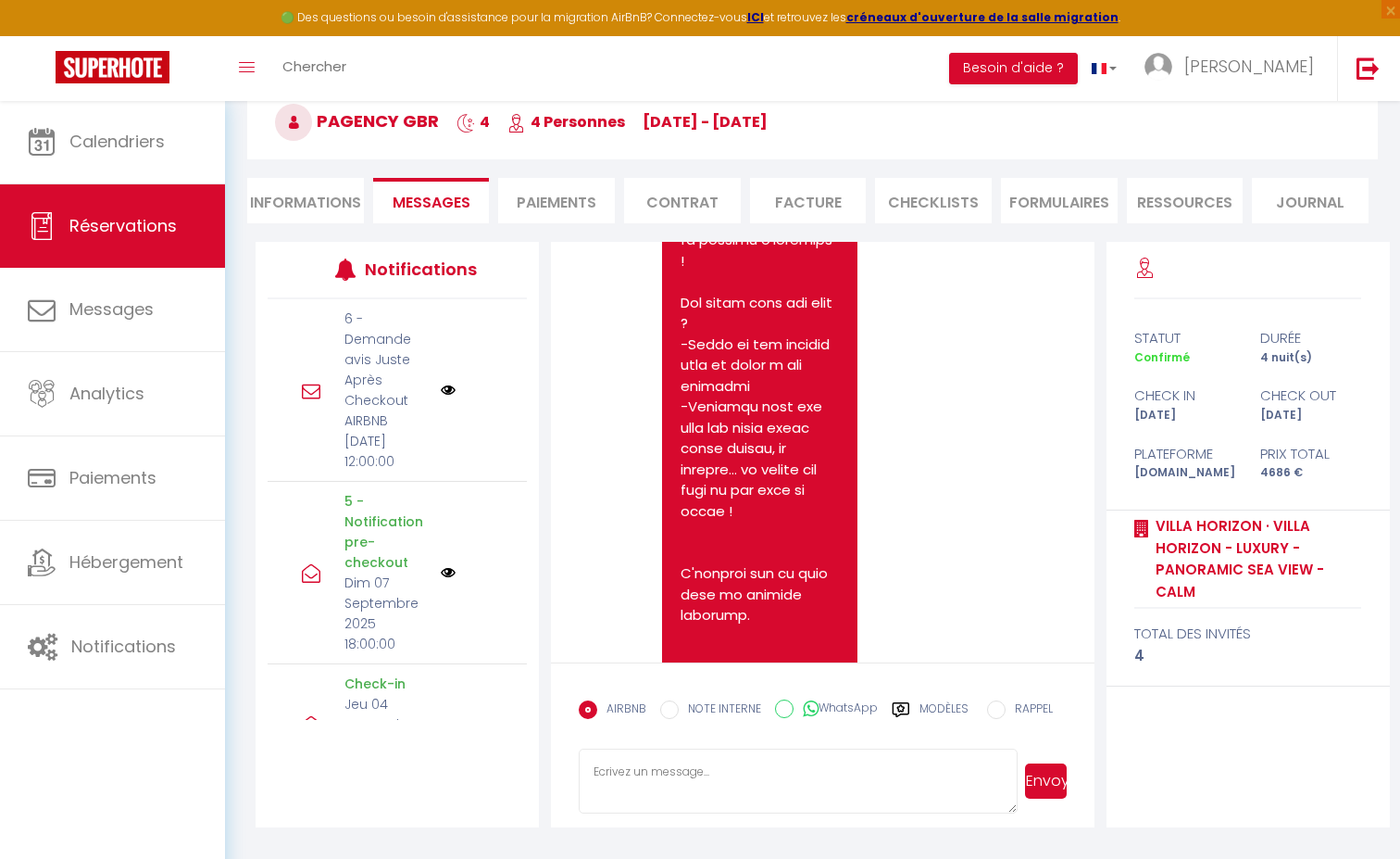
select select "0"
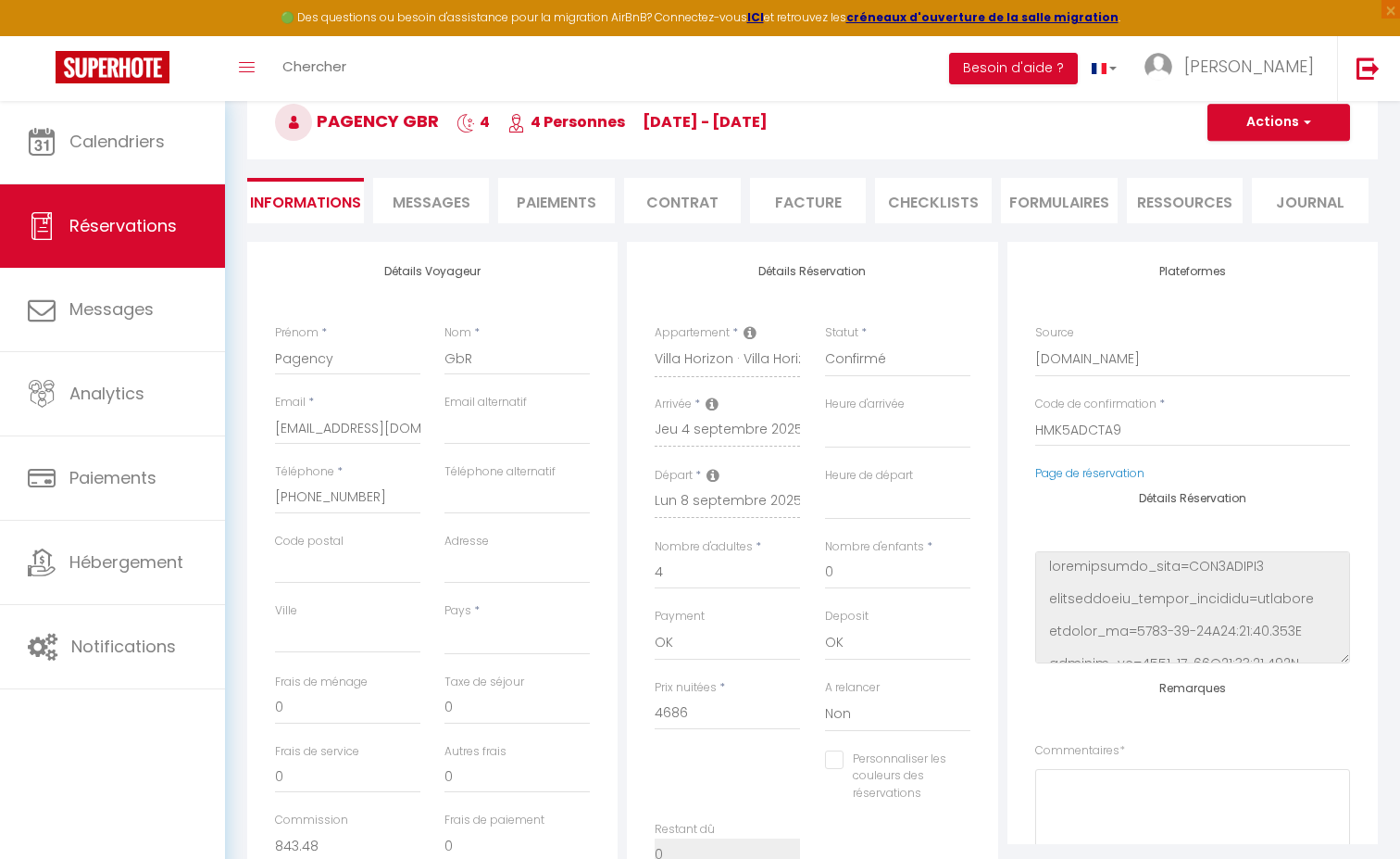
click at [500, 214] on li "Paiements" at bounding box center [556, 201] width 117 height 46
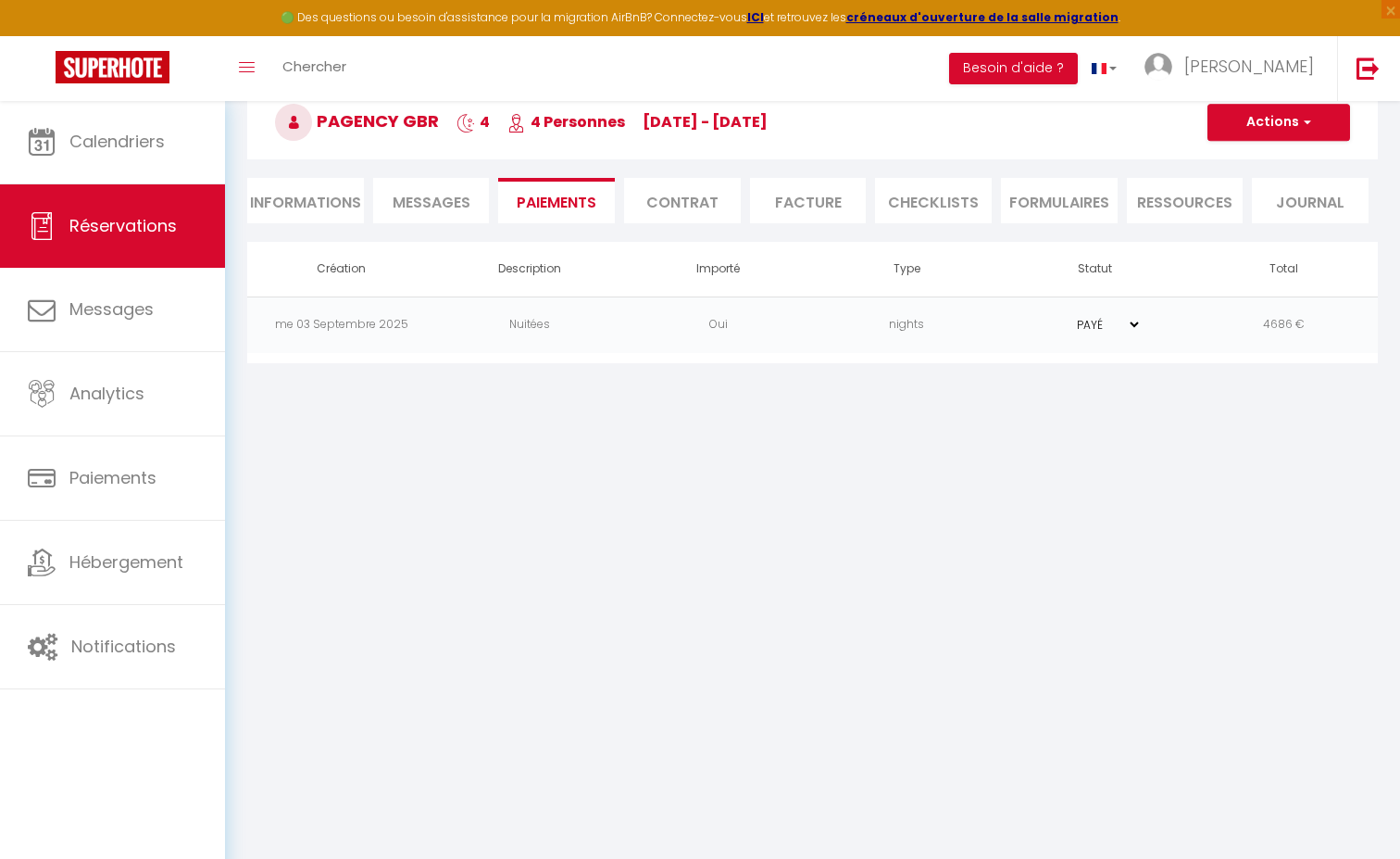
click at [470, 209] on li "Messages" at bounding box center [431, 201] width 117 height 46
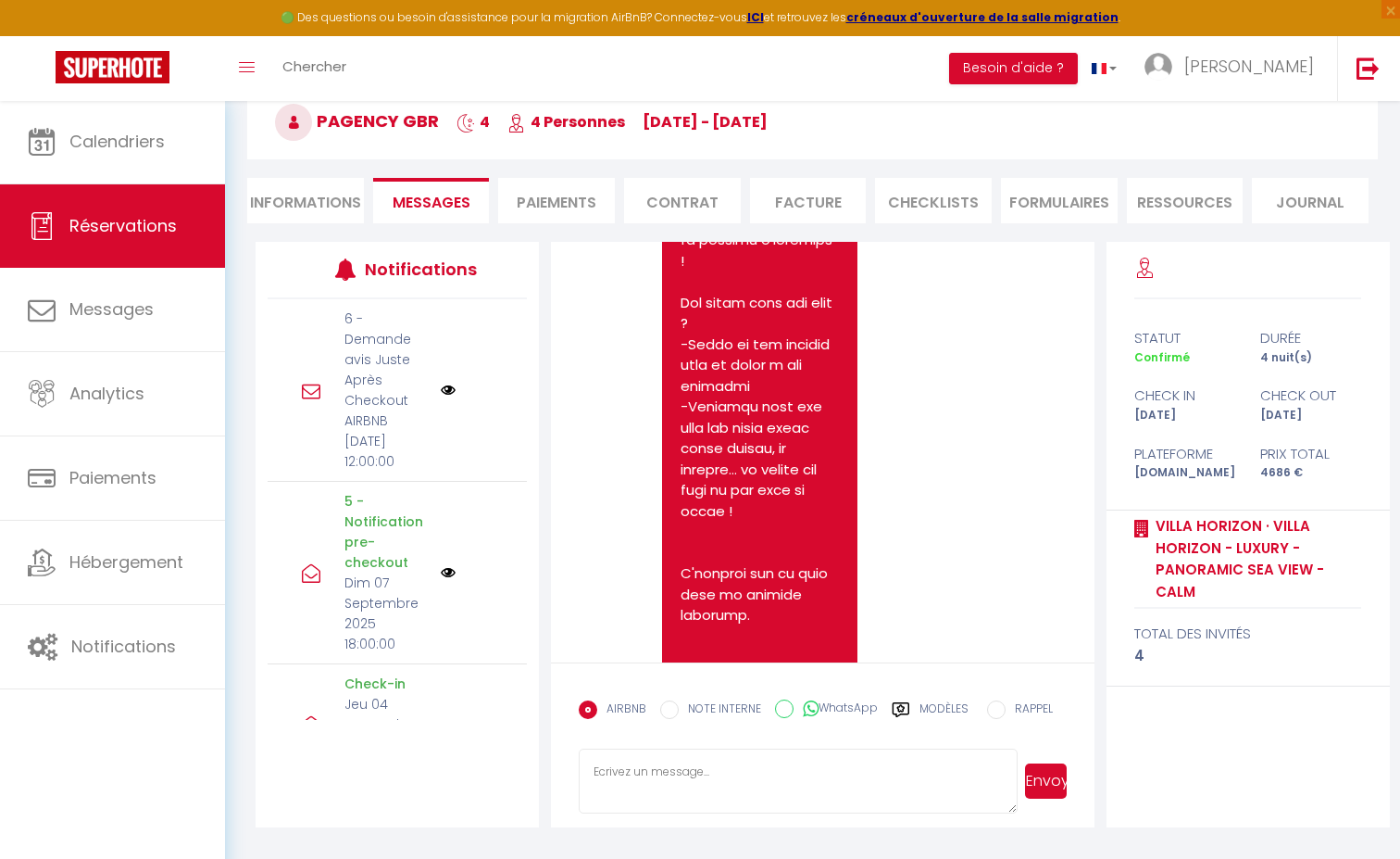
click at [305, 205] on li "Informations" at bounding box center [305, 201] width 117 height 46
select select "0"
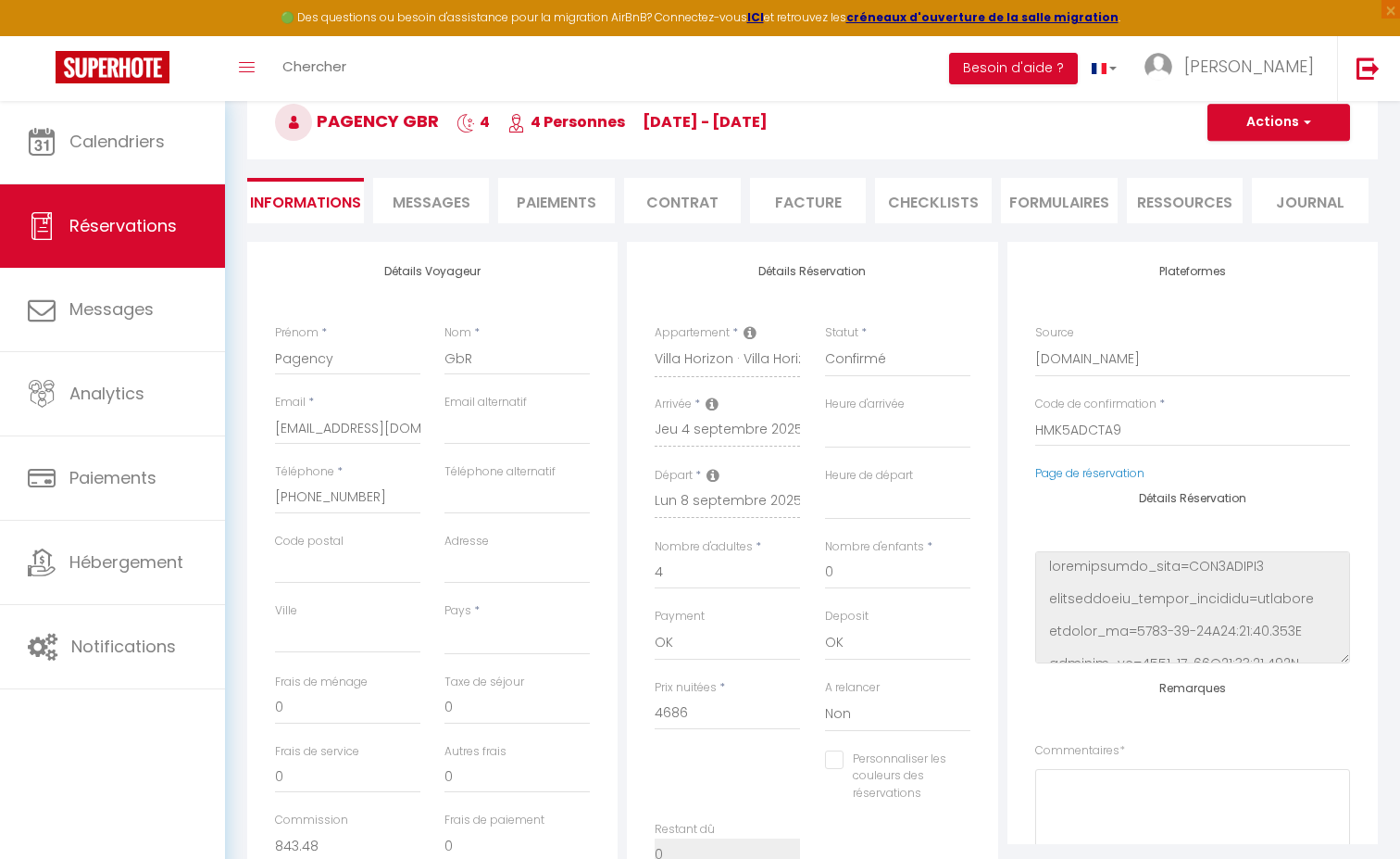
select select
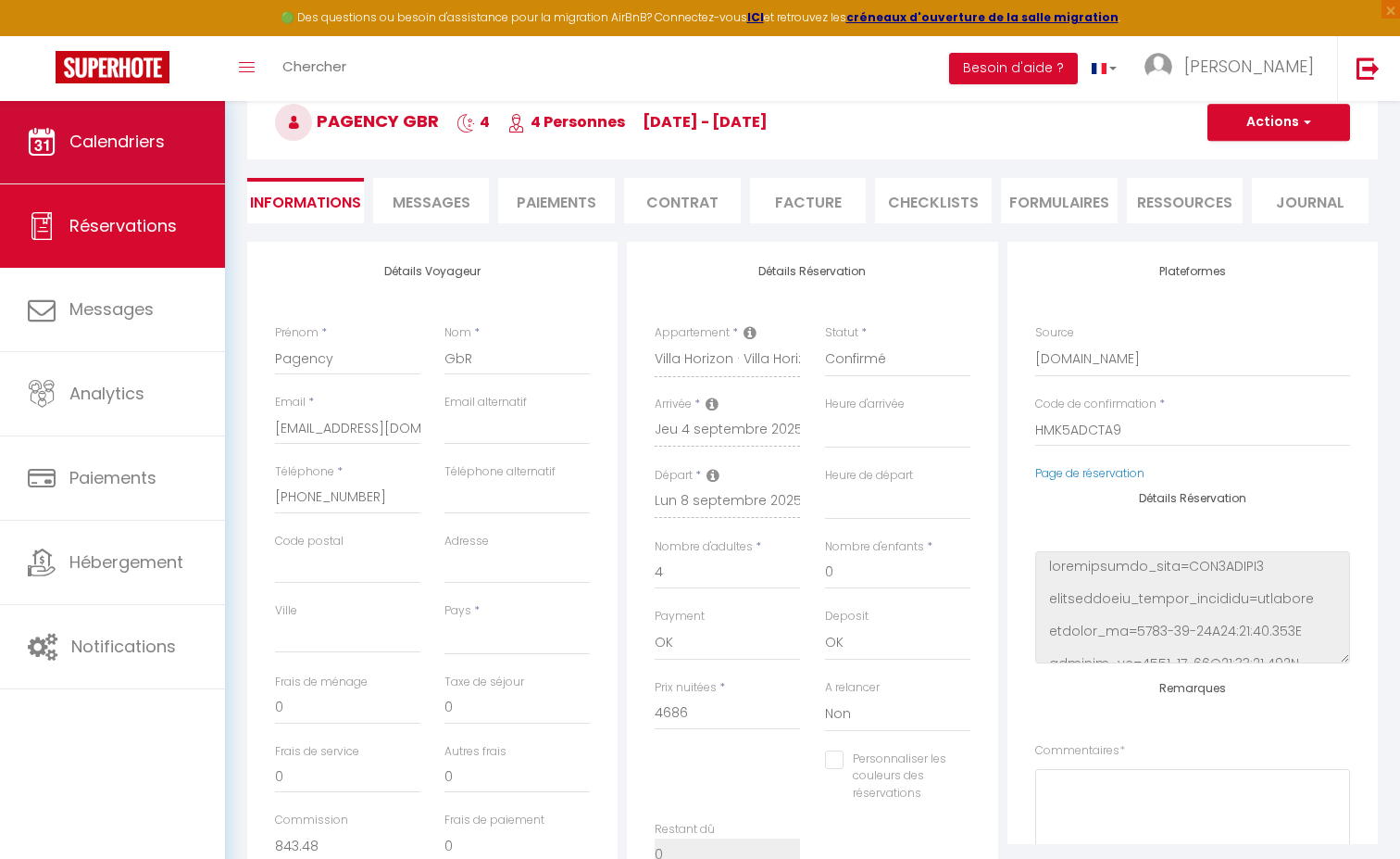
click at [127, 135] on span "Calendriers" at bounding box center [117, 141] width 96 height 23
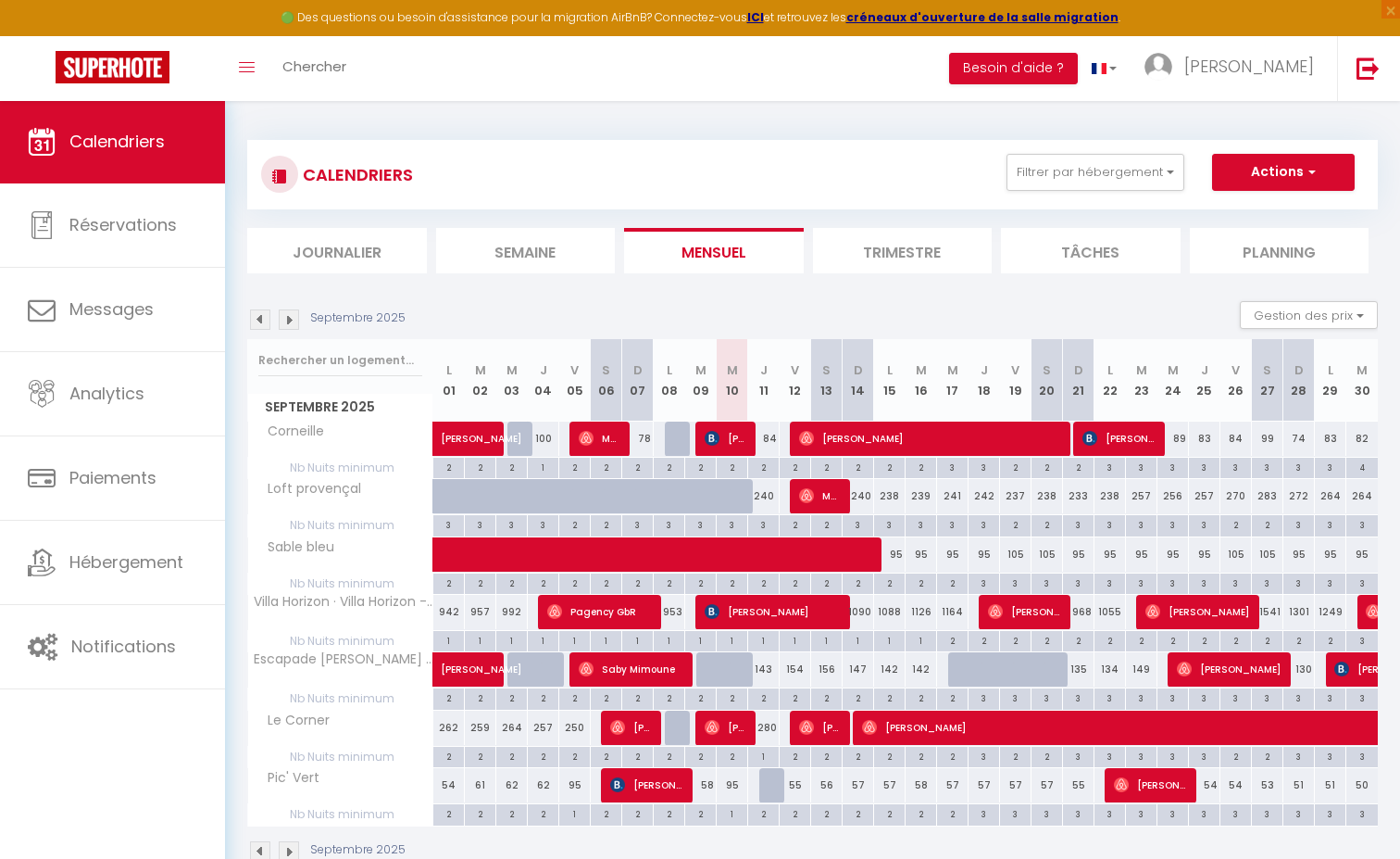
click at [628, 611] on span "Pagency GbR" at bounding box center [599, 611] width 104 height 35
select select "OK"
select select "0"
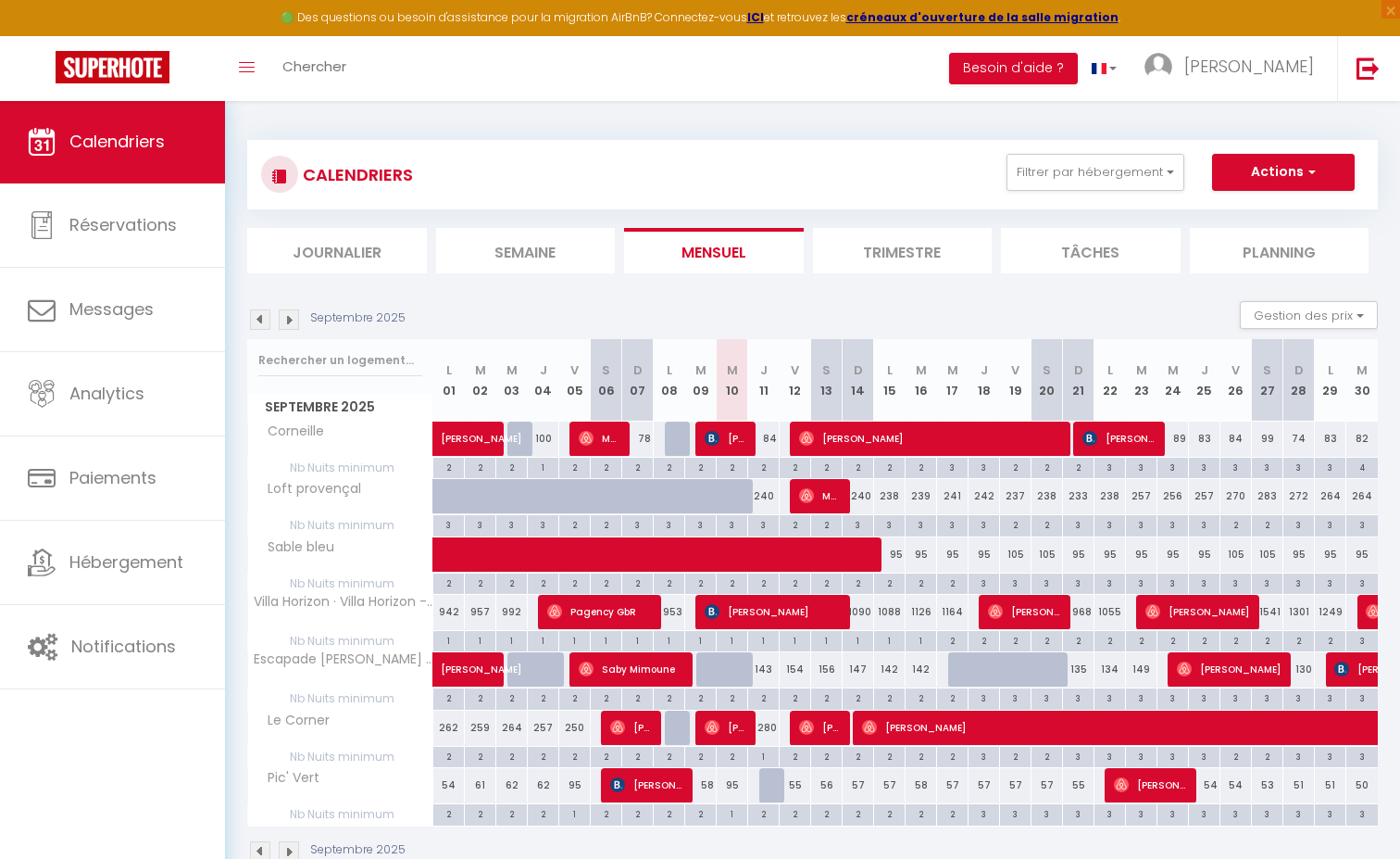
select select "0"
select select
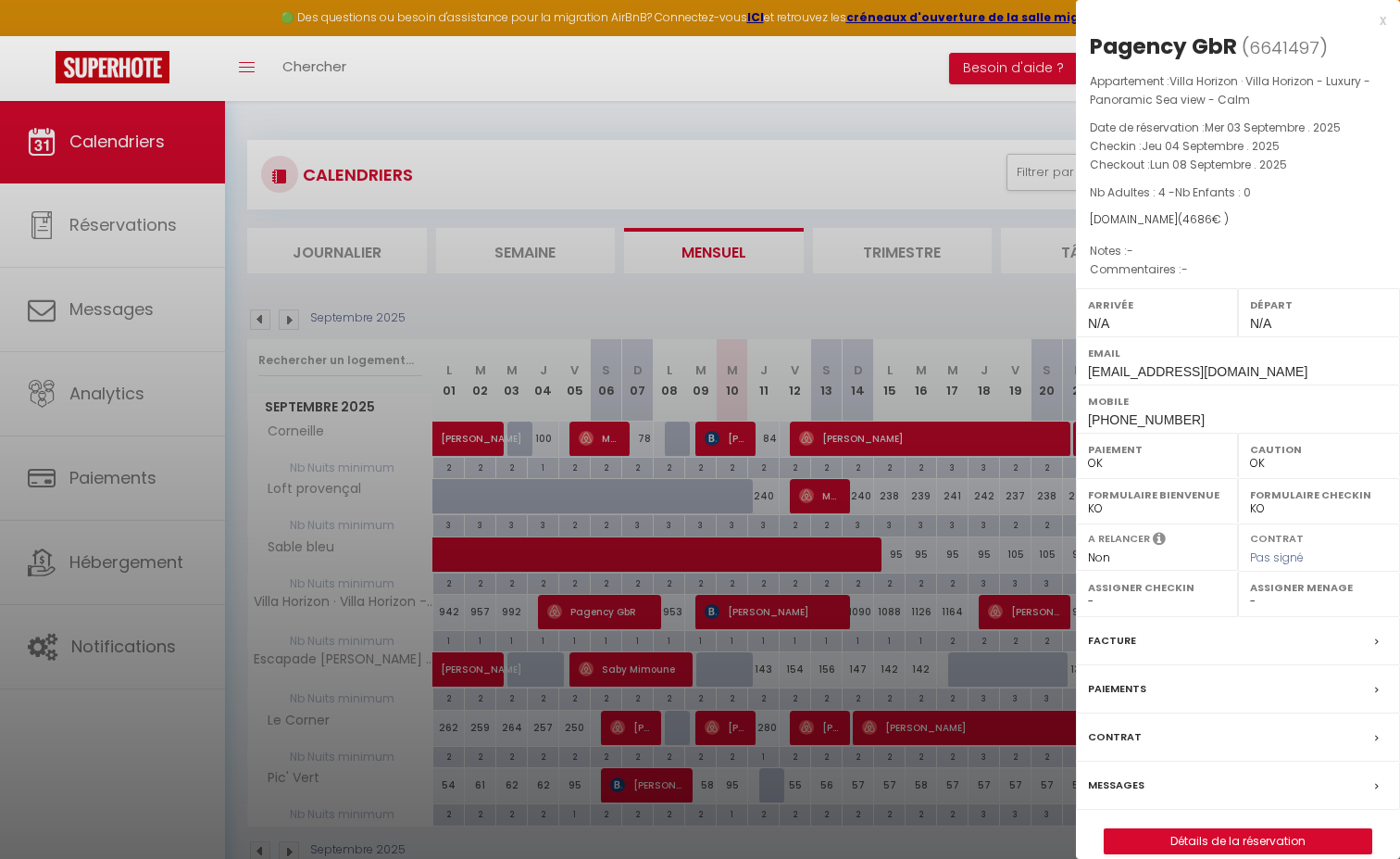
click at [912, 286] on div at bounding box center [700, 430] width 1400 height 859
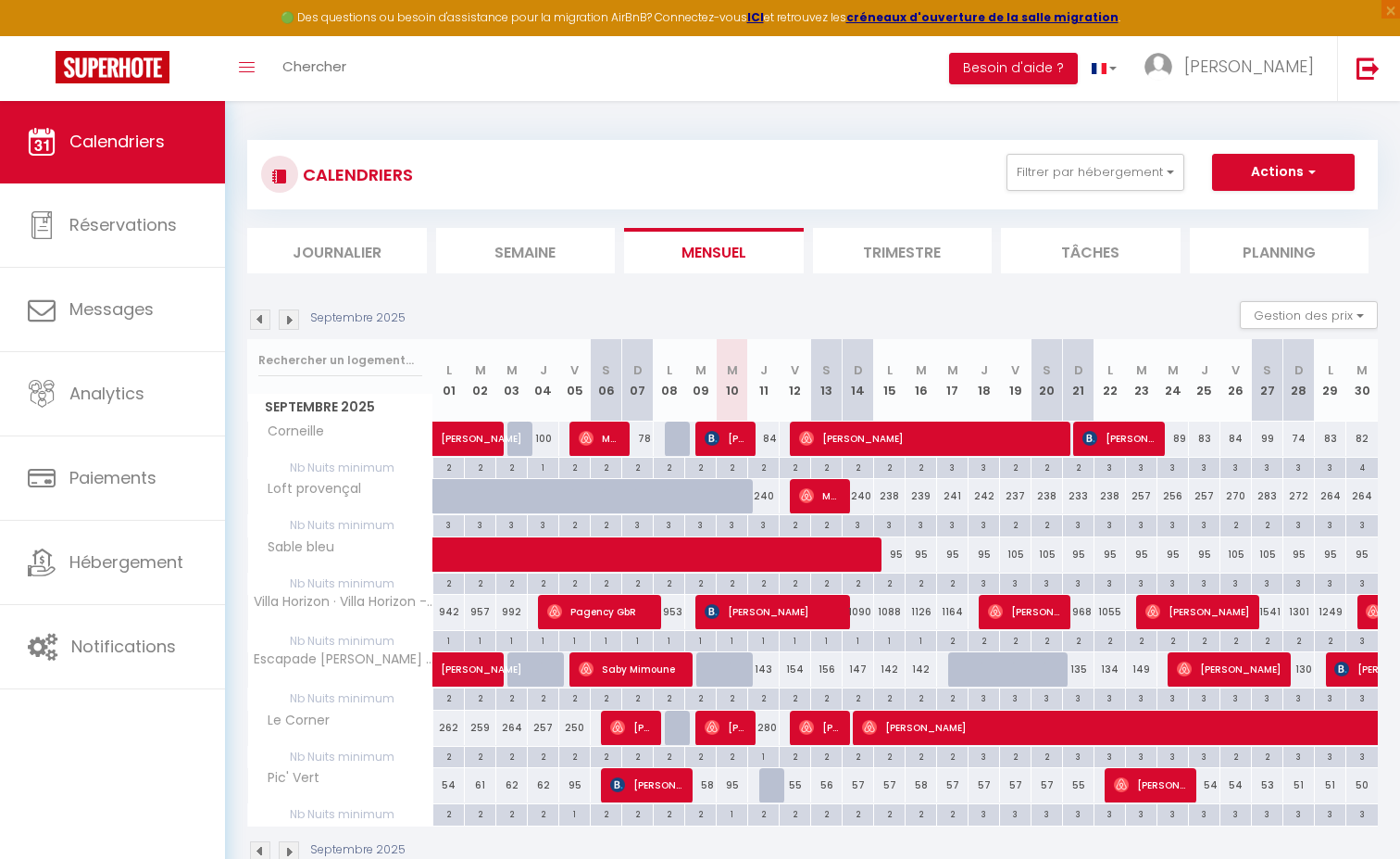
click at [624, 727] on img at bounding box center [618, 727] width 15 height 15
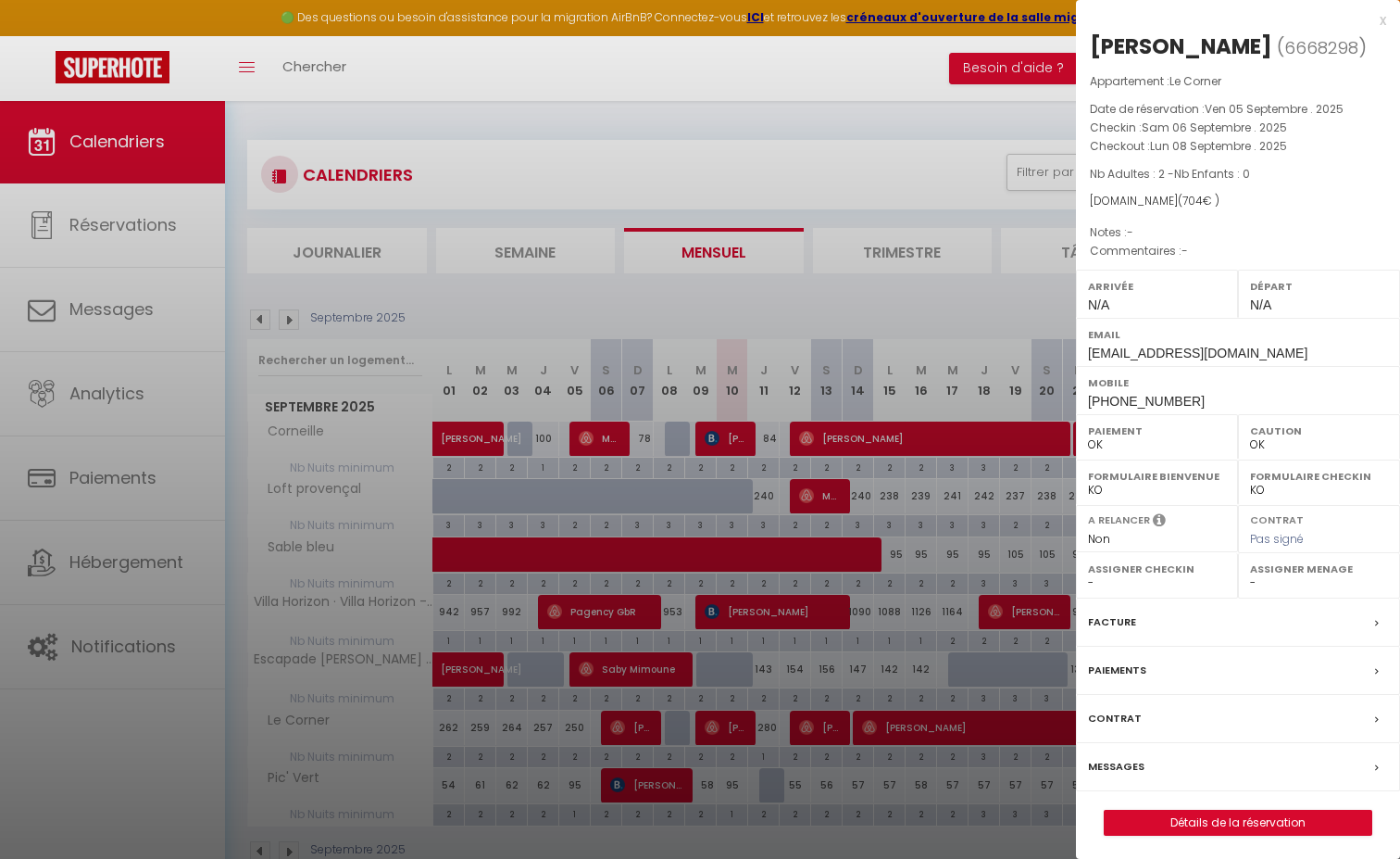
click at [1108, 761] on label "Messages" at bounding box center [1117, 766] width 57 height 20
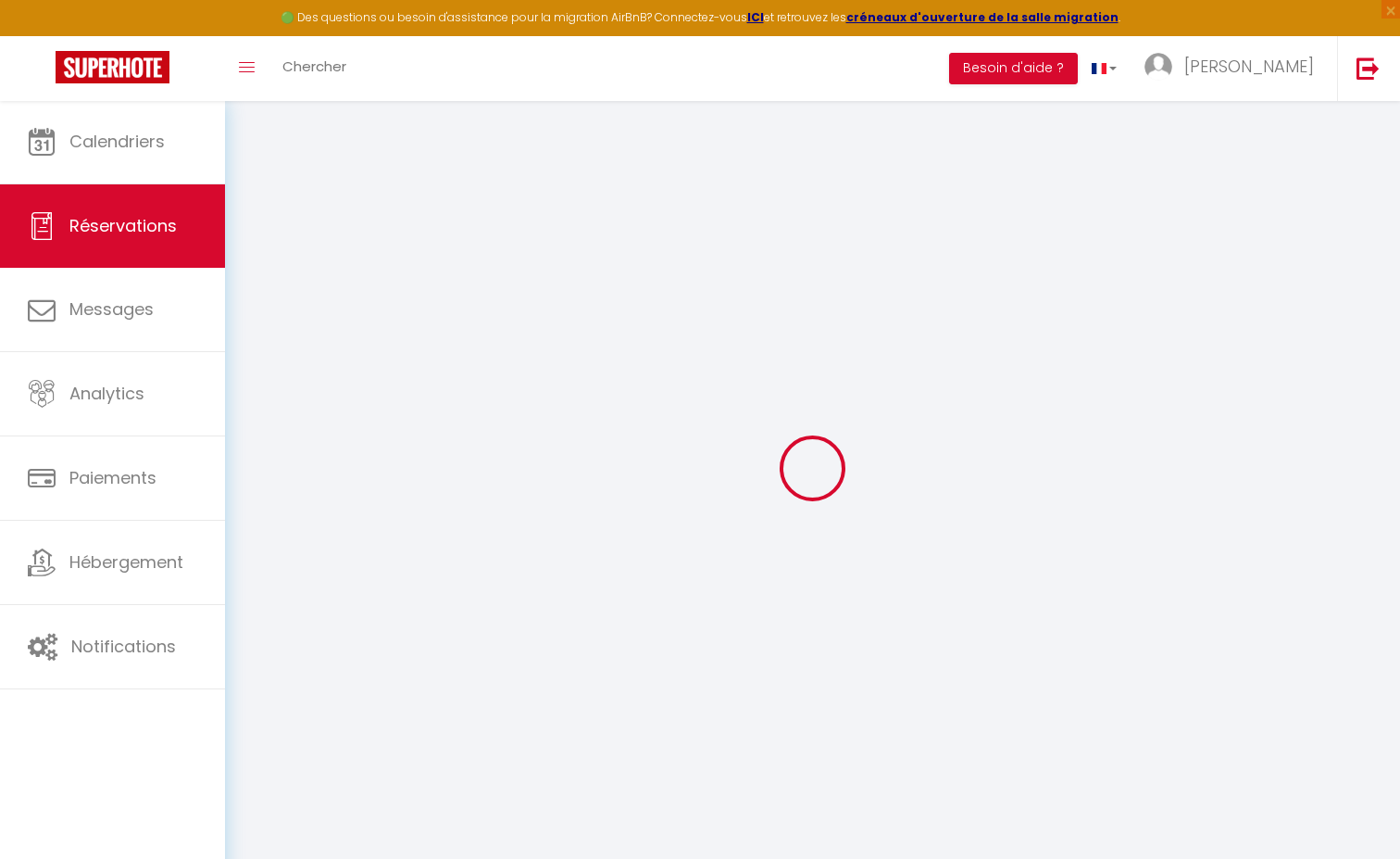
select select
checkbox input "false"
select select
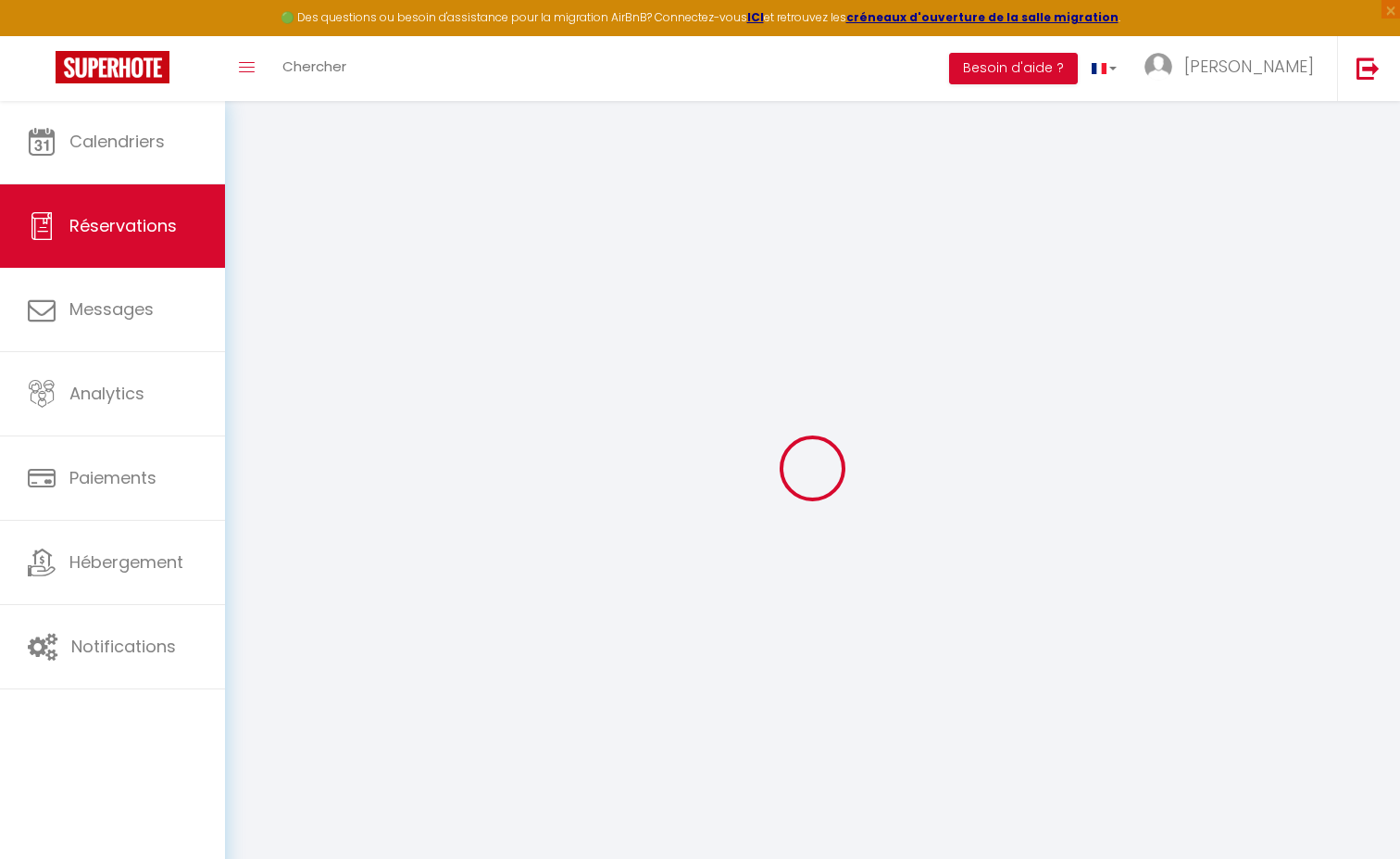
select select
checkbox input "false"
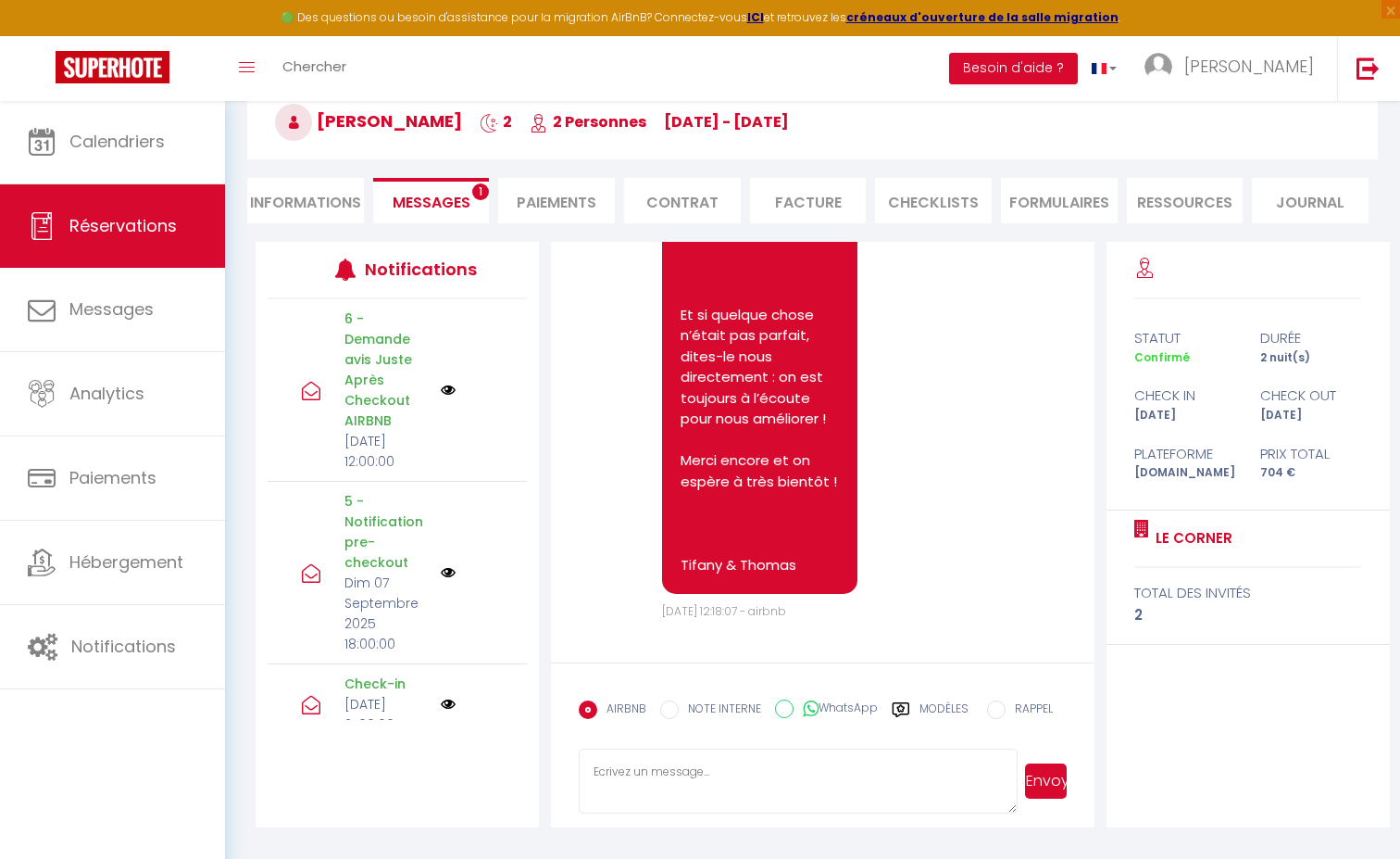
scroll to position [15076, 0]
click at [360, 216] on li "Informations" at bounding box center [305, 201] width 117 height 46
select select
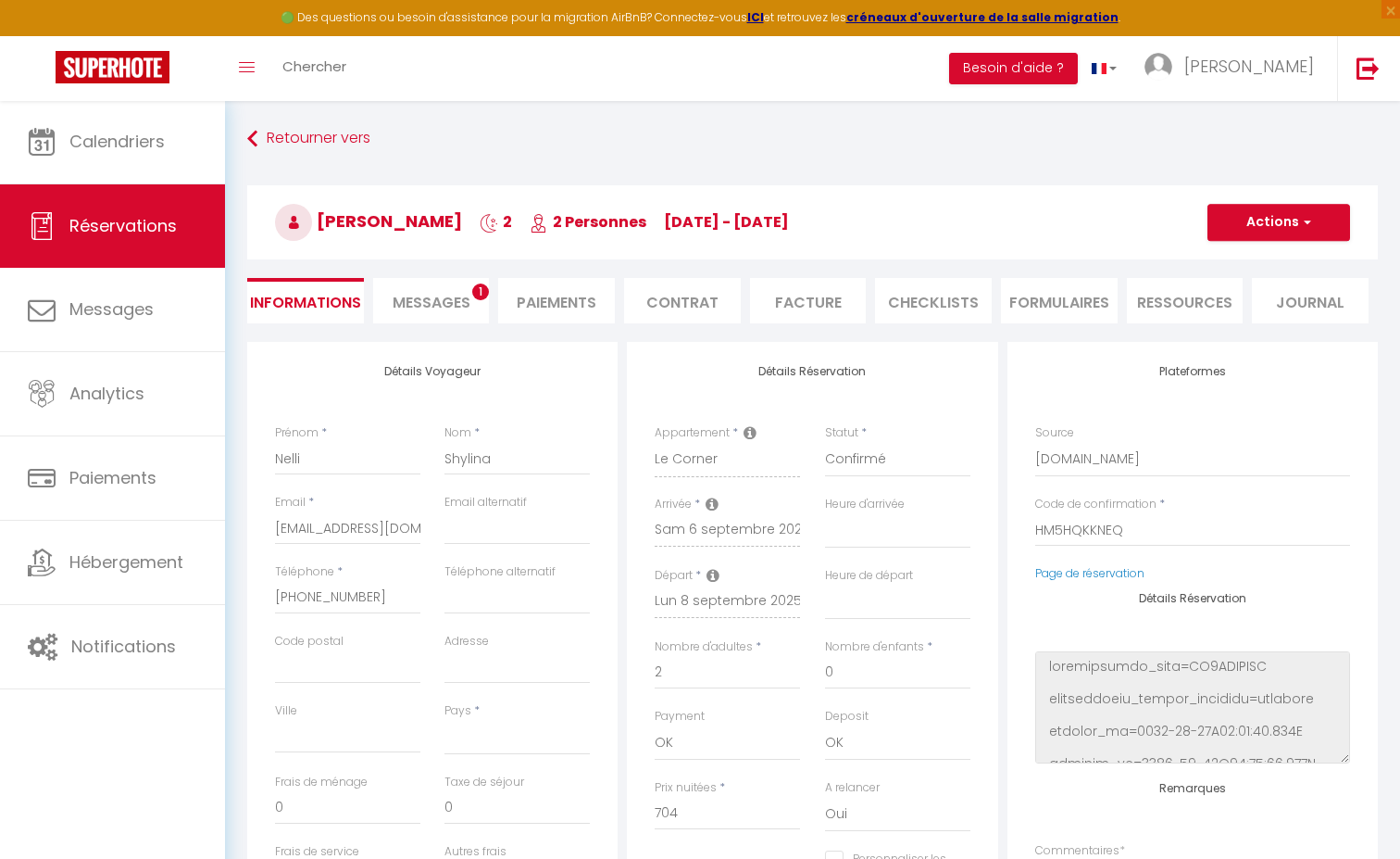
click at [447, 307] on span "Messages" at bounding box center [431, 302] width 78 height 21
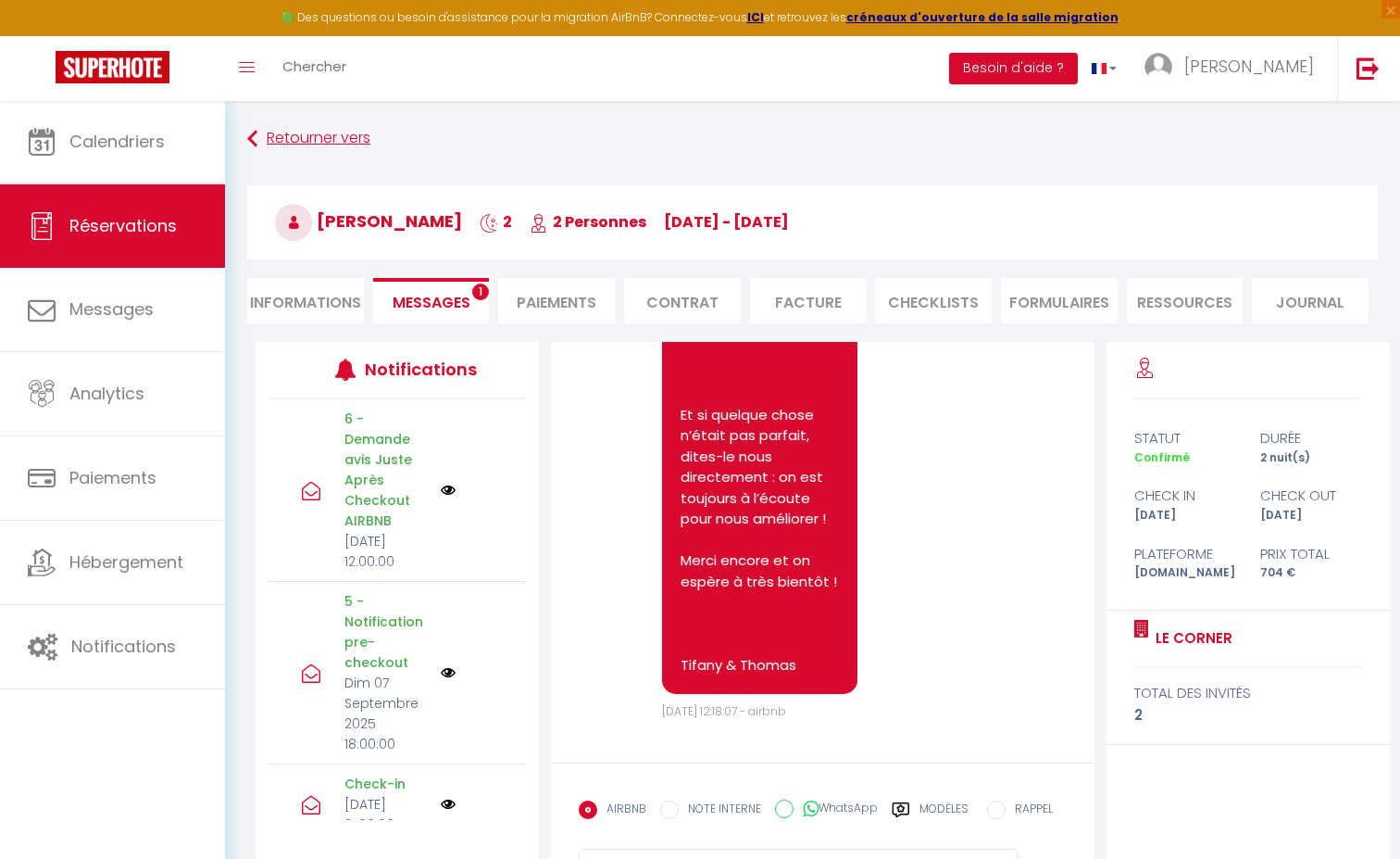
click at [275, 137] on link "Retourner vers" at bounding box center [812, 138] width 1131 height 33
select select
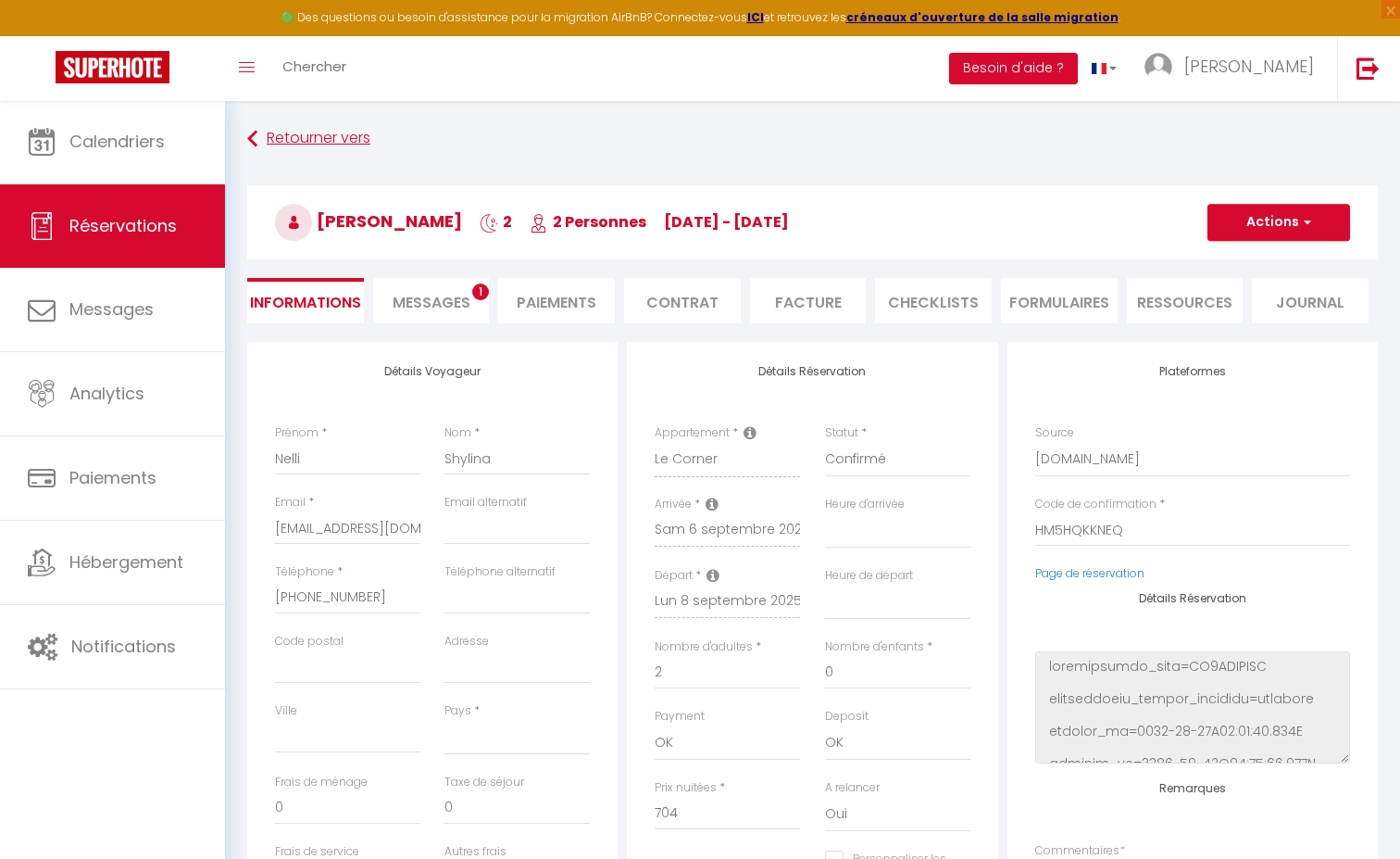
select select
checkbox input "false"
select select
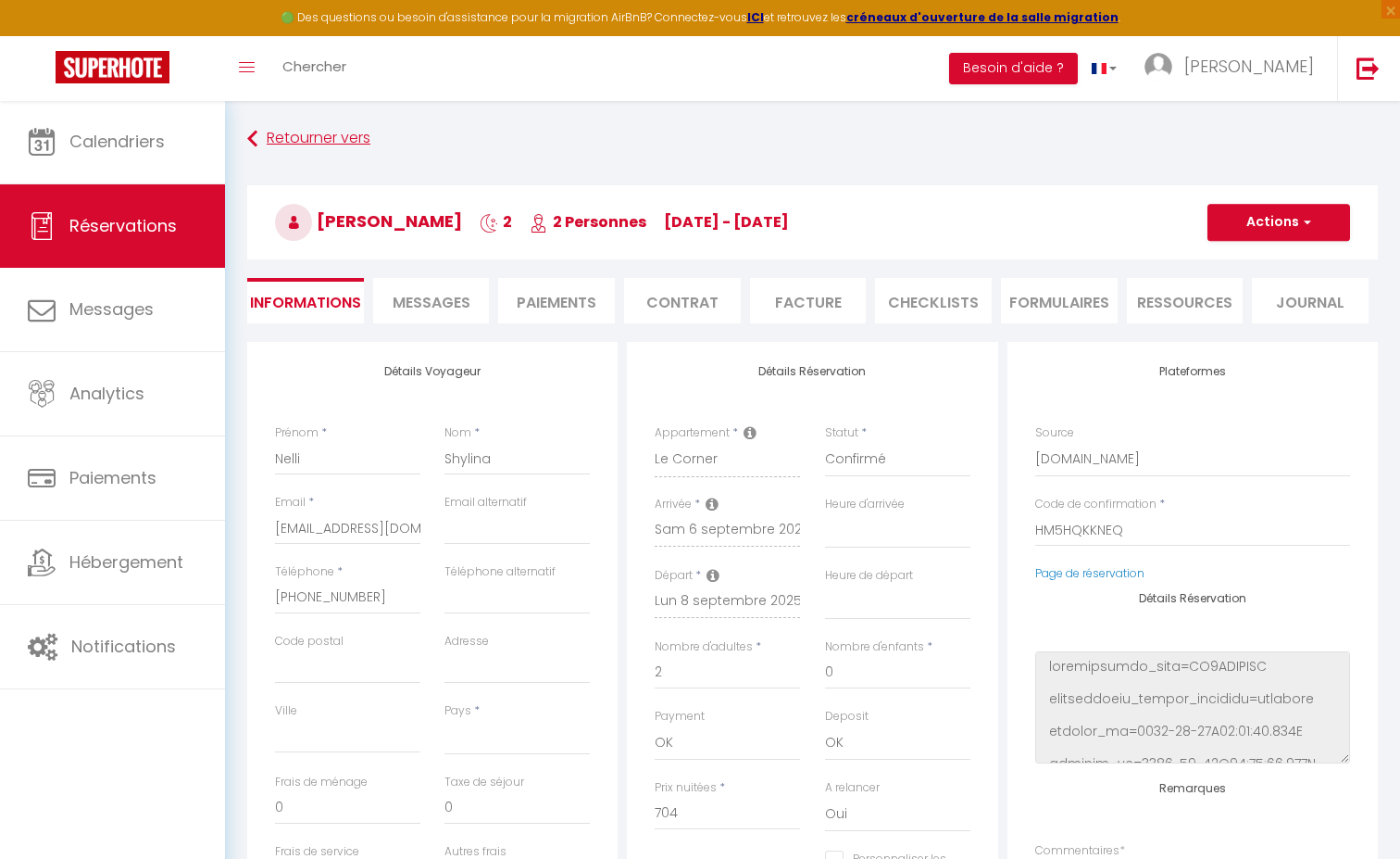
select select
checkbox input "false"
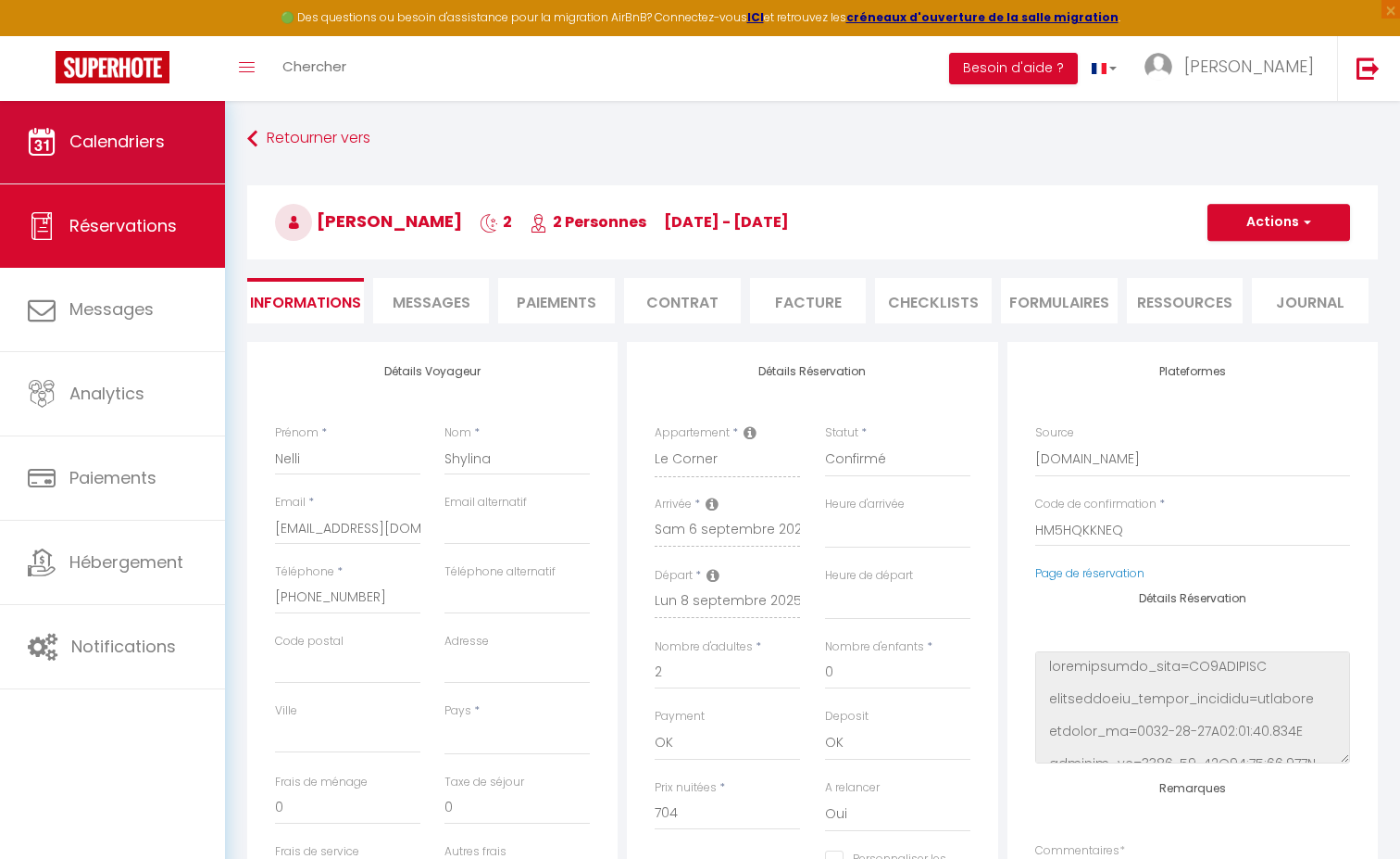
click at [128, 132] on span "Calendriers" at bounding box center [117, 141] width 96 height 23
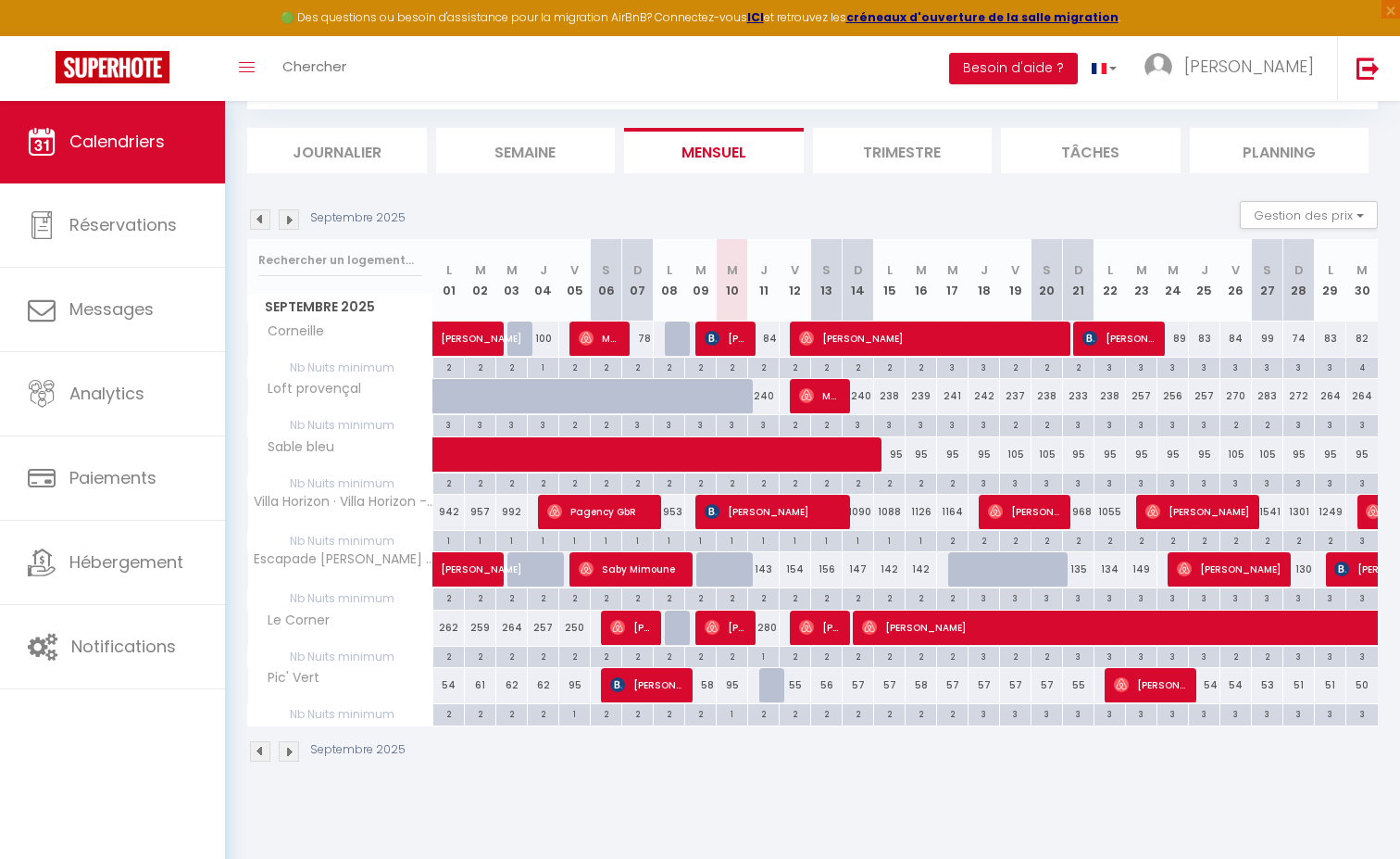
scroll to position [100, 0]
click at [287, 215] on img at bounding box center [288, 219] width 20 height 20
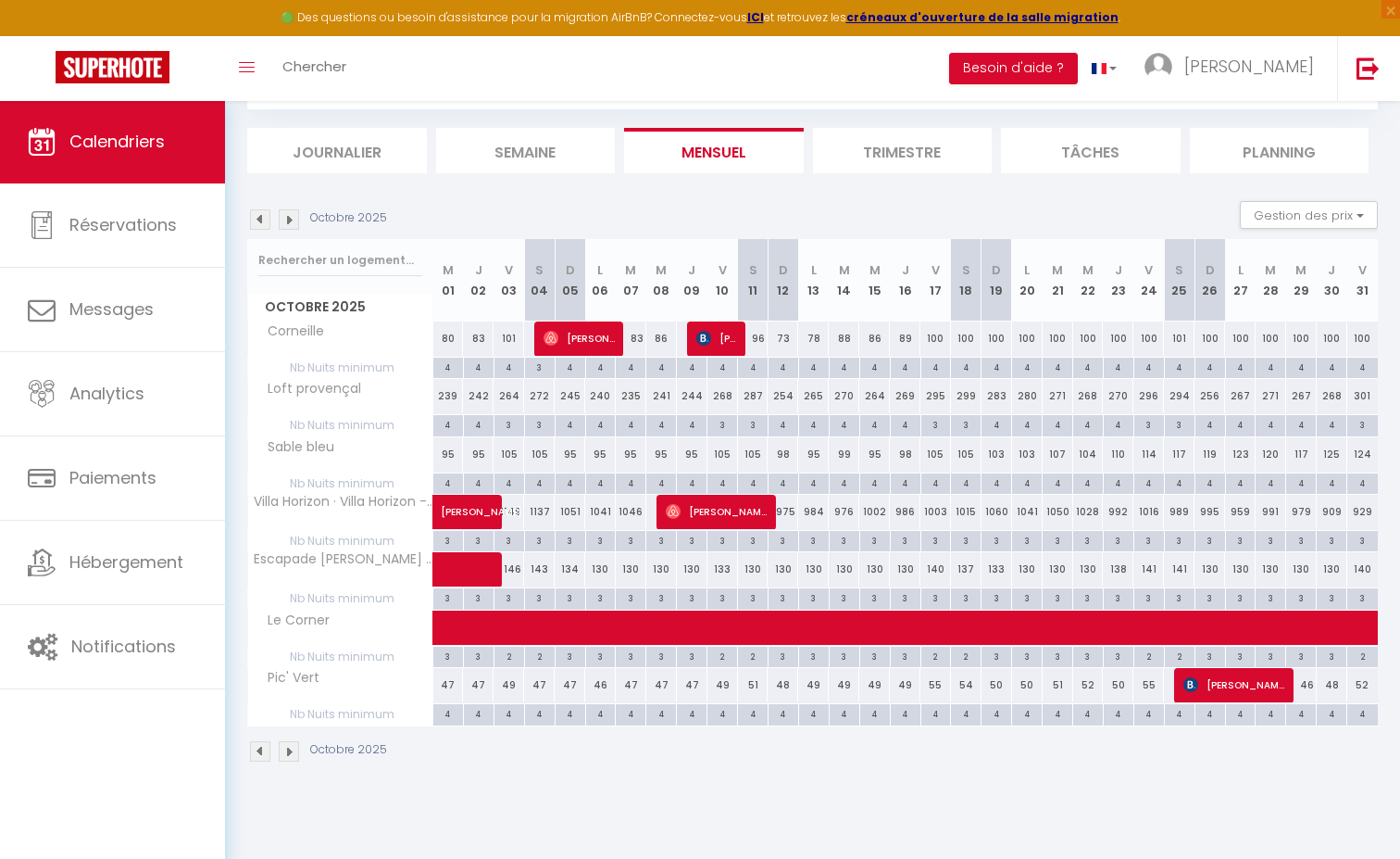
click at [260, 220] on img at bounding box center [260, 219] width 20 height 20
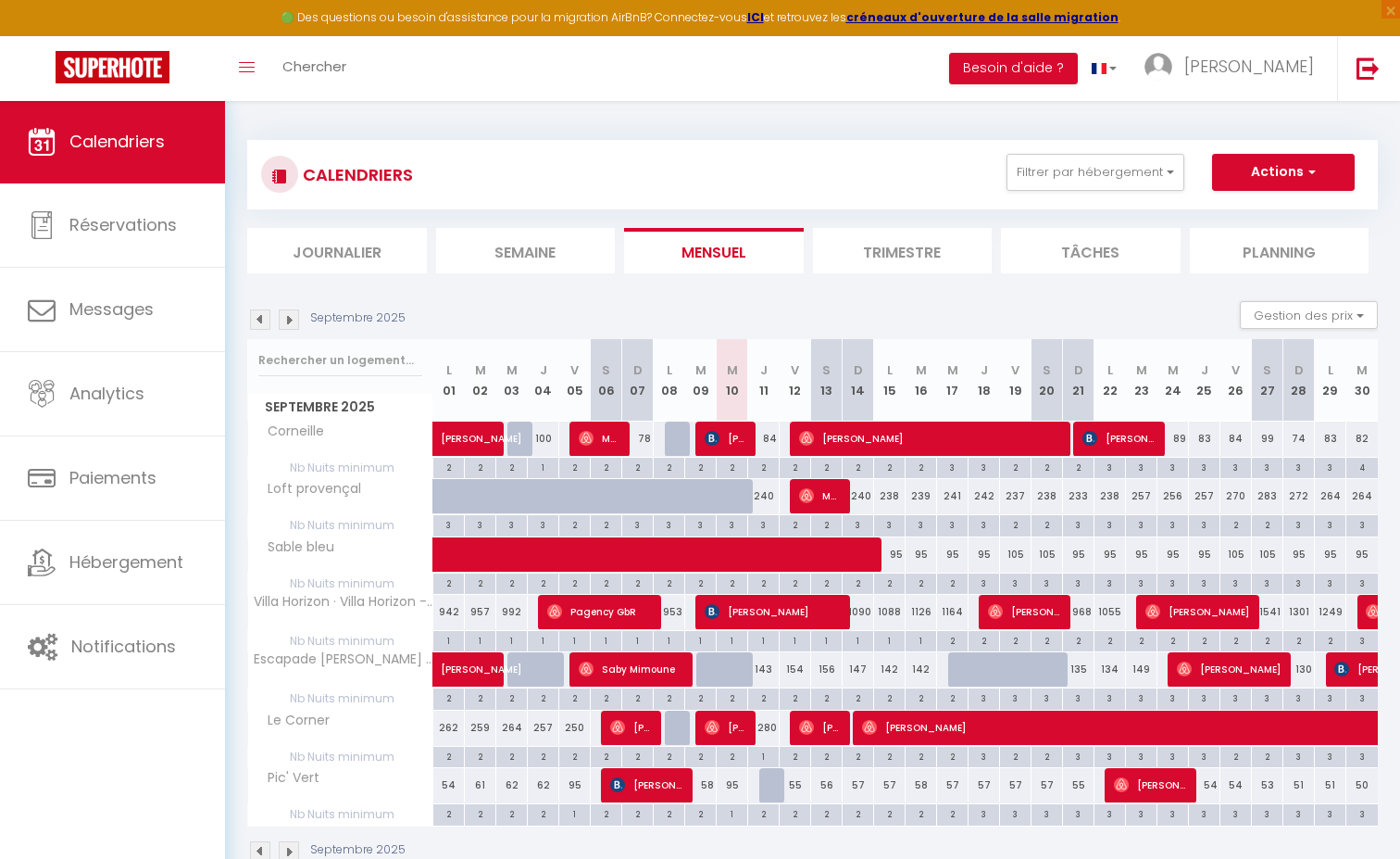
scroll to position [0, 0]
click at [645, 722] on span "[PERSON_NAME]" at bounding box center [631, 726] width 42 height 35
select select "OK"
select select "0"
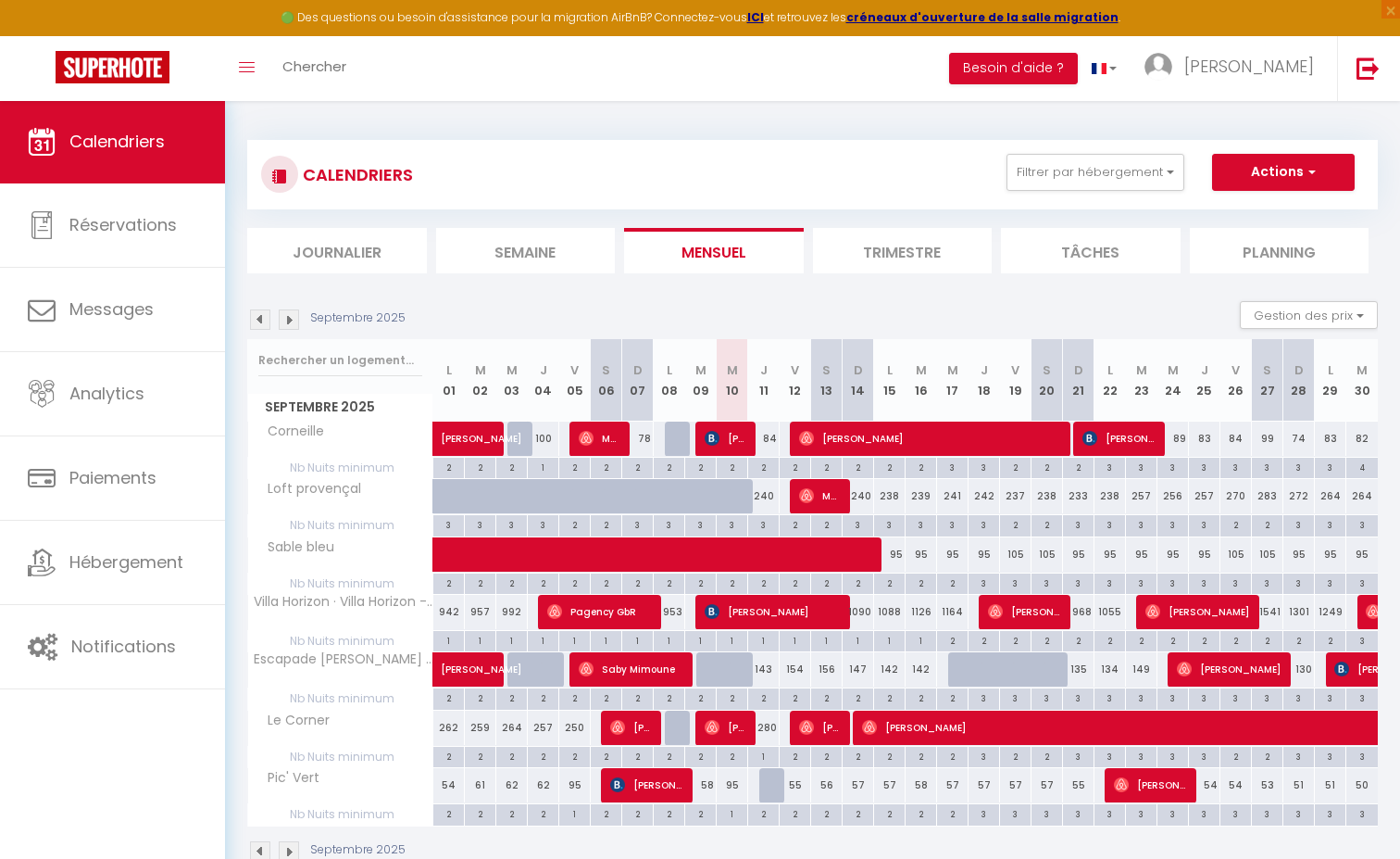
select select "0"
select select "1"
select select
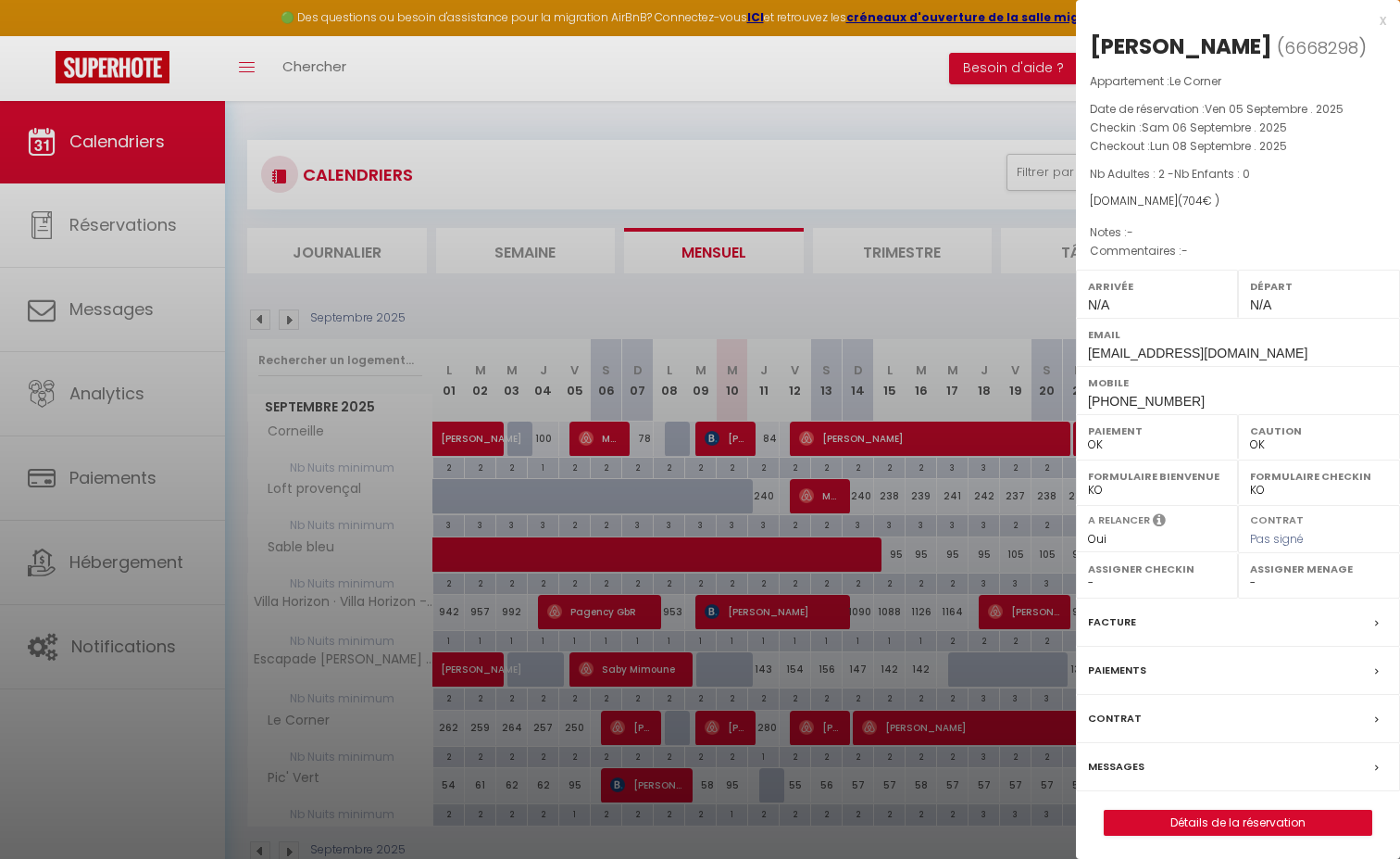
click at [854, 272] on div at bounding box center [700, 430] width 1400 height 859
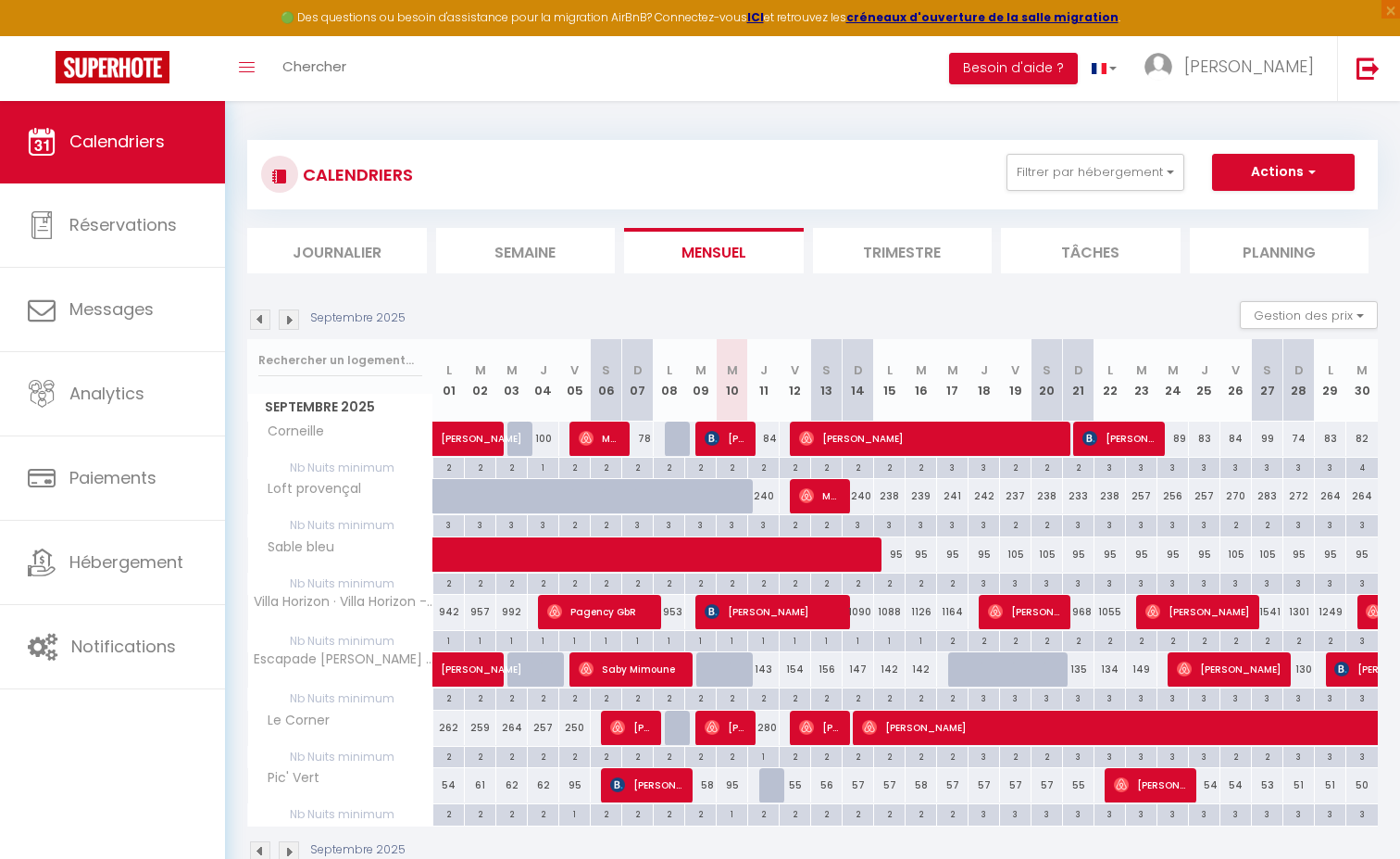
click at [293, 318] on img at bounding box center [288, 319] width 20 height 20
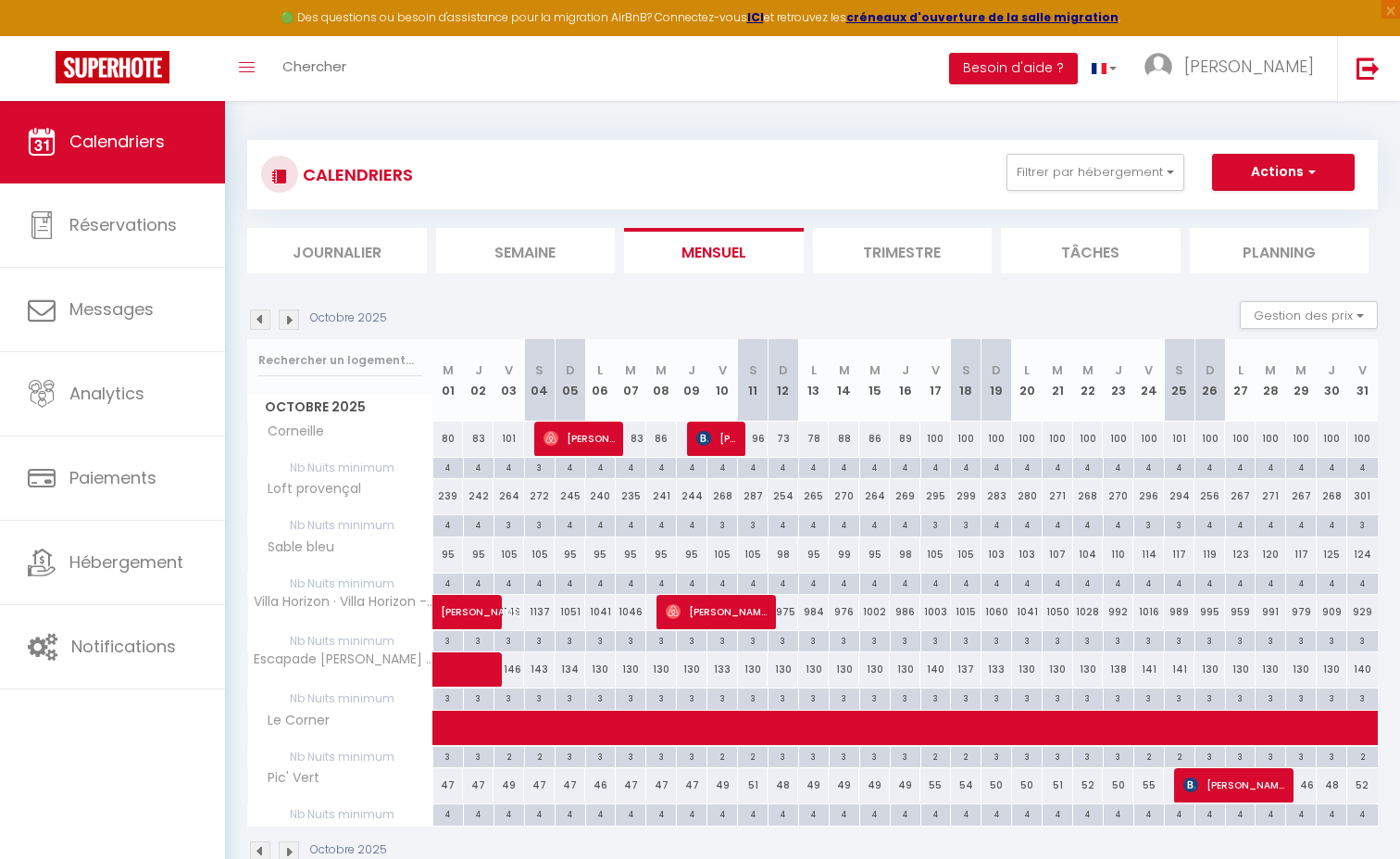
click at [261, 320] on img at bounding box center [260, 319] width 20 height 20
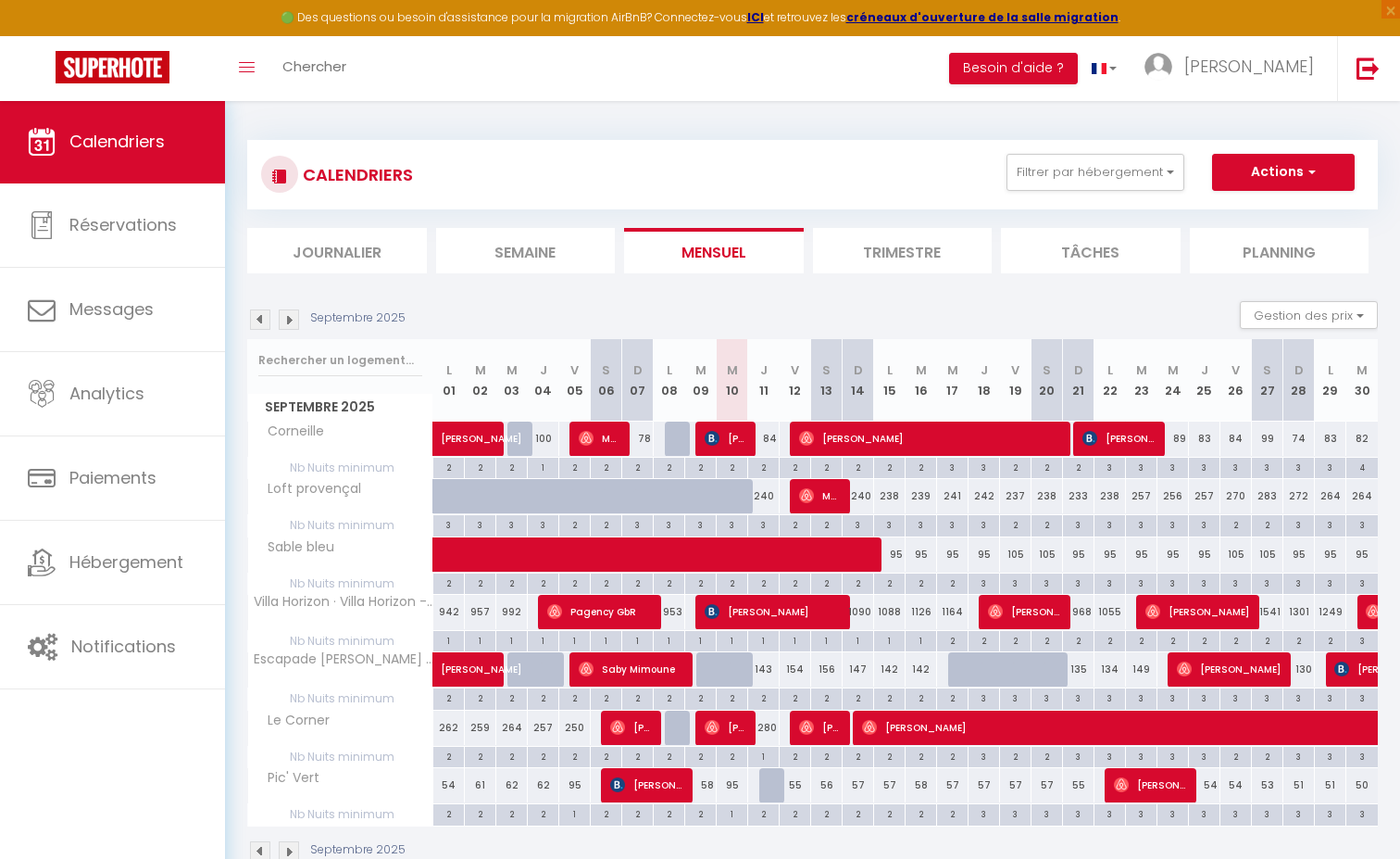
click at [293, 321] on img at bounding box center [288, 319] width 20 height 20
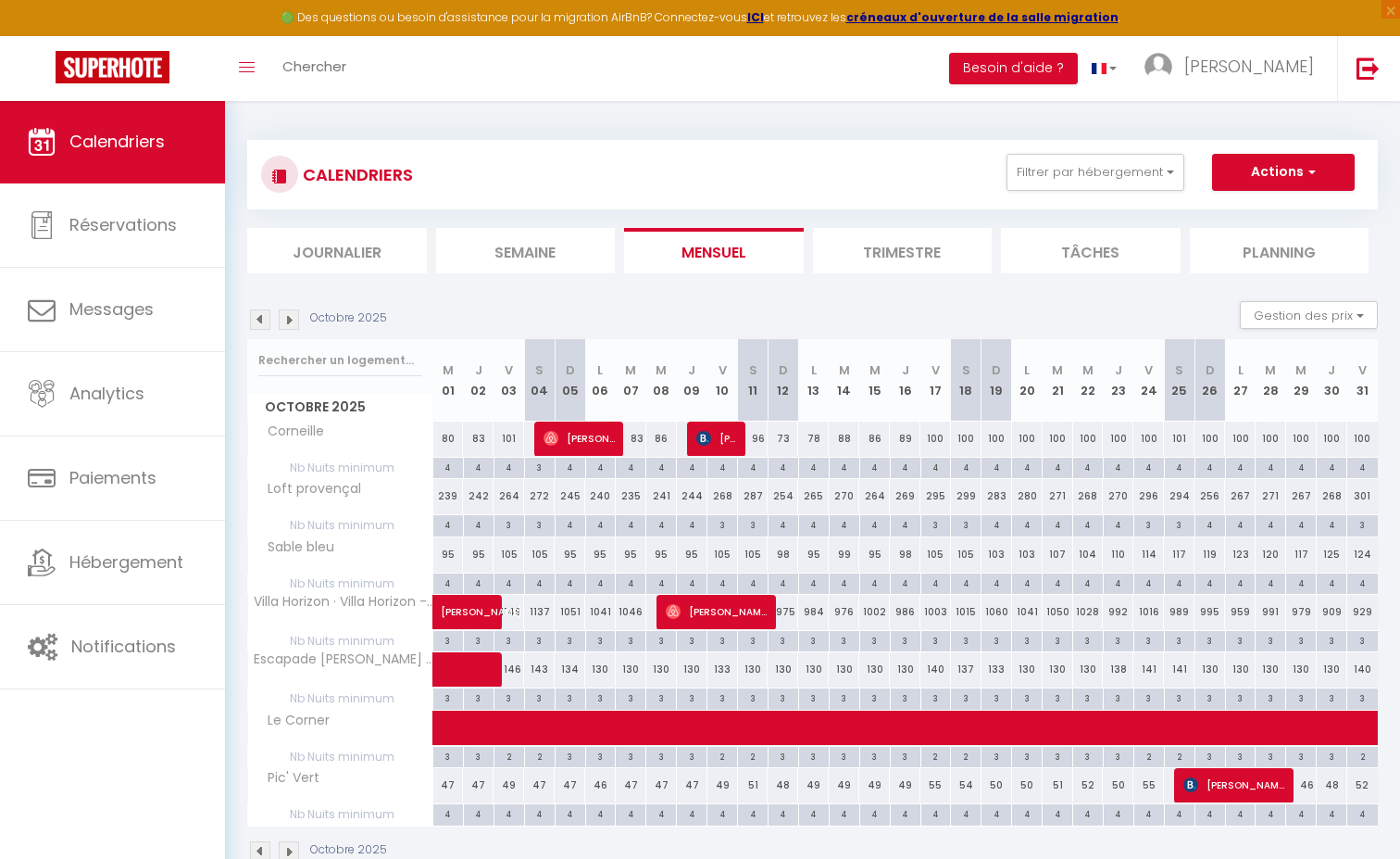
click at [293, 321] on img at bounding box center [288, 319] width 20 height 20
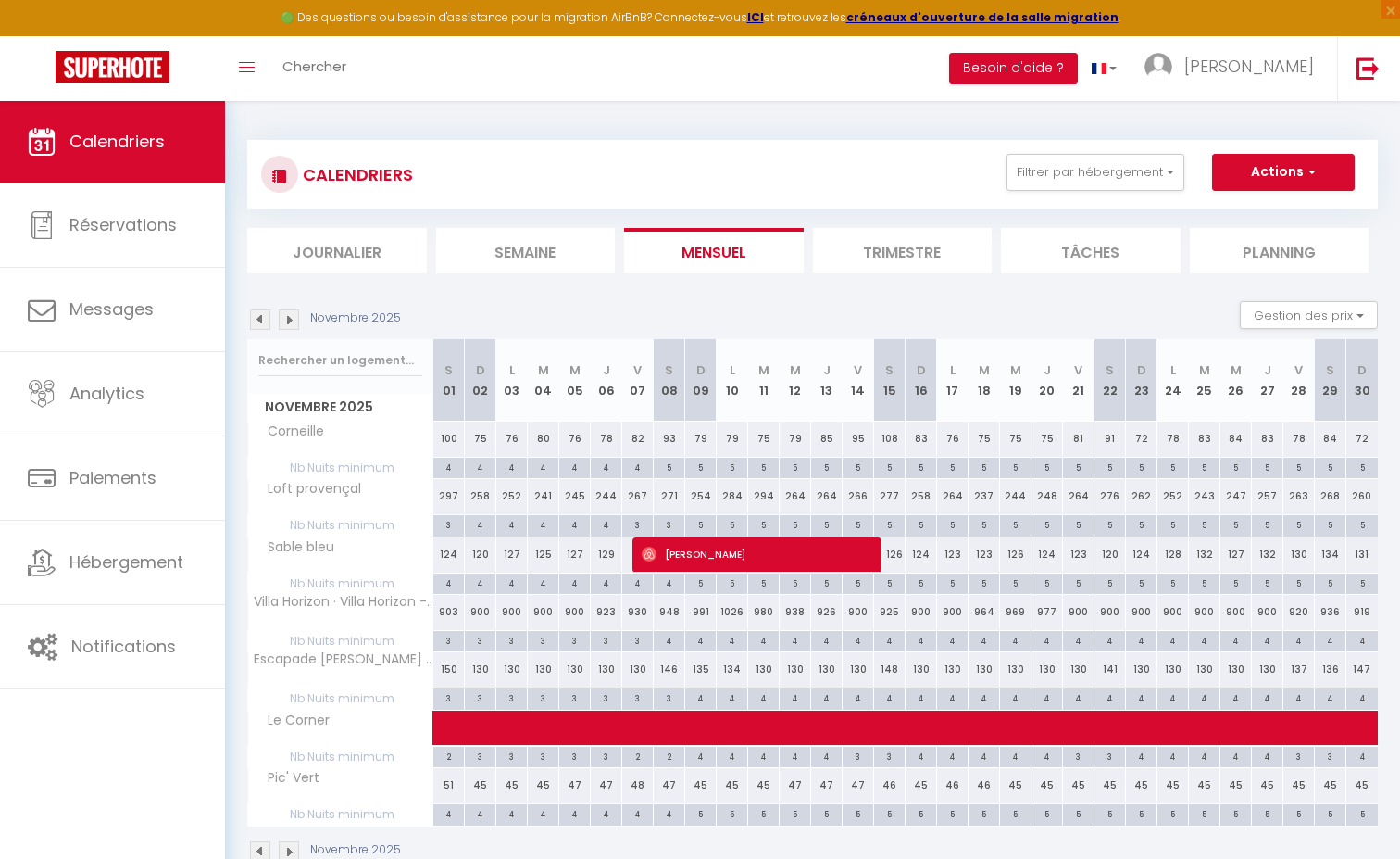
click at [293, 321] on img at bounding box center [288, 319] width 20 height 20
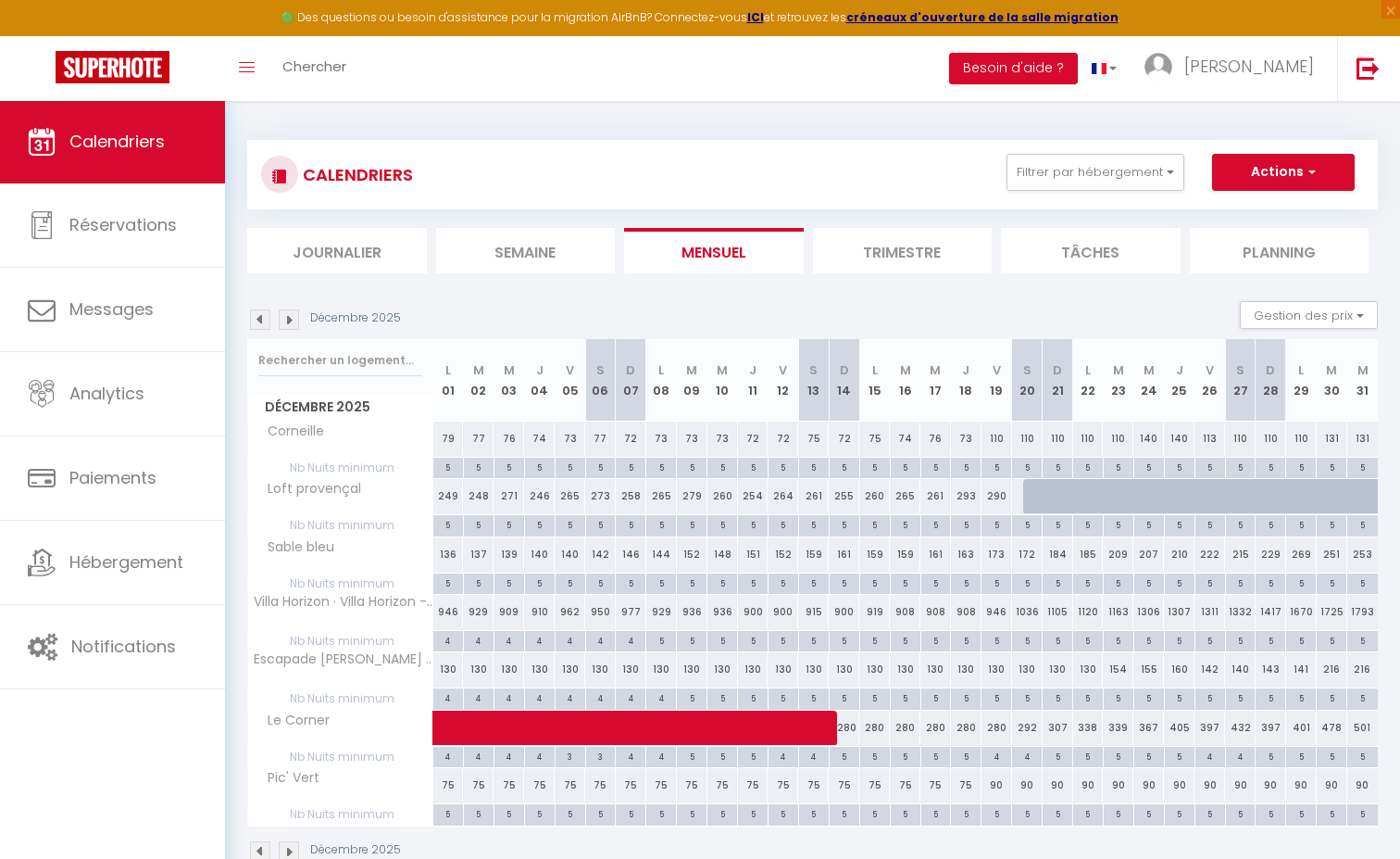
click at [293, 321] on img at bounding box center [288, 319] width 20 height 20
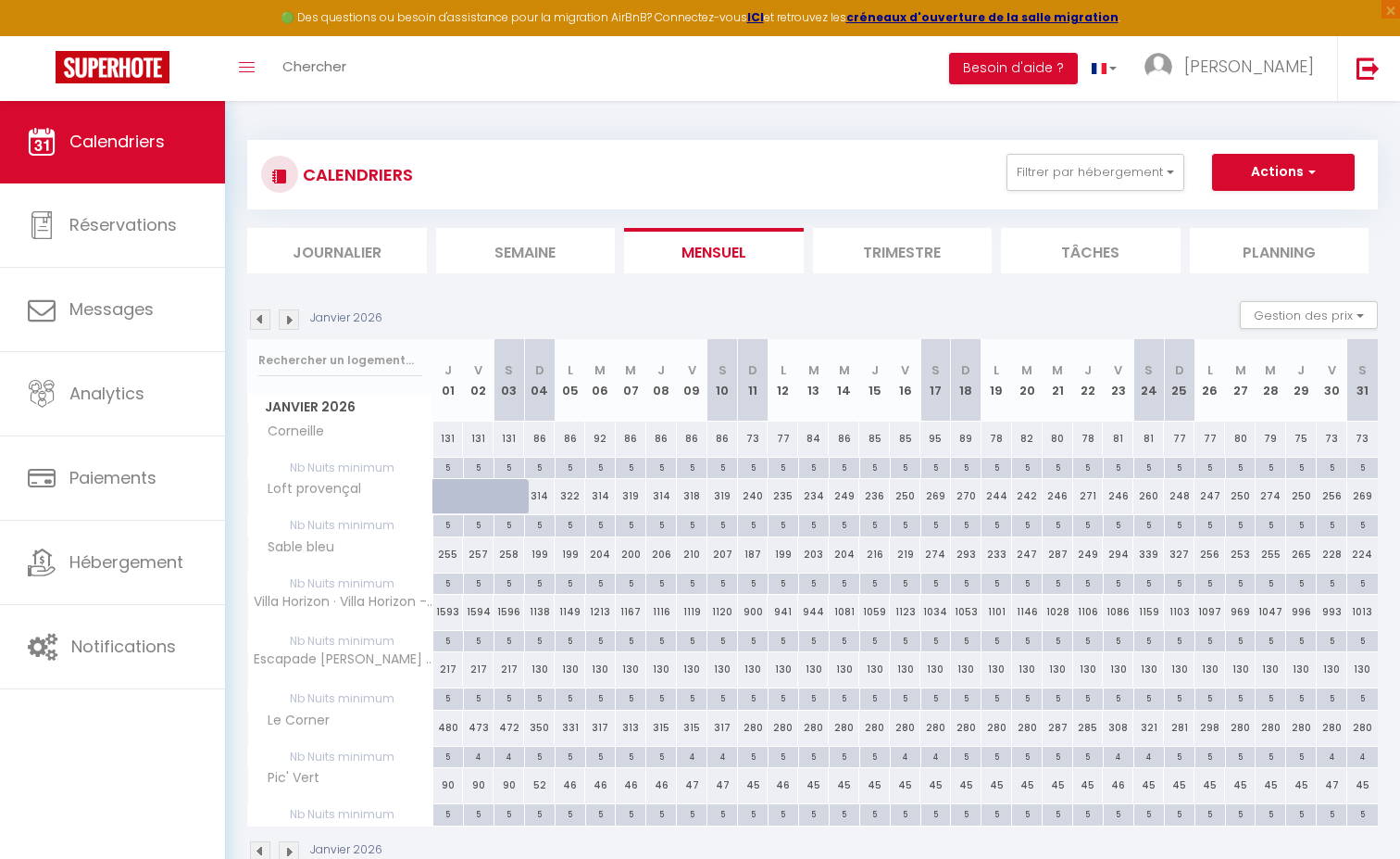
click at [293, 321] on img at bounding box center [288, 319] width 20 height 20
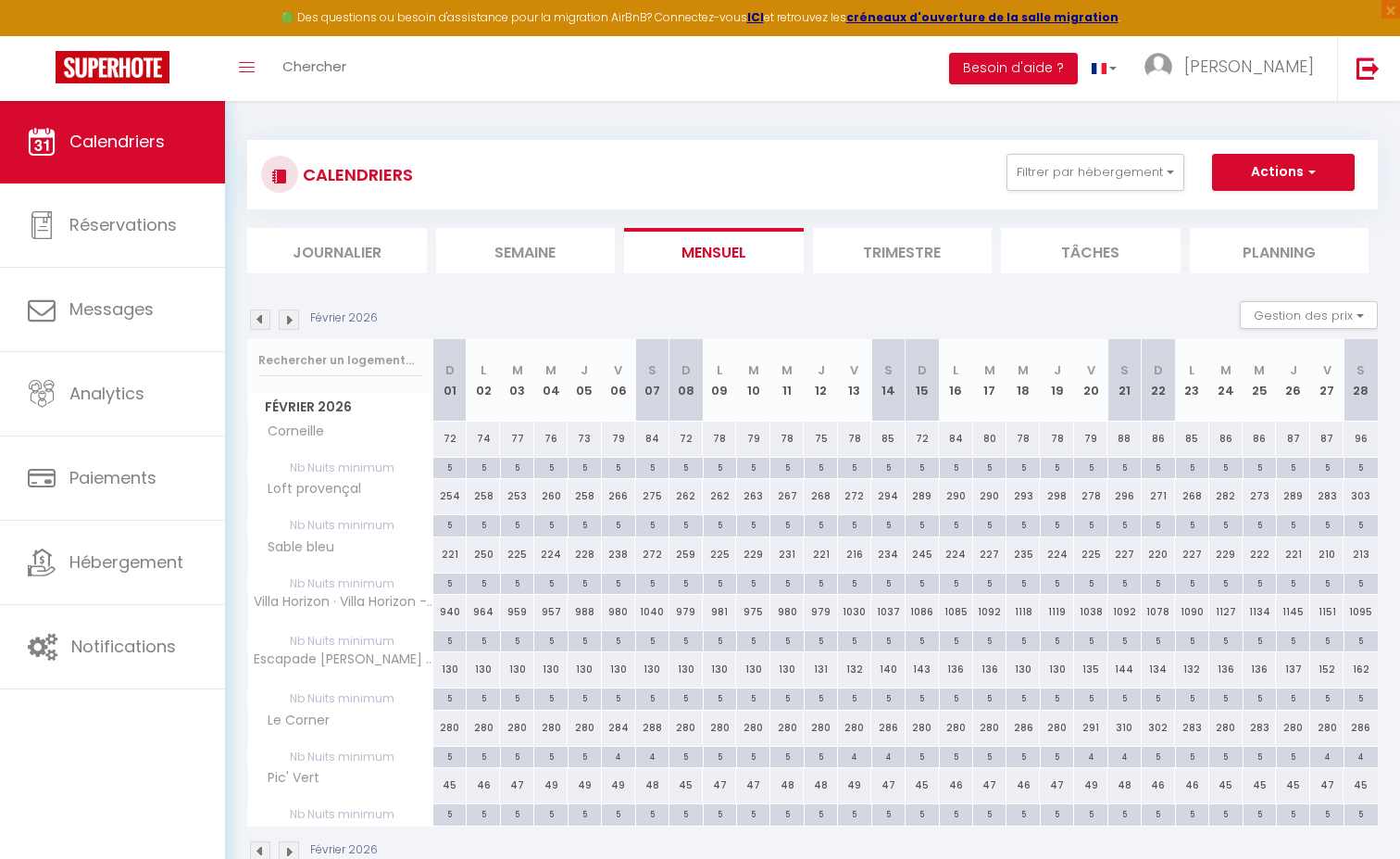
click at [258, 318] on img at bounding box center [260, 319] width 20 height 20
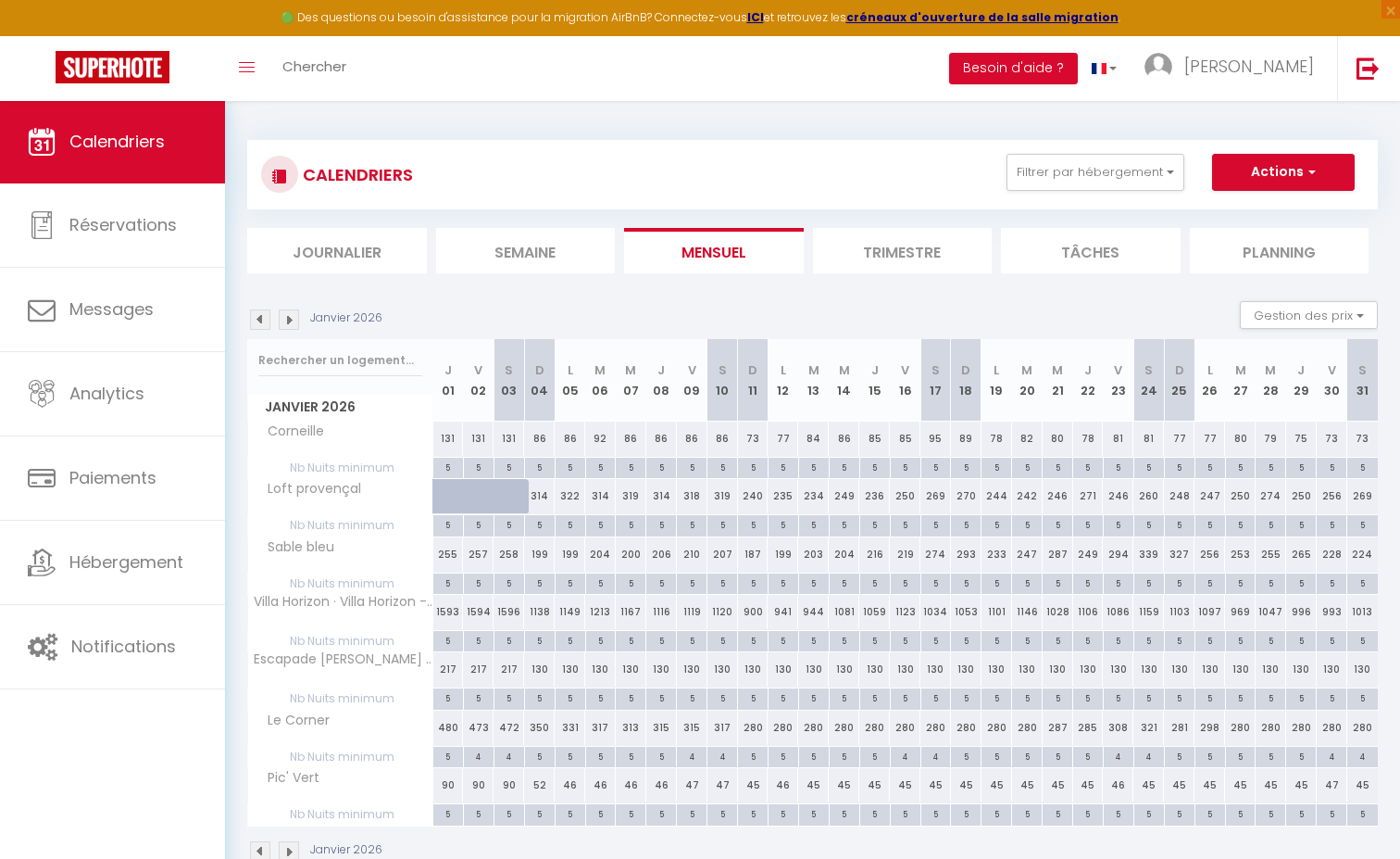
click at [288, 319] on img at bounding box center [288, 319] width 20 height 20
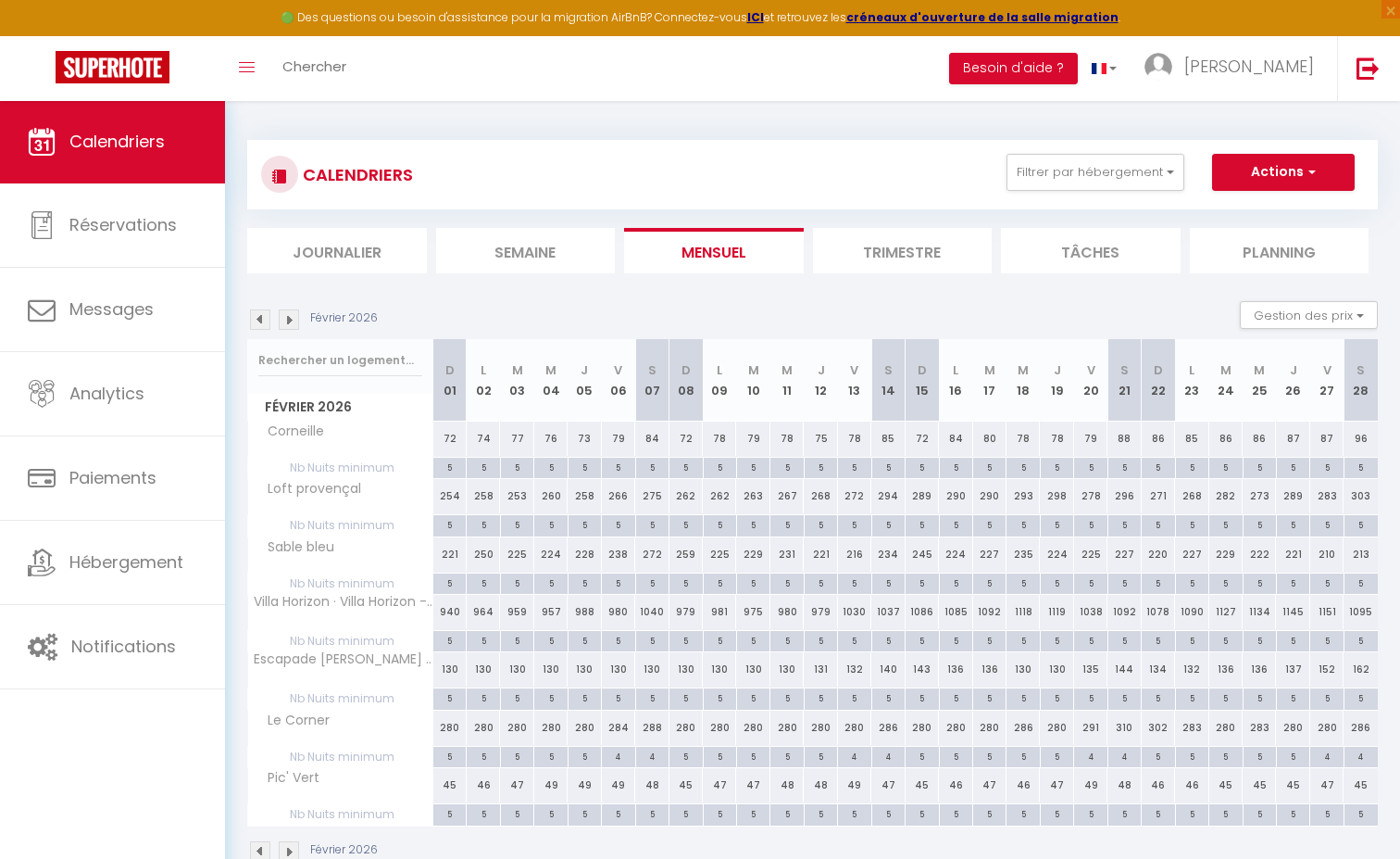
click at [260, 323] on img at bounding box center [260, 319] width 20 height 20
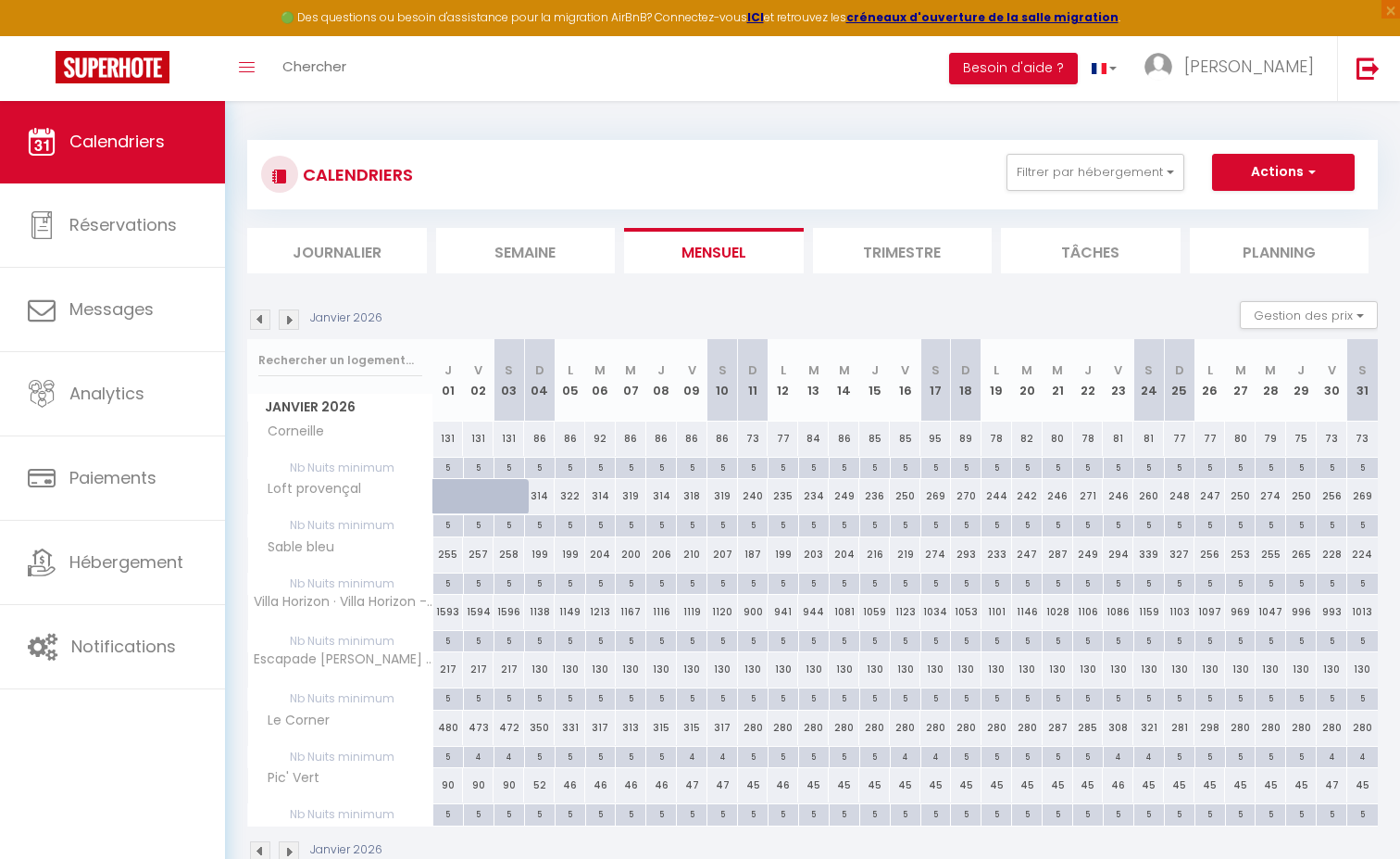
click at [291, 320] on img at bounding box center [288, 319] width 20 height 20
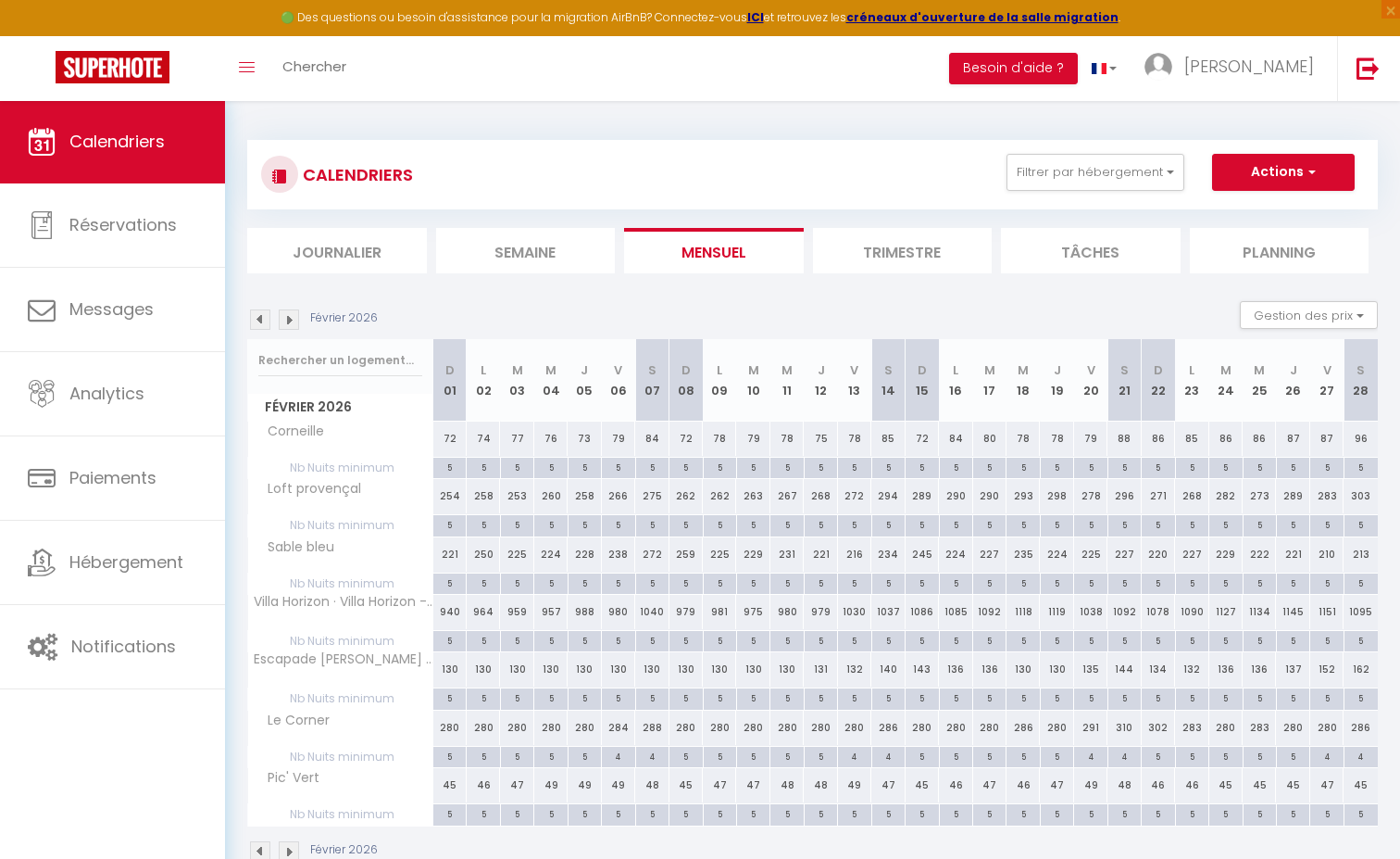
click at [261, 320] on img at bounding box center [260, 319] width 20 height 20
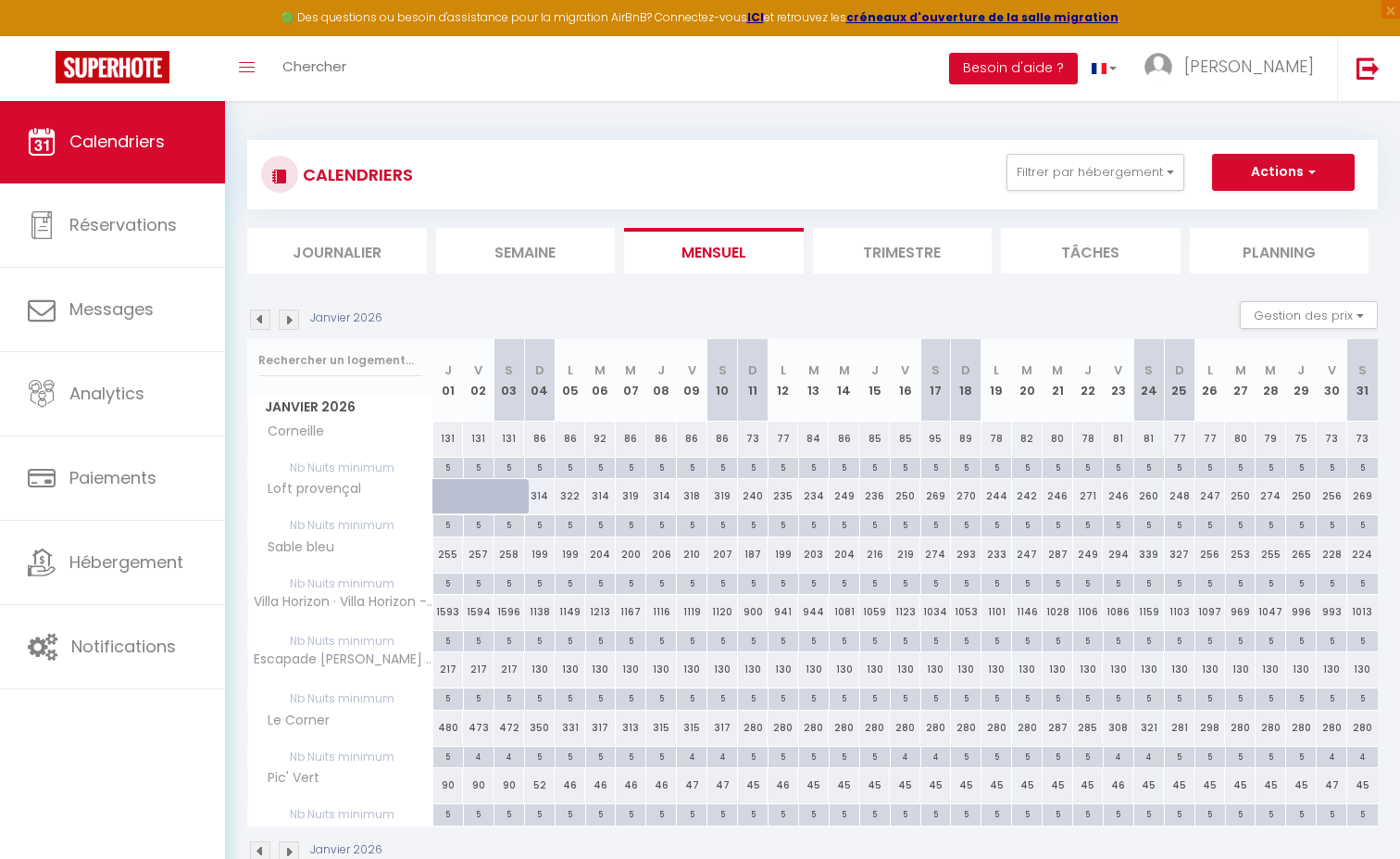
click at [261, 320] on img at bounding box center [260, 319] width 20 height 20
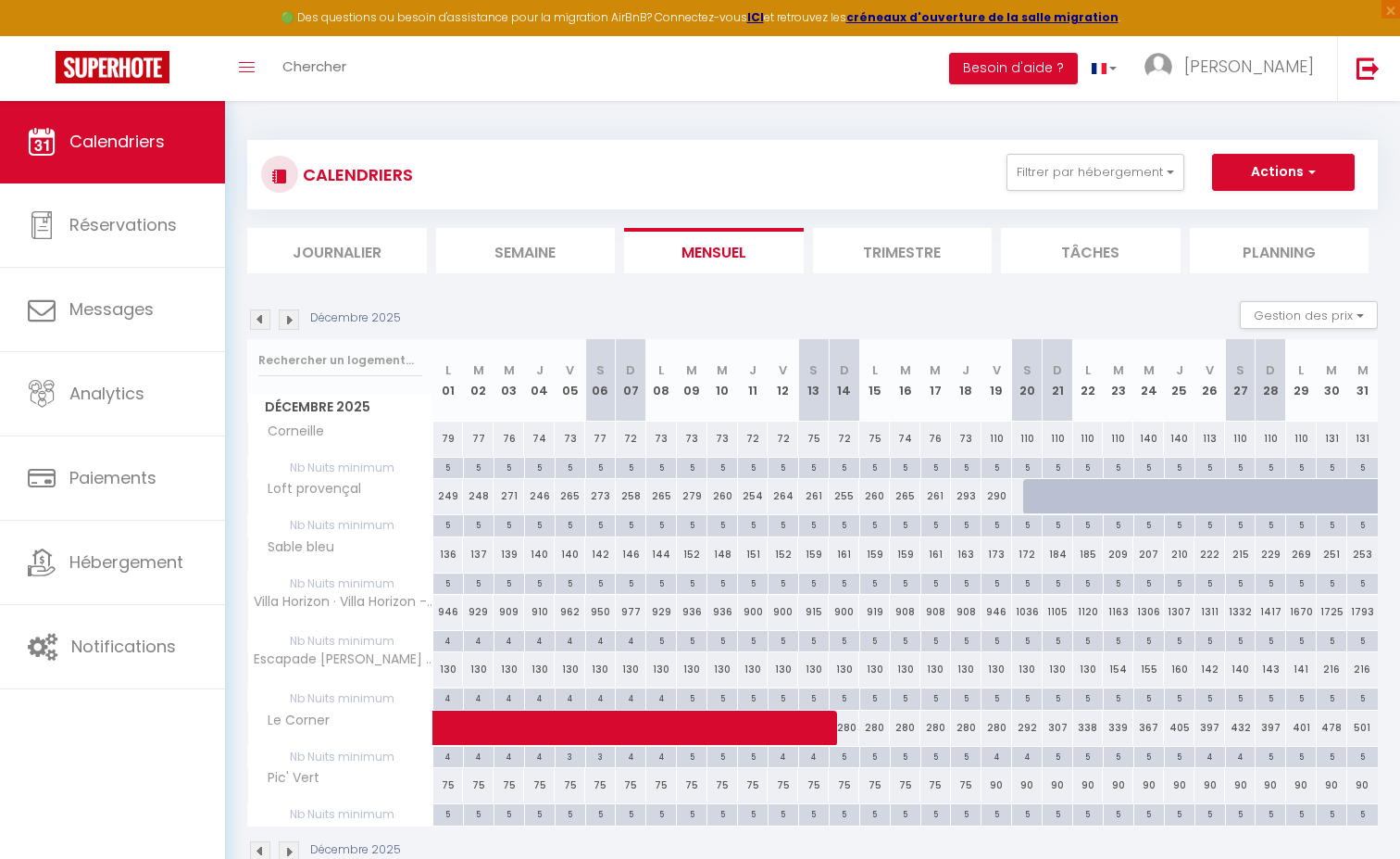
click at [285, 318] on img at bounding box center [288, 319] width 20 height 20
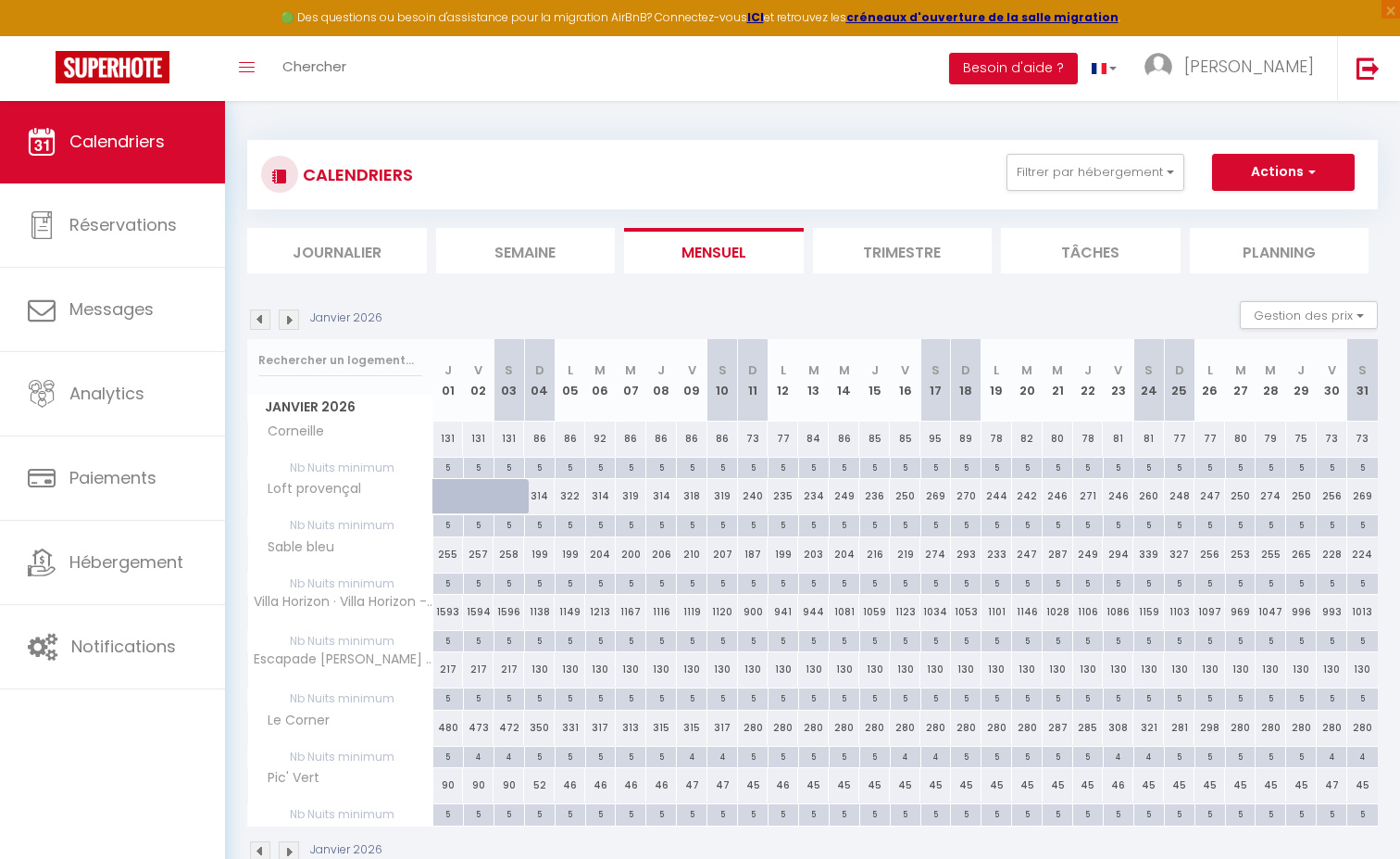
click at [301, 320] on div "Janvier 2026" at bounding box center [318, 319] width 140 height 20
drag, startPoint x: 301, startPoint y: 320, endPoint x: 292, endPoint y: 321, distance: 9.1
click at [295, 320] on div "Janvier 2026" at bounding box center [318, 319] width 140 height 20
click at [292, 321] on img at bounding box center [288, 319] width 20 height 20
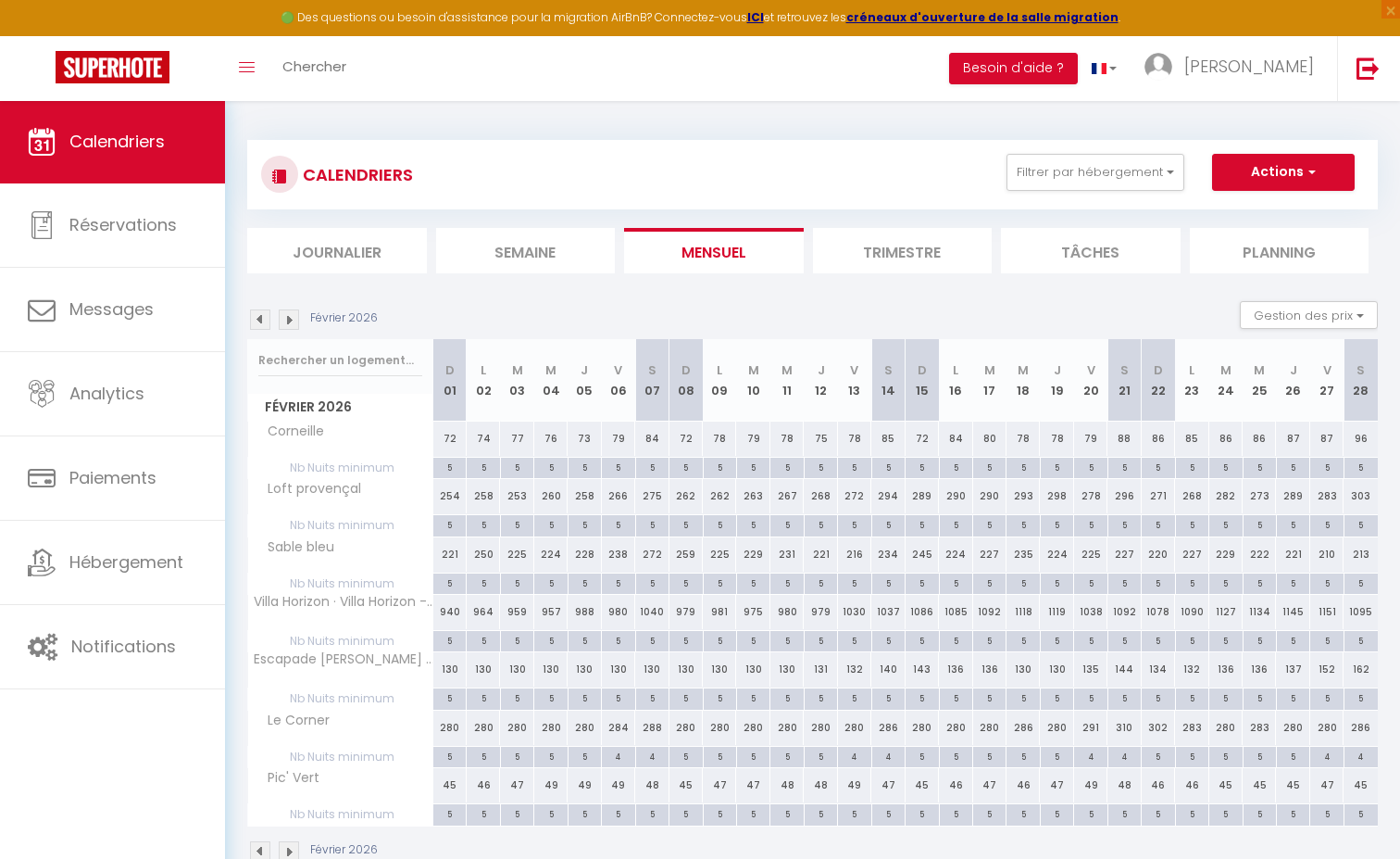
click at [292, 321] on img at bounding box center [288, 319] width 20 height 20
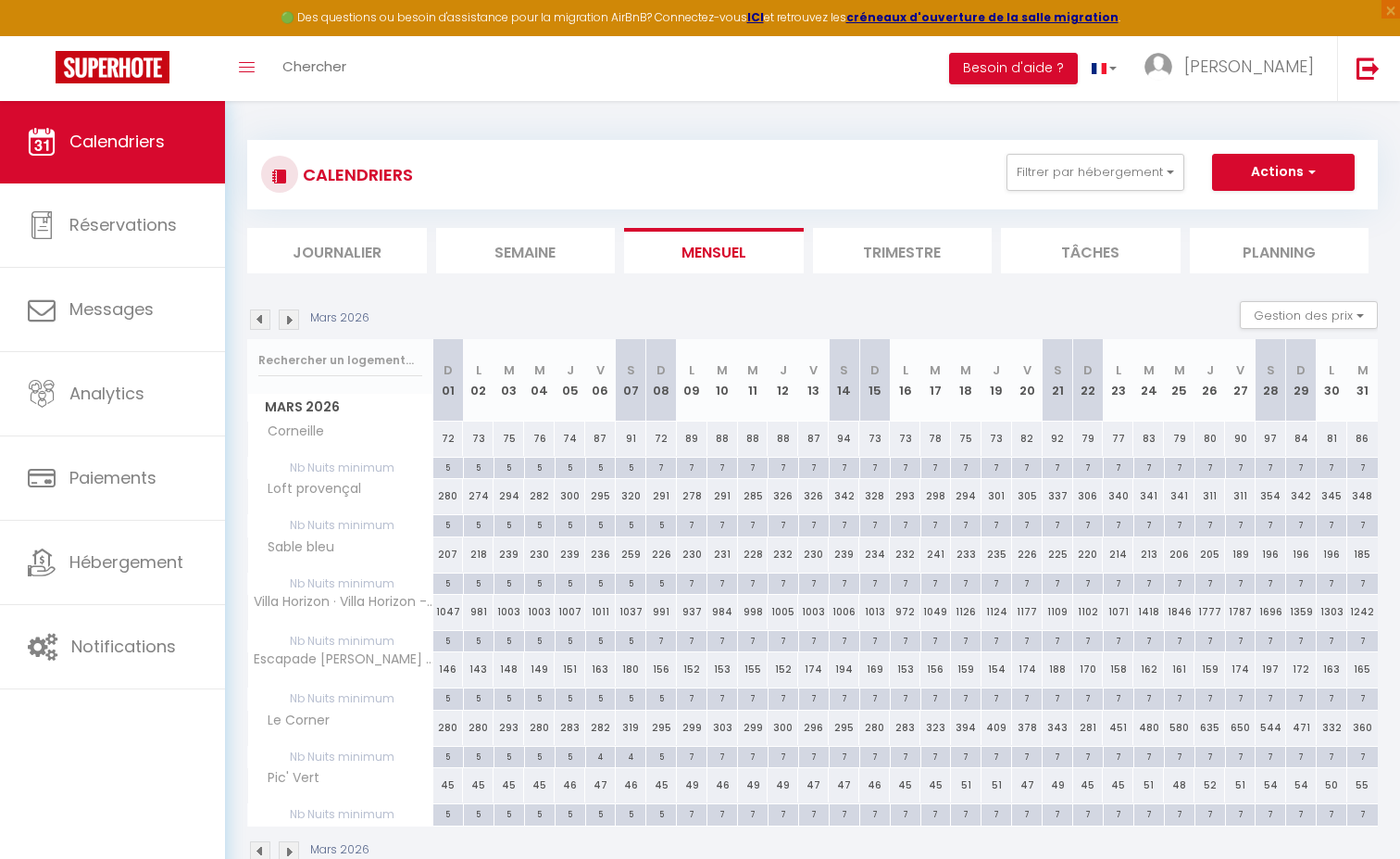
click at [292, 321] on img at bounding box center [288, 319] width 20 height 20
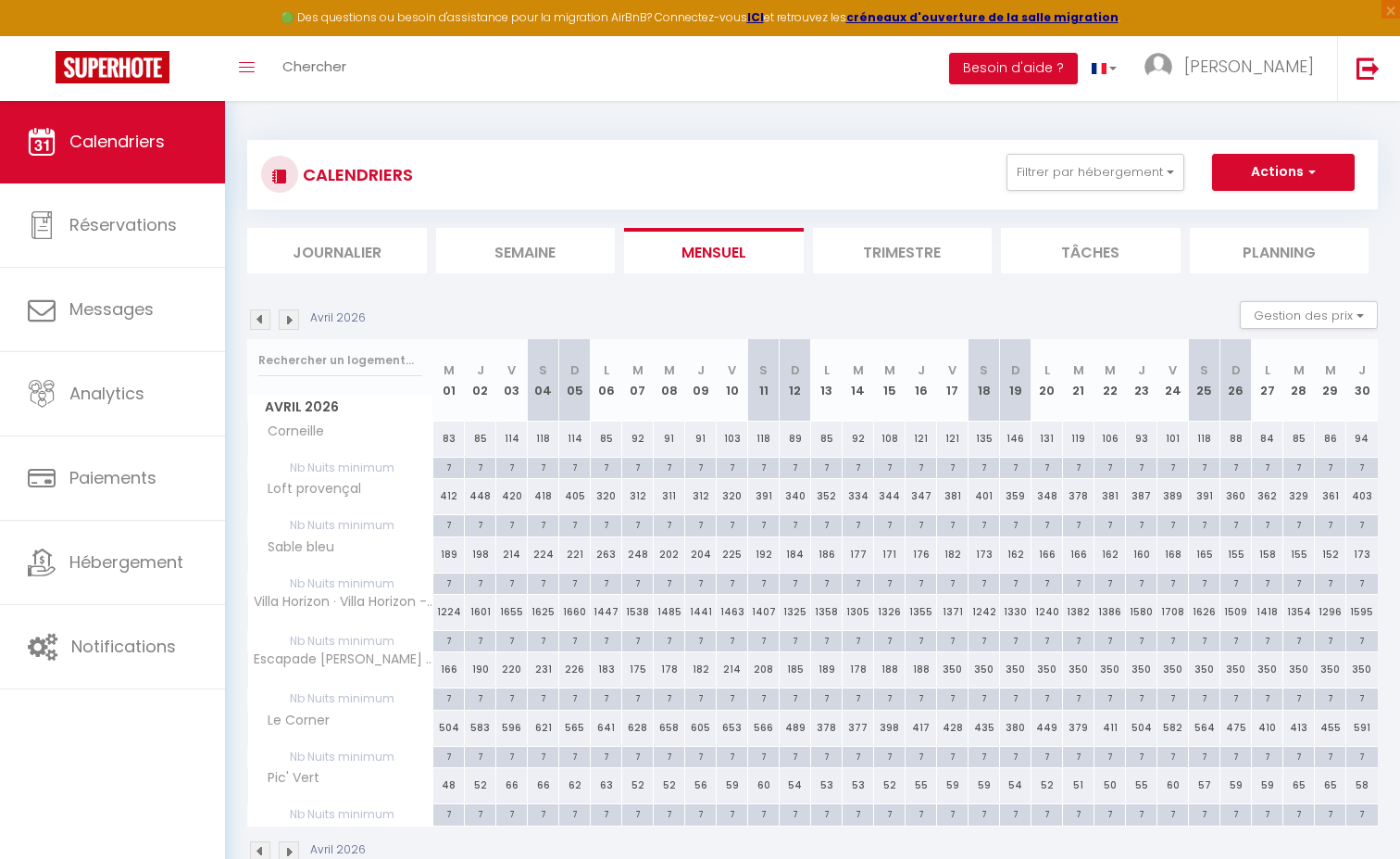
click at [292, 321] on img at bounding box center [288, 319] width 20 height 20
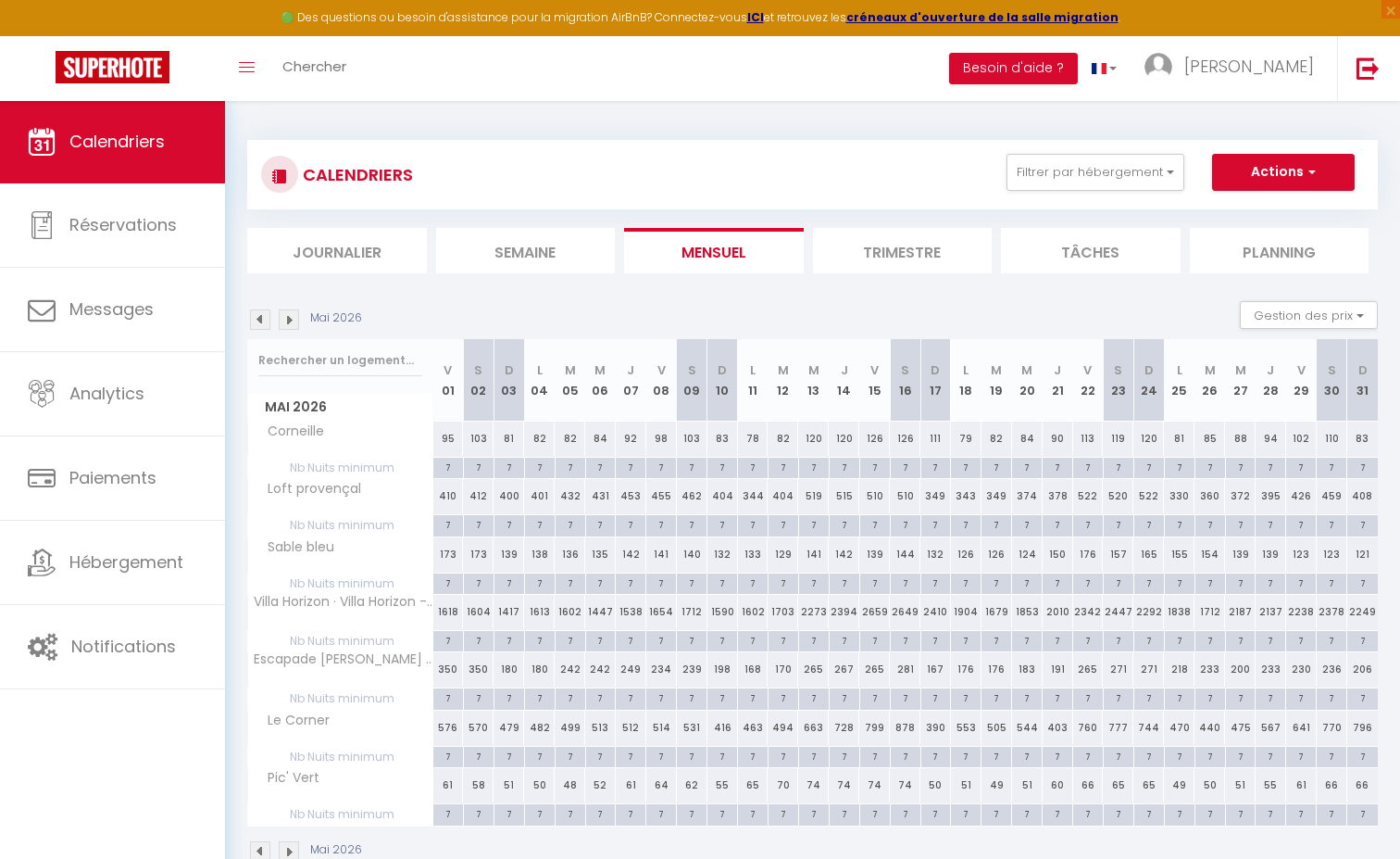
click at [292, 321] on img at bounding box center [288, 319] width 20 height 20
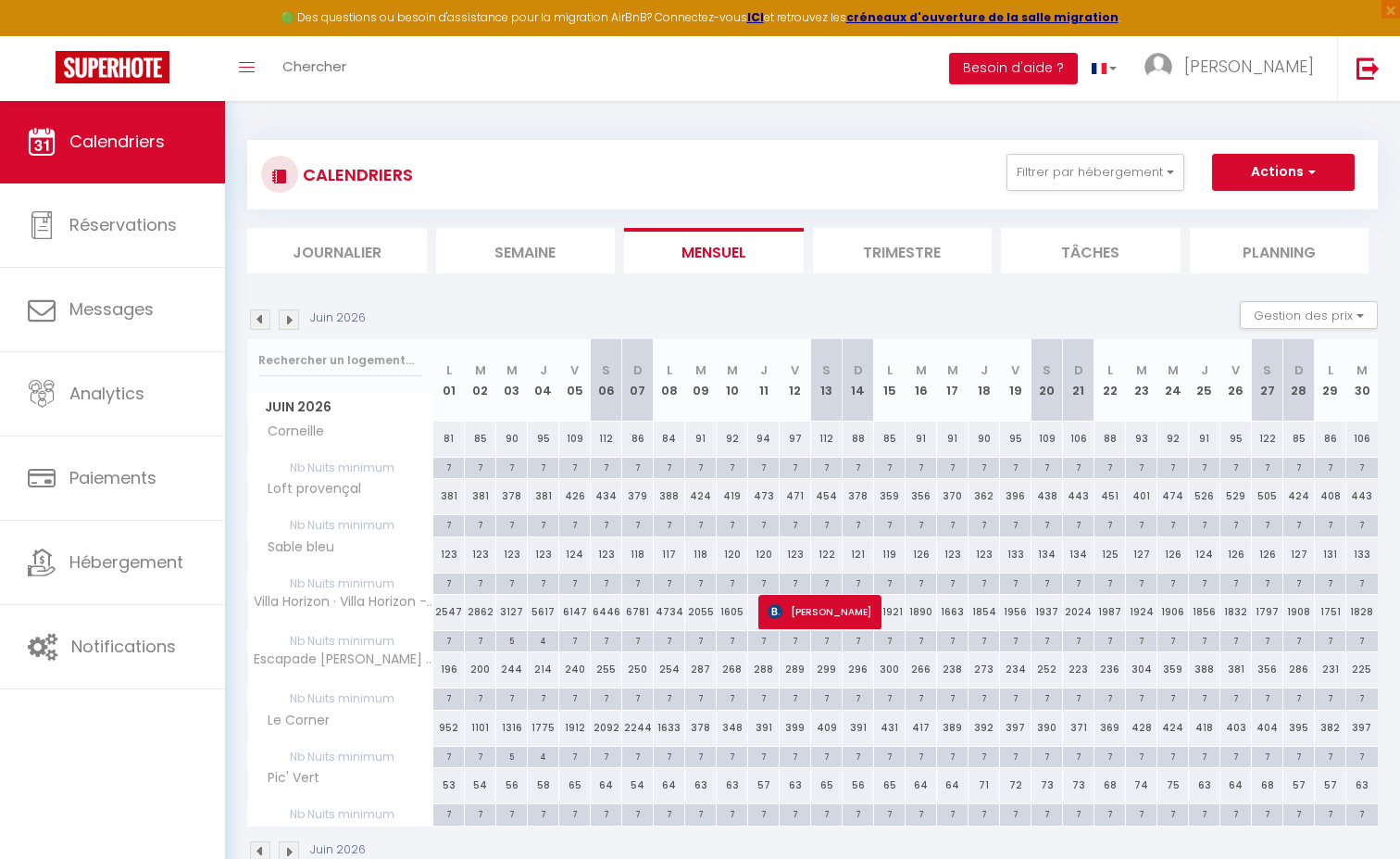
click at [261, 320] on img at bounding box center [260, 319] width 20 height 20
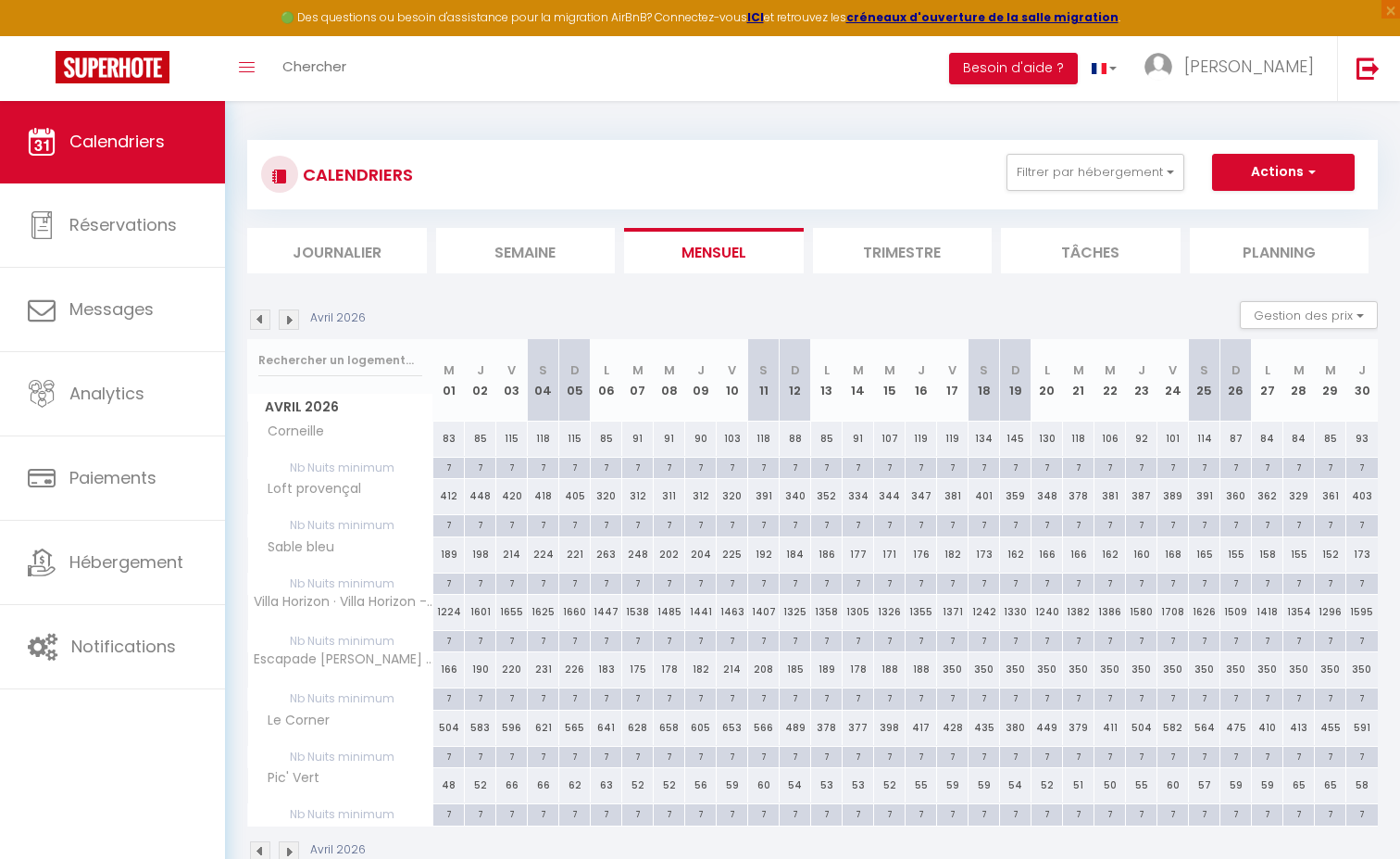
click at [261, 320] on img at bounding box center [260, 319] width 20 height 20
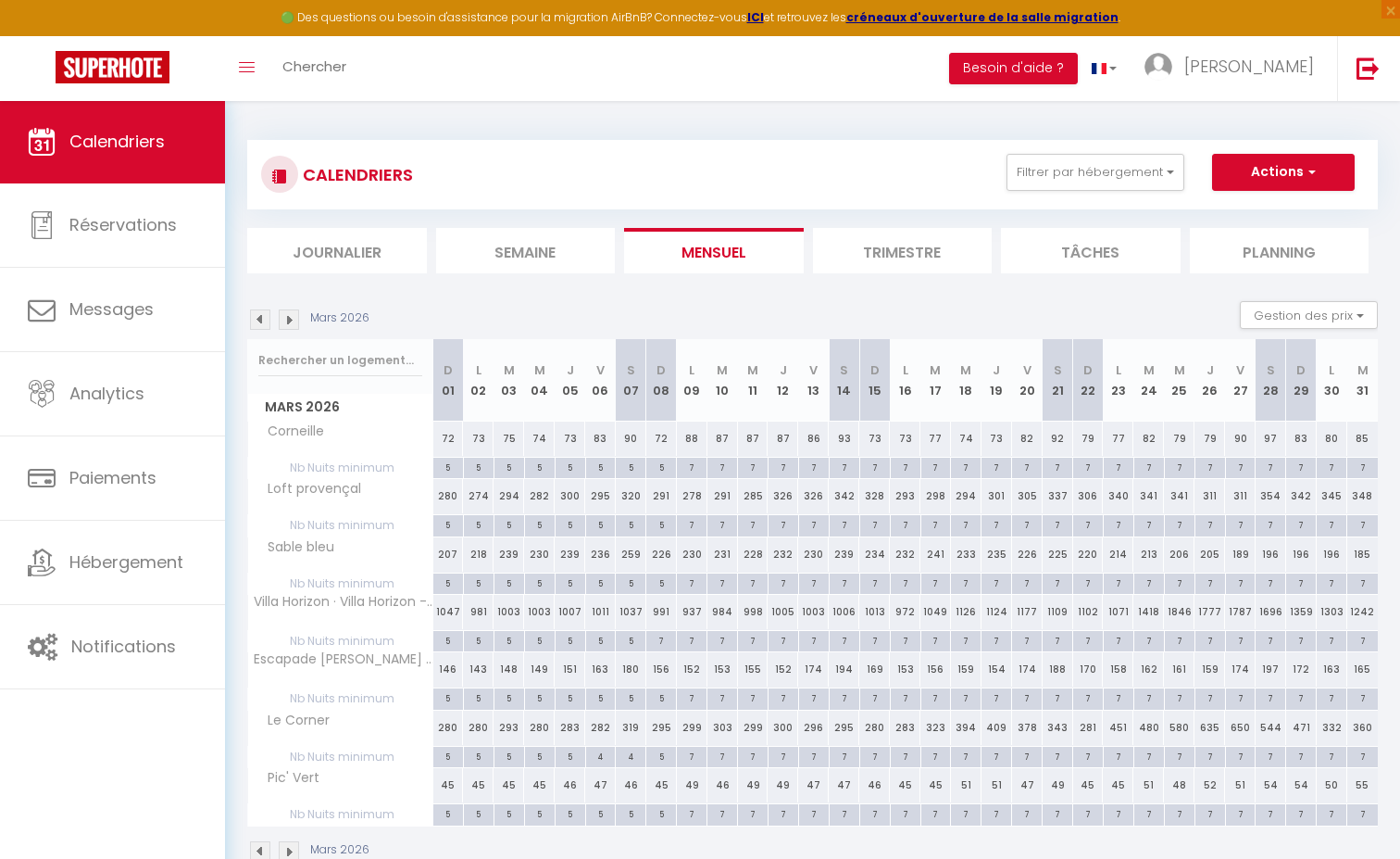
click at [261, 320] on img at bounding box center [260, 319] width 20 height 20
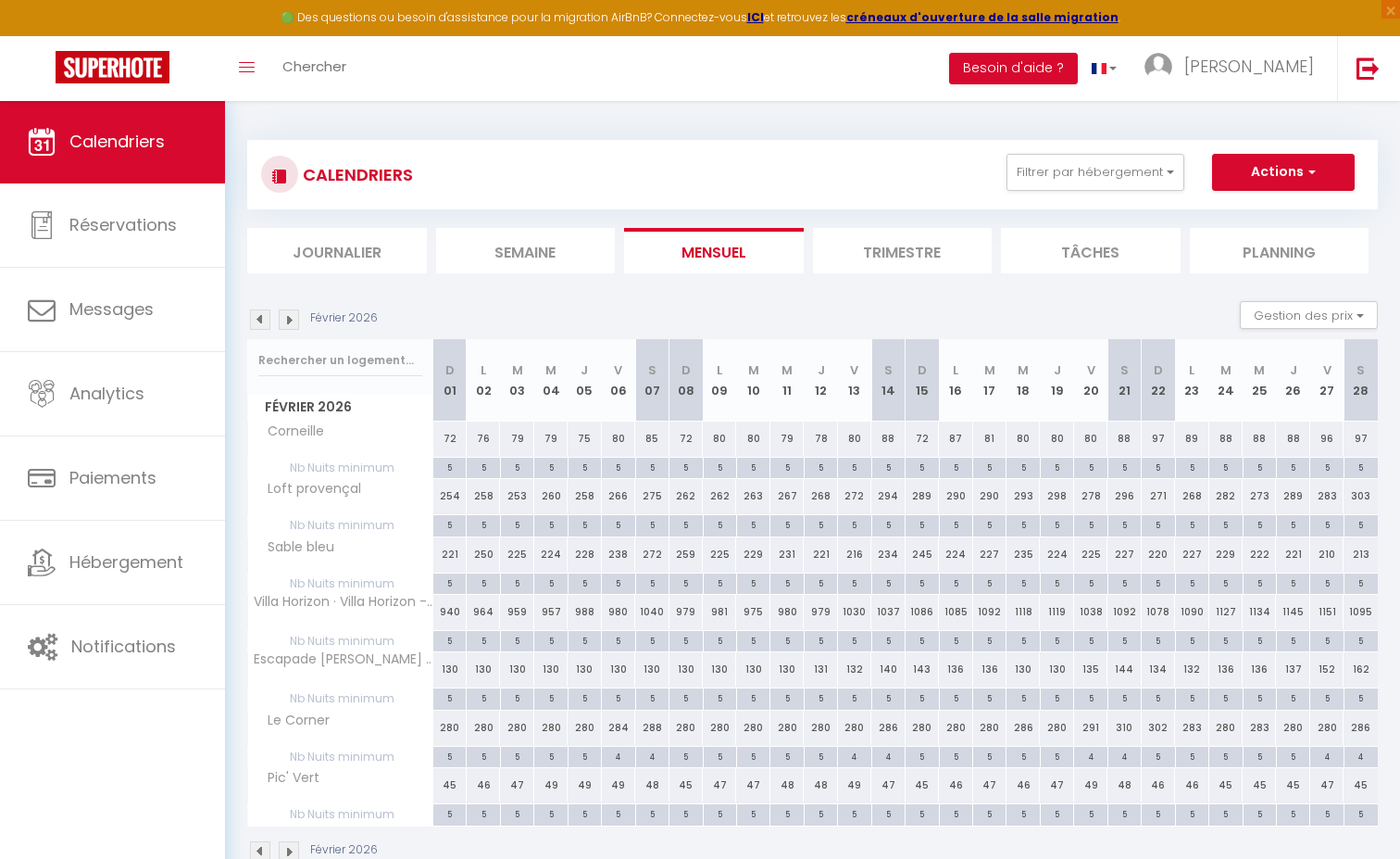
click at [261, 320] on img at bounding box center [260, 319] width 20 height 20
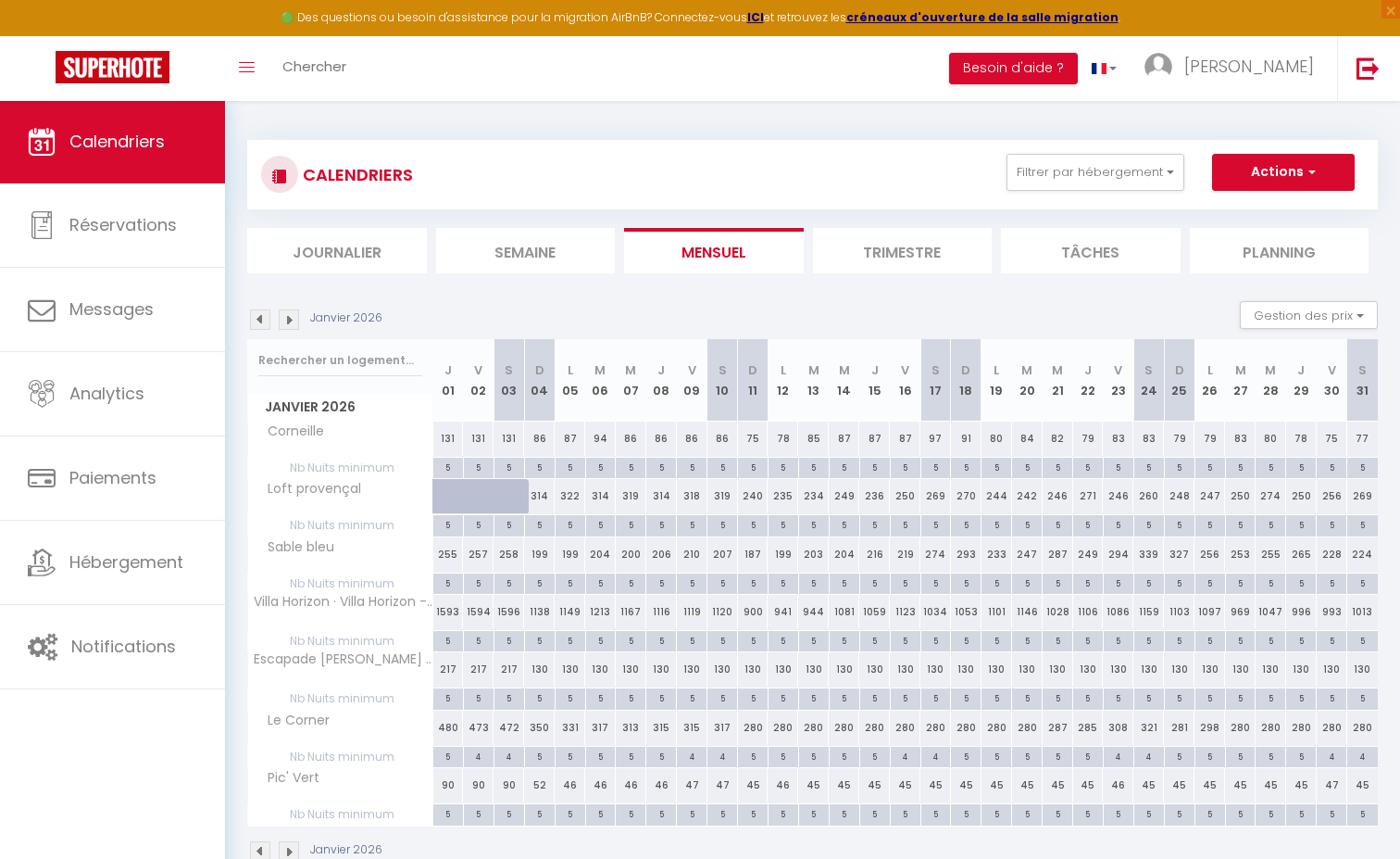
click at [261, 320] on img at bounding box center [260, 319] width 20 height 20
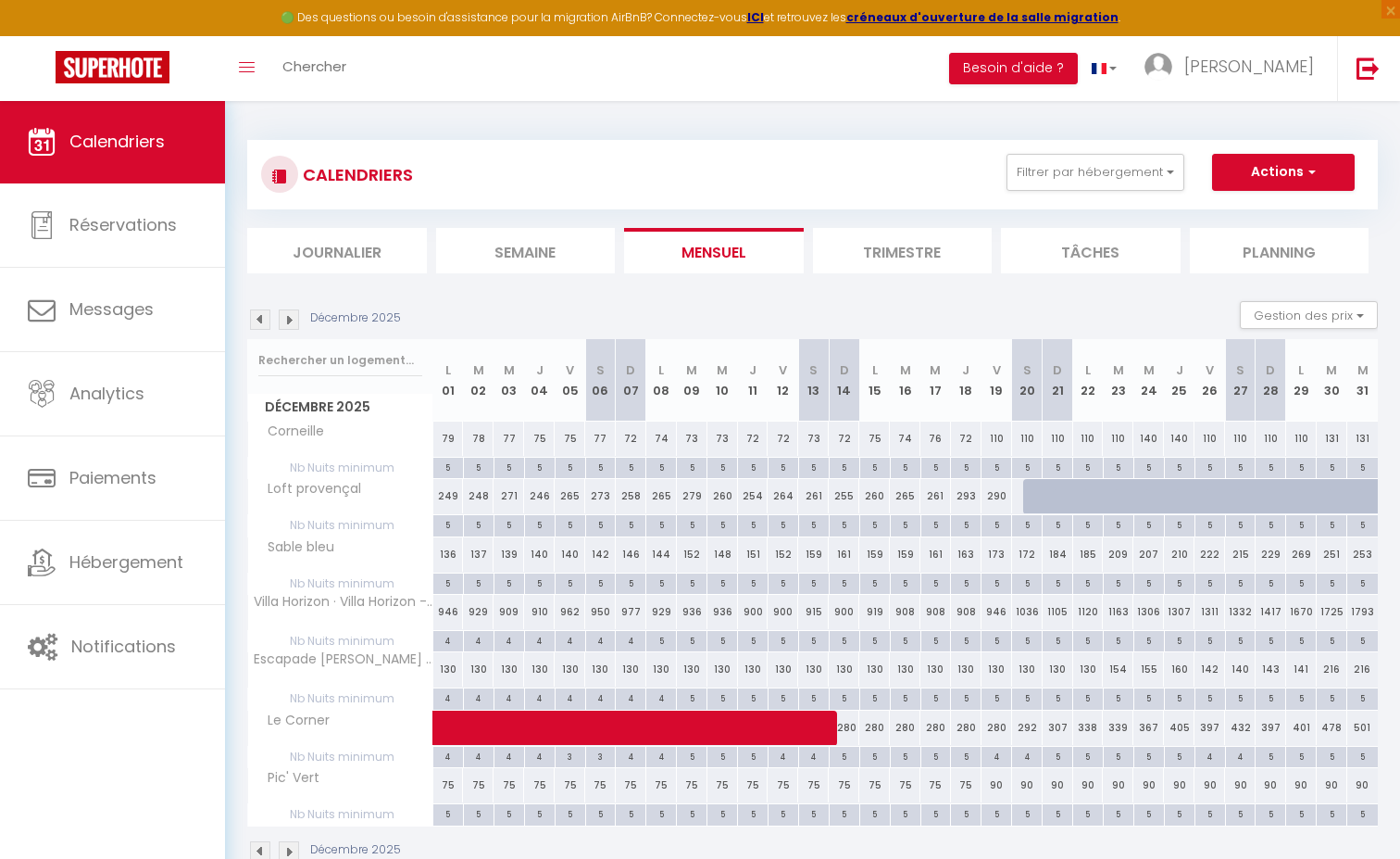
click at [261, 320] on img at bounding box center [260, 319] width 20 height 20
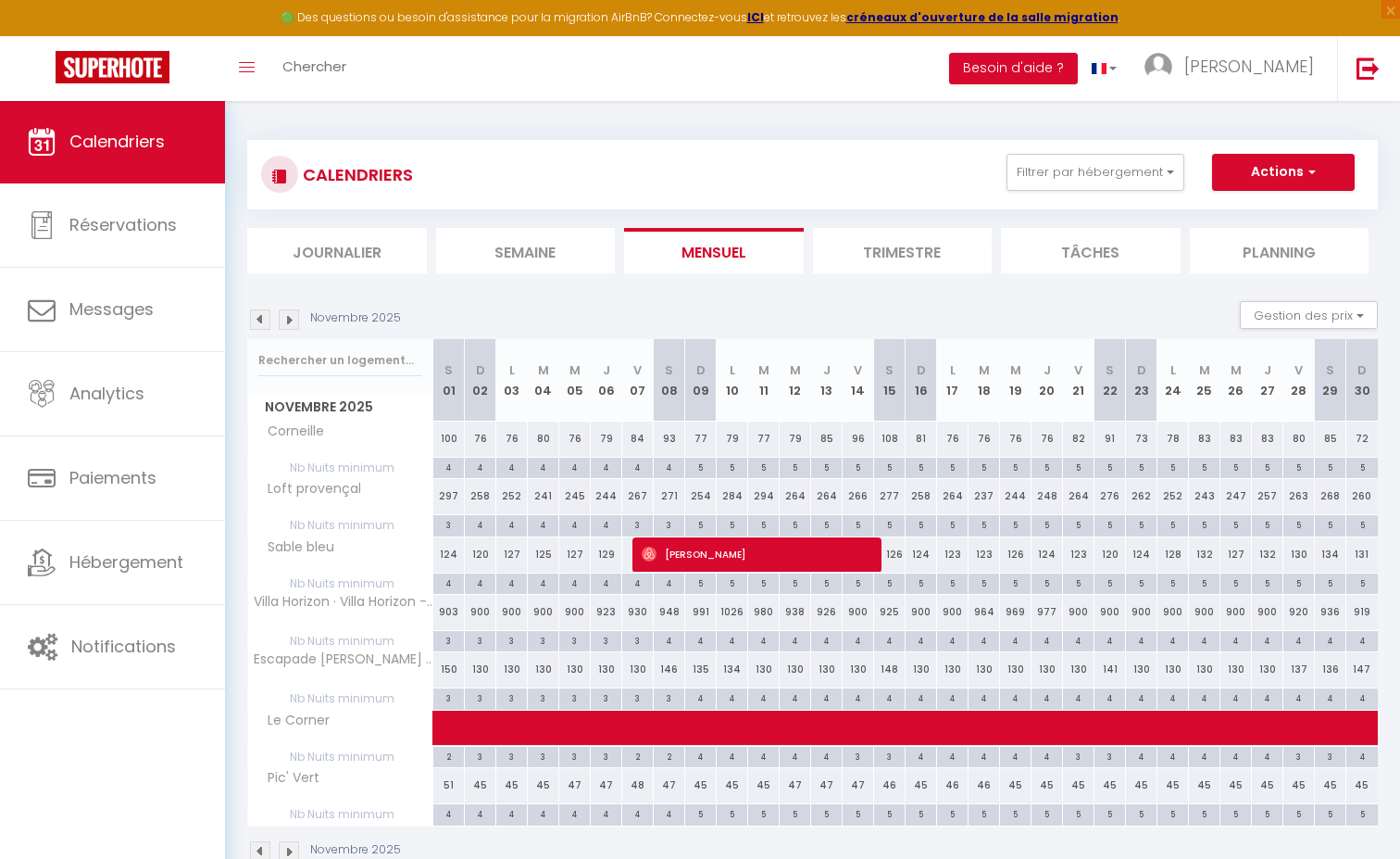
click at [261, 320] on img at bounding box center [260, 319] width 20 height 20
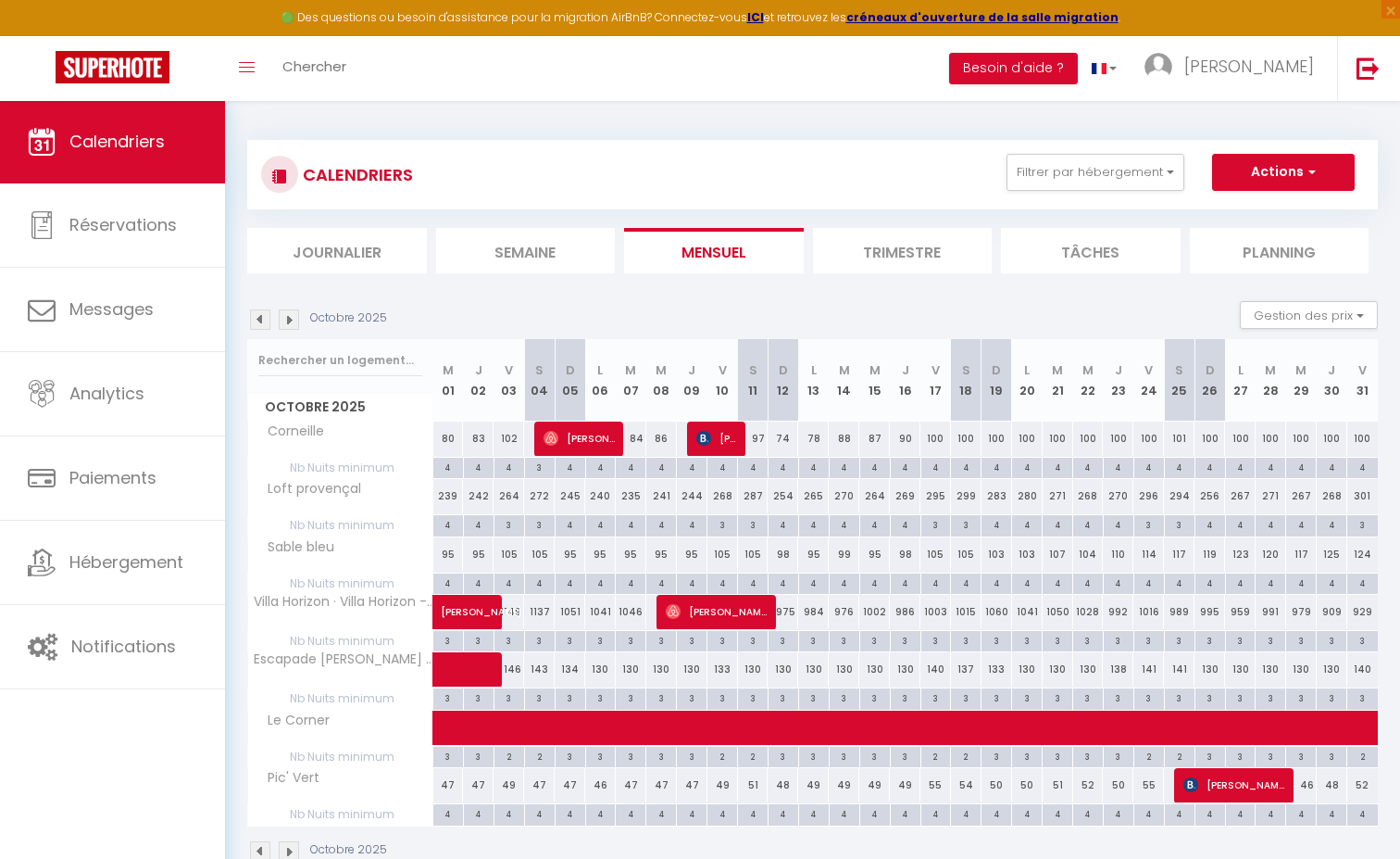
click at [261, 320] on img at bounding box center [260, 319] width 20 height 20
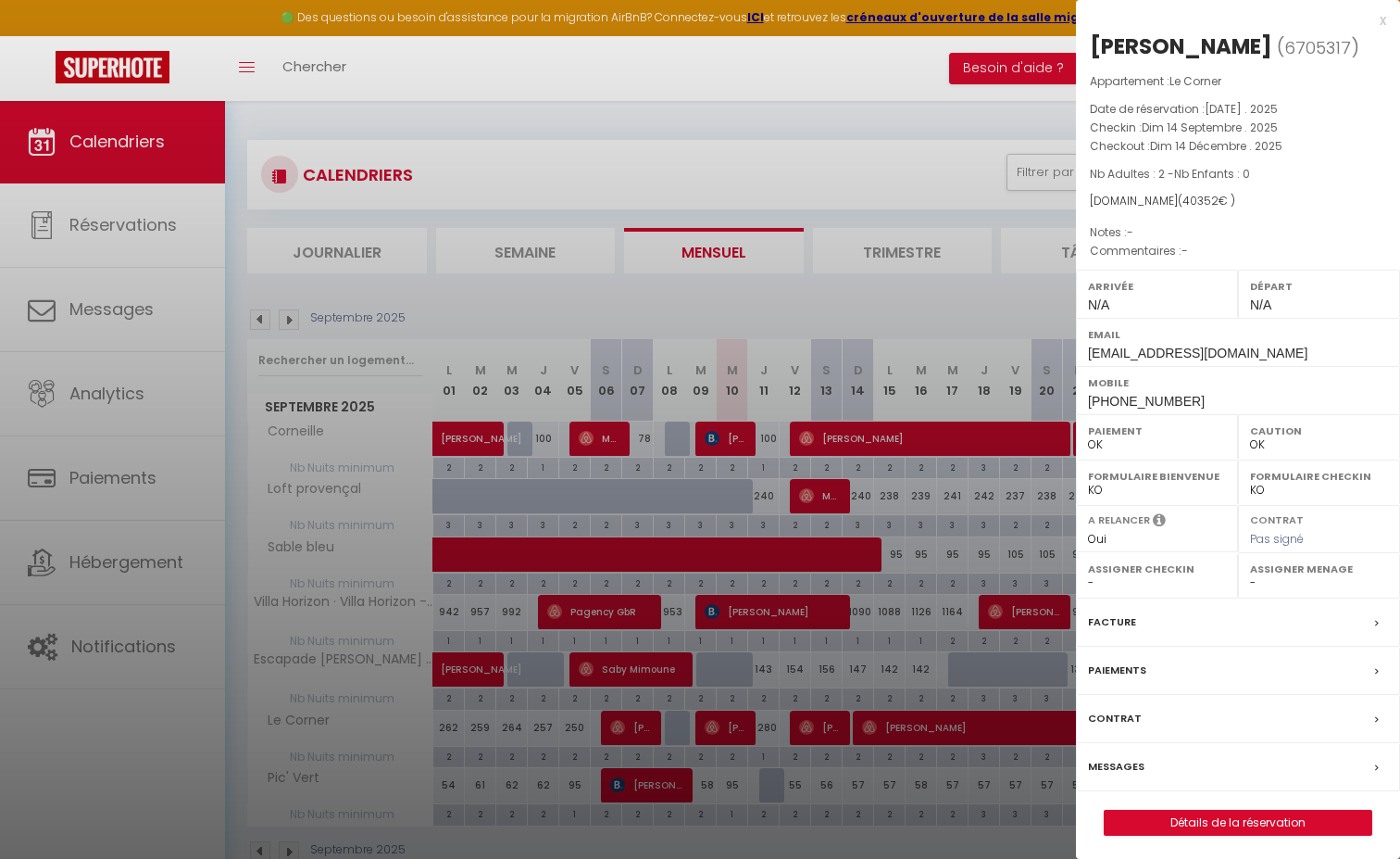
click at [1132, 777] on label "Messages" at bounding box center [1117, 766] width 57 height 20
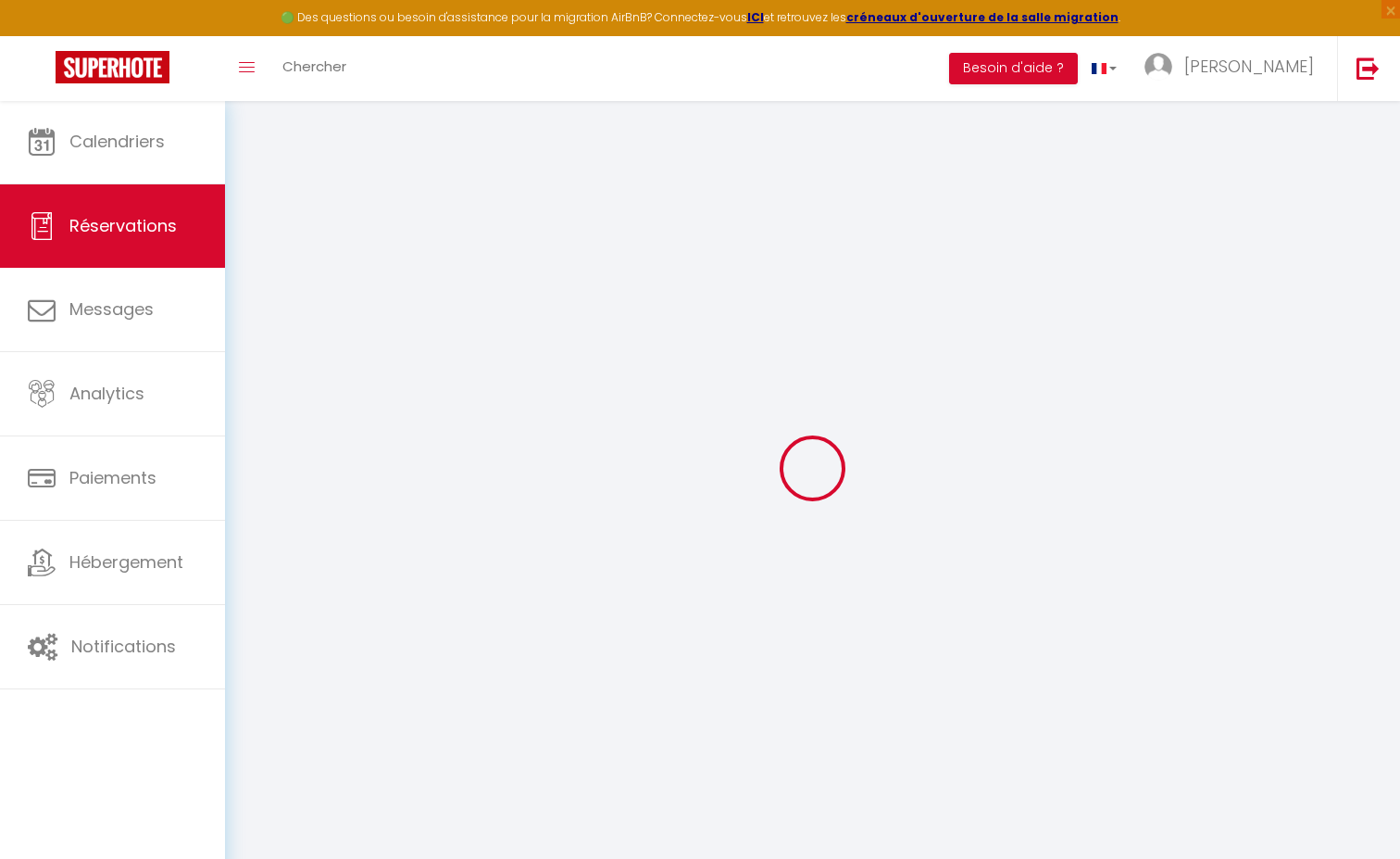
select select
checkbox input "false"
select select
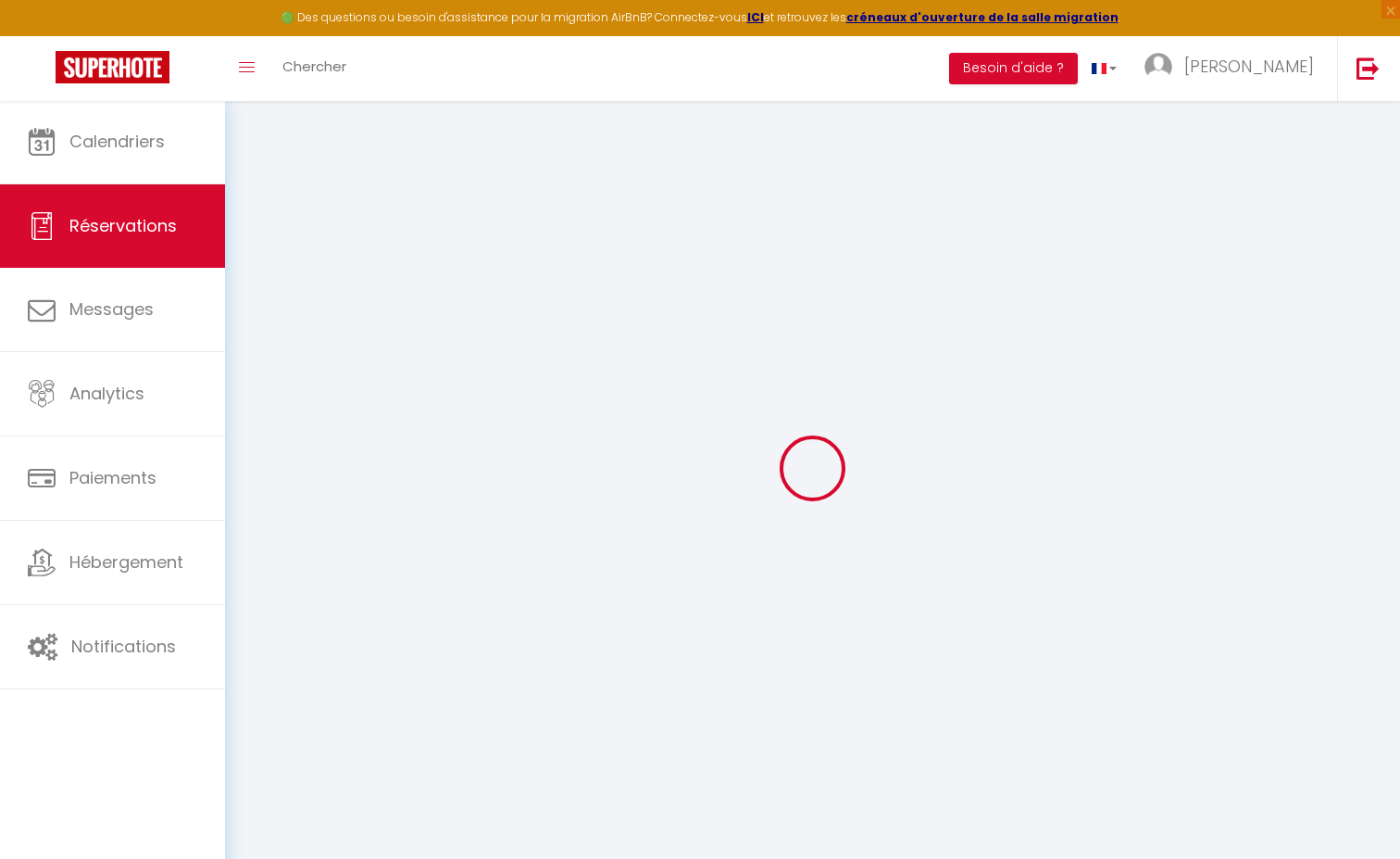
select select
checkbox input "false"
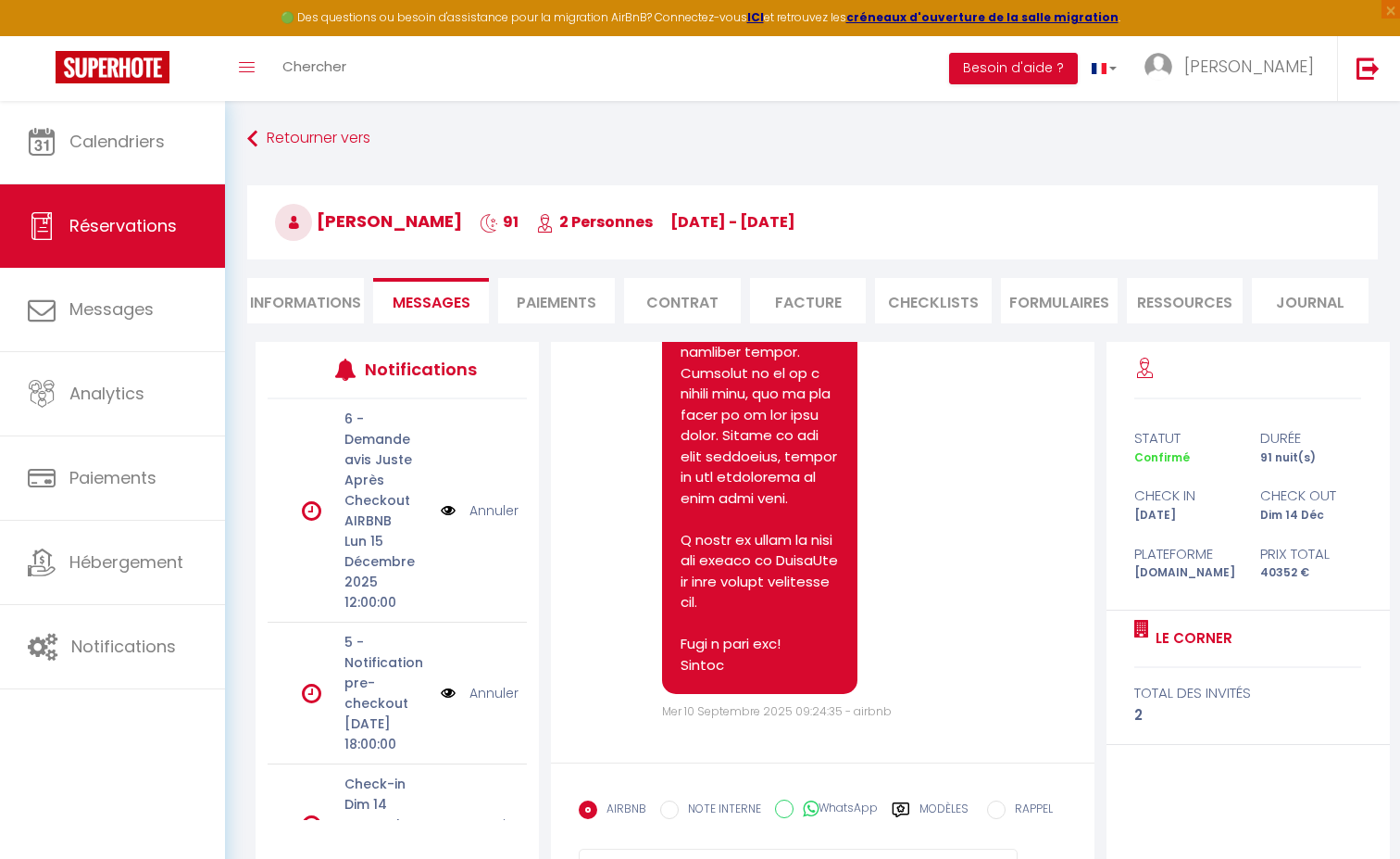
scroll to position [6661, 0]
click at [306, 302] on li "Informations" at bounding box center [305, 301] width 117 height 46
select select
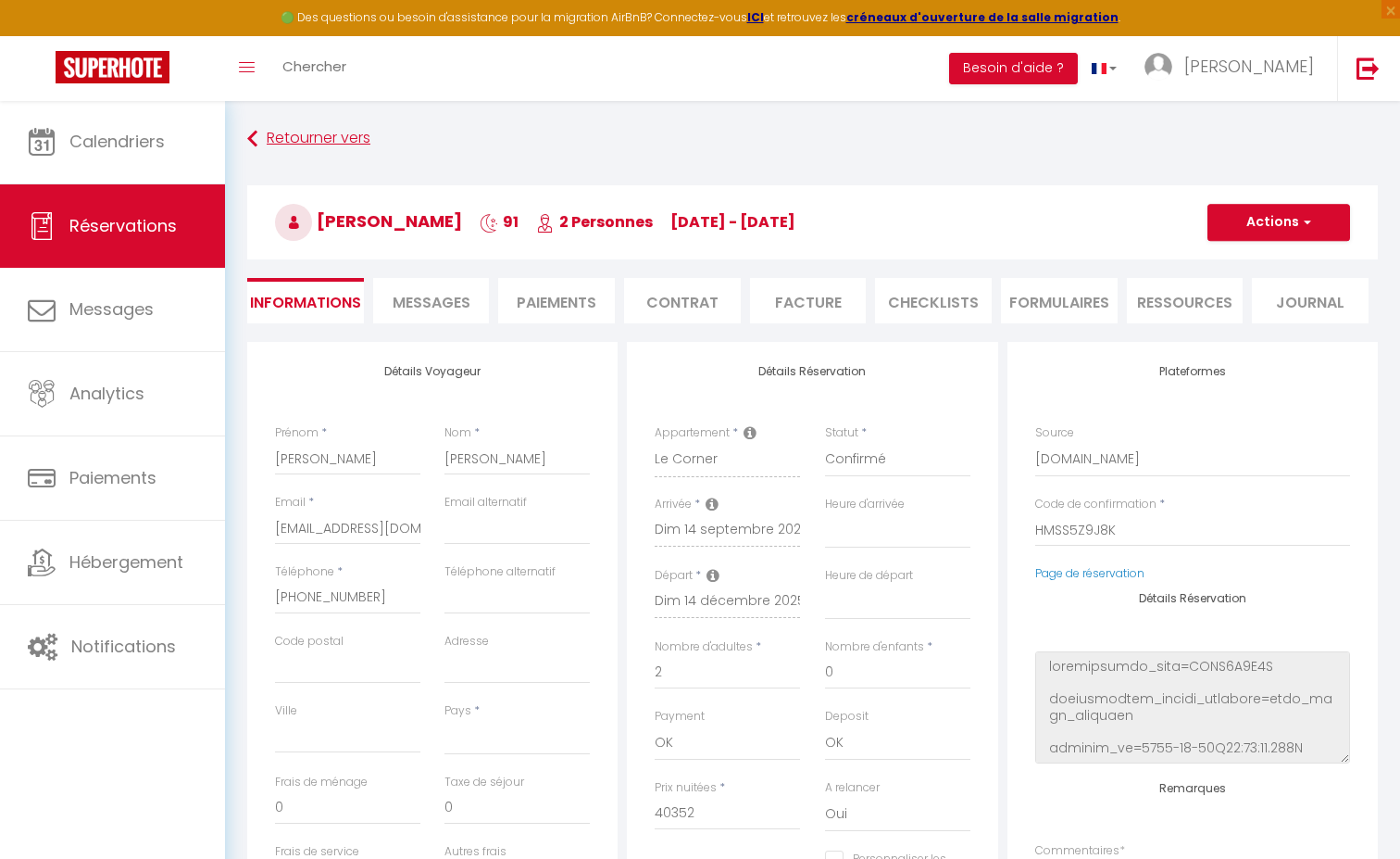
click at [253, 137] on icon at bounding box center [252, 138] width 10 height 33
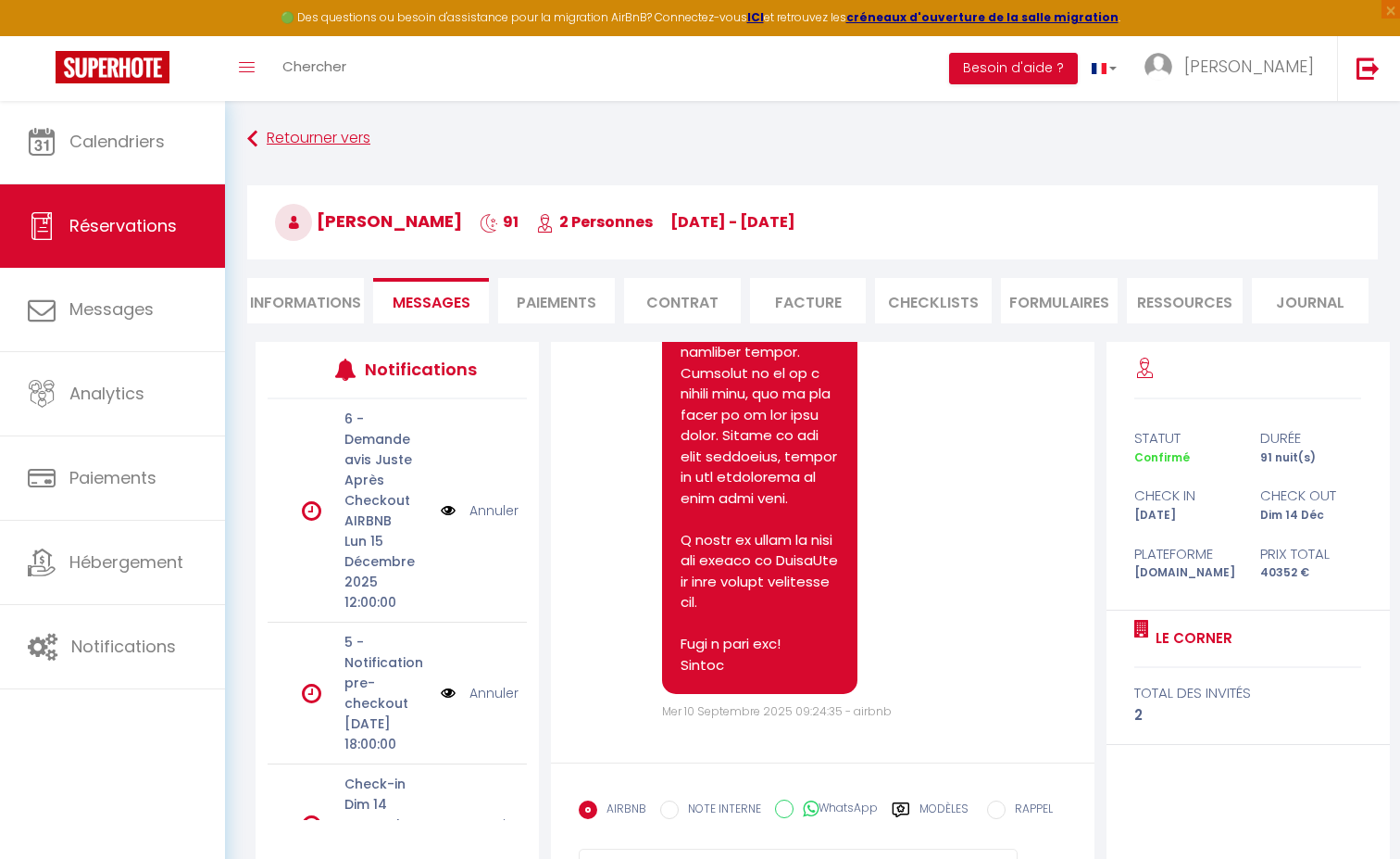
click at [333, 140] on link "Retourner vers" at bounding box center [812, 138] width 1131 height 33
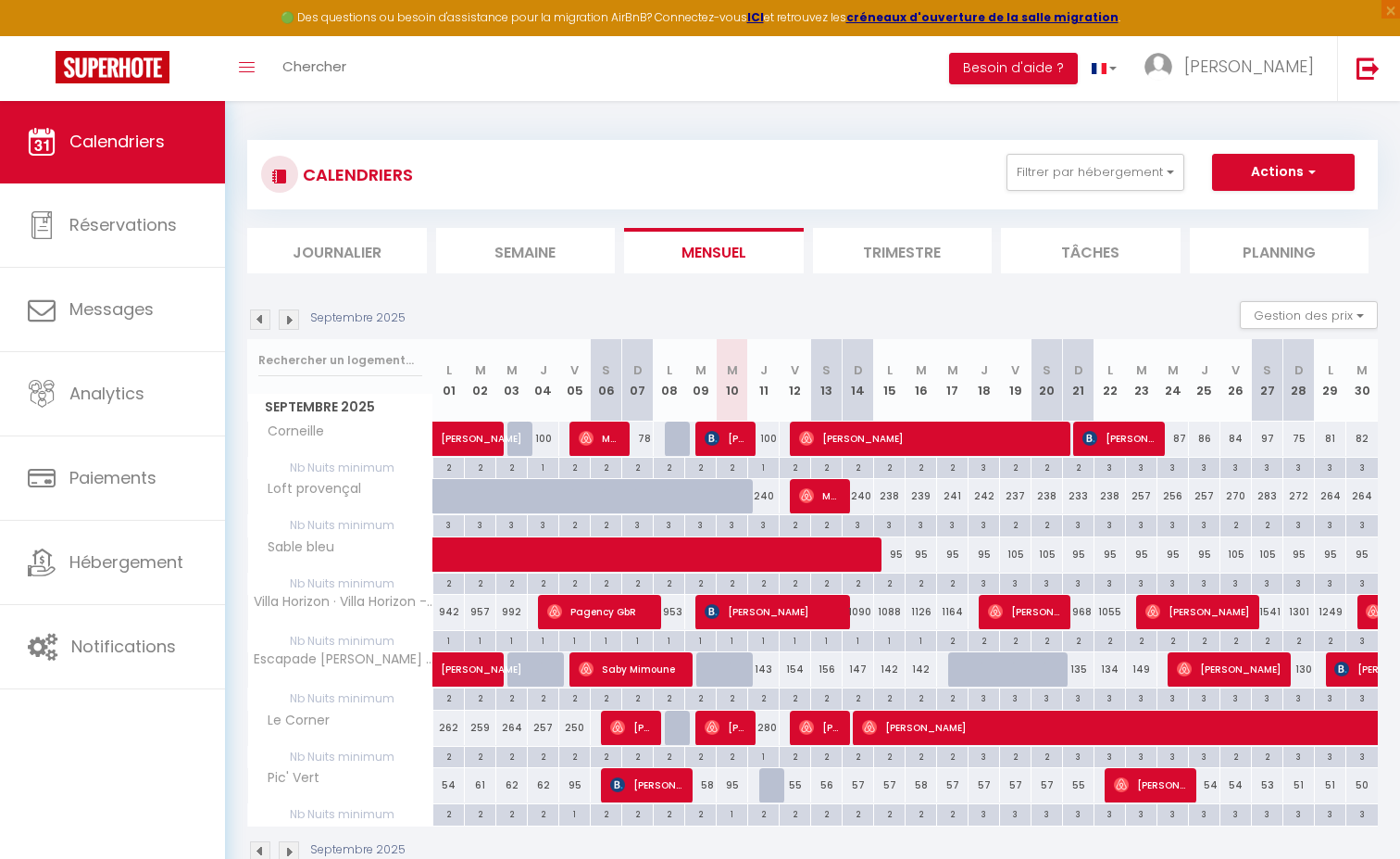
select select "OK"
select select "0"
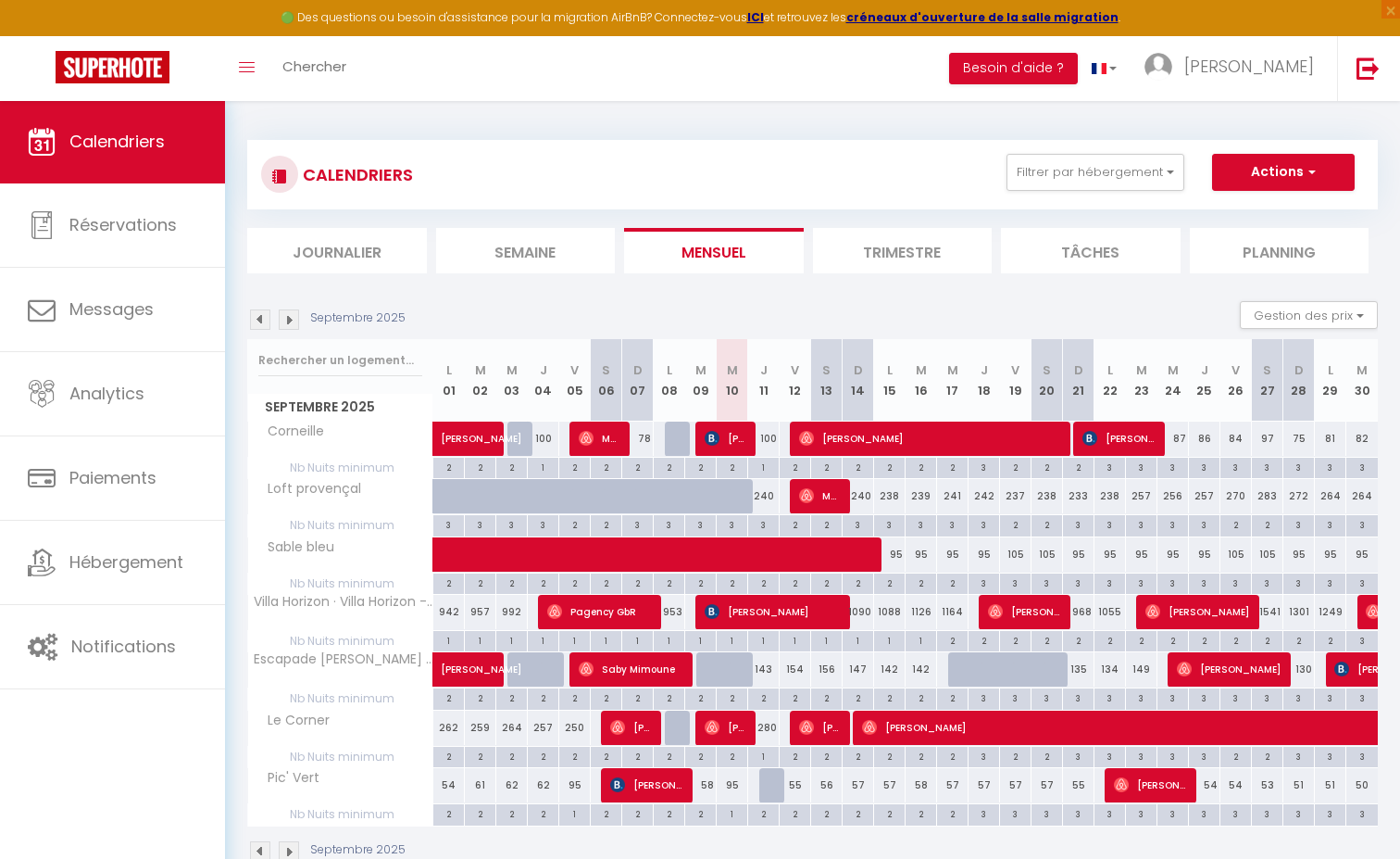
select select "1"
select select
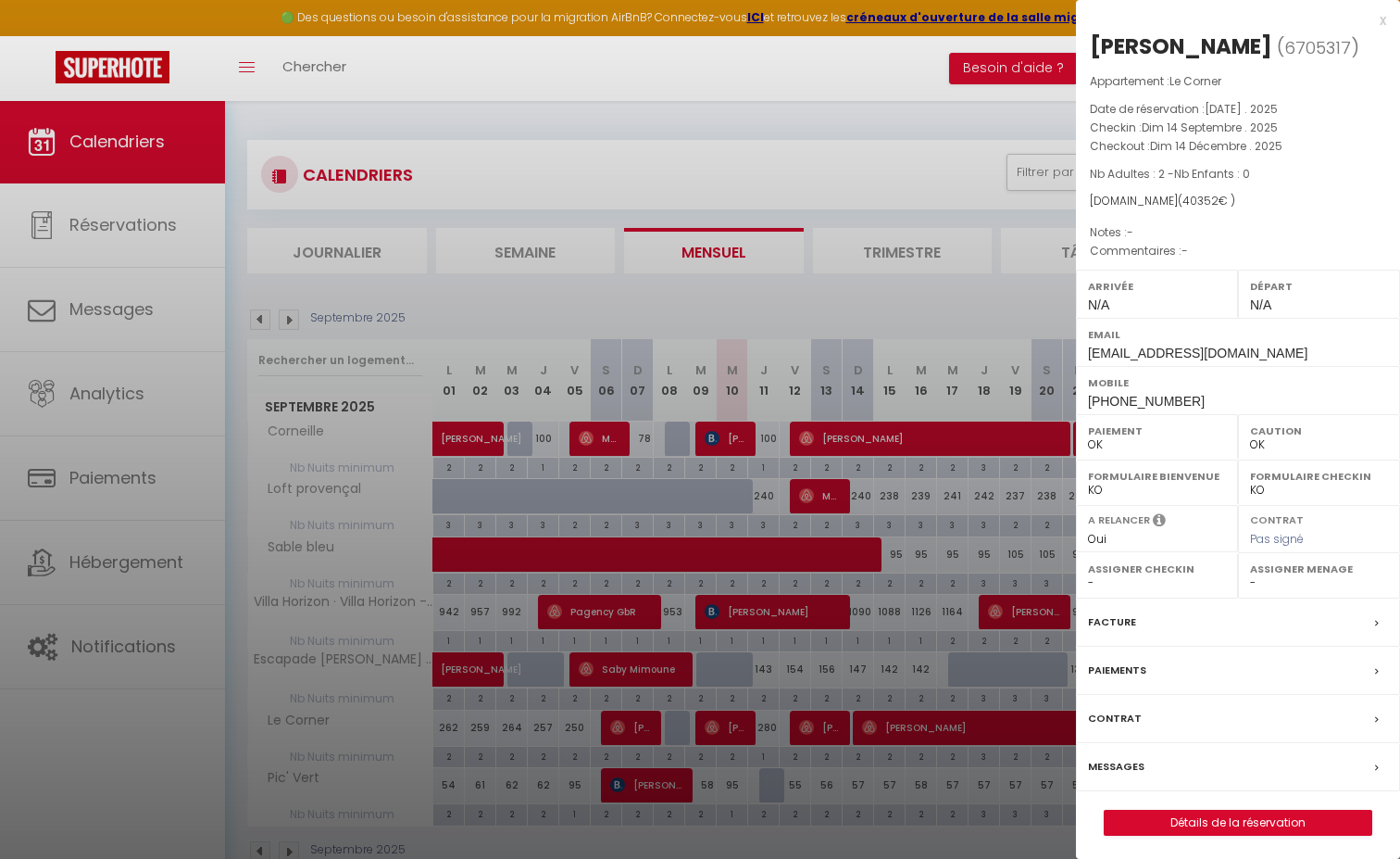
click at [1128, 777] on label "Messages" at bounding box center [1117, 766] width 57 height 20
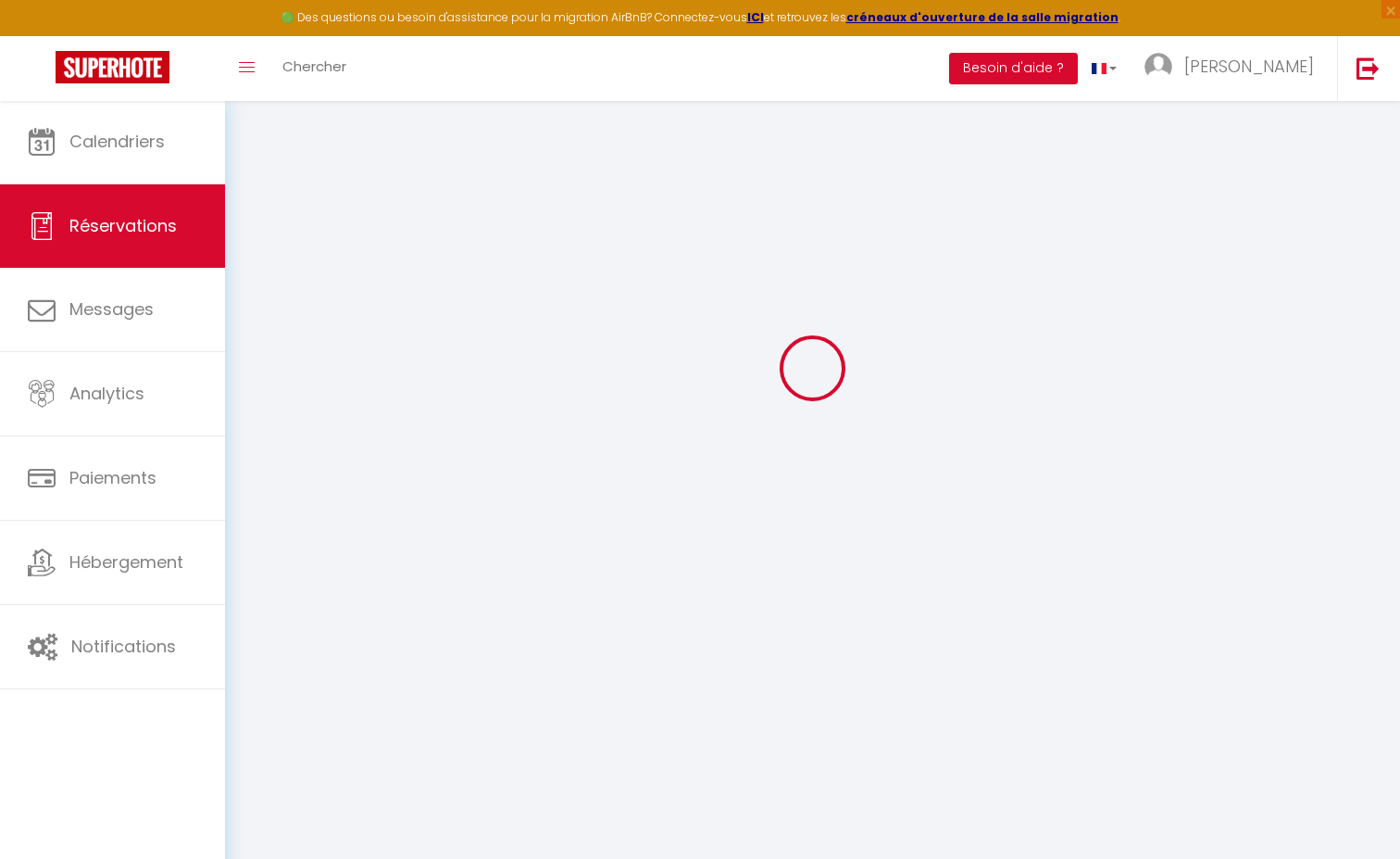
scroll to position [100, 0]
select select
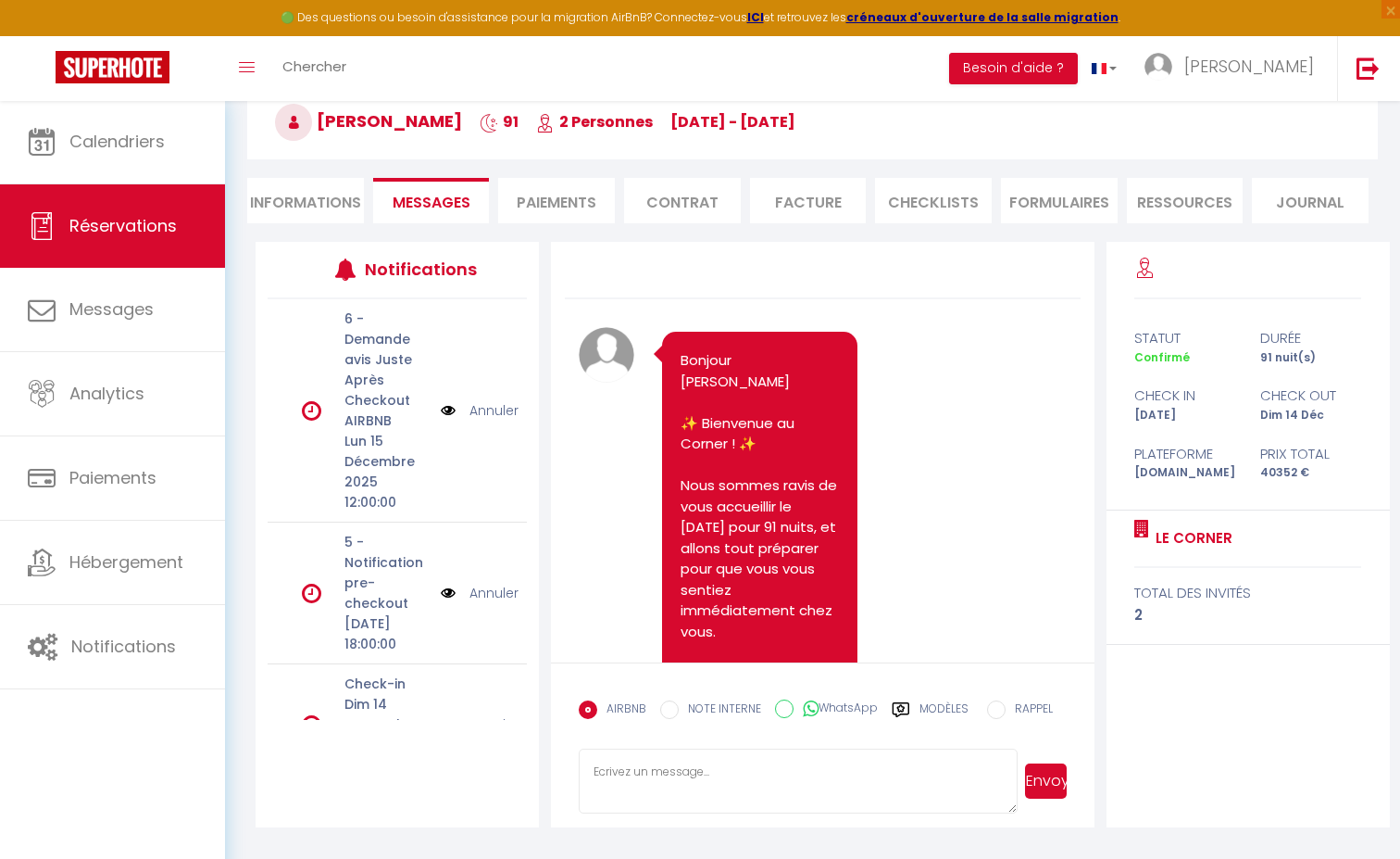
scroll to position [6661, 0]
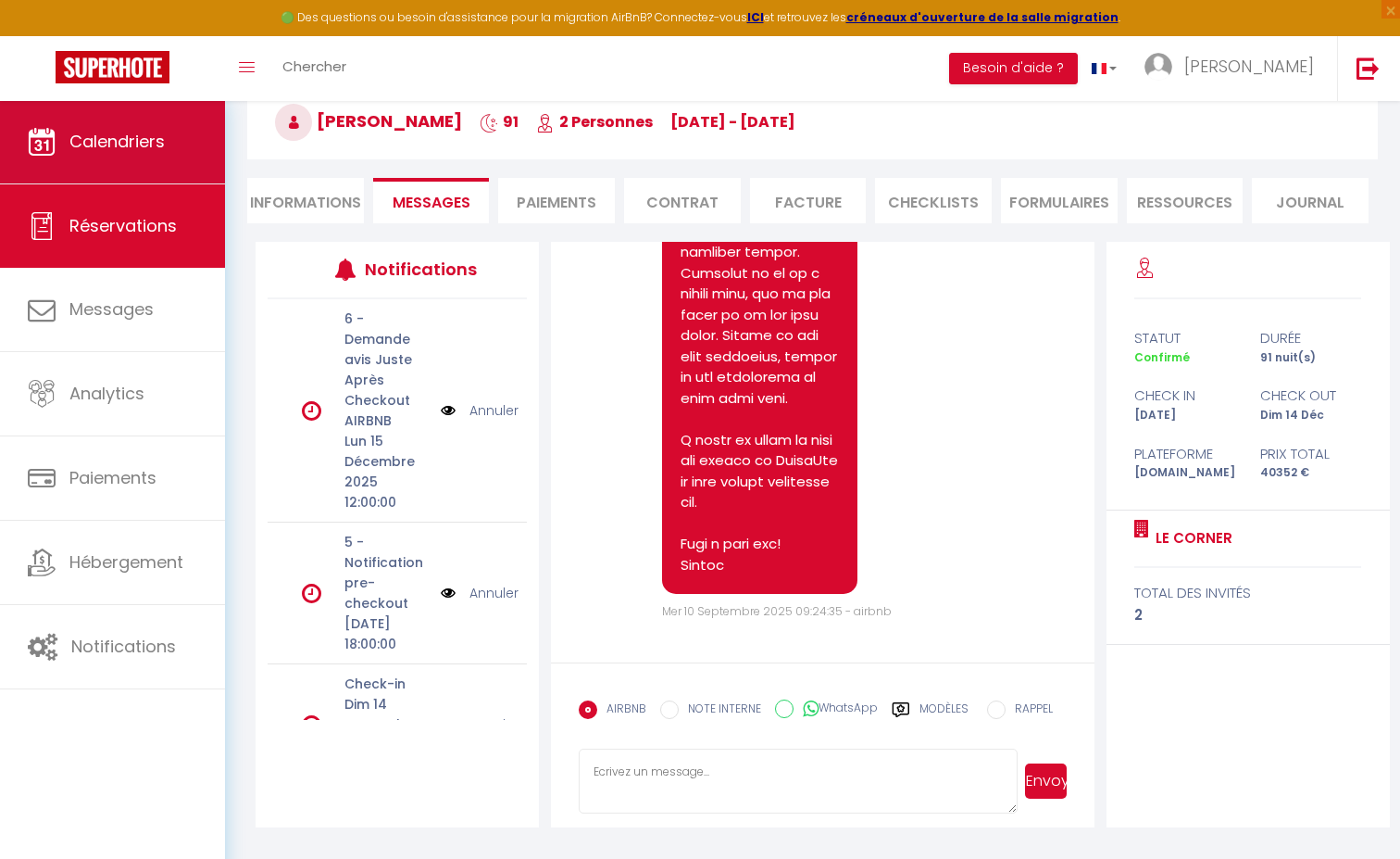
click at [133, 153] on span "Calendriers" at bounding box center [117, 141] width 96 height 23
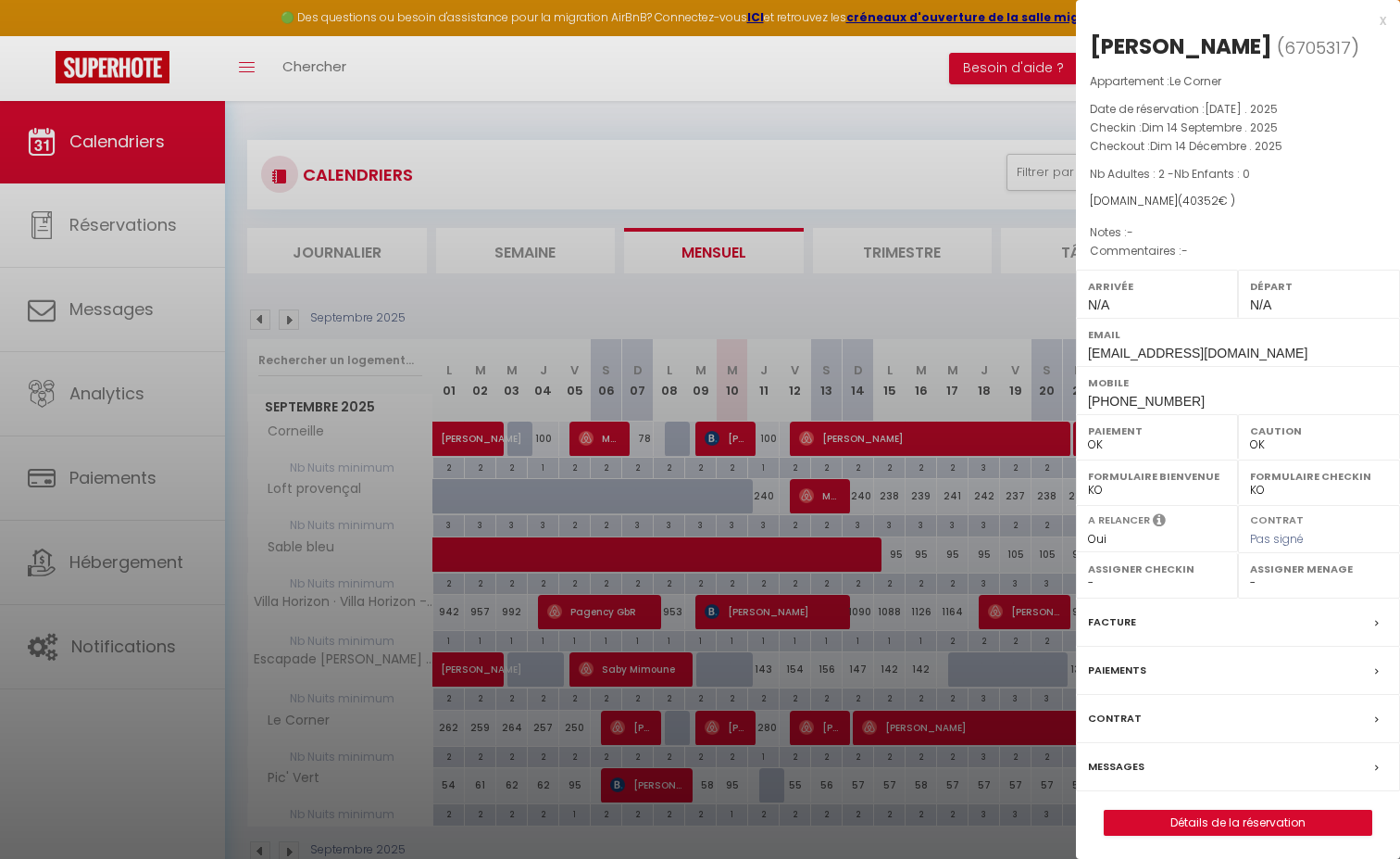
click at [1125, 777] on label "Messages" at bounding box center [1117, 766] width 57 height 20
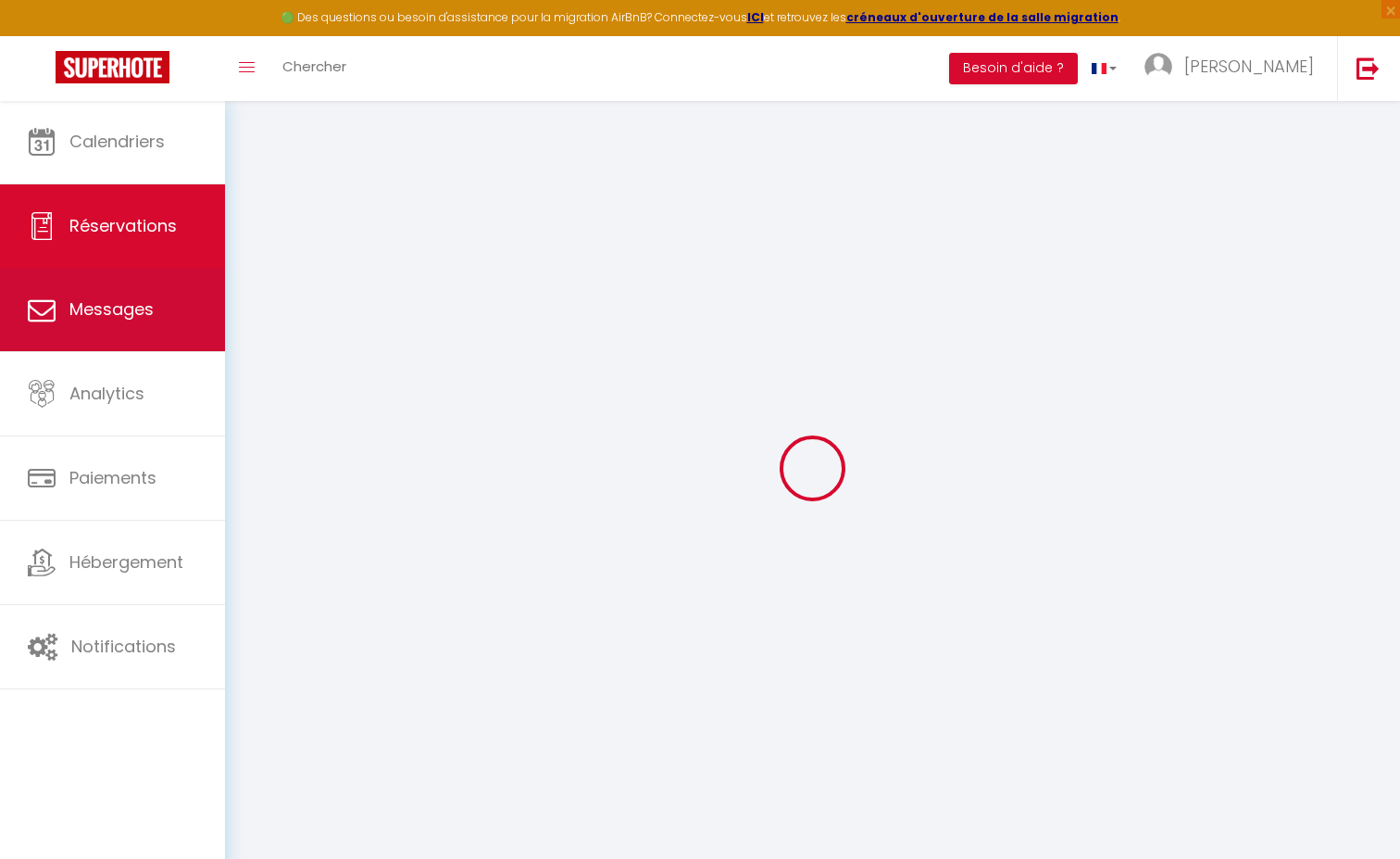
click at [148, 310] on span "Messages" at bounding box center [111, 309] width 84 height 23
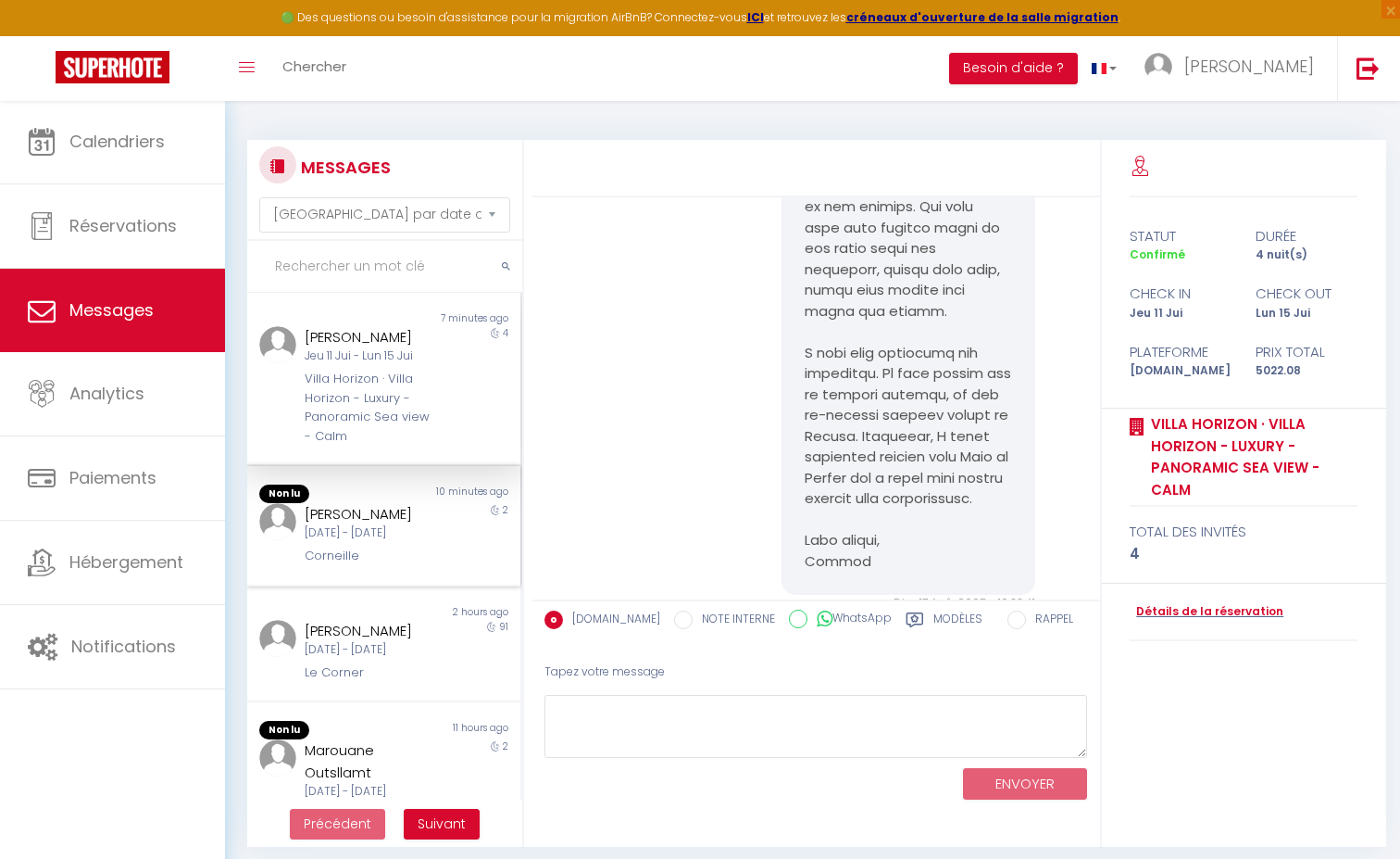
scroll to position [17549, 0]
click at [366, 620] on div "[PERSON_NAME]" at bounding box center [372, 631] width 136 height 22
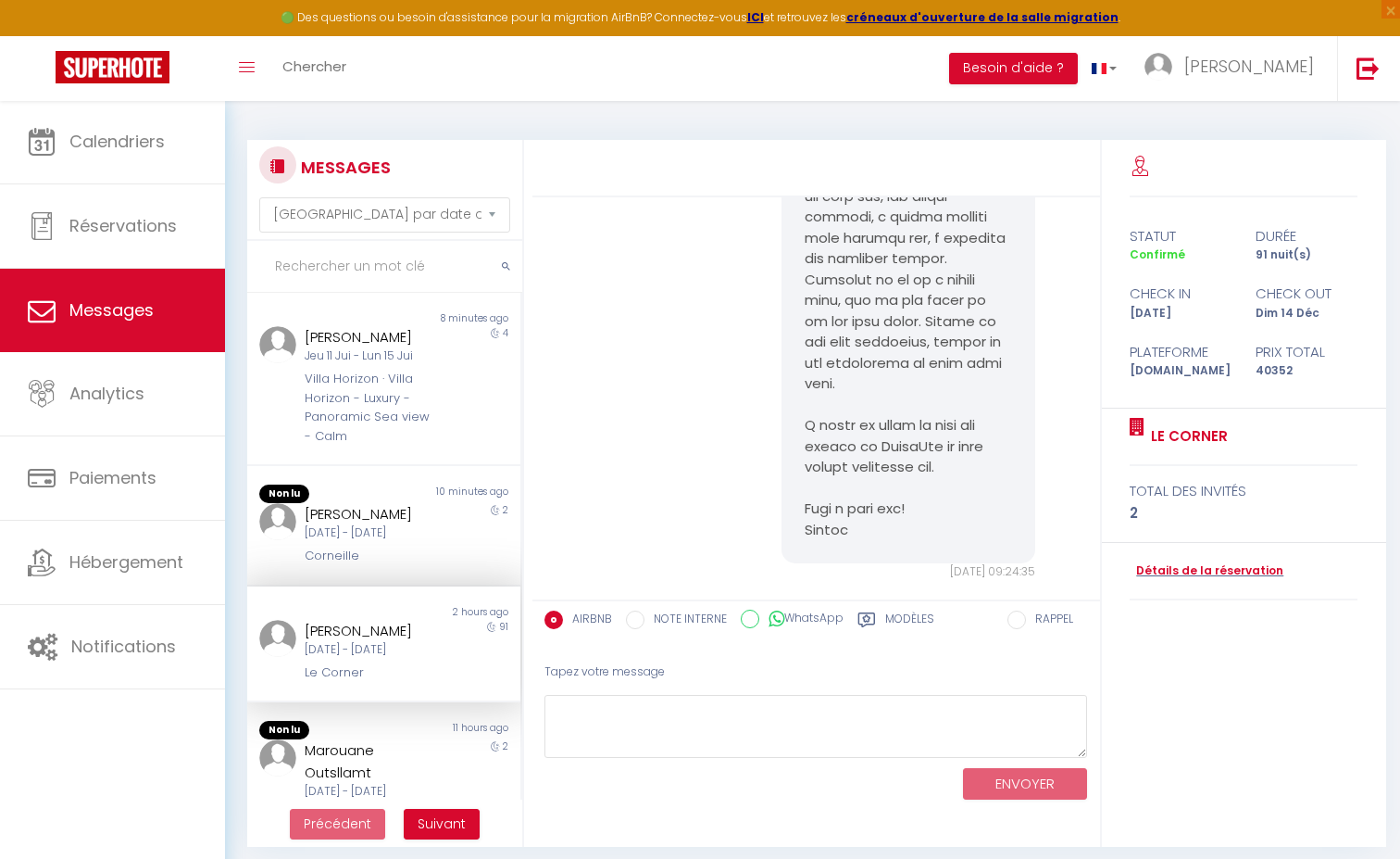
scroll to position [5400, 0]
click at [857, 734] on textarea at bounding box center [815, 726] width 543 height 64
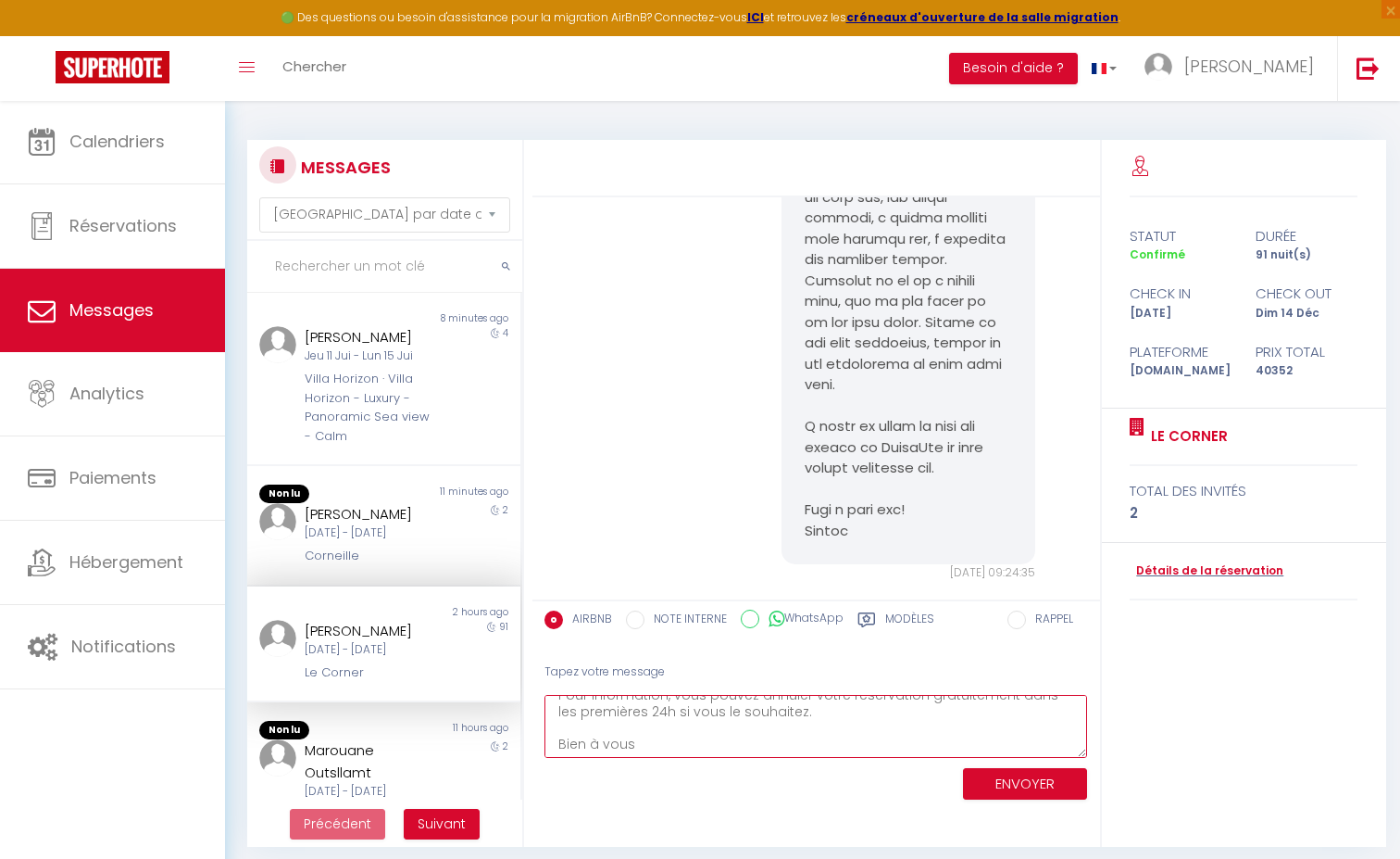
scroll to position [29, 0]
click at [865, 713] on textarea "Bonjour [PERSON_NAME], Pour information, vous pouvez annuler votre réservation …" at bounding box center [815, 726] width 543 height 64
drag, startPoint x: 785, startPoint y: 732, endPoint x: 1019, endPoint y: 729, distance: 234.0
click at [1019, 729] on textarea "Bonjour [PERSON_NAME], Pour information, vous pouvez annuler votre réservation …" at bounding box center [815, 726] width 543 height 64
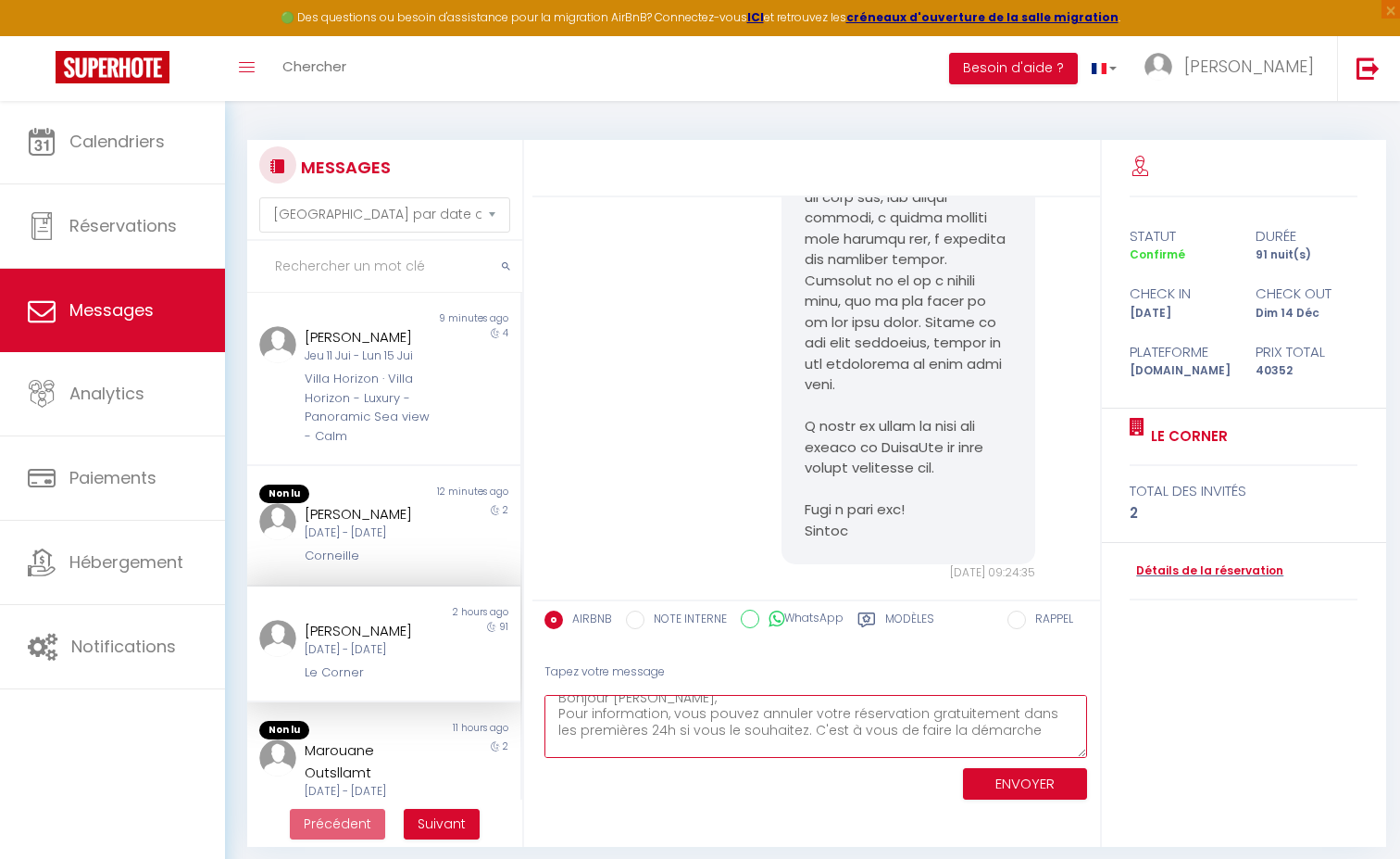
drag, startPoint x: 967, startPoint y: 728, endPoint x: 814, endPoint y: 729, distance: 153.0
click at [814, 729] on textarea "Bonjour [PERSON_NAME], Pour information, vous pouvez annuler votre réservation …" at bounding box center [815, 726] width 543 height 64
click at [1044, 780] on button "ENVOYER" at bounding box center [1025, 784] width 124 height 32
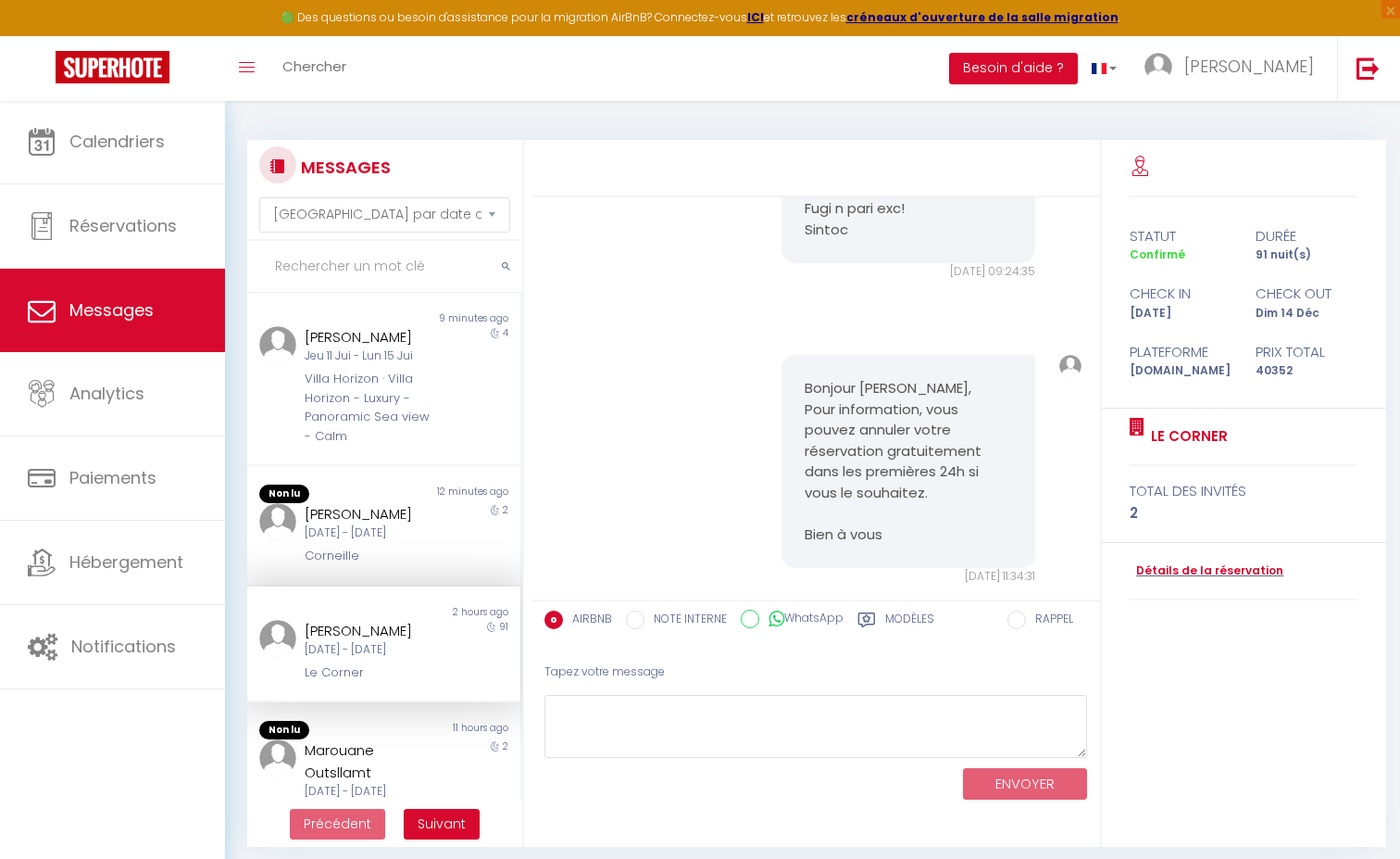
scroll to position [5699, 0]
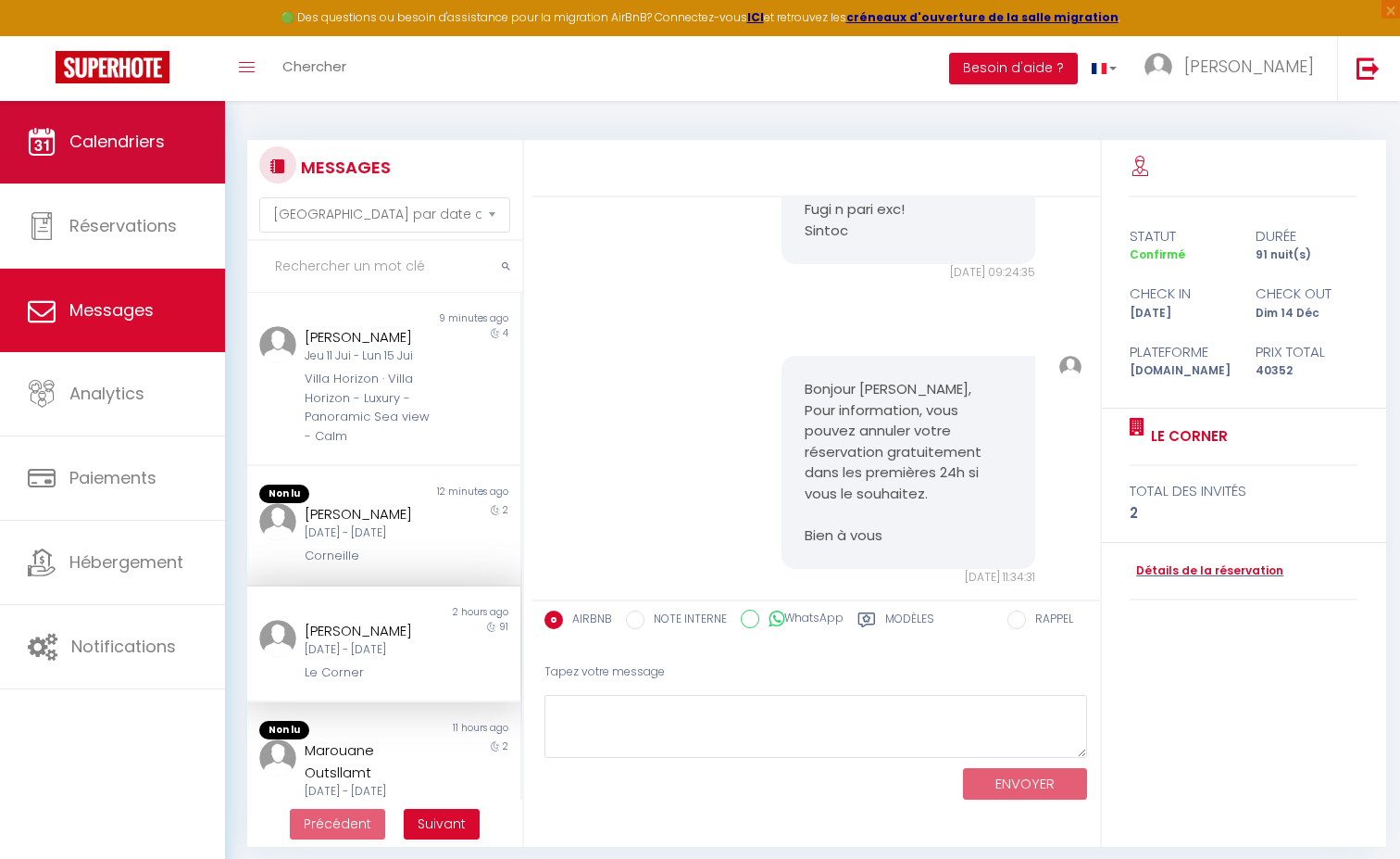
click at [107, 164] on link "Calendriers" at bounding box center [112, 141] width 225 height 83
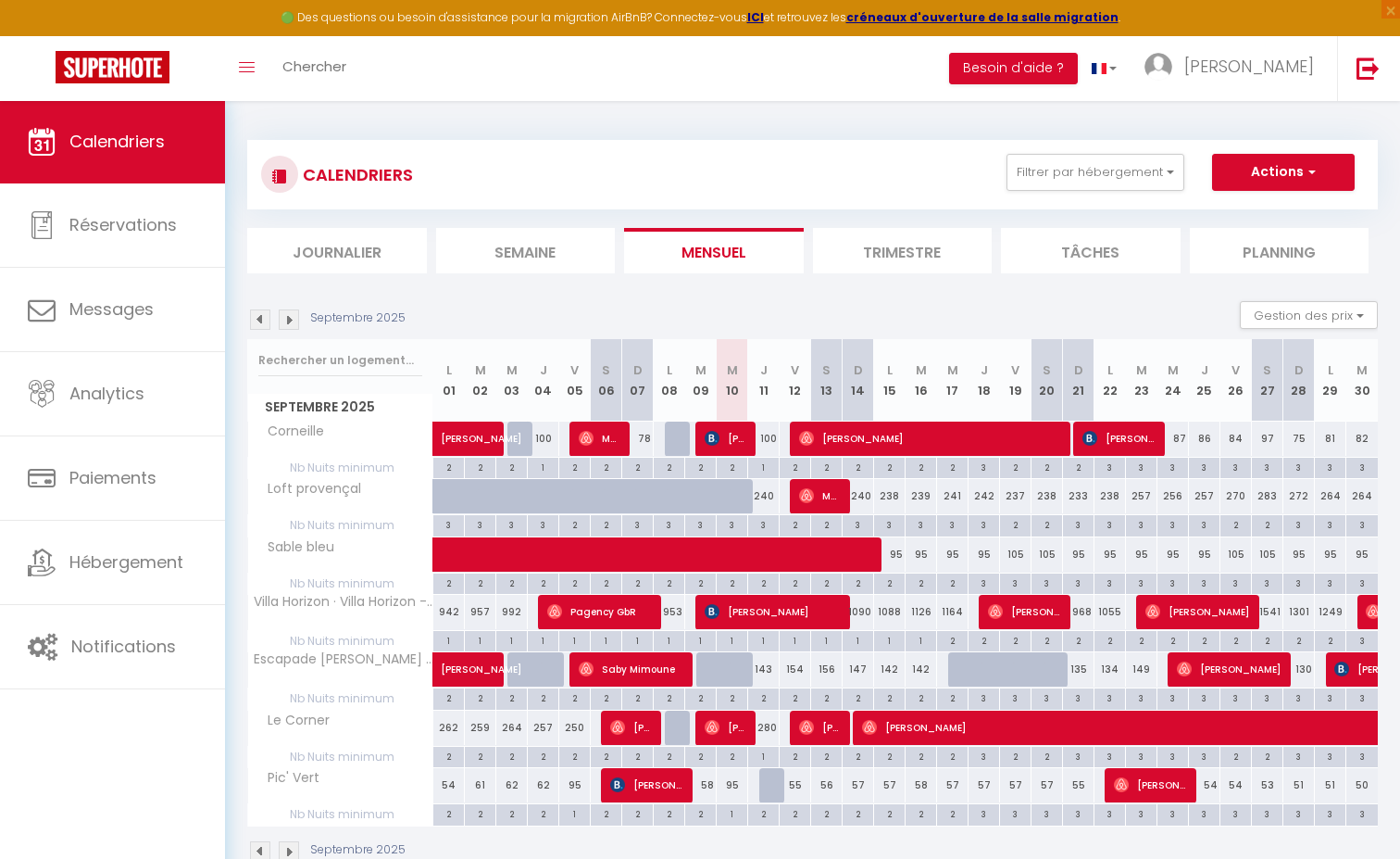
click at [736, 438] on span "[PERSON_NAME]" at bounding box center [725, 437] width 42 height 35
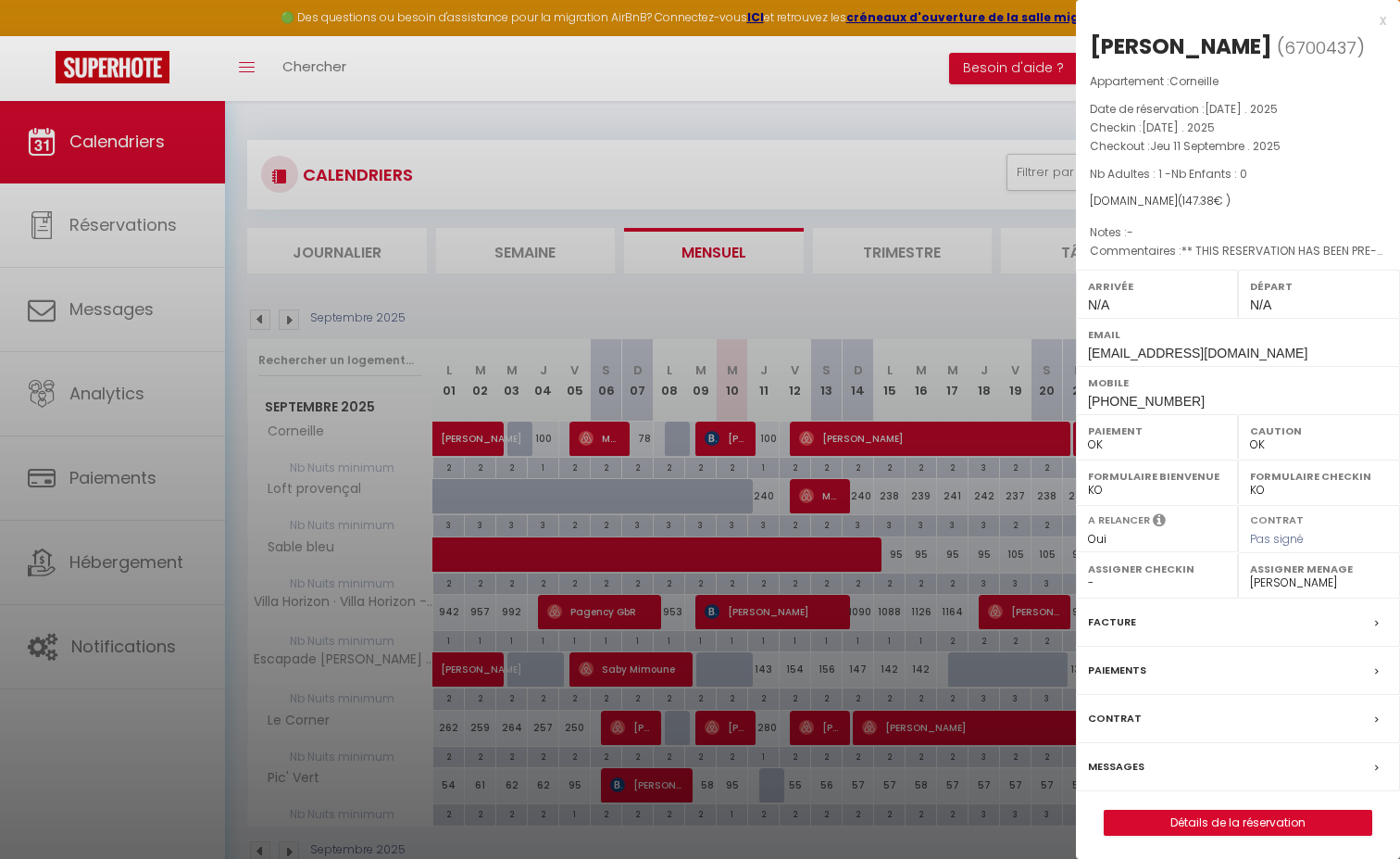
click at [1119, 751] on div "Messages" at bounding box center [1238, 766] width 324 height 48
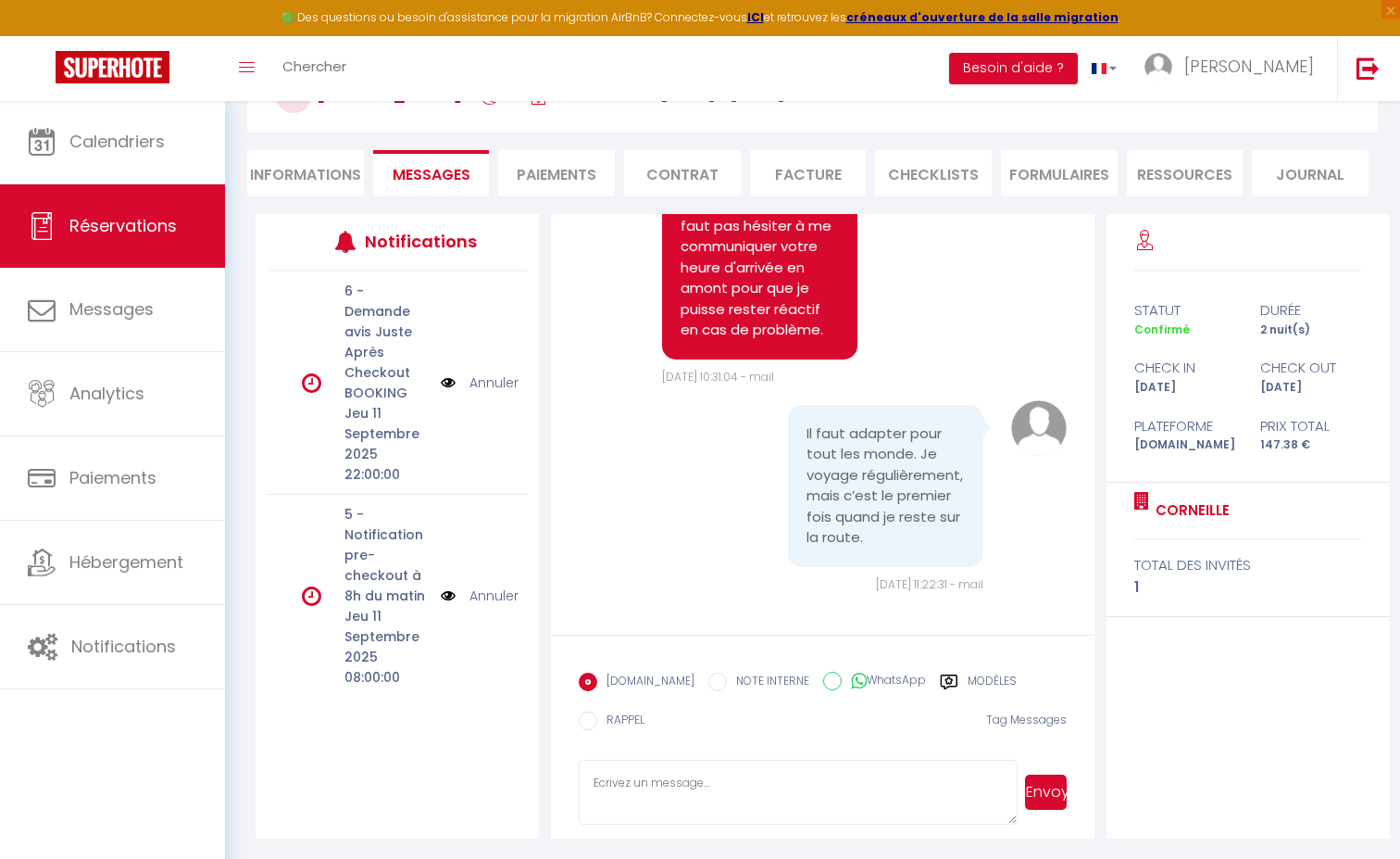
scroll to position [130, 0]
click at [826, 790] on textarea at bounding box center [798, 791] width 439 height 64
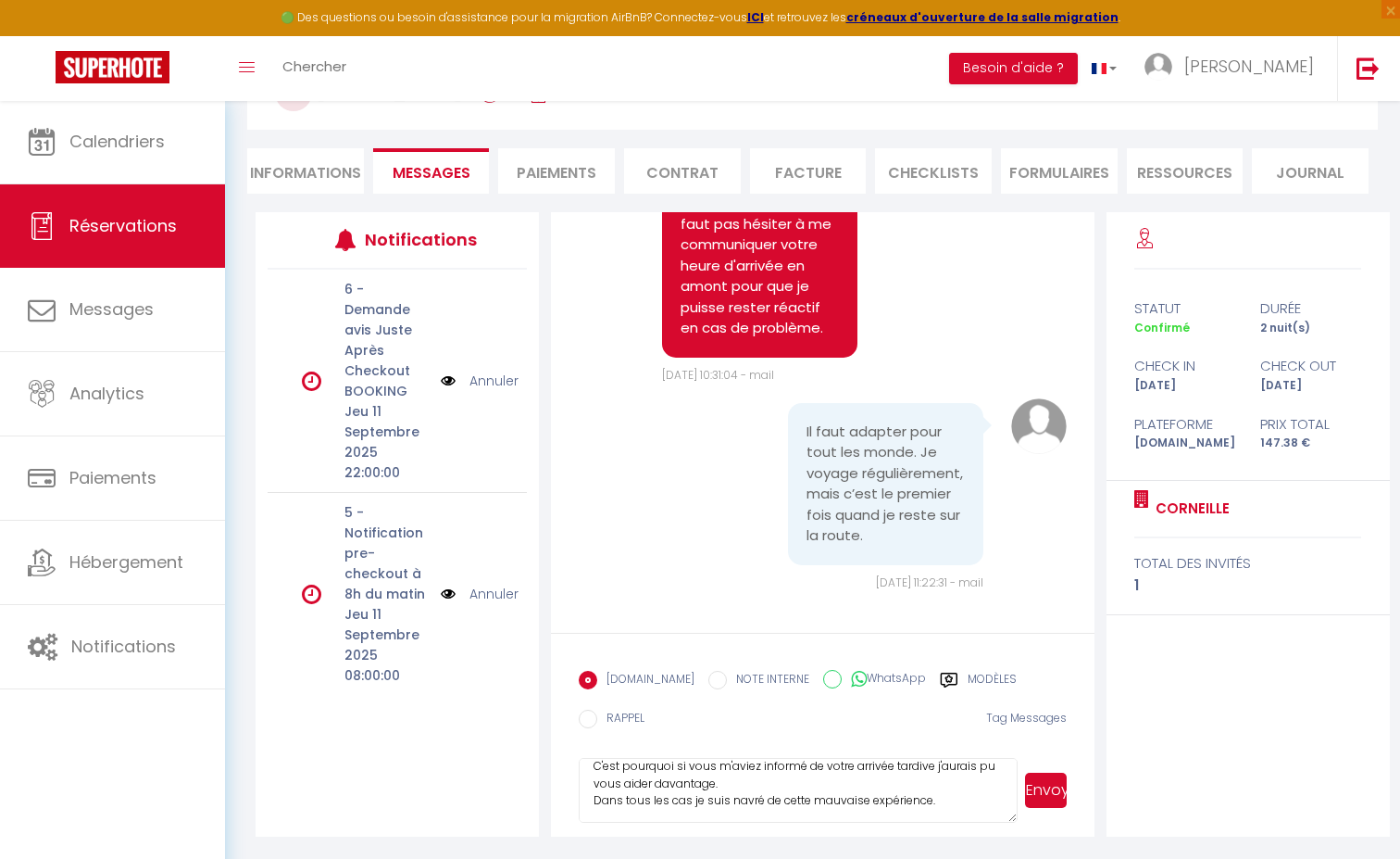
scroll to position [67, 0]
click at [1052, 790] on button "Envoyer" at bounding box center [1045, 790] width 42 height 35
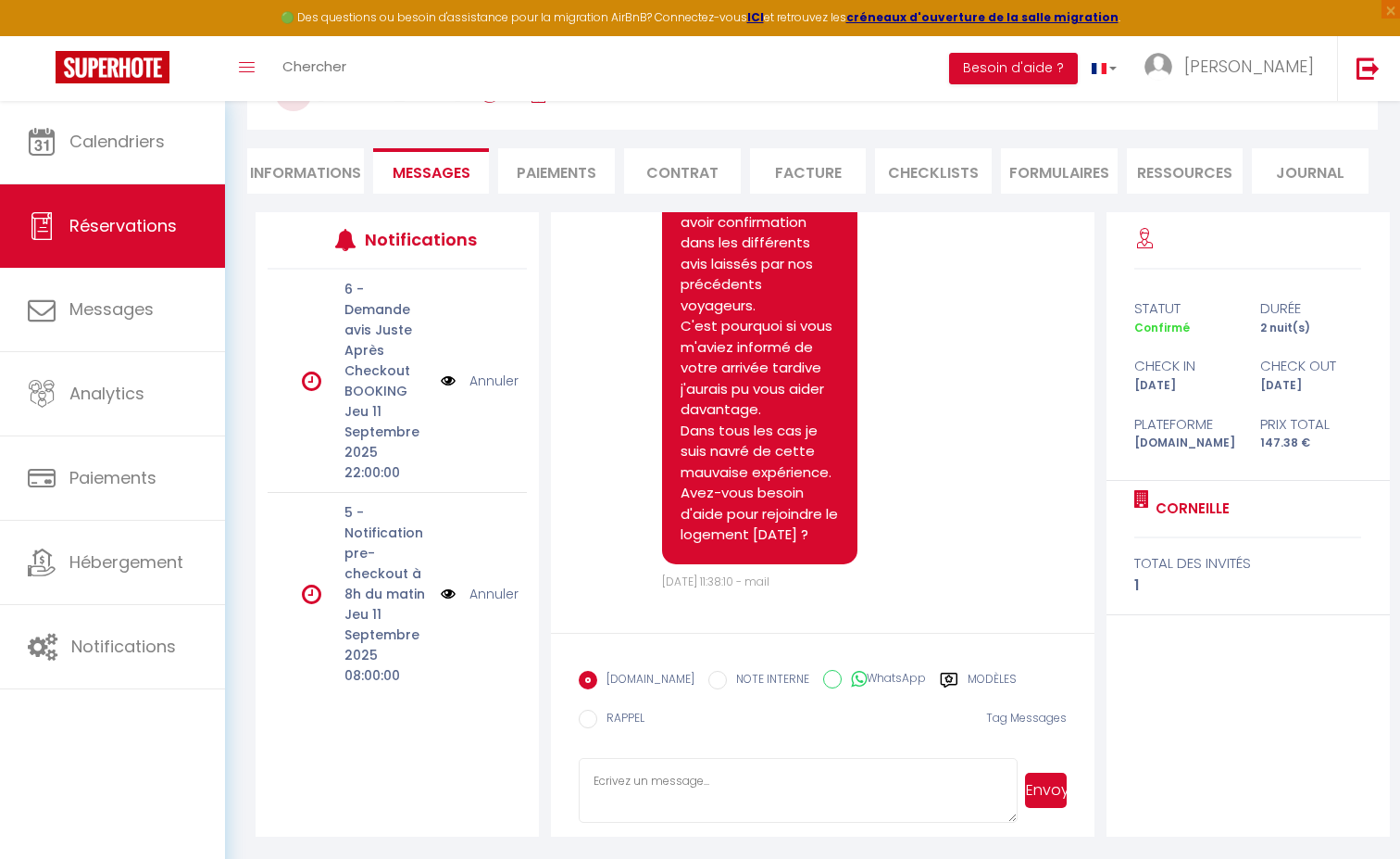
scroll to position [5055, 0]
click at [325, 174] on li "Informations" at bounding box center [305, 171] width 117 height 46
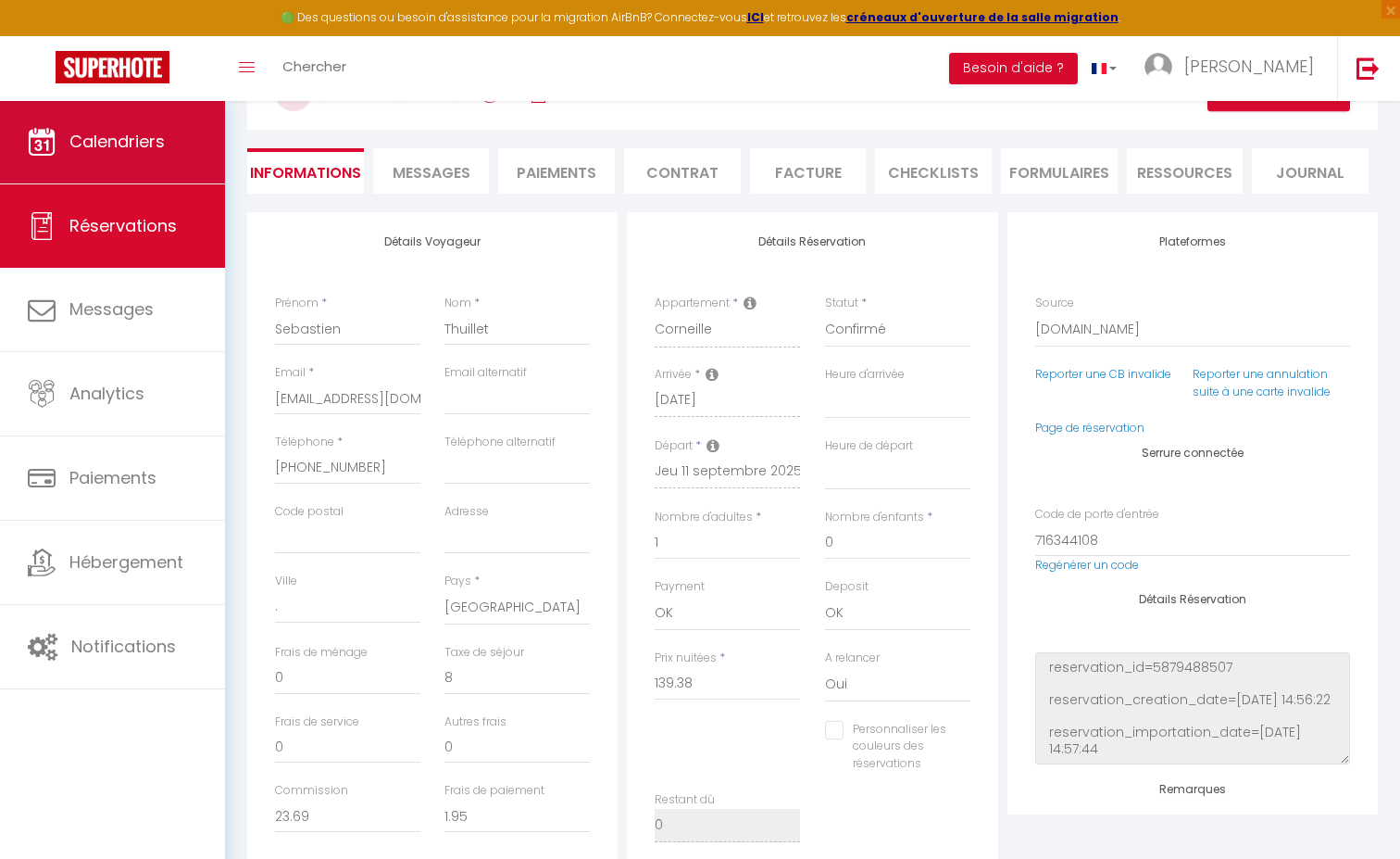
click at [173, 149] on link "Calendriers" at bounding box center [112, 141] width 225 height 83
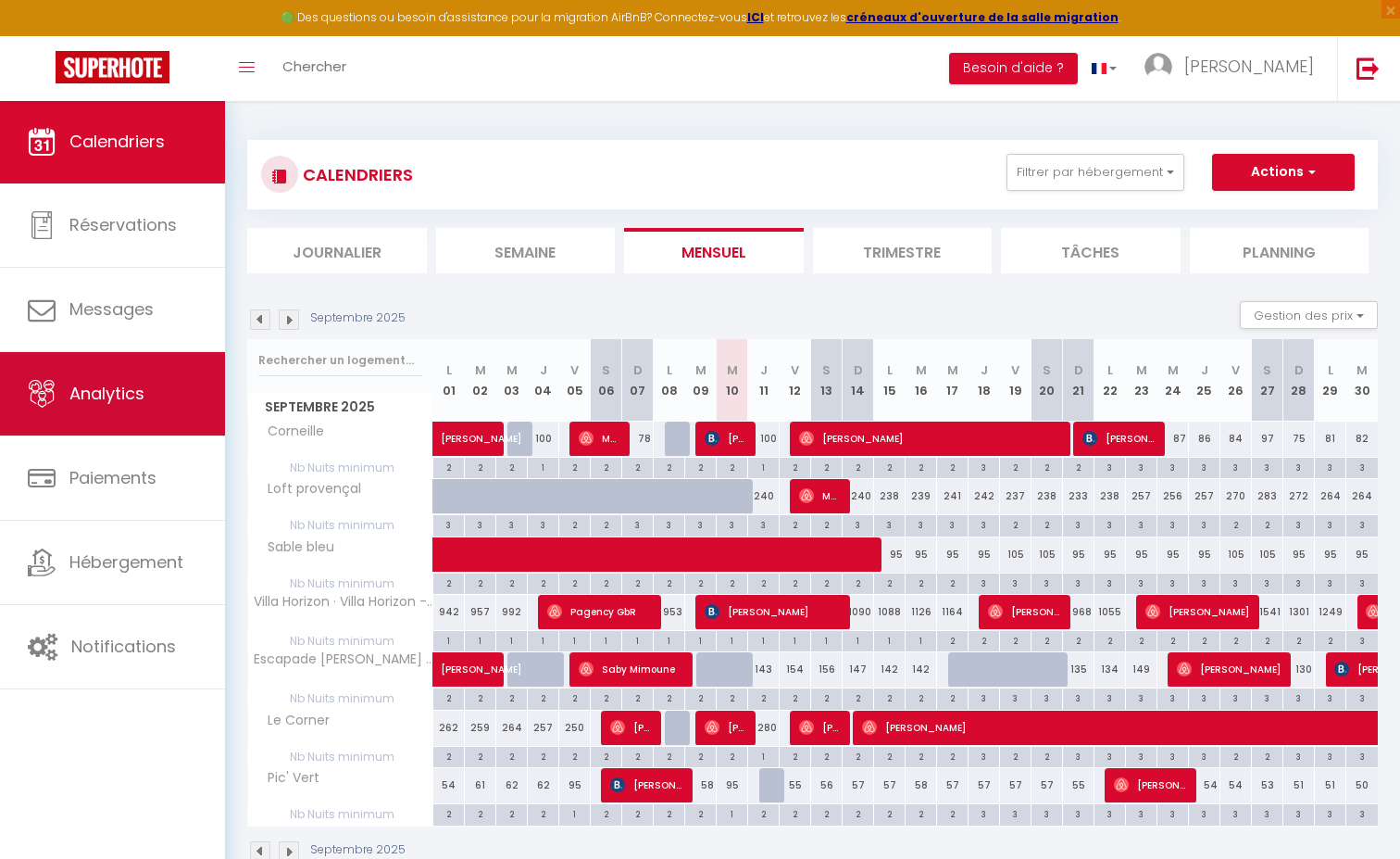
click at [103, 405] on span "Analytics" at bounding box center [106, 393] width 75 height 23
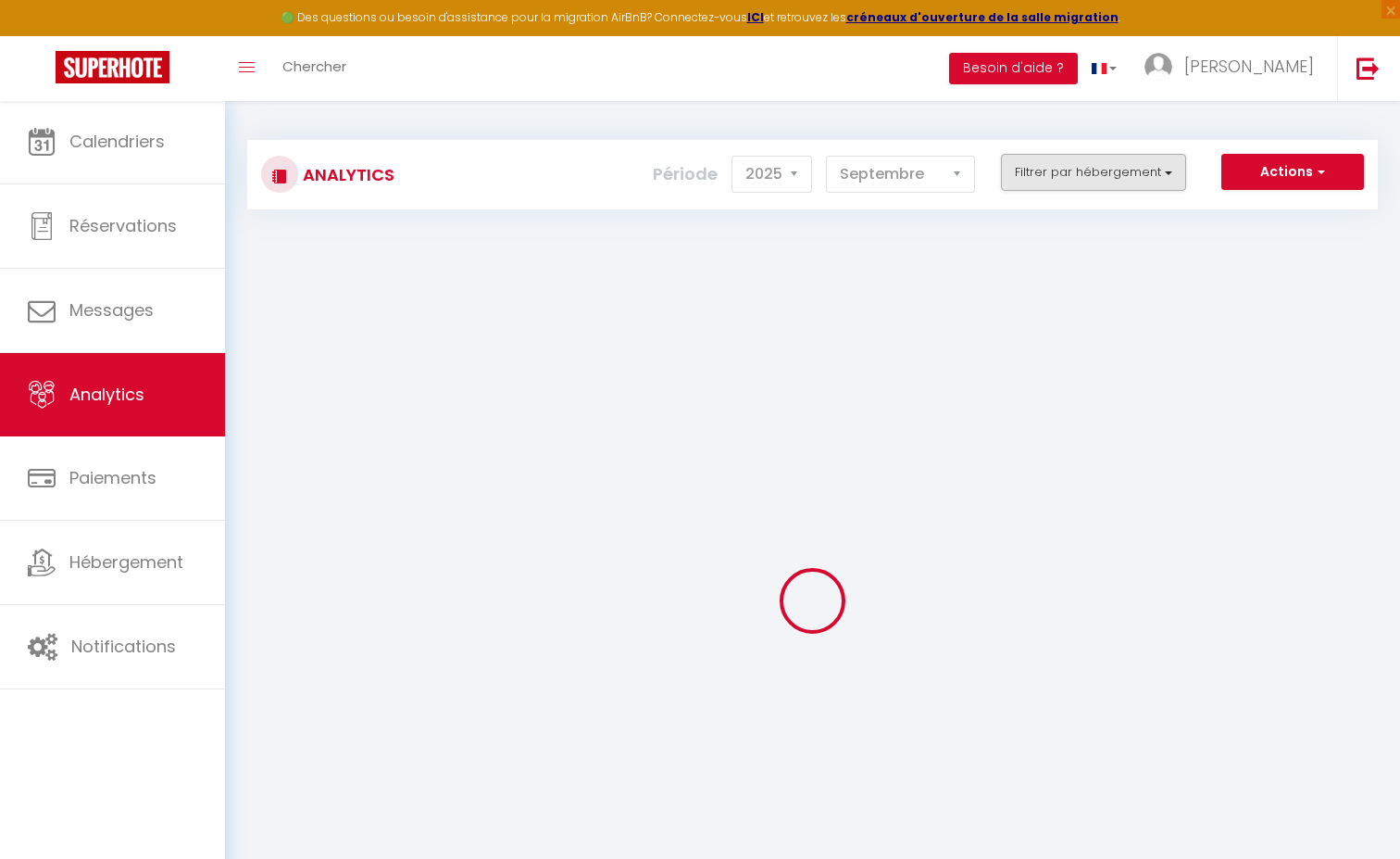
click at [1126, 173] on button "Filtrer par hébergement" at bounding box center [1093, 172] width 185 height 37
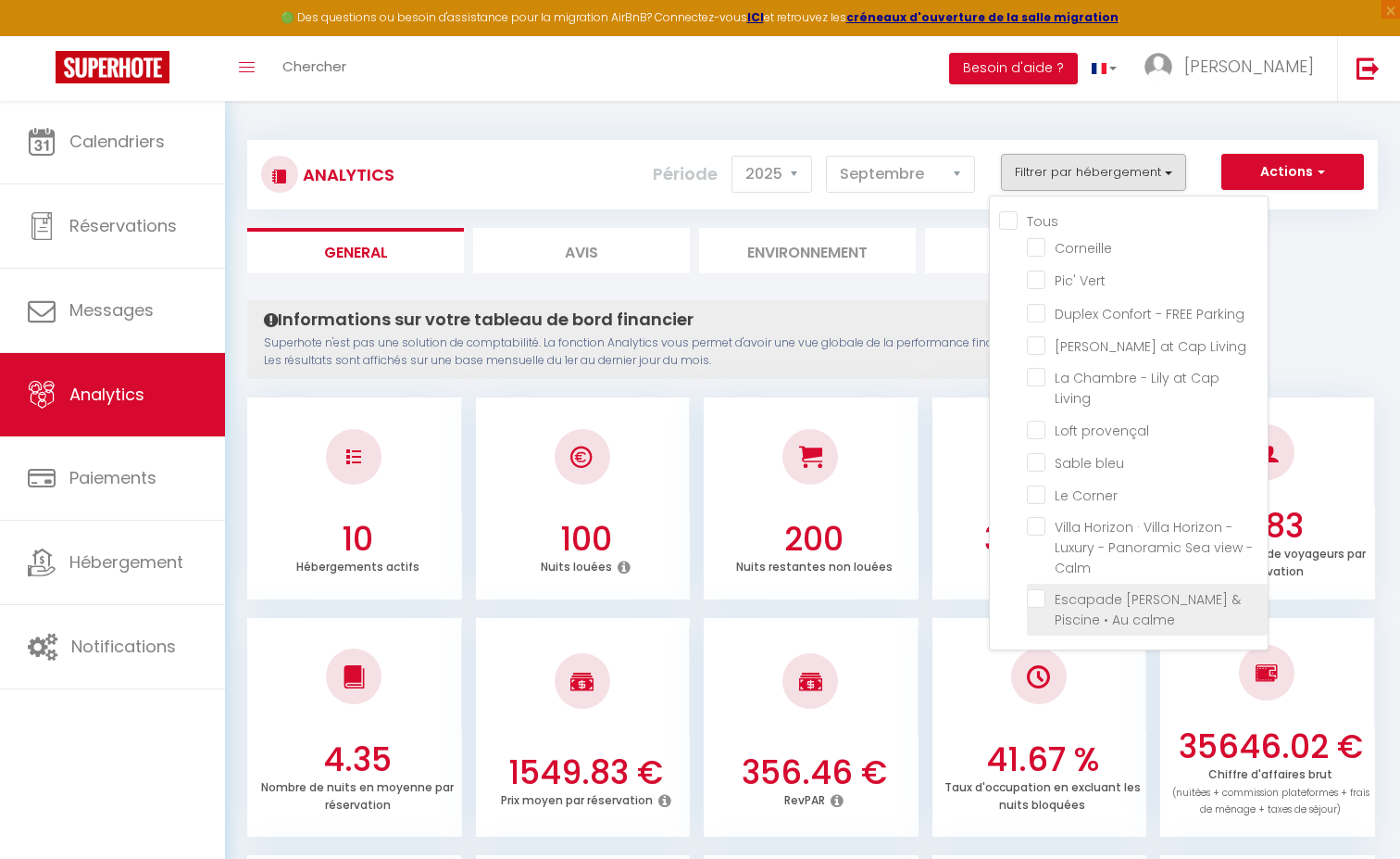
click at [1043, 589] on calme "checkbox" at bounding box center [1147, 598] width 241 height 19
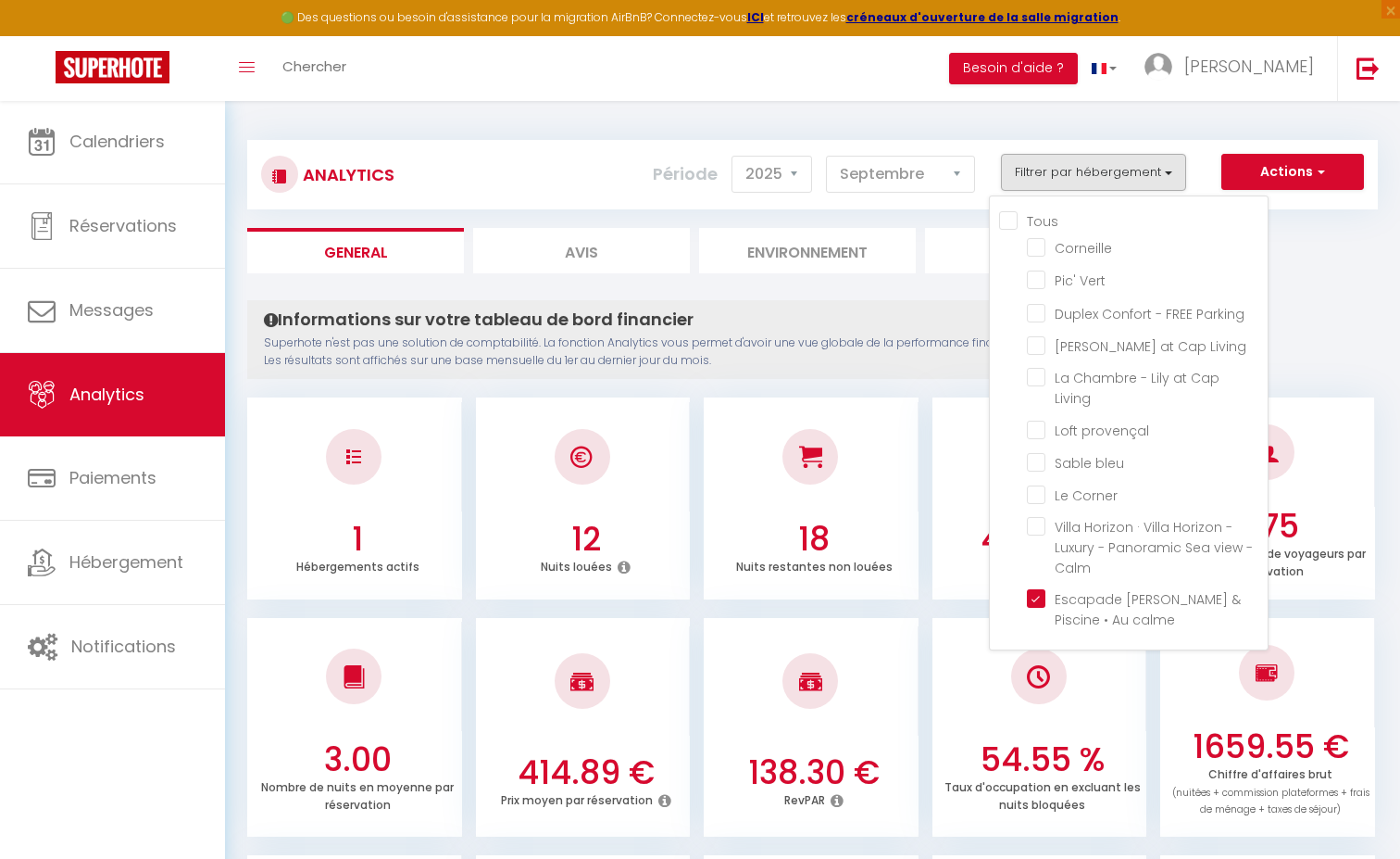
click at [734, 306] on div "Informations sur votre tableau de bord financier Superhote n'est pas une soluti…" at bounding box center [696, 338] width 898 height 79
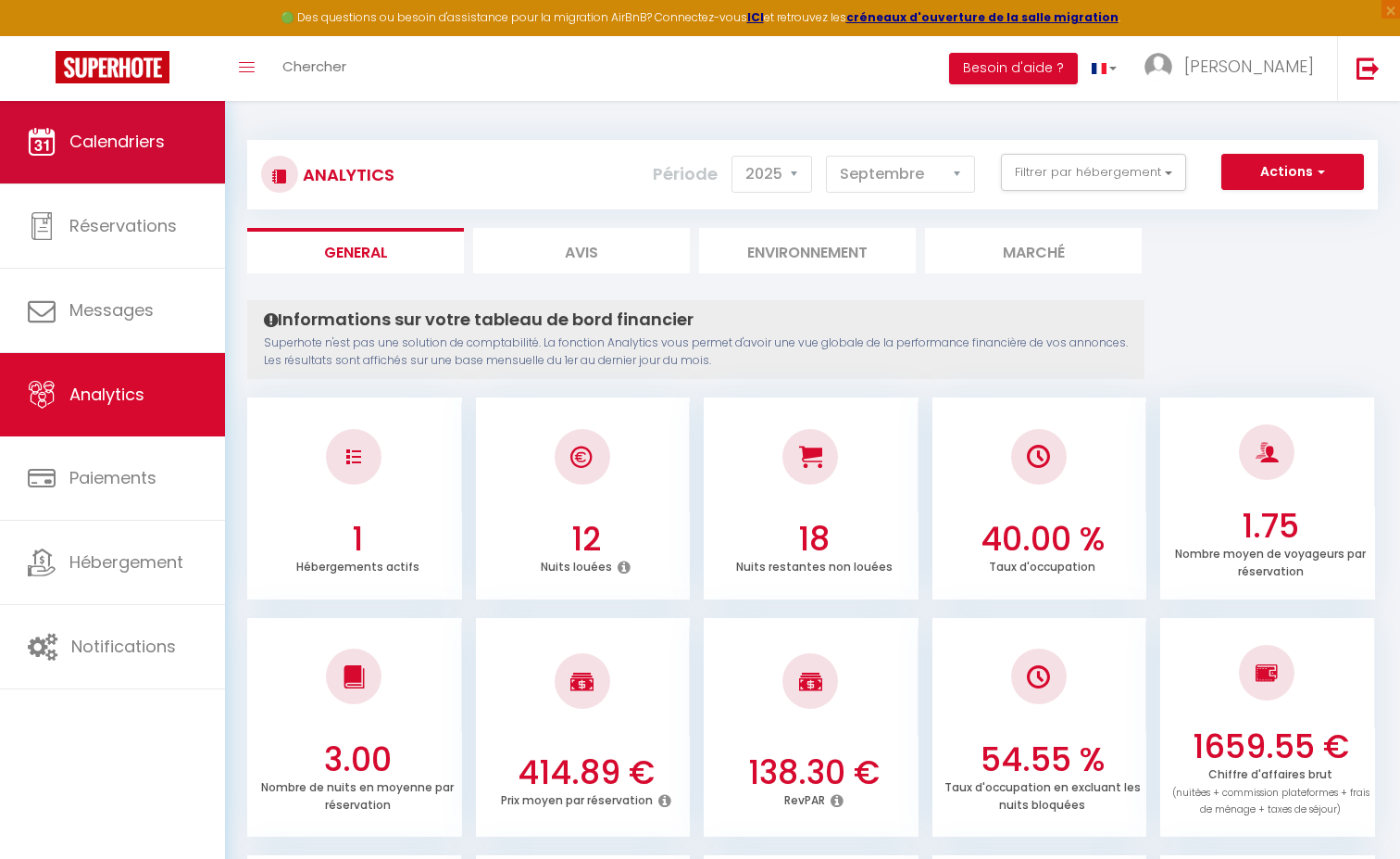
click at [108, 136] on span "Calendriers" at bounding box center [117, 141] width 96 height 23
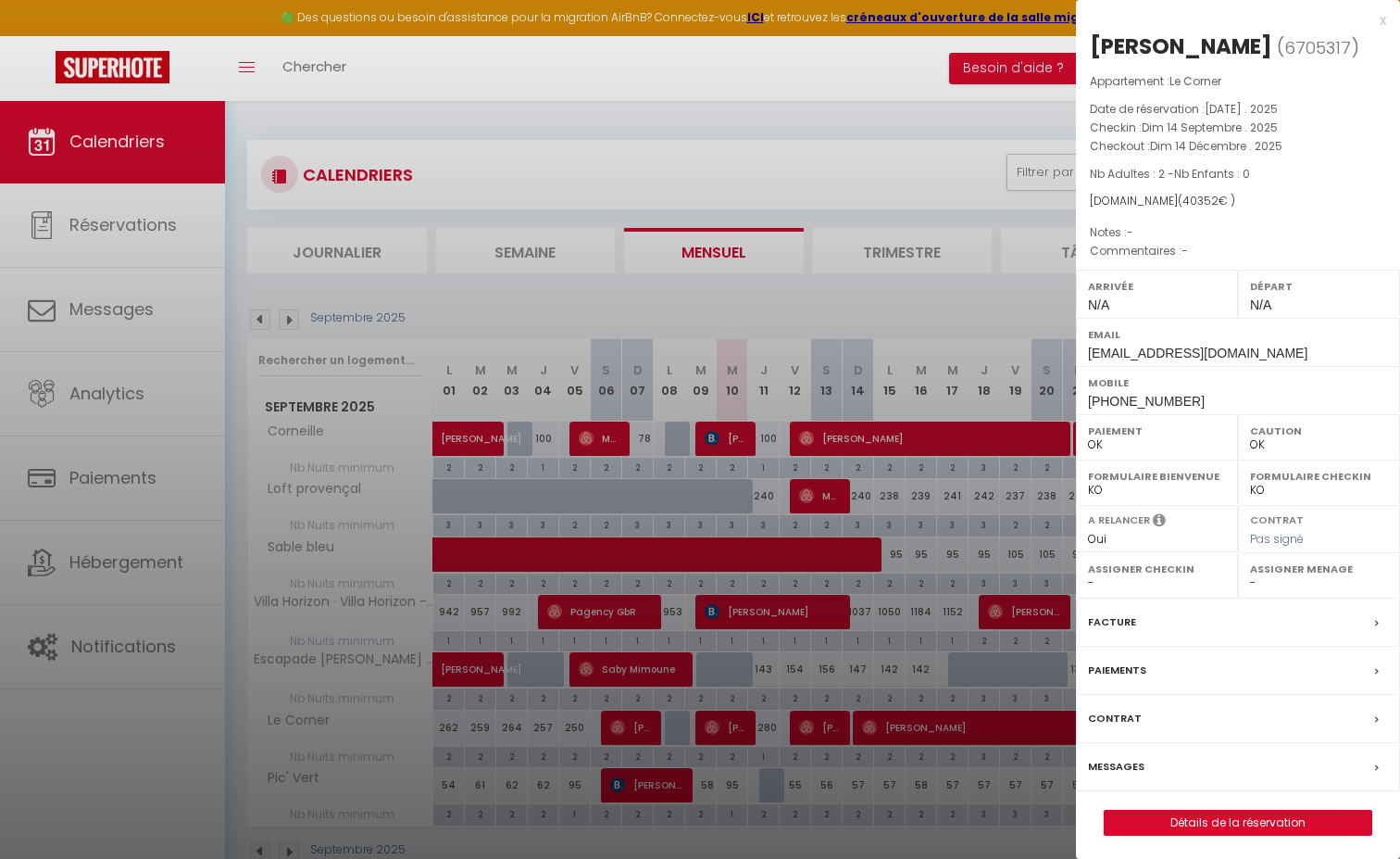
click at [1132, 777] on label "Messages" at bounding box center [1117, 766] width 57 height 20
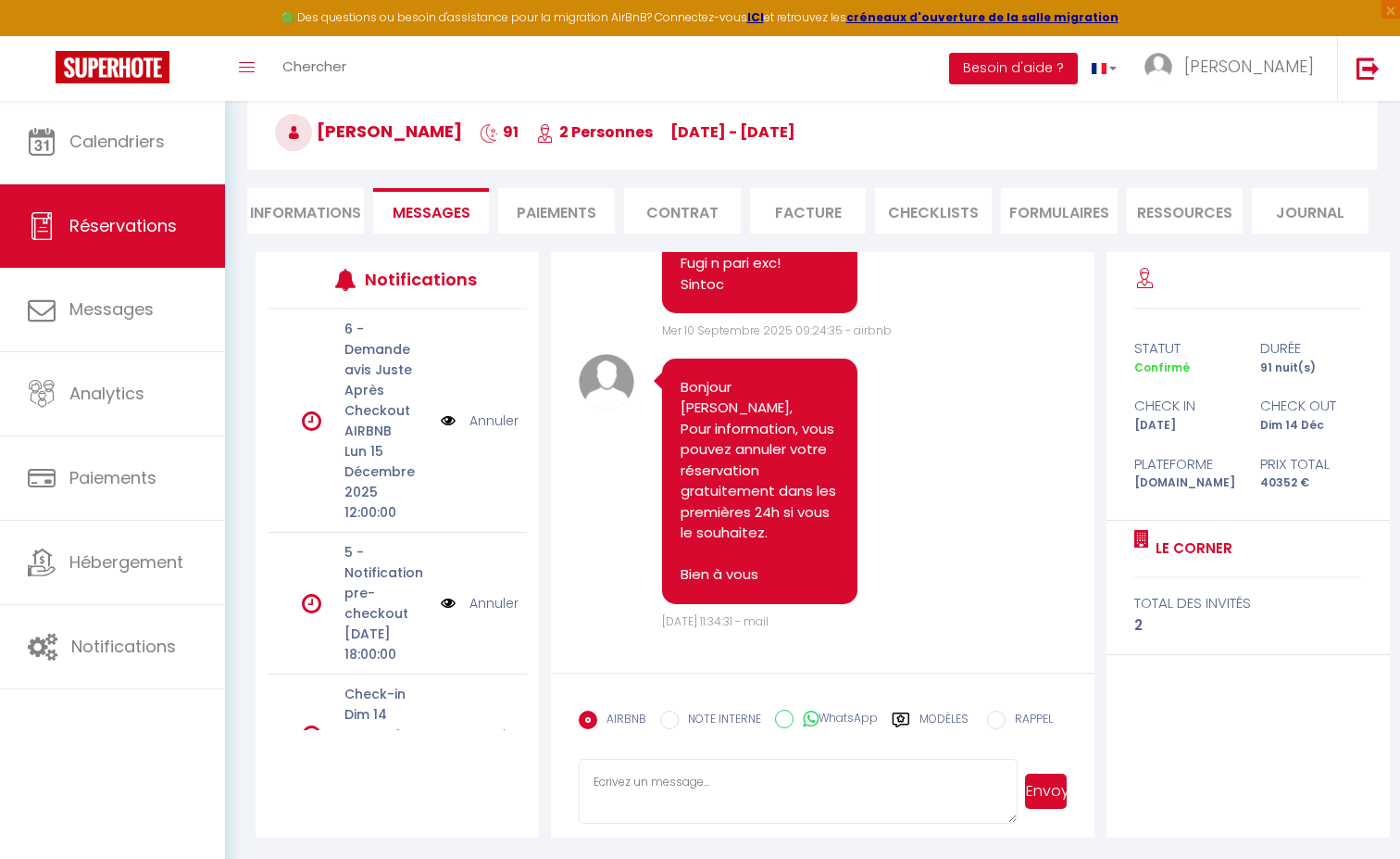
scroll to position [97, 0]
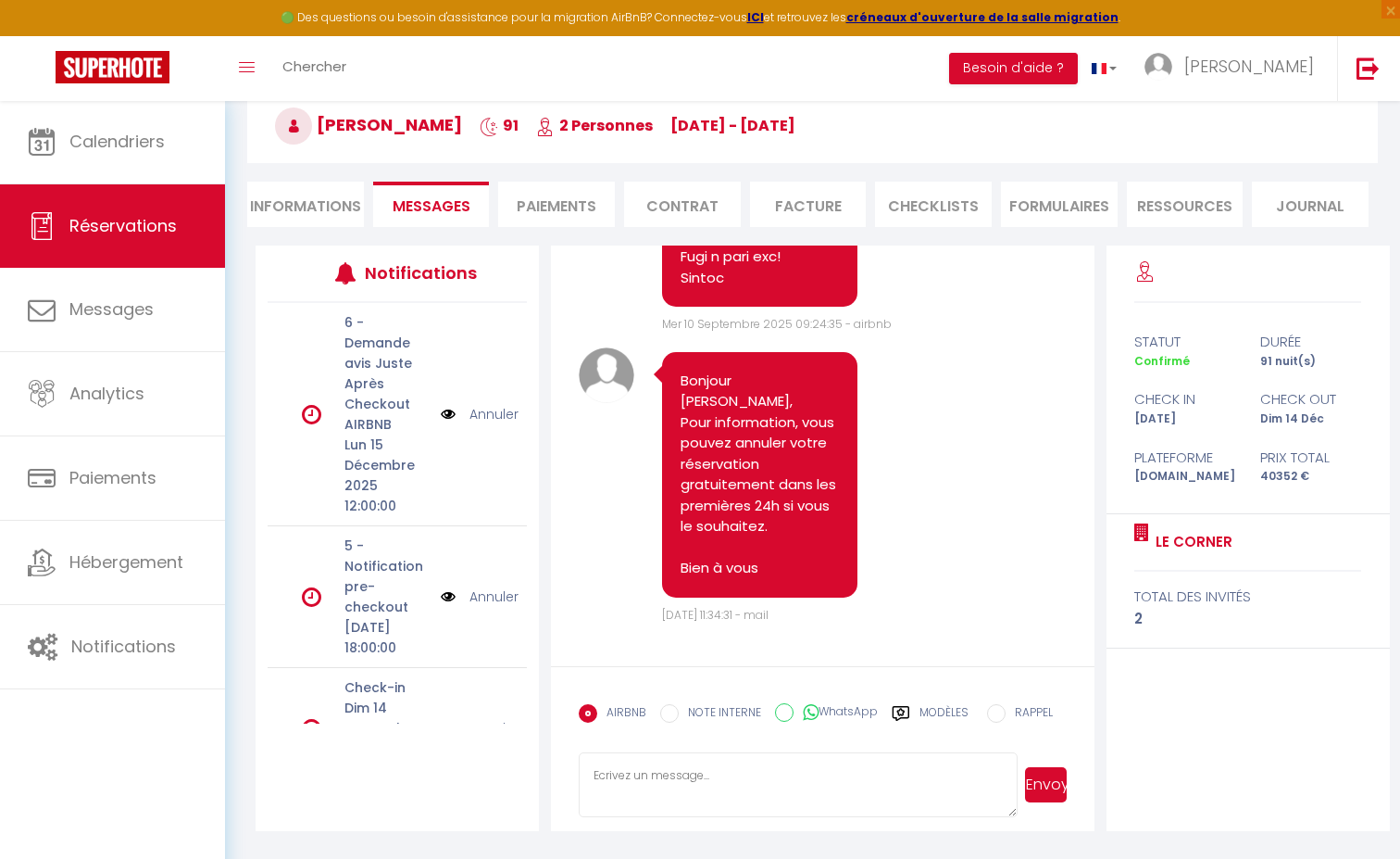
click at [312, 206] on li "Informations" at bounding box center [305, 204] width 117 height 46
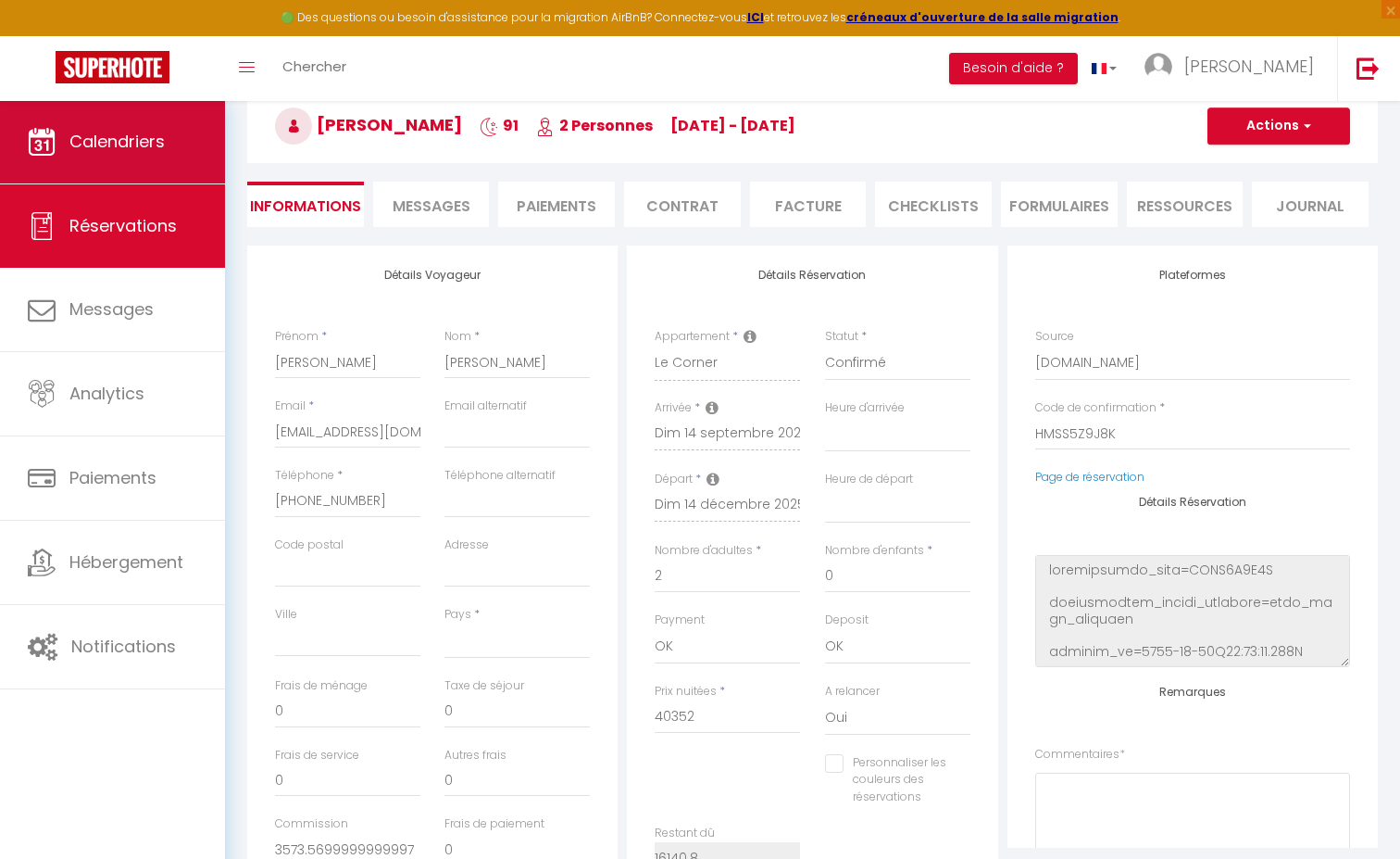
click at [153, 142] on span "Calendriers" at bounding box center [117, 141] width 96 height 23
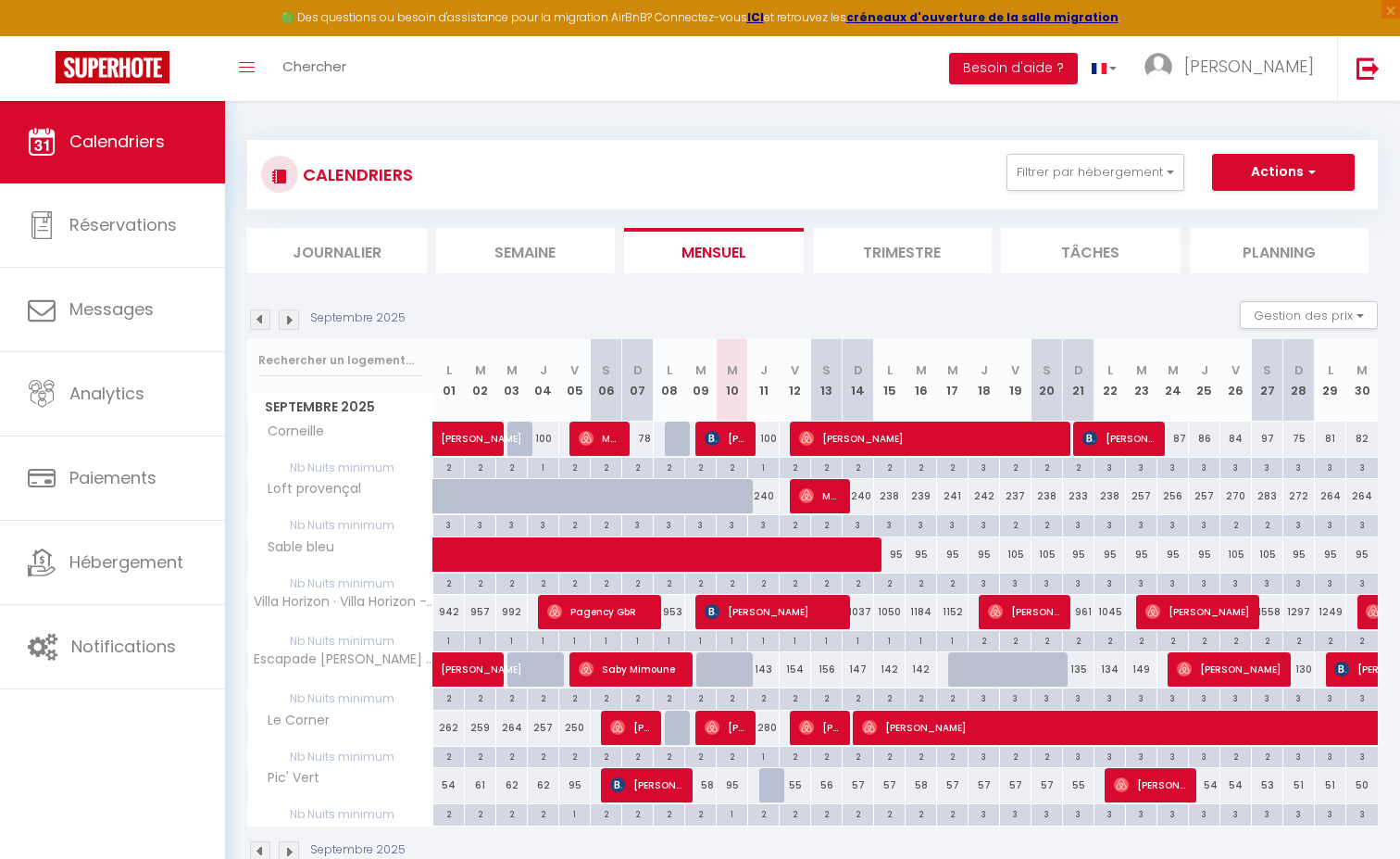
click at [734, 434] on span "[PERSON_NAME]" at bounding box center [725, 437] width 42 height 35
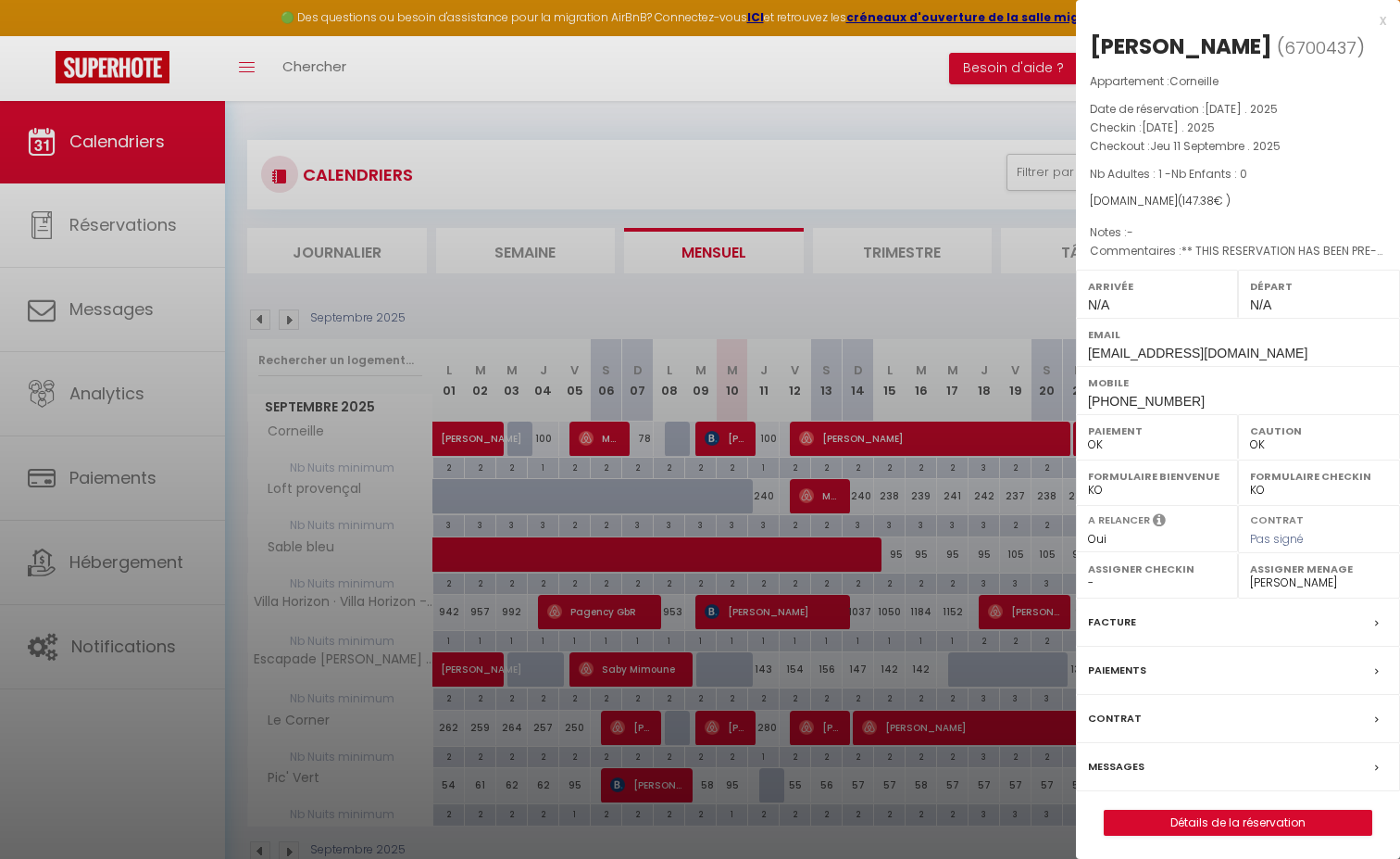
click at [1133, 761] on label "Messages" at bounding box center [1117, 766] width 57 height 20
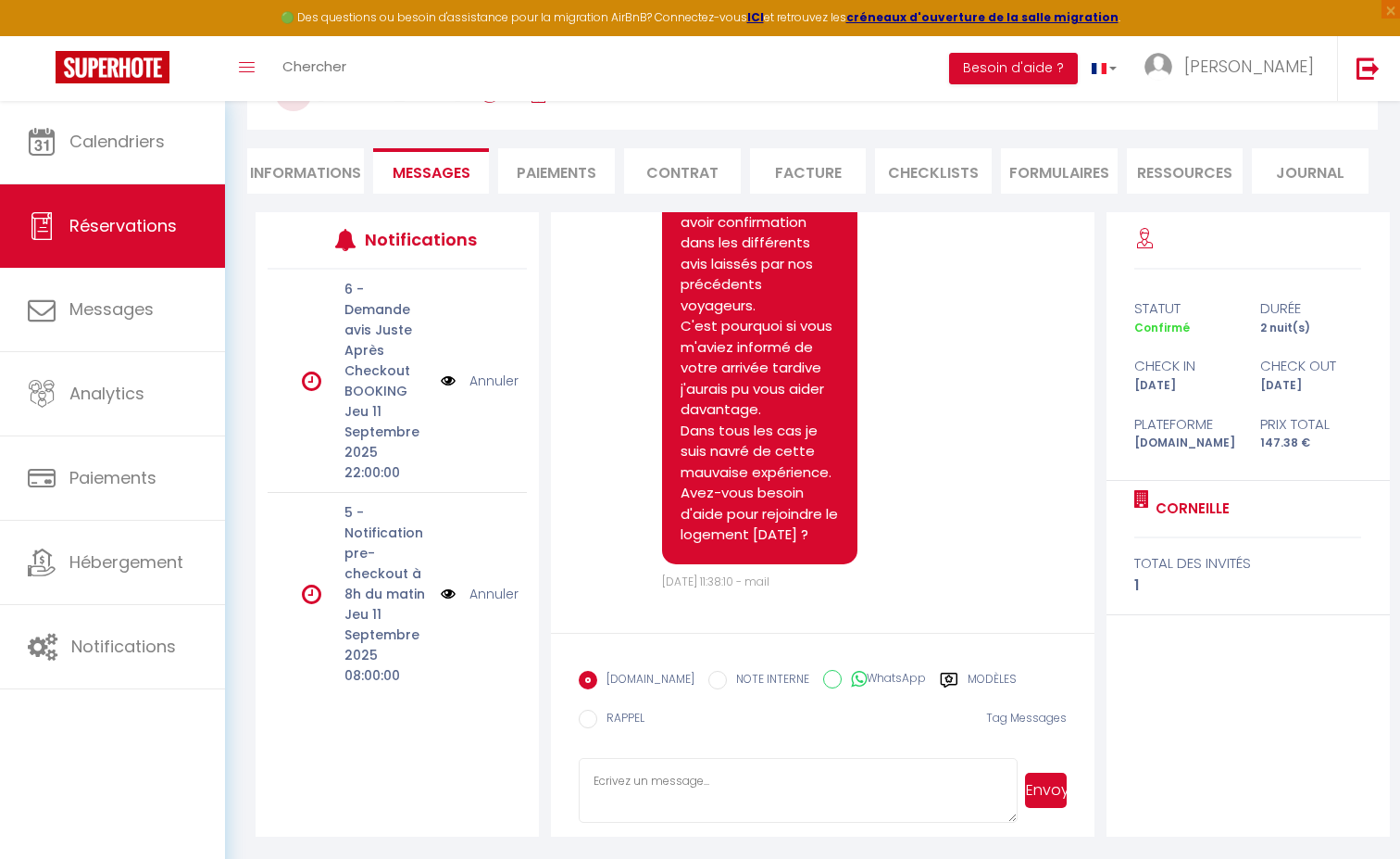
scroll to position [130, 0]
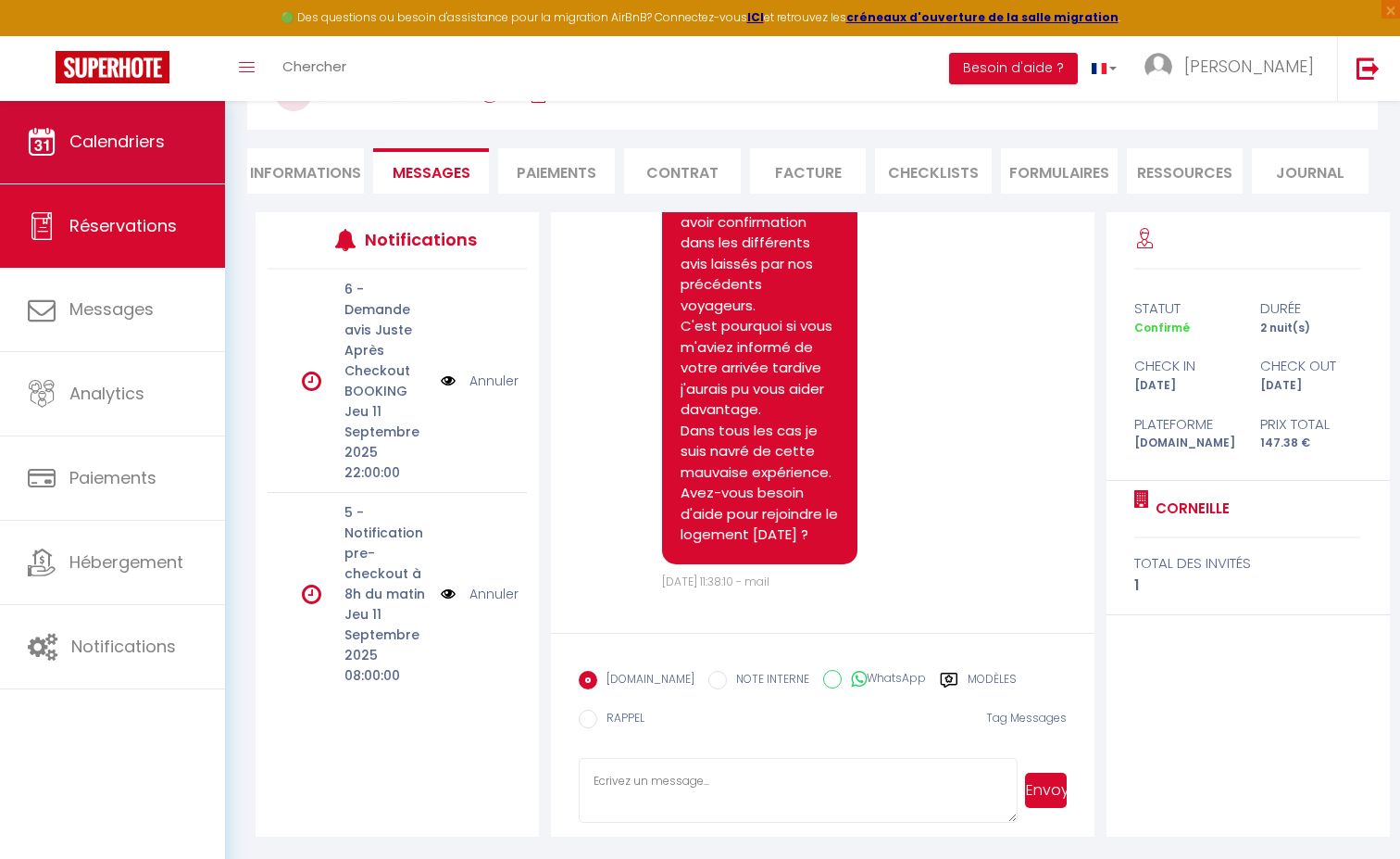
click at [136, 140] on span "Calendriers" at bounding box center [117, 141] width 96 height 23
